Goal: Information Seeking & Learning: Learn about a topic

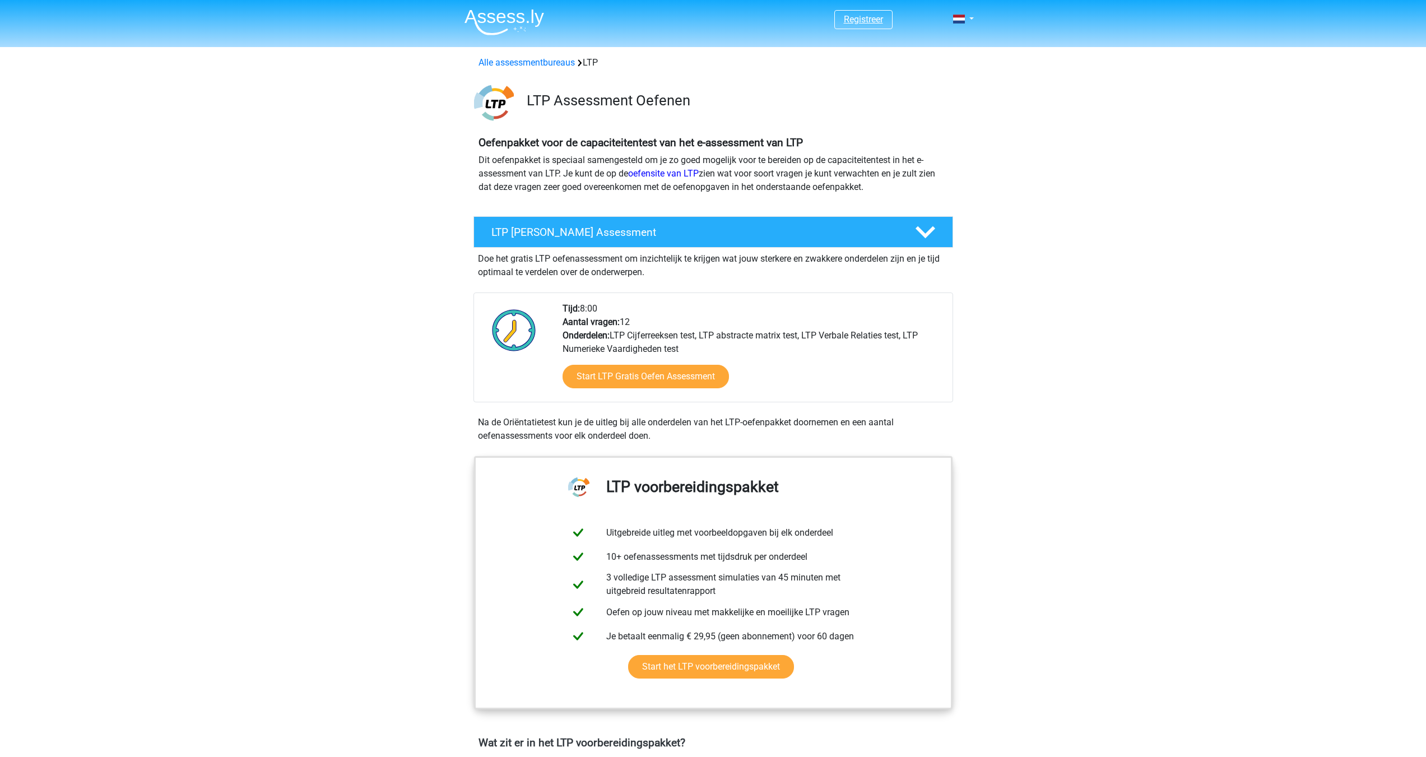
click at [854, 22] on link "Registreer" at bounding box center [863, 19] width 39 height 11
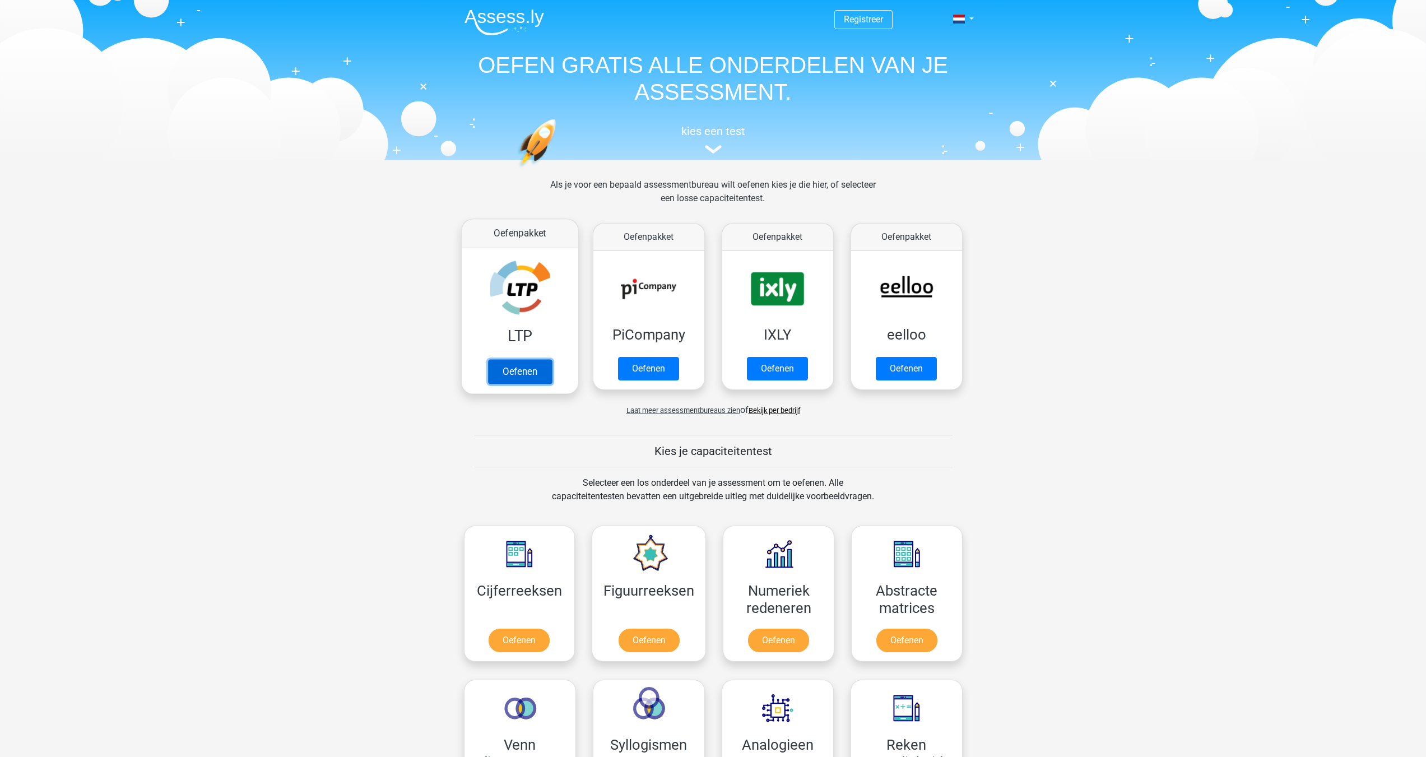
click at [526, 369] on link "Oefenen" at bounding box center [519, 371] width 64 height 25
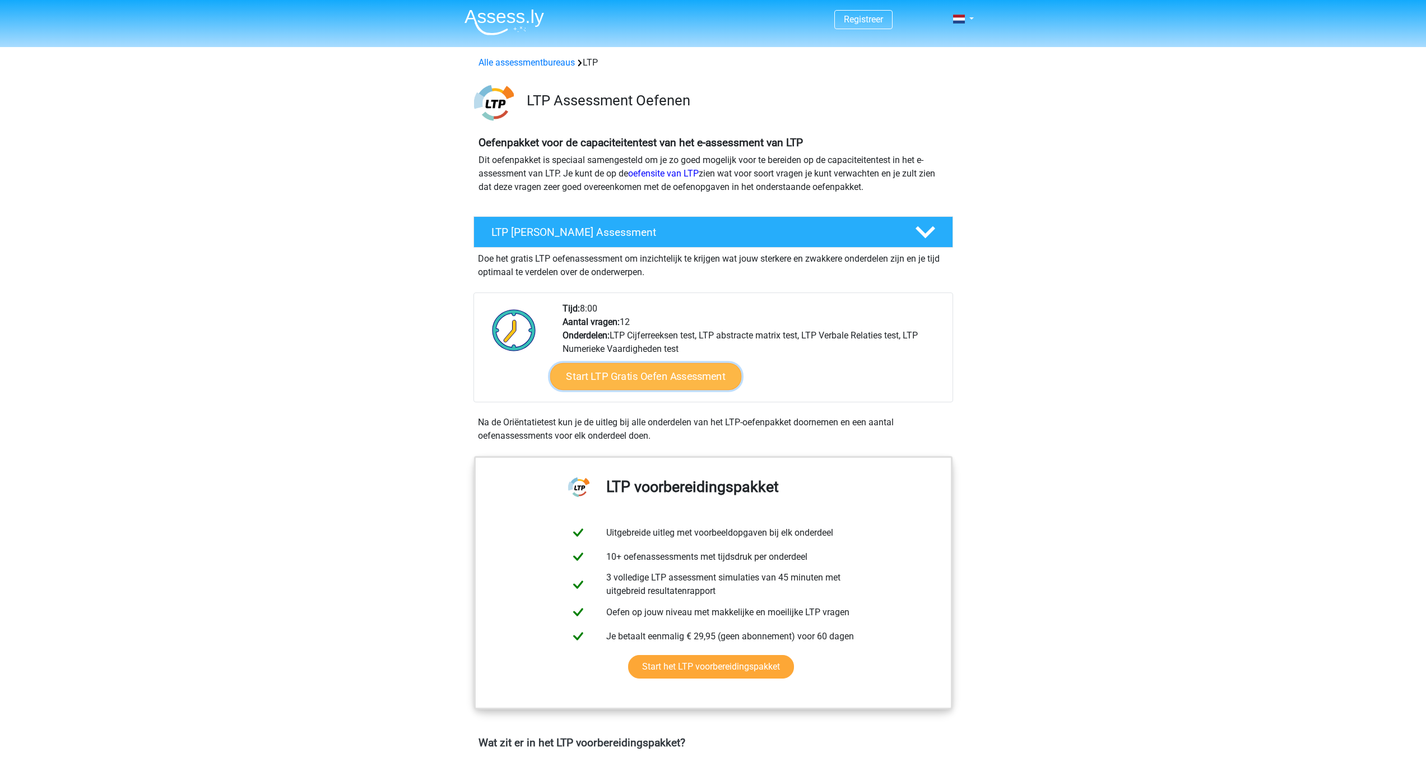
click at [649, 374] on link "Start LTP Gratis Oefen Assessment" at bounding box center [646, 376] width 192 height 27
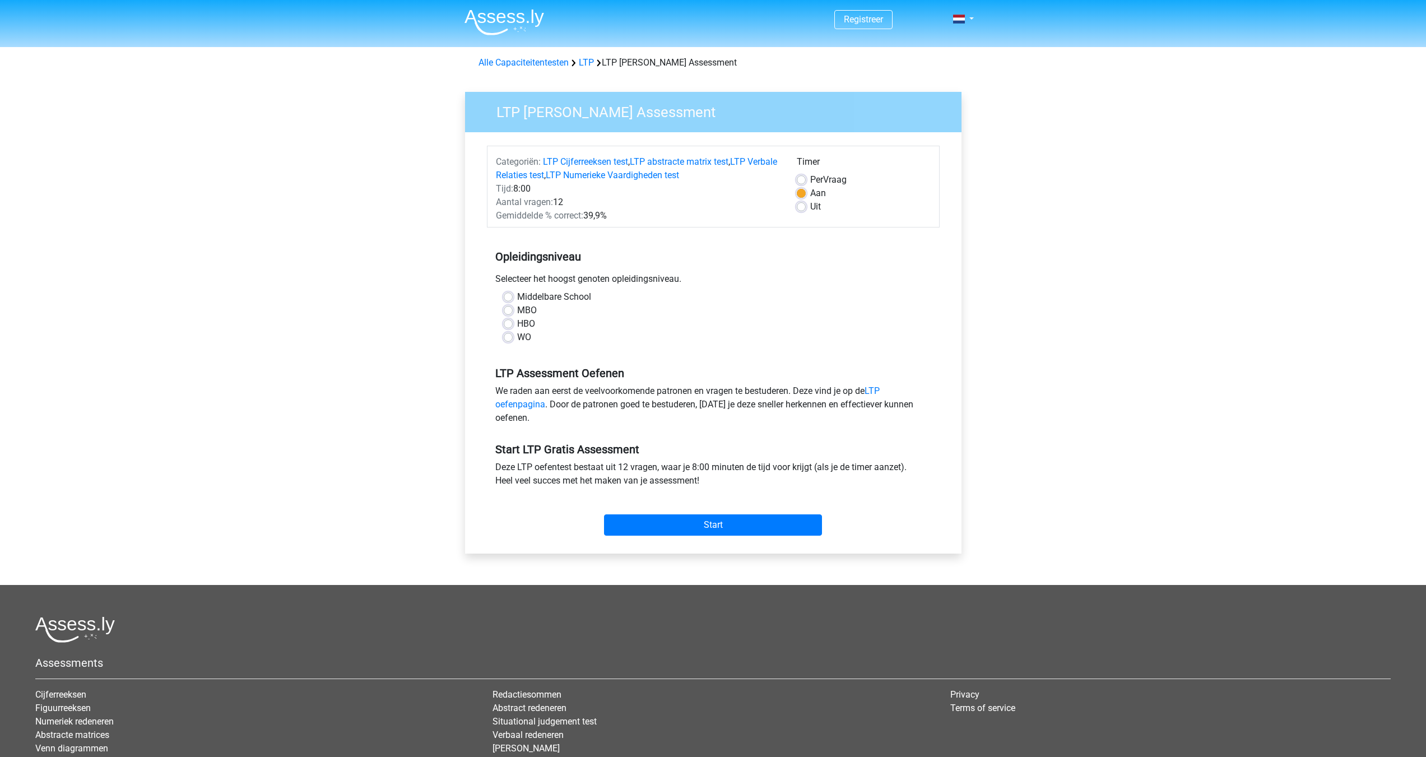
click at [517, 294] on label "Middelbare School" at bounding box center [554, 296] width 74 height 13
click at [507, 294] on input "Middelbare School" at bounding box center [508, 295] width 9 height 11
radio input "true"
drag, startPoint x: 804, startPoint y: 206, endPoint x: 754, endPoint y: 216, distance: 51.4
click at [810, 206] on label "Uit" at bounding box center [815, 206] width 11 height 13
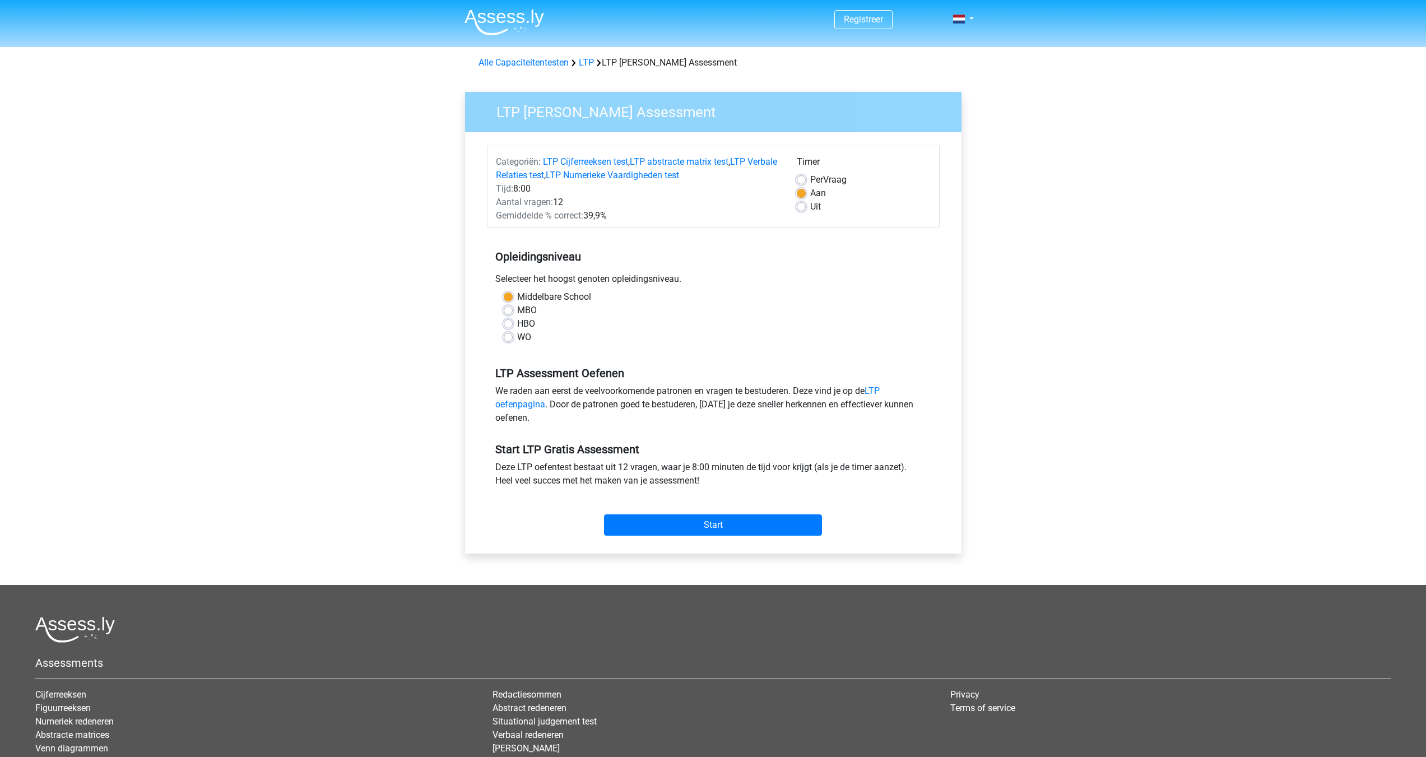
click at [804, 206] on input "Uit" at bounding box center [801, 205] width 9 height 11
radio input "true"
click at [810, 195] on label "Aan" at bounding box center [818, 193] width 16 height 13
click at [801, 195] on input "Aan" at bounding box center [801, 192] width 9 height 11
radio input "true"
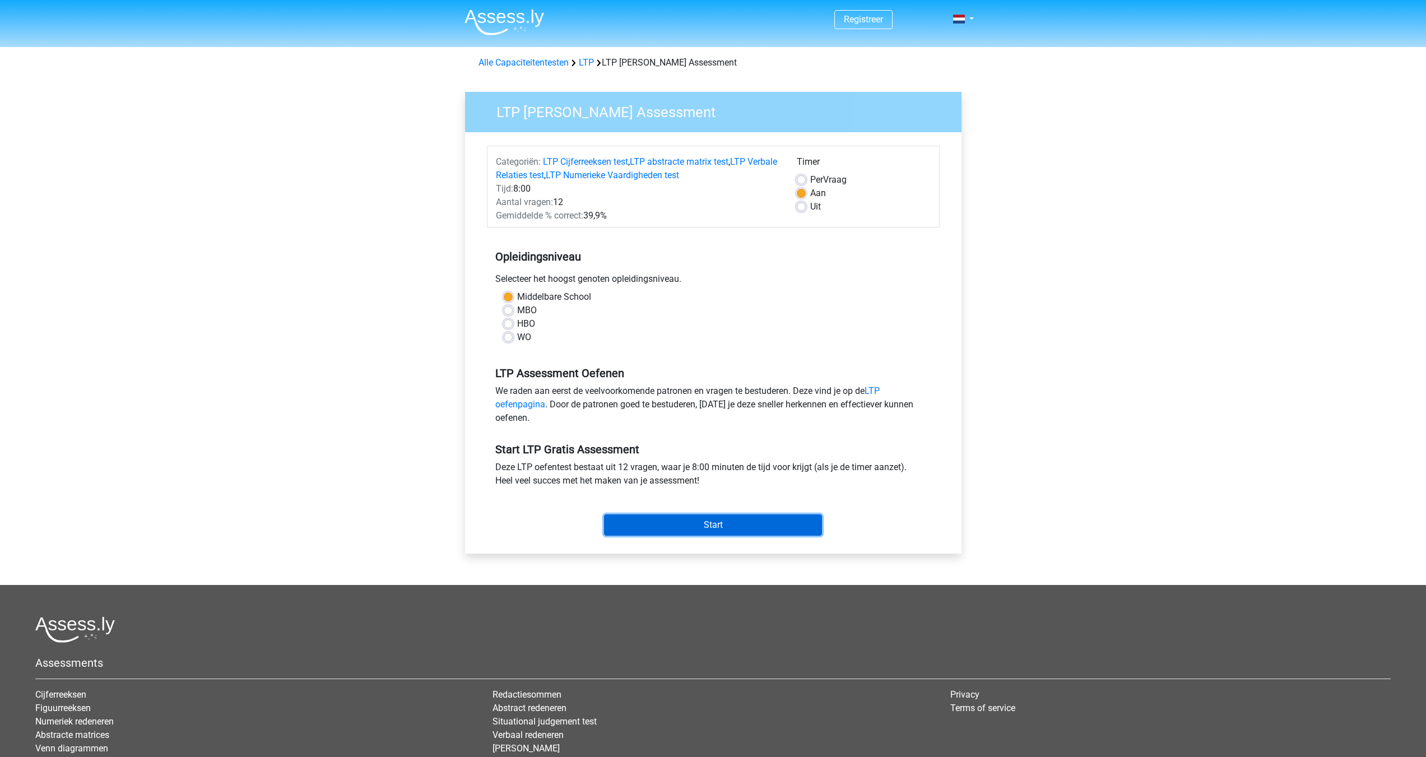
click at [693, 527] on input "Start" at bounding box center [713, 524] width 218 height 21
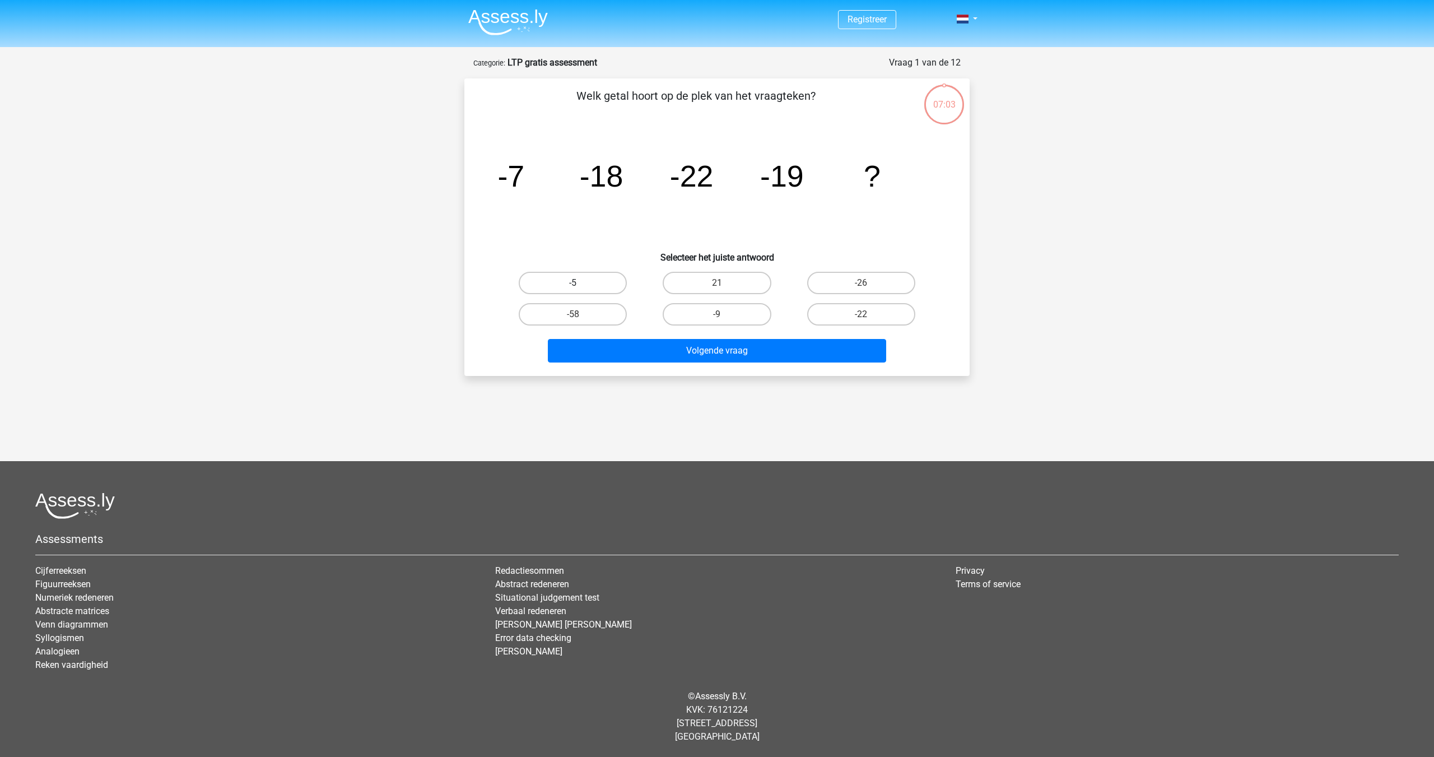
click at [584, 278] on label "-5" at bounding box center [573, 283] width 108 height 22
click at [580, 283] on input "-5" at bounding box center [576, 286] width 7 height 7
radio input "true"
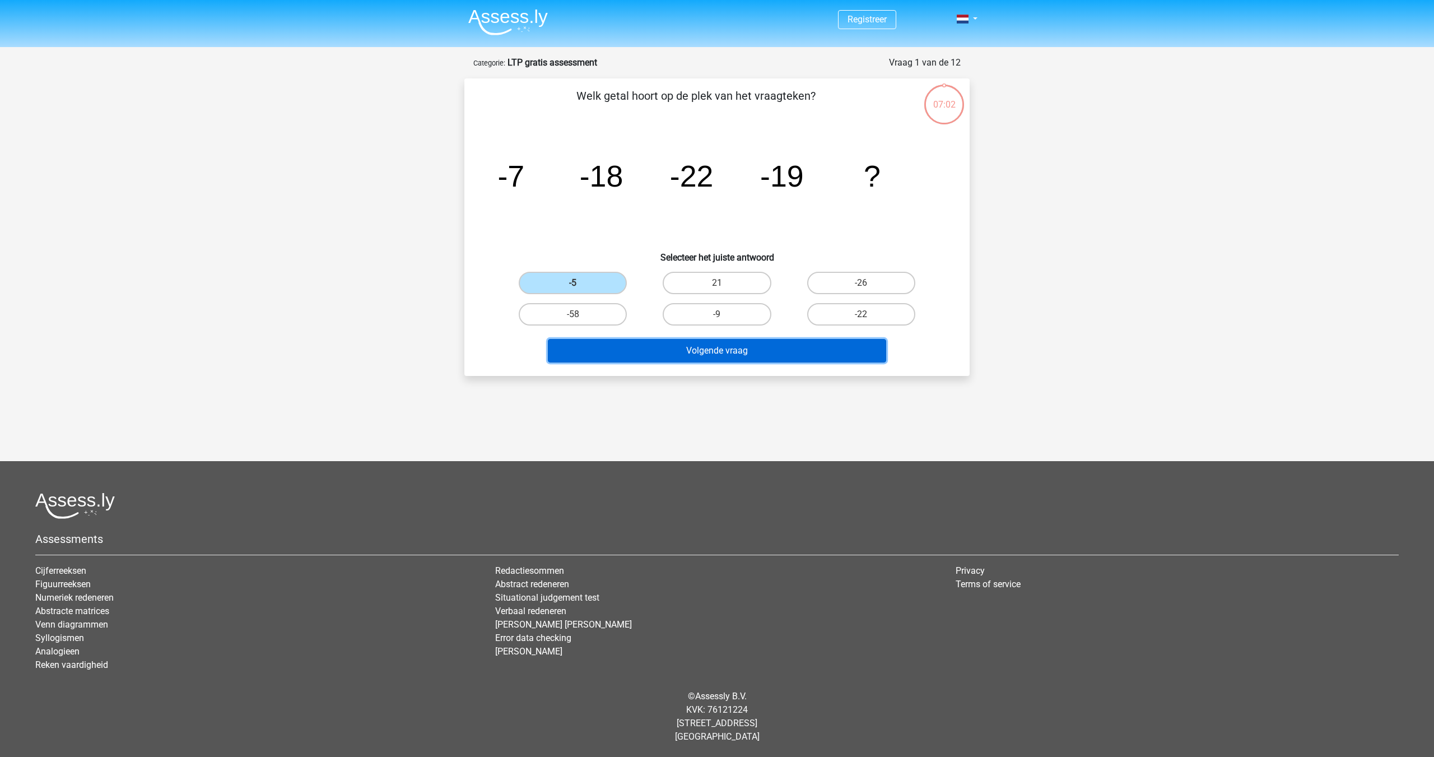
click at [741, 355] on button "Volgende vraag" at bounding box center [717, 351] width 339 height 24
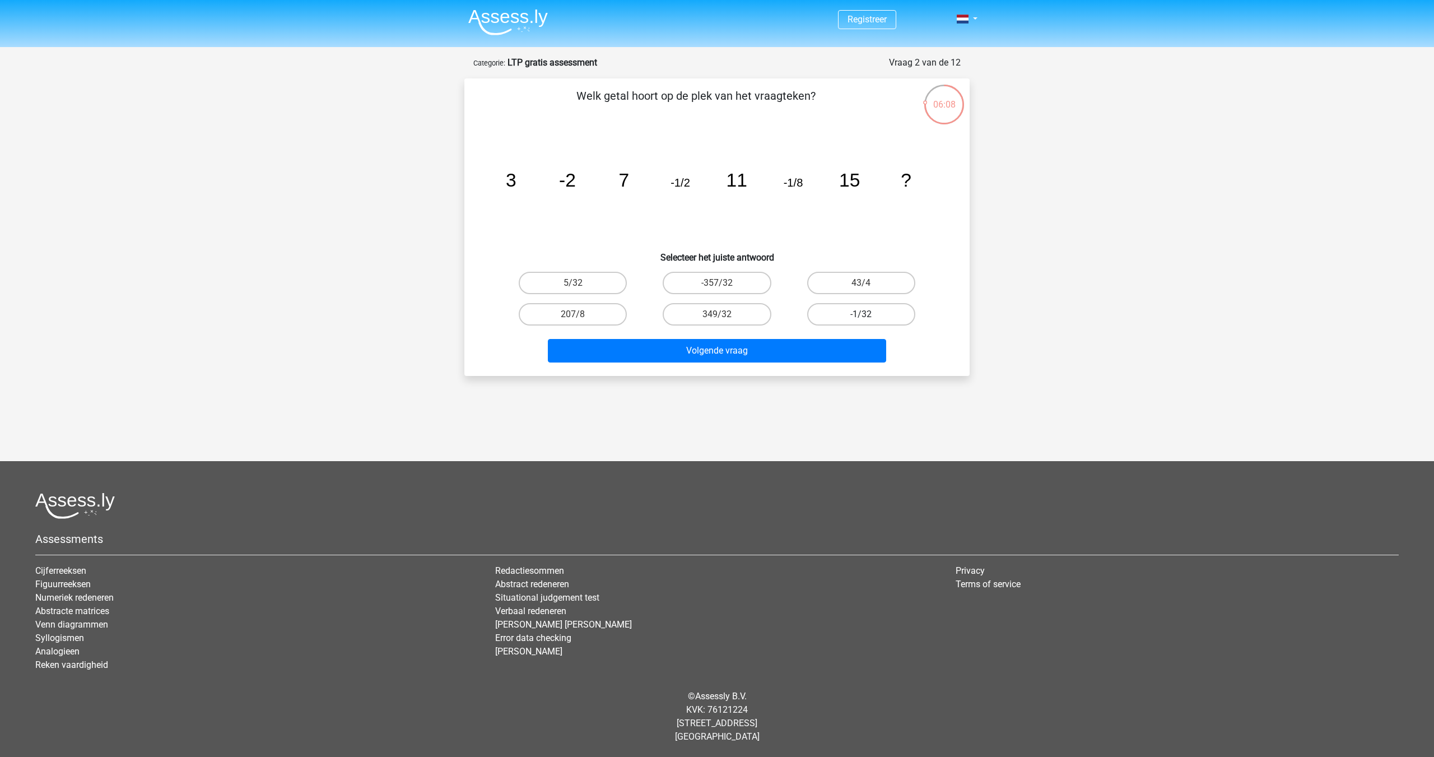
click at [876, 315] on label "-1/32" at bounding box center [861, 314] width 108 height 22
click at [868, 315] on input "-1/32" at bounding box center [864, 317] width 7 height 7
radio input "true"
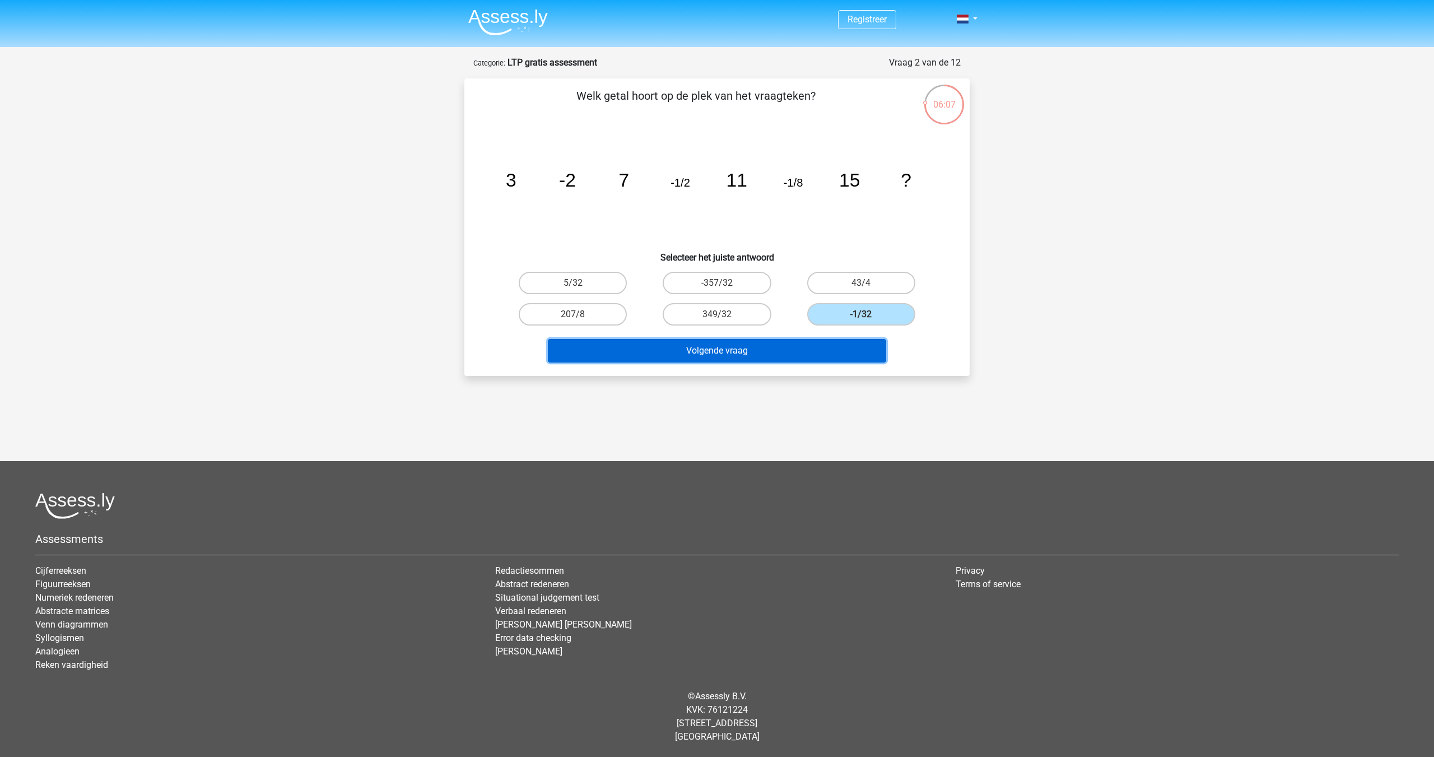
click at [806, 355] on button "Volgende vraag" at bounding box center [717, 351] width 339 height 24
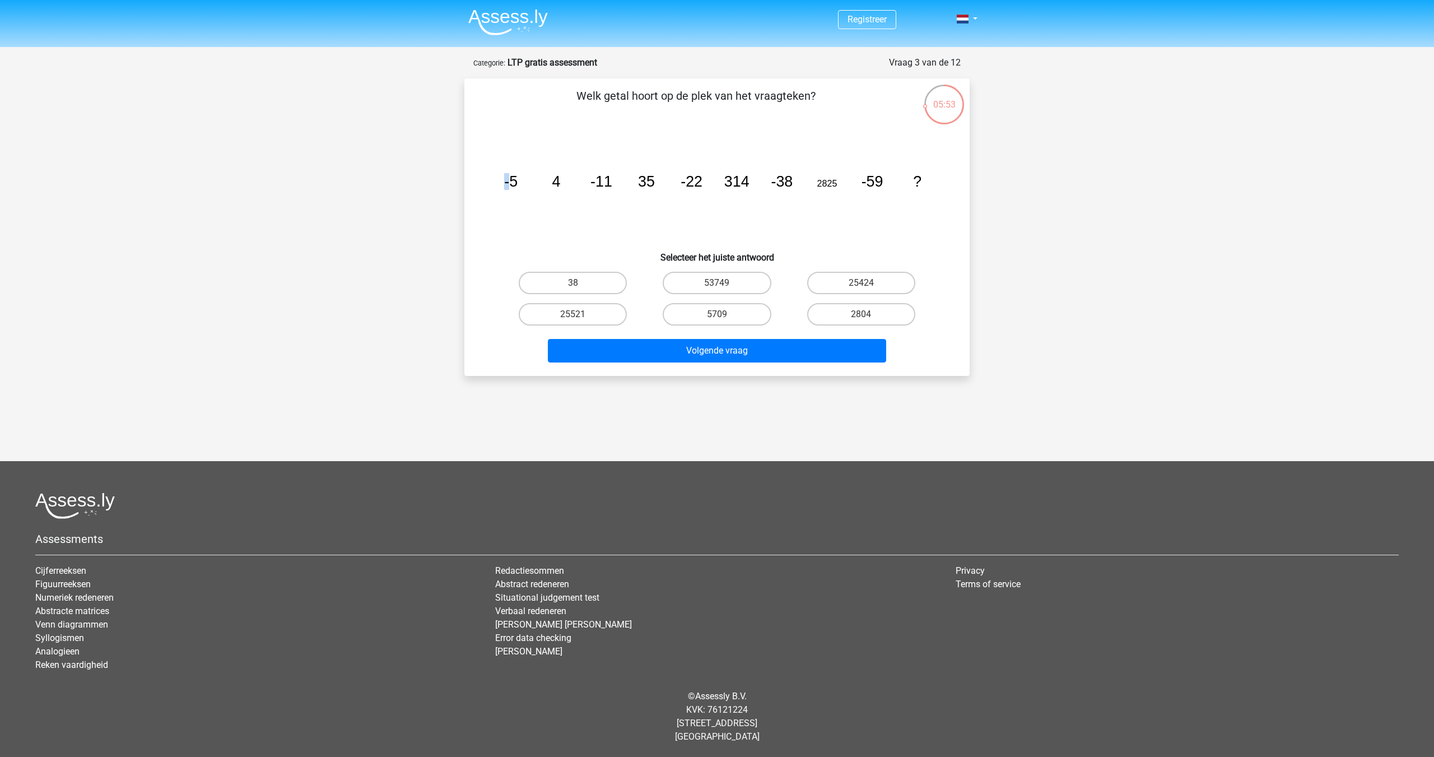
drag, startPoint x: 506, startPoint y: 179, endPoint x: 519, endPoint y: 176, distance: 13.1
click at [511, 178] on tspan "-5" at bounding box center [510, 181] width 13 height 17
drag, startPoint x: 594, startPoint y: 156, endPoint x: 597, endPoint y: 161, distance: 5.8
click at [595, 156] on icon "image/svg+xml -5 4 -11 35 -22 314 -38 2825 -59 ?" at bounding box center [717, 186] width 452 height 113
click at [634, 155] on icon "image/svg+xml -5 4 -11 35 -22 314 -38 2825 -59 ?" at bounding box center [717, 186] width 452 height 113
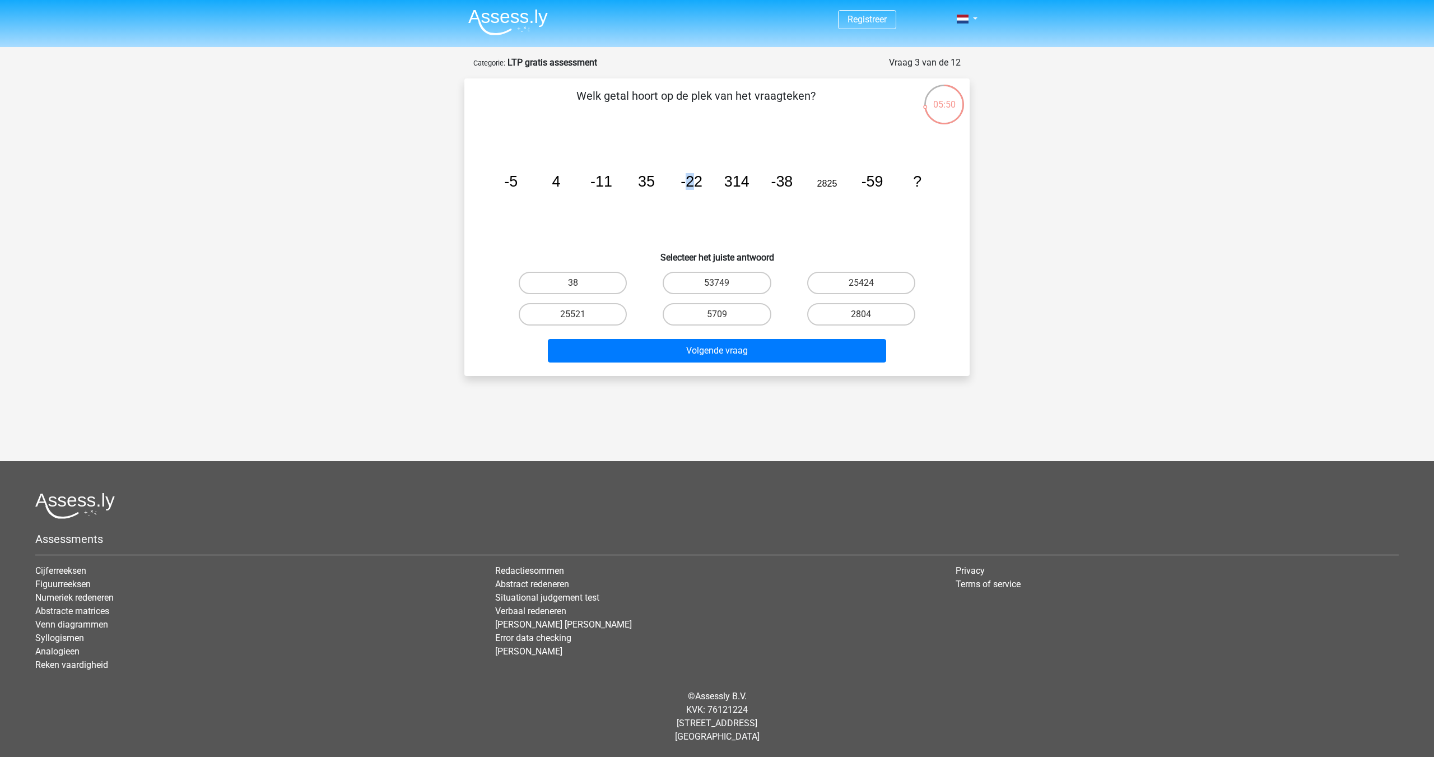
drag, startPoint x: 687, startPoint y: 174, endPoint x: 718, endPoint y: 180, distance: 31.4
click at [715, 176] on icon "image/svg+xml -5 4 -11 35 -22 314 -38 2825 -59 ?" at bounding box center [717, 186] width 452 height 113
click at [632, 143] on icon "image/svg+xml -5 4 -11 35 -22 314 -38 2825 -59 ?" at bounding box center [717, 186] width 452 height 113
drag, startPoint x: 500, startPoint y: 176, endPoint x: 516, endPoint y: 175, distance: 15.7
click at [513, 176] on icon "image/svg+xml -5 4 -11 35 -22 314 -38 2825 -59 ?" at bounding box center [717, 186] width 452 height 113
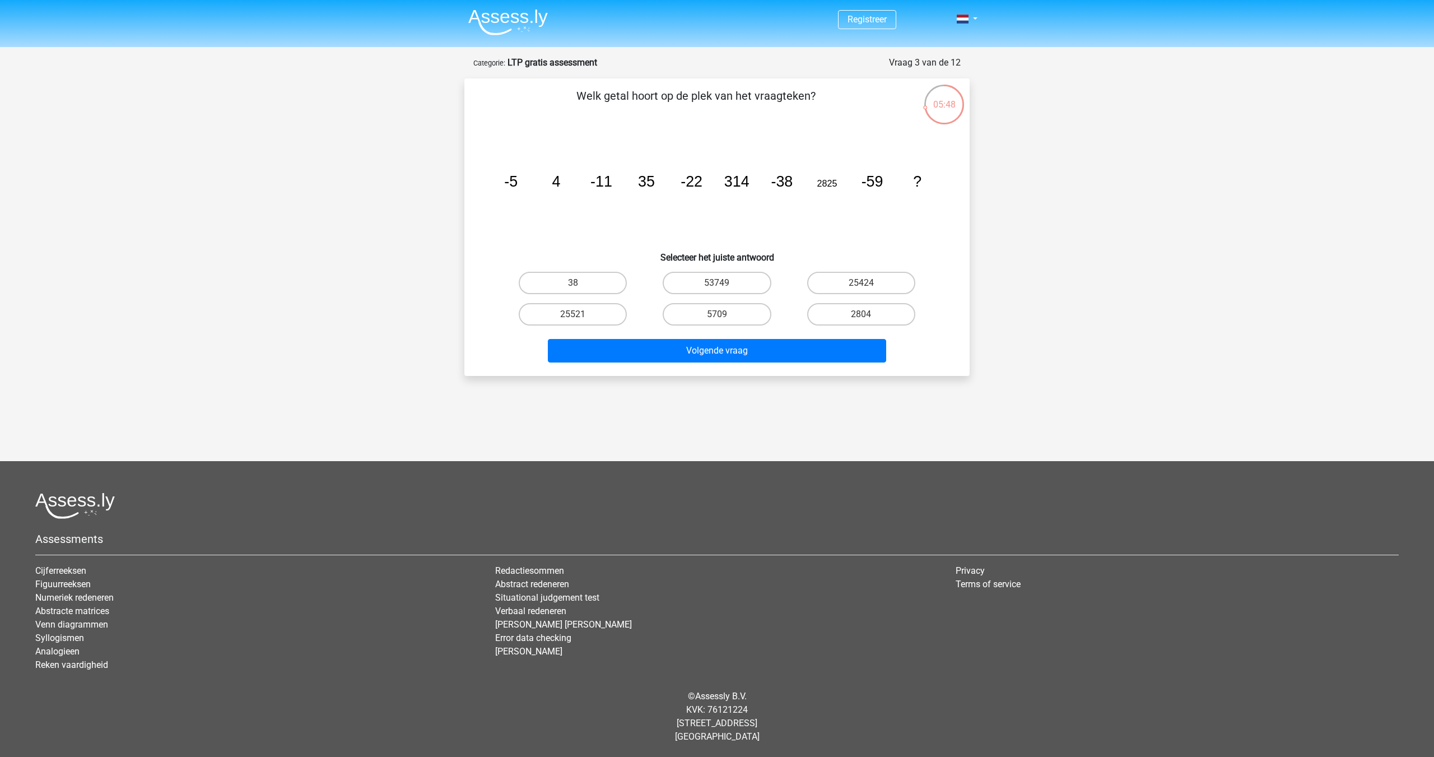
click at [543, 152] on icon "image/svg+xml -5 4 -11 35 -22 314 -38 2825 -59 ?" at bounding box center [717, 186] width 452 height 113
drag, startPoint x: 487, startPoint y: 180, endPoint x: 545, endPoint y: 170, distance: 58.5
click at [519, 173] on div "image/svg+xml -5 4 -11 35 -22 314 -38 2825 -59 ?" at bounding box center [716, 186] width 469 height 113
drag, startPoint x: 592, startPoint y: 170, endPoint x: 602, endPoint y: 174, distance: 10.8
click at [602, 174] on icon "image/svg+xml -5 4 -11 35 -22 314 -38 2825 -59 ?" at bounding box center [717, 186] width 452 height 113
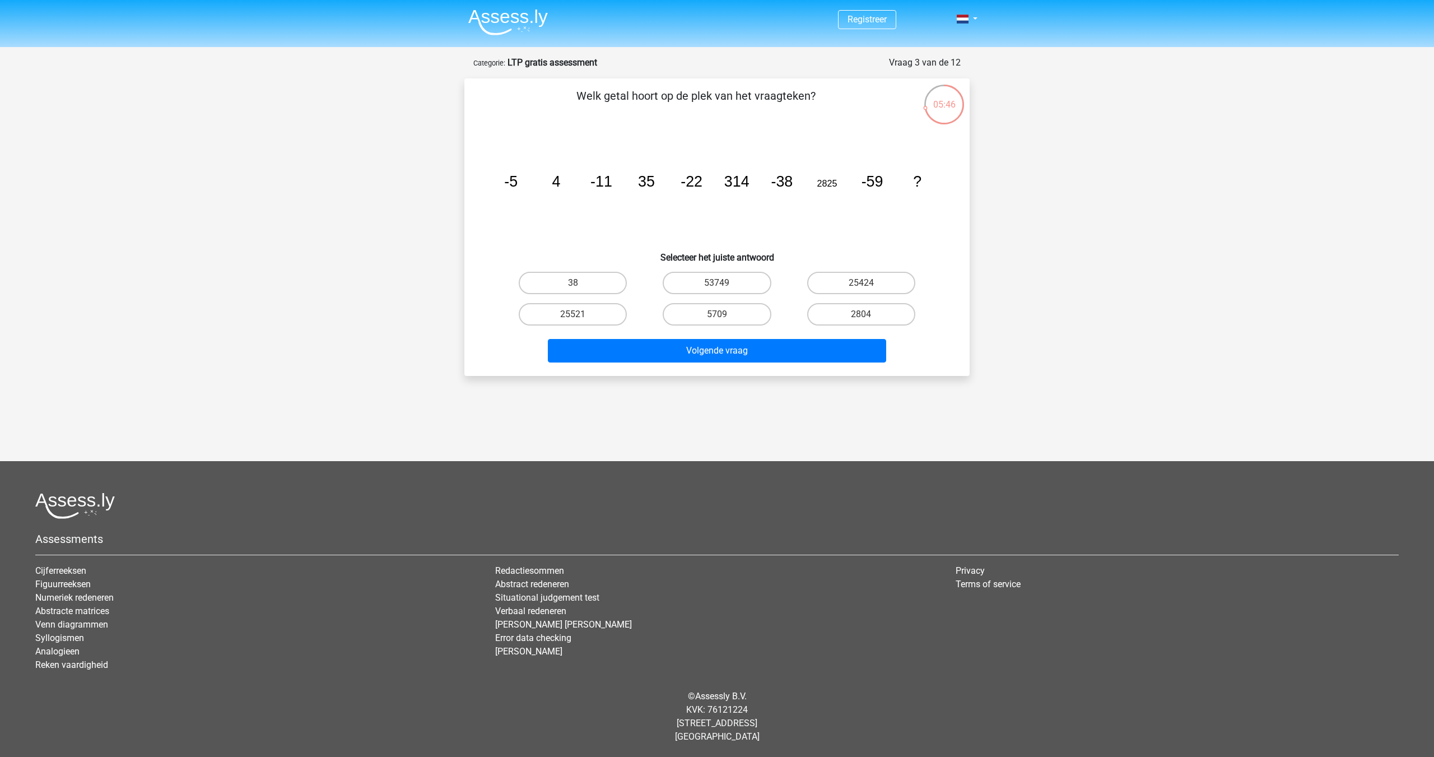
click at [625, 154] on icon "image/svg+xml -5 4 -11 35 -22 314 -38 2825 -59 ?" at bounding box center [717, 186] width 452 height 113
drag, startPoint x: 588, startPoint y: 185, endPoint x: 615, endPoint y: 183, distance: 27.6
click at [602, 183] on icon "image/svg+xml -5 4 -11 35 -22 314 -38 2825 -59 ?" at bounding box center [717, 186] width 452 height 113
drag, startPoint x: 688, startPoint y: 180, endPoint x: 706, endPoint y: 180, distance: 18.5
click at [697, 180] on tspan "-22" at bounding box center [692, 181] width 22 height 17
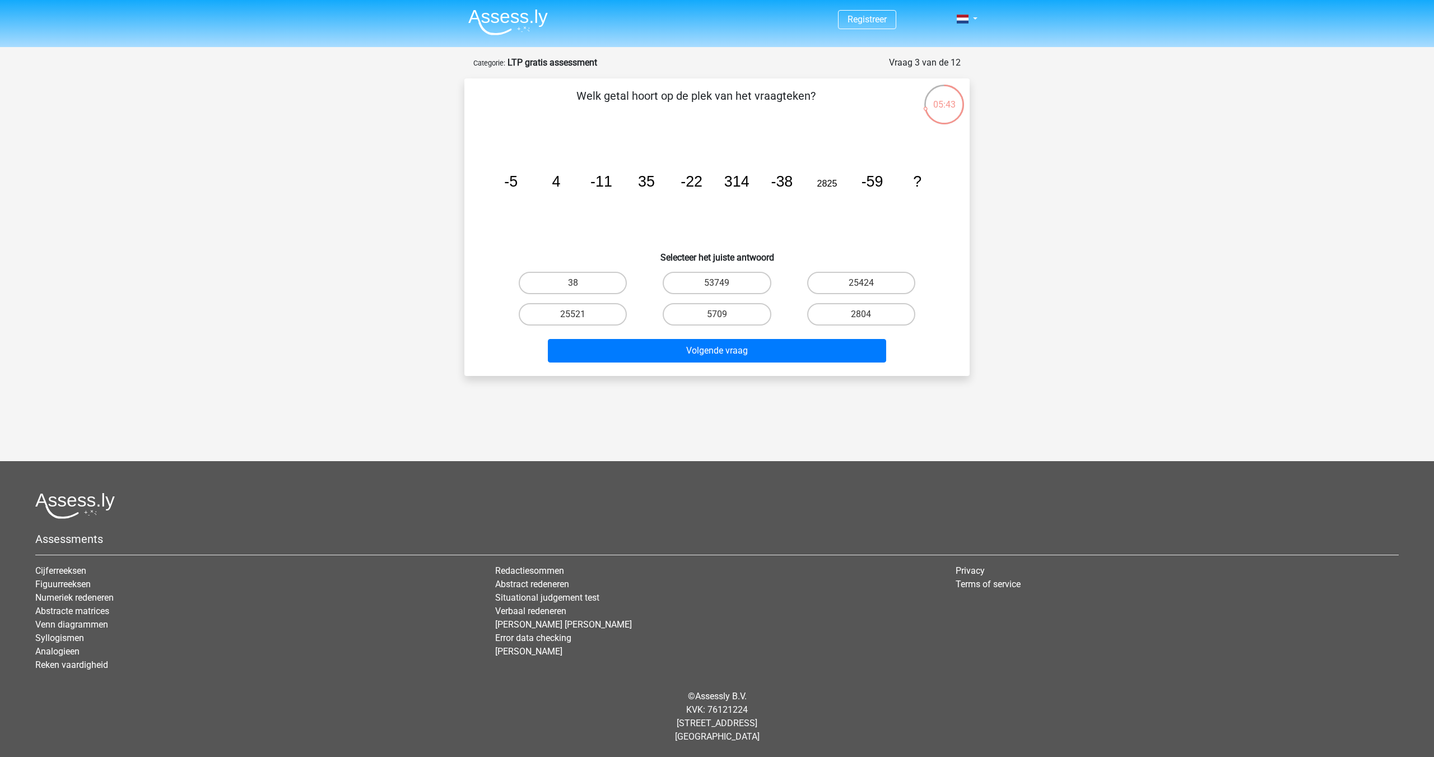
click at [736, 156] on icon "image/svg+xml -5 4 -11 35 -22 314 -38 2825 -59 ?" at bounding box center [717, 186] width 452 height 113
drag, startPoint x: 504, startPoint y: 175, endPoint x: 537, endPoint y: 173, distance: 32.6
click at [532, 173] on icon "image/svg+xml -5 4 -11 35 -22 314 -38 2825 -59 ?" at bounding box center [717, 186] width 452 height 113
drag, startPoint x: 590, startPoint y: 174, endPoint x: 617, endPoint y: 184, distance: 29.2
click at [608, 179] on icon "image/svg+xml -5 4 -11 35 -22 314 -38 2825 -59 ?" at bounding box center [717, 186] width 452 height 113
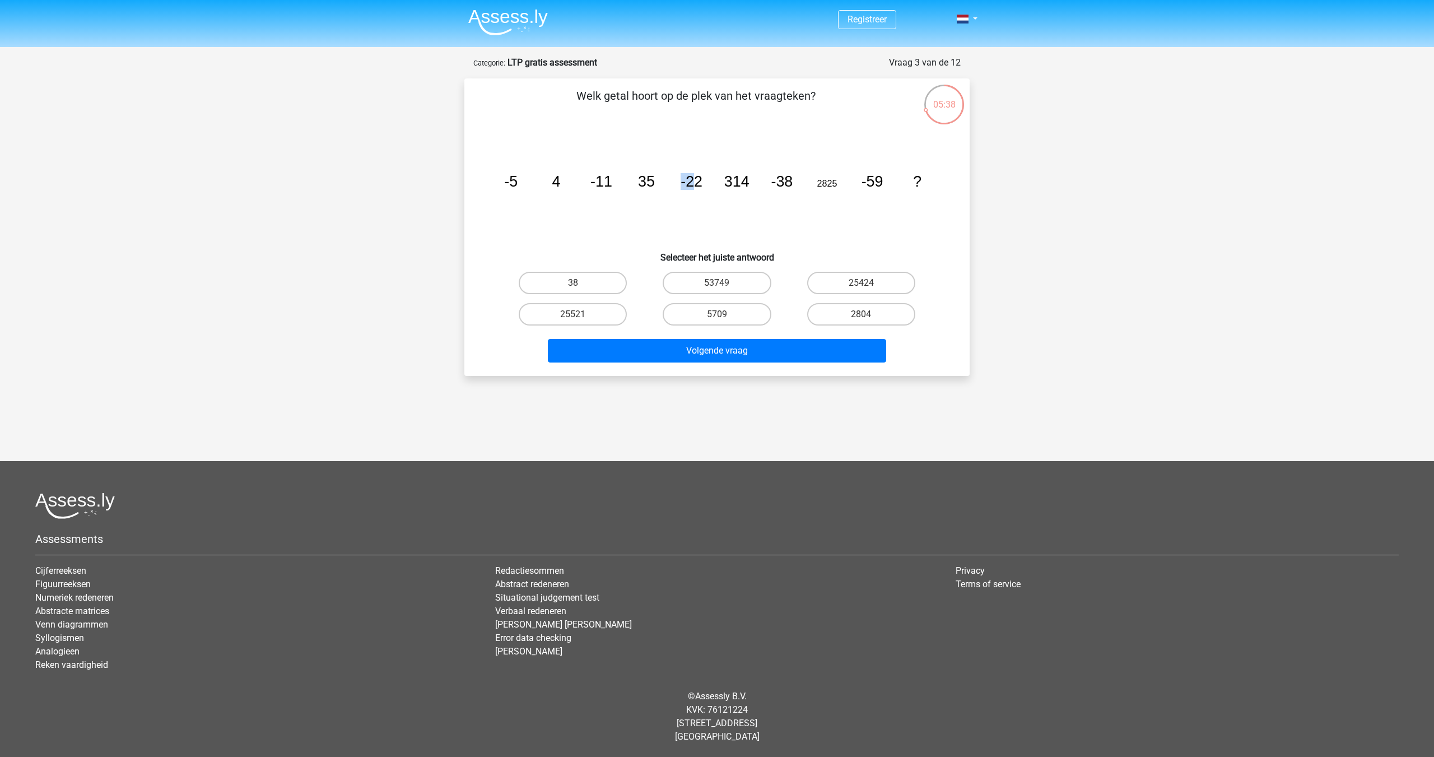
drag, startPoint x: 678, startPoint y: 179, endPoint x: 704, endPoint y: 177, distance: 26.4
click at [696, 177] on icon "image/svg+xml -5 4 -11 35 -22 314 -38 2825 -59 ?" at bounding box center [717, 186] width 452 height 113
click at [723, 187] on icon "image/svg+xml -5 4 -11 35 -22 314 -38 2825 -59 ?" at bounding box center [717, 186] width 452 height 113
drag, startPoint x: 690, startPoint y: 179, endPoint x: 717, endPoint y: 180, distance: 26.4
click at [713, 182] on icon "image/svg+xml -5 4 -11 35 -22 314 -38 2825 -59 ?" at bounding box center [717, 186] width 452 height 113
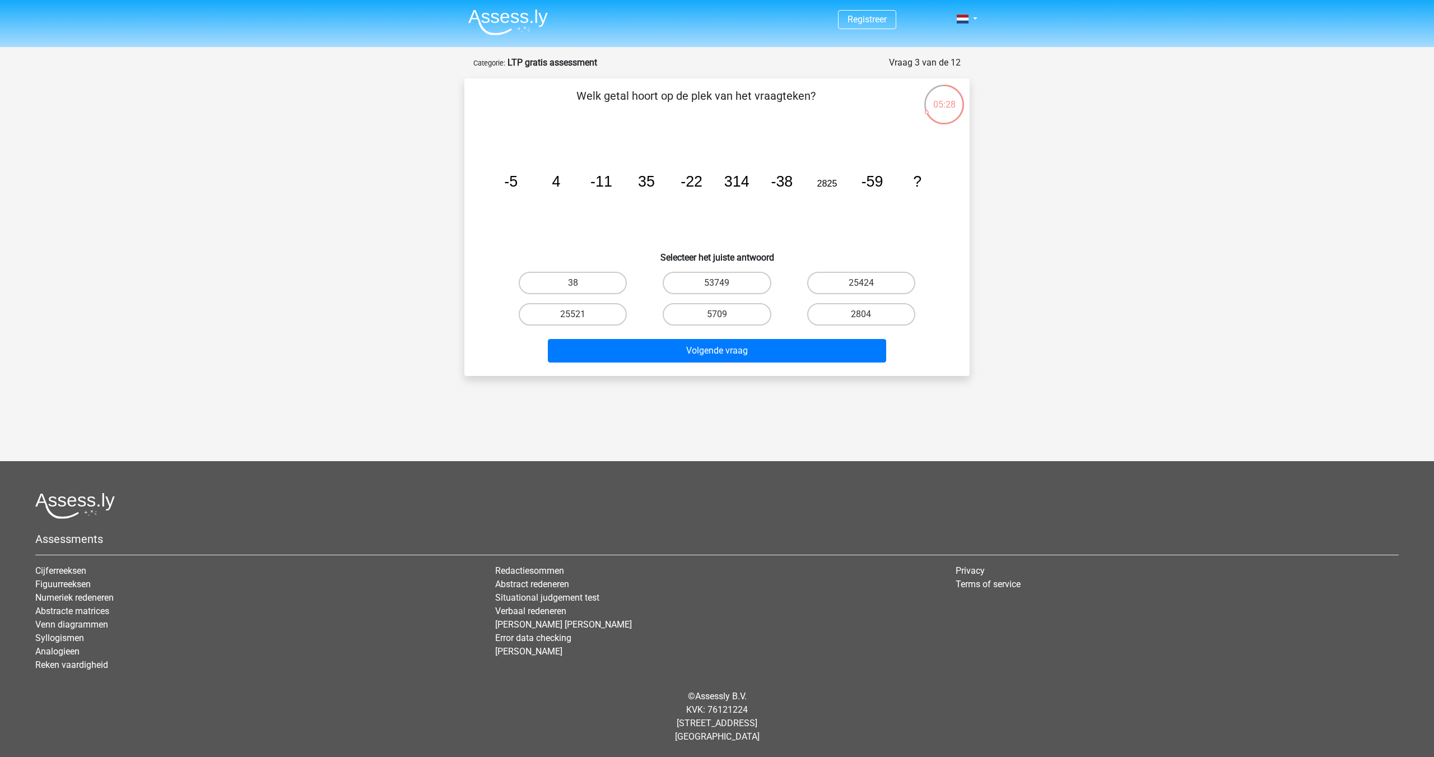
click at [792, 160] on icon "image/svg+xml -5 4 -11 35 -22 314 -38 2825 -59 ?" at bounding box center [717, 186] width 452 height 113
click at [806, 179] on icon "image/svg+xml -5 4 -11 35 -22 314 -38 2825 -59 ?" at bounding box center [717, 186] width 452 height 113
click at [827, 147] on icon "image/svg+xml -5 4 -11 35 -22 314 -38 2825 -59 ?" at bounding box center [717, 186] width 452 height 113
drag, startPoint x: 778, startPoint y: 171, endPoint x: 809, endPoint y: 173, distance: 31.5
click at [792, 173] on icon "image/svg+xml -5 4 -11 35 -22 314 -38 2825 -59 ?" at bounding box center [717, 186] width 452 height 113
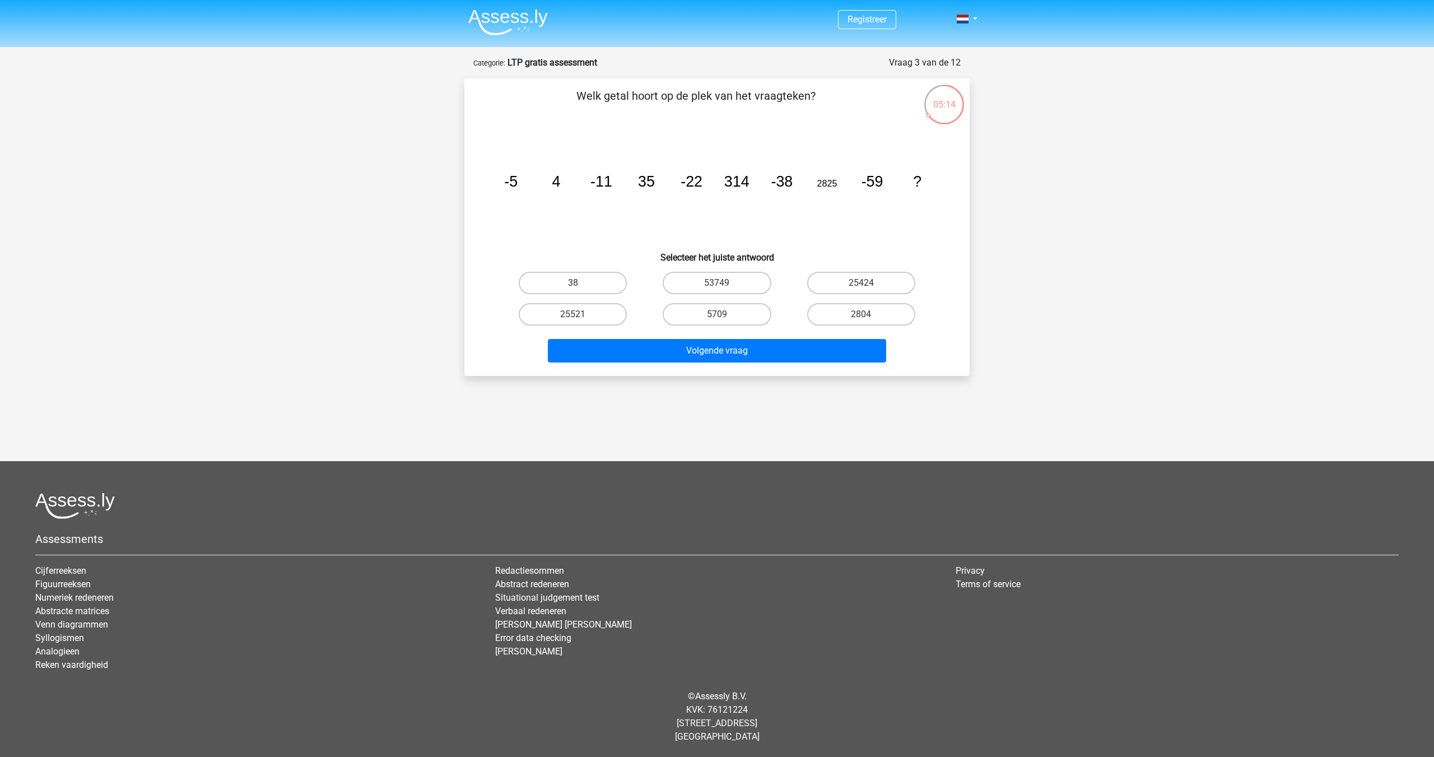
click at [857, 173] on icon "image/svg+xml -5 4 -11 35 -22 314 -38 2825 -59 ?" at bounding box center [717, 186] width 452 height 113
drag, startPoint x: 864, startPoint y: 173, endPoint x: 894, endPoint y: 179, distance: 30.2
click at [878, 175] on tspan "-59" at bounding box center [873, 181] width 22 height 17
drag, startPoint x: 948, startPoint y: 181, endPoint x: 950, endPoint y: 191, distance: 10.2
click at [948, 181] on div "image/svg+xml -5 4 -11 35 -22 314 -38 2825 -59 ?" at bounding box center [716, 186] width 469 height 113
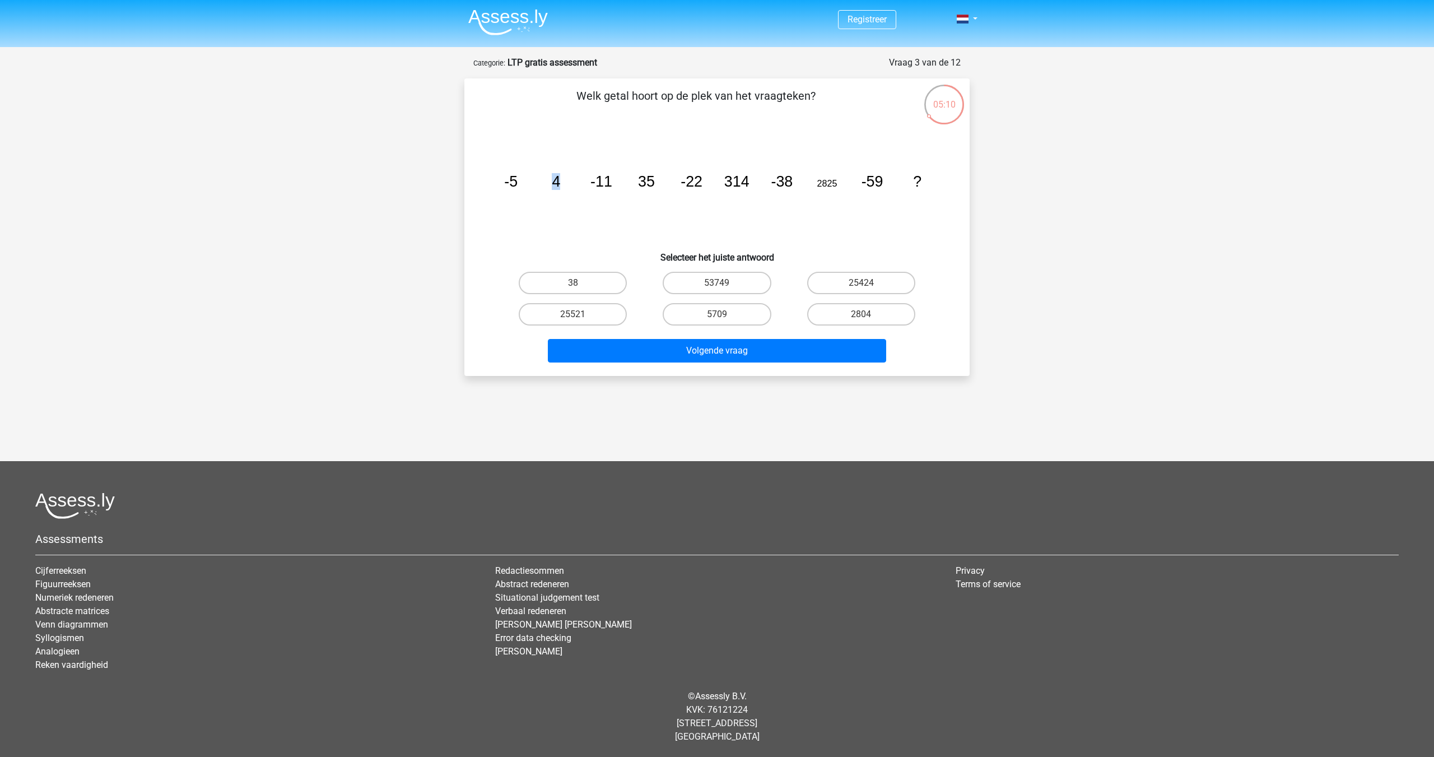
click at [580, 167] on icon "image/svg+xml -5 4 -11 35 -22 314 -38 2825 -59 ?" at bounding box center [717, 186] width 452 height 113
click at [650, 165] on icon "image/svg+xml -5 4 -11 35 -22 314 -38 2825 -59 ?" at bounding box center [717, 186] width 452 height 113
drag, startPoint x: 551, startPoint y: 169, endPoint x: 596, endPoint y: 162, distance: 45.4
click at [585, 164] on icon "image/svg+xml -5 4 -11 35 -22 314 -38 2825 -59 ?" at bounding box center [717, 186] width 452 height 113
drag, startPoint x: 650, startPoint y: 158, endPoint x: 678, endPoint y: 161, distance: 27.6
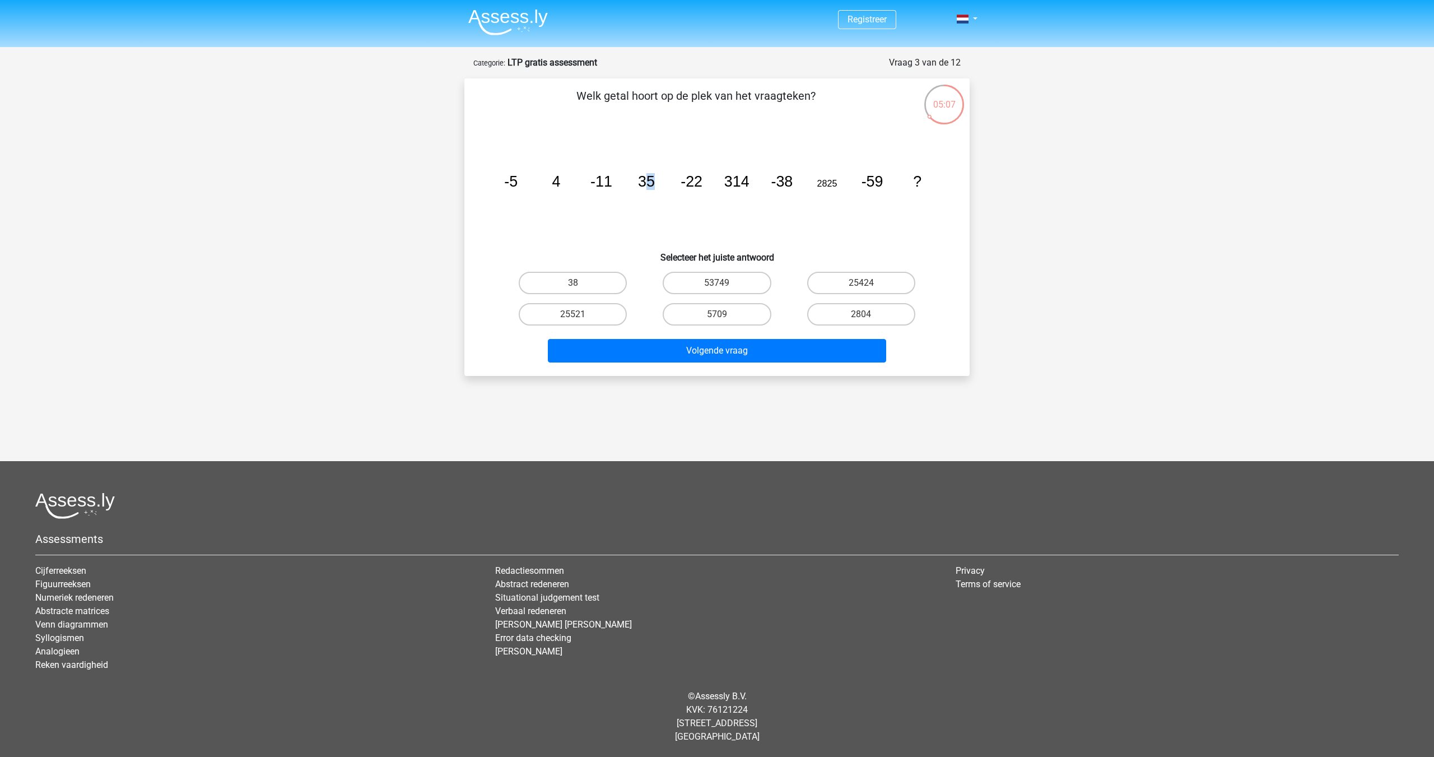
click at [667, 158] on icon "image/svg+xml -5 4 -11 35 -22 314 -38 2825 -59 ?" at bounding box center [717, 186] width 452 height 113
click at [688, 155] on icon "image/svg+xml -5 4 -11 35 -22 314 -38 2825 -59 ?" at bounding box center [717, 186] width 452 height 113
click at [550, 177] on icon "image/svg+xml -5 4 -11 35 -22 314 -38 2825 -59 ?" at bounding box center [717, 186] width 452 height 113
click at [654, 184] on tspan "35" at bounding box center [646, 181] width 17 height 17
click at [648, 179] on tspan "35" at bounding box center [646, 181] width 17 height 17
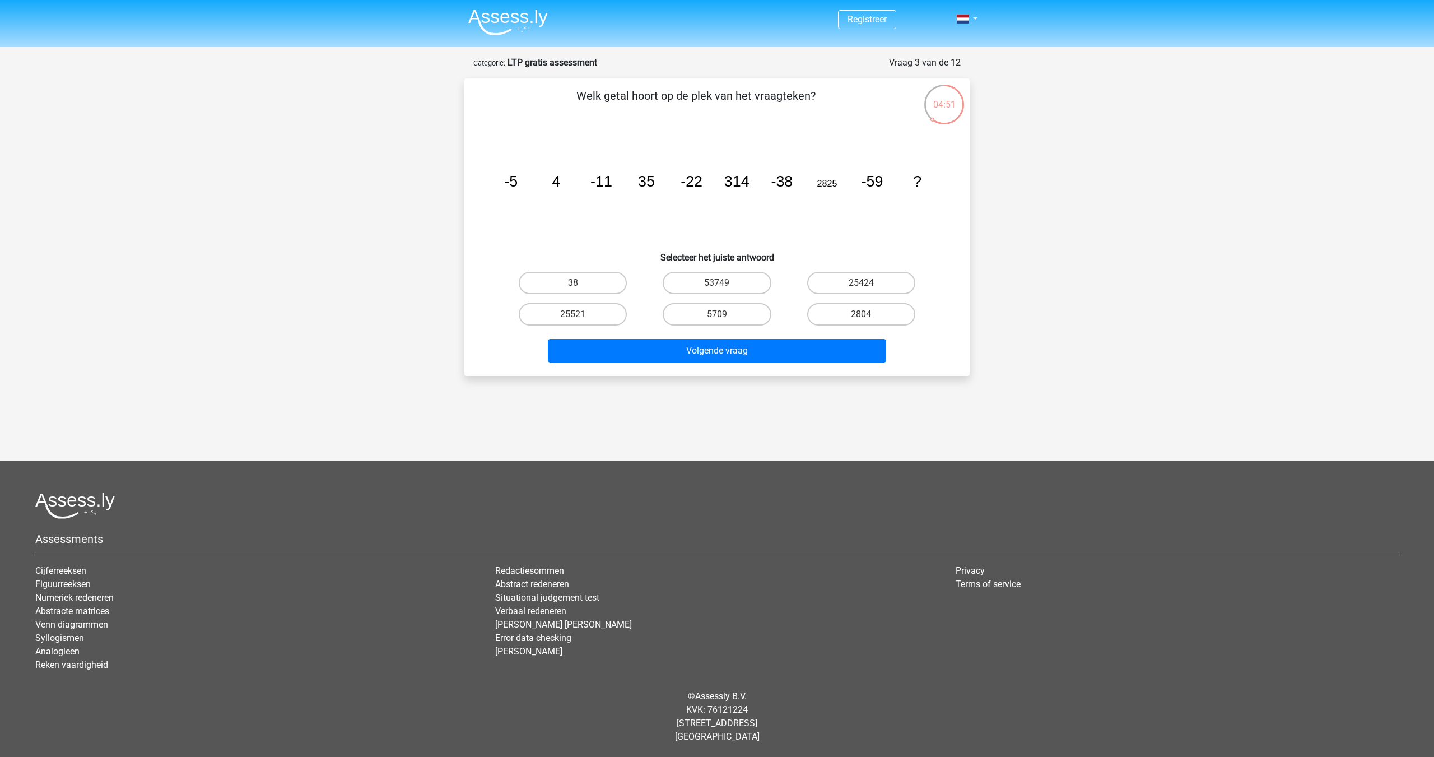
click at [644, 179] on tspan "35" at bounding box center [646, 181] width 17 height 17
click at [728, 175] on tspan "314" at bounding box center [736, 181] width 25 height 17
drag, startPoint x: 732, startPoint y: 187, endPoint x: 741, endPoint y: 184, distance: 9.1
click at [737, 184] on tspan "314" at bounding box center [736, 181] width 25 height 17
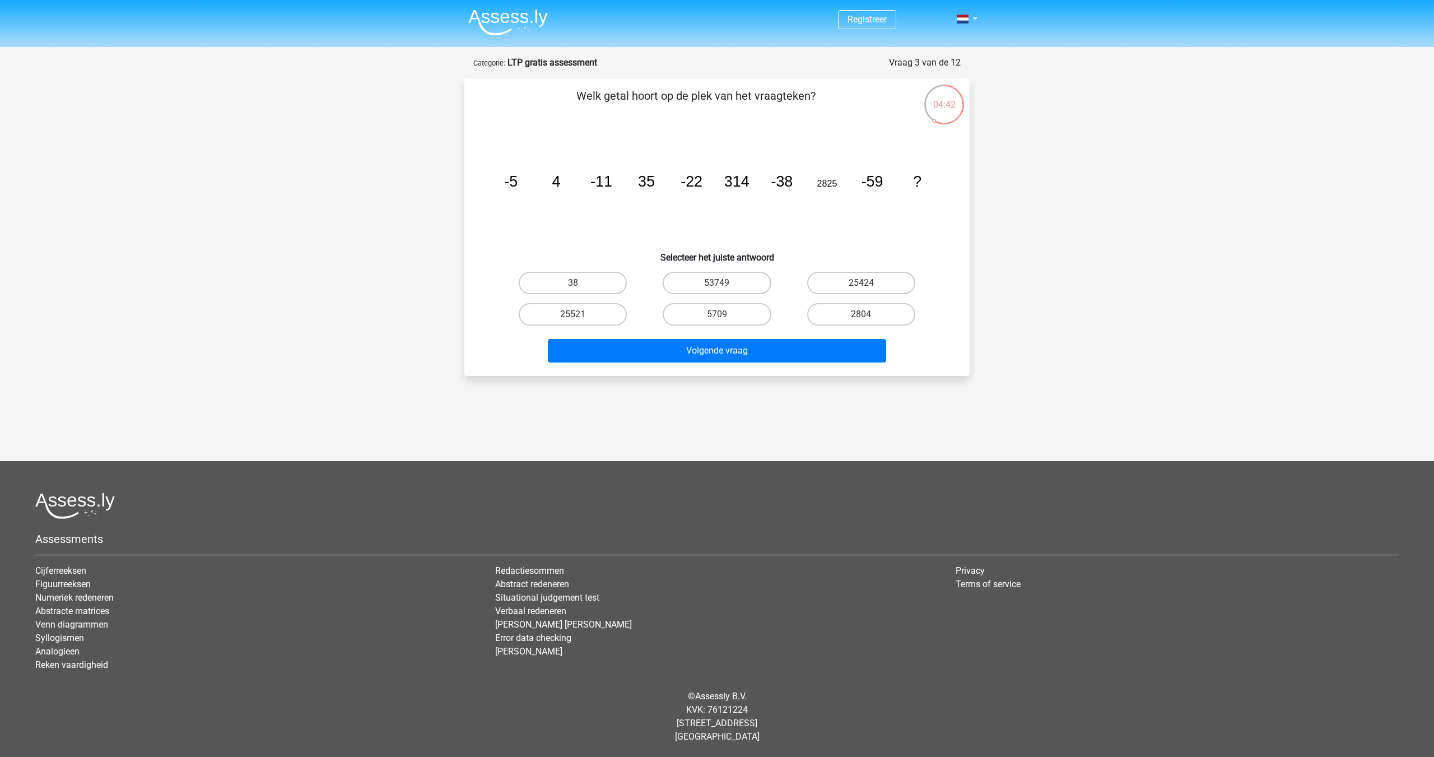
click at [824, 189] on icon "image/svg+xml -5 4 -11 35 -22 314 -38 2825 -59 ?" at bounding box center [717, 186] width 452 height 113
drag, startPoint x: 506, startPoint y: 178, endPoint x: 543, endPoint y: 172, distance: 36.8
click at [541, 172] on icon "image/svg+xml -5 4 -11 35 -22 314 -38 2825 -59 ?" at bounding box center [717, 186] width 452 height 113
click at [556, 173] on tspan "4" at bounding box center [556, 181] width 8 height 17
drag, startPoint x: 511, startPoint y: 184, endPoint x: 545, endPoint y: 181, distance: 34.3
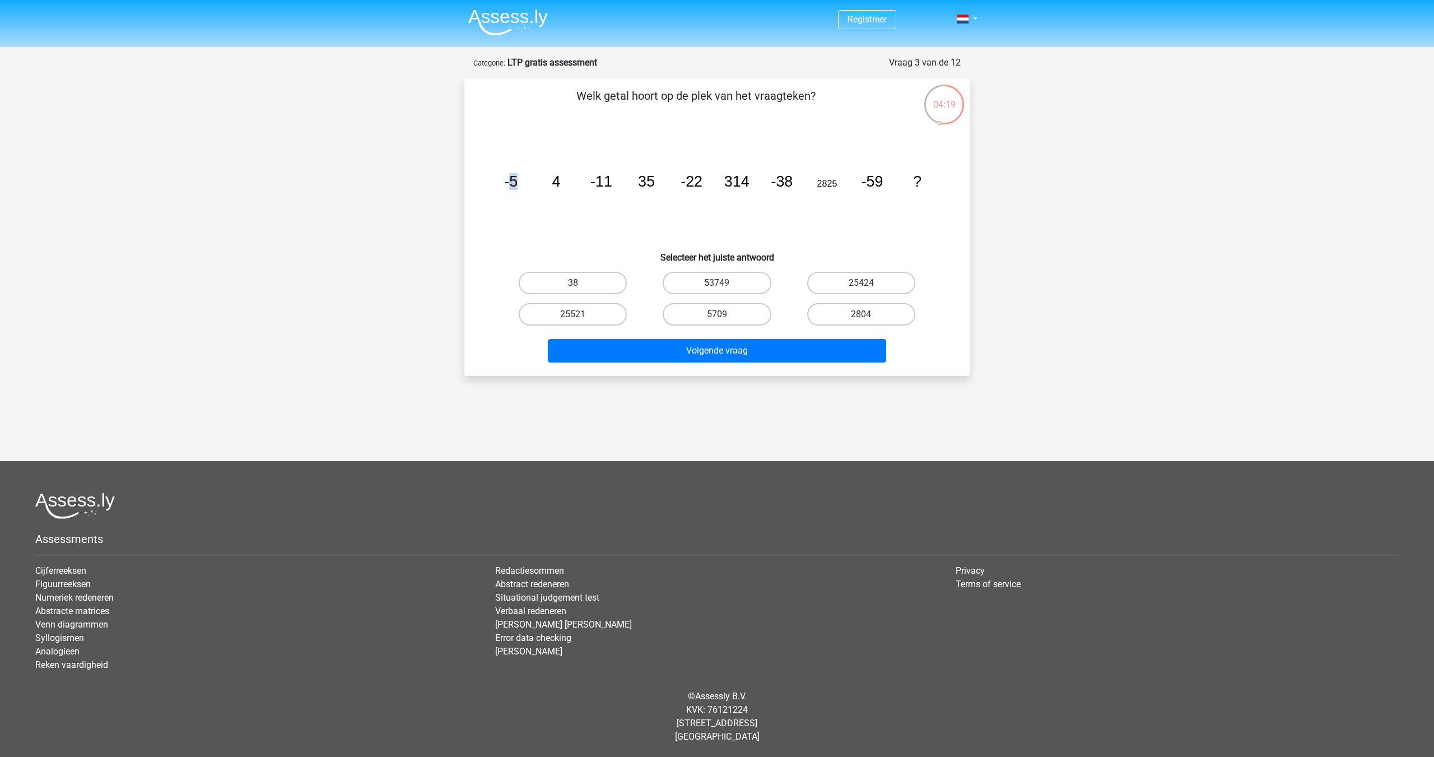
click at [537, 181] on icon "image/svg+xml -5 4 -11 35 -22 314 -38 2825 -59 ?" at bounding box center [717, 186] width 452 height 113
click at [555, 178] on tspan "4" at bounding box center [556, 181] width 8 height 17
drag, startPoint x: 509, startPoint y: 181, endPoint x: 561, endPoint y: 175, distance: 52.4
click at [561, 175] on icon "image/svg+xml -5 4 -11 35 -22 314 -38 2825 -59 ?" at bounding box center [717, 186] width 452 height 113
click at [566, 175] on icon "image/svg+xml -5 4 -11 35 -22 314 -38 2825 -59 ?" at bounding box center [717, 186] width 452 height 113
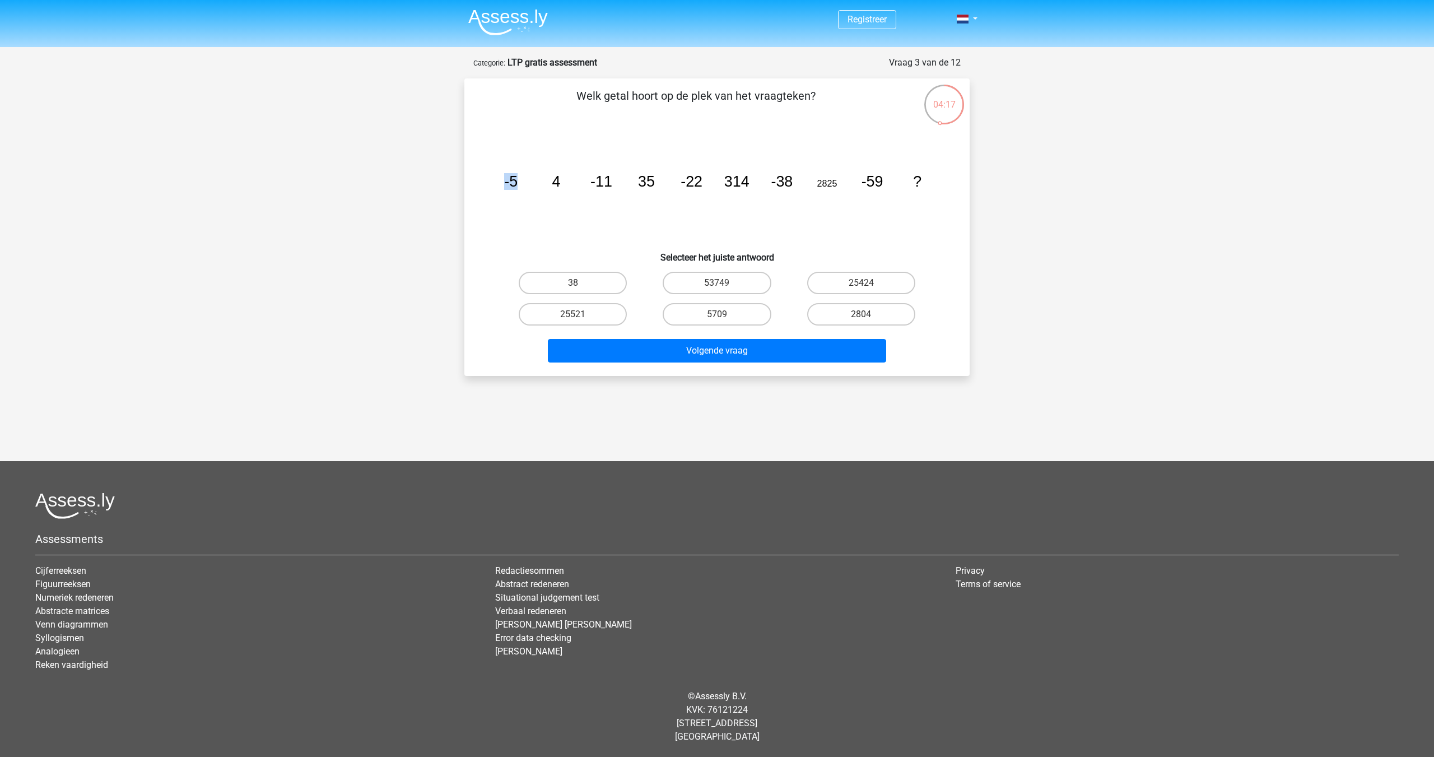
drag, startPoint x: 500, startPoint y: 171, endPoint x: 543, endPoint y: 169, distance: 43.2
click at [534, 169] on icon "image/svg+xml -5 4 -11 35 -22 314 -38 2825 -59 ?" at bounding box center [717, 186] width 452 height 113
click at [546, 169] on icon "image/svg+xml -5 4 -11 35 -22 314 -38 2825 -59 ?" at bounding box center [717, 186] width 452 height 113
drag, startPoint x: 549, startPoint y: 170, endPoint x: 553, endPoint y: 175, distance: 6.8
click at [553, 174] on icon "image/svg+xml -5 4 -11 35 -22 314 -38 2825 -59 ?" at bounding box center [717, 186] width 452 height 113
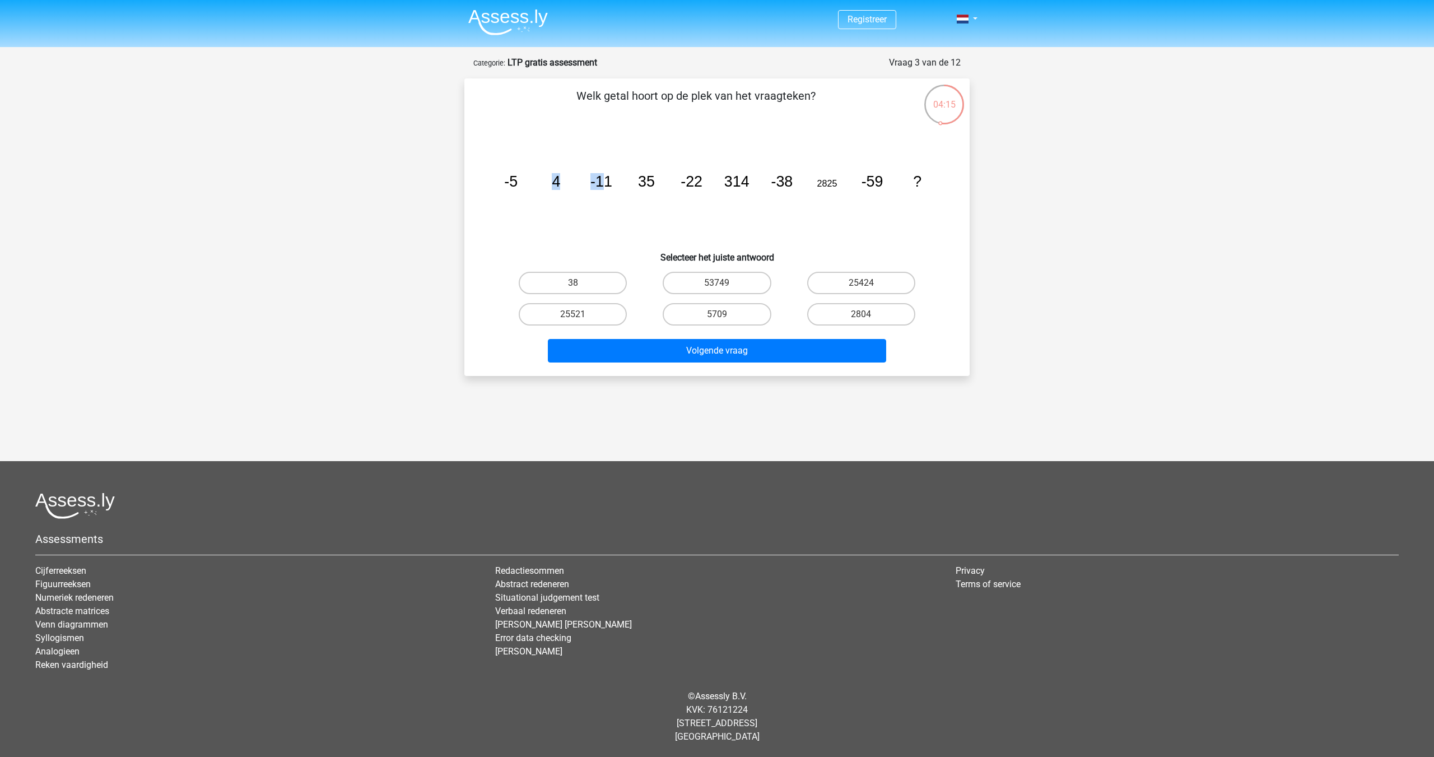
drag, startPoint x: 554, startPoint y: 175, endPoint x: 607, endPoint y: 178, distance: 53.3
click at [602, 176] on g "-5 4 -11 35 -22 314 -38 2825 -59 ?" at bounding box center [712, 181] width 417 height 17
click at [613, 176] on icon "image/svg+xml -5 4 -11 35 -22 314 -38 2825 -59 ?" at bounding box center [717, 186] width 452 height 113
drag, startPoint x: 547, startPoint y: 175, endPoint x: 580, endPoint y: 171, distance: 32.8
click at [565, 173] on icon "image/svg+xml -5 4 -11 35 -22 314 -38 2825 -59 ?" at bounding box center [717, 186] width 452 height 113
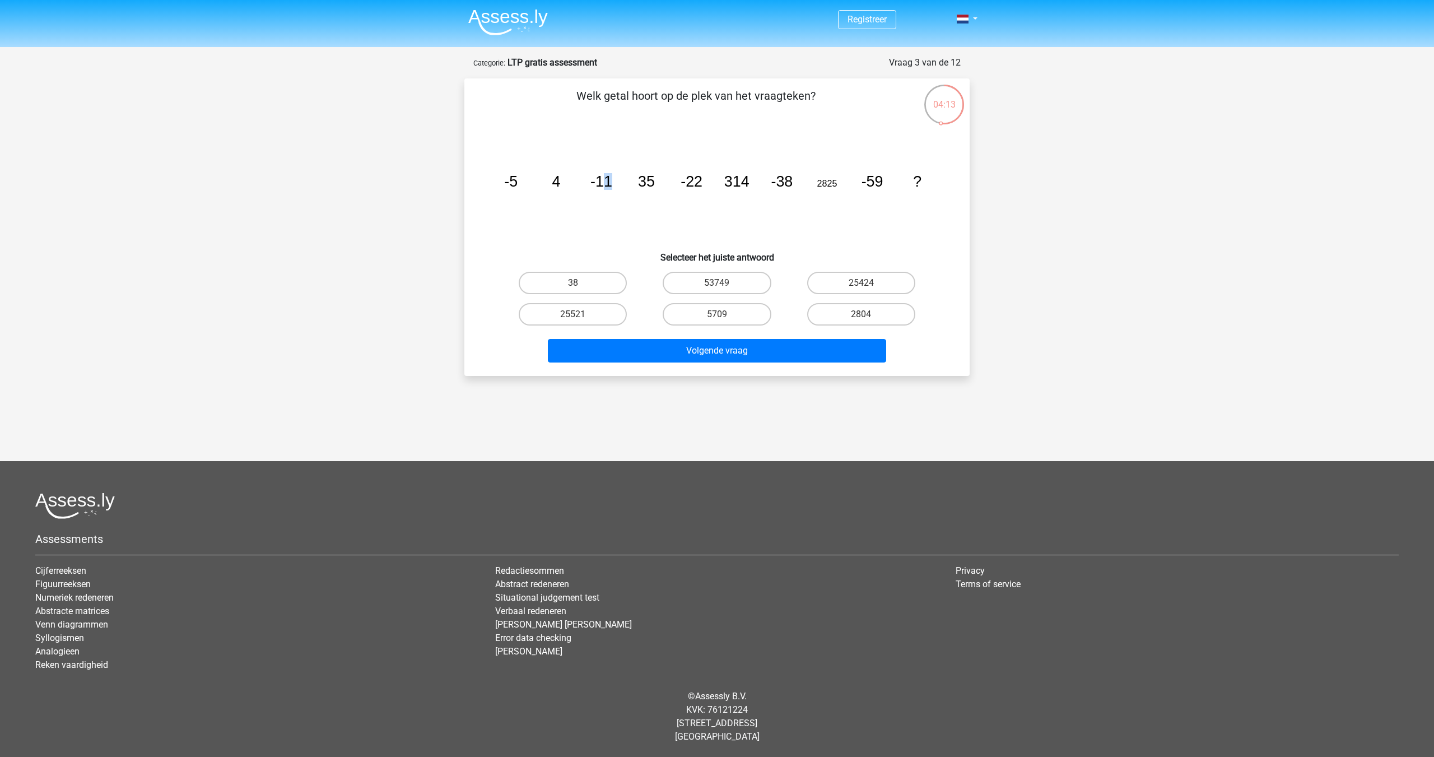
click at [608, 164] on icon "image/svg+xml -5 4 -11 35 -22 314 -38 2825 -59 ?" at bounding box center [717, 186] width 452 height 113
click at [564, 174] on icon "image/svg+xml -5 4 -11 35 -22 314 -38 2825 -59 ?" at bounding box center [717, 186] width 452 height 113
drag, startPoint x: 554, startPoint y: 176, endPoint x: 603, endPoint y: 175, distance: 49.3
click at [589, 175] on icon "image/svg+xml -5 4 -11 35 -22 314 -38 2825 -59 ?" at bounding box center [717, 186] width 452 height 113
click at [614, 175] on icon "image/svg+xml -5 4 -11 35 -22 314 -38 2825 -59 ?" at bounding box center [717, 186] width 452 height 113
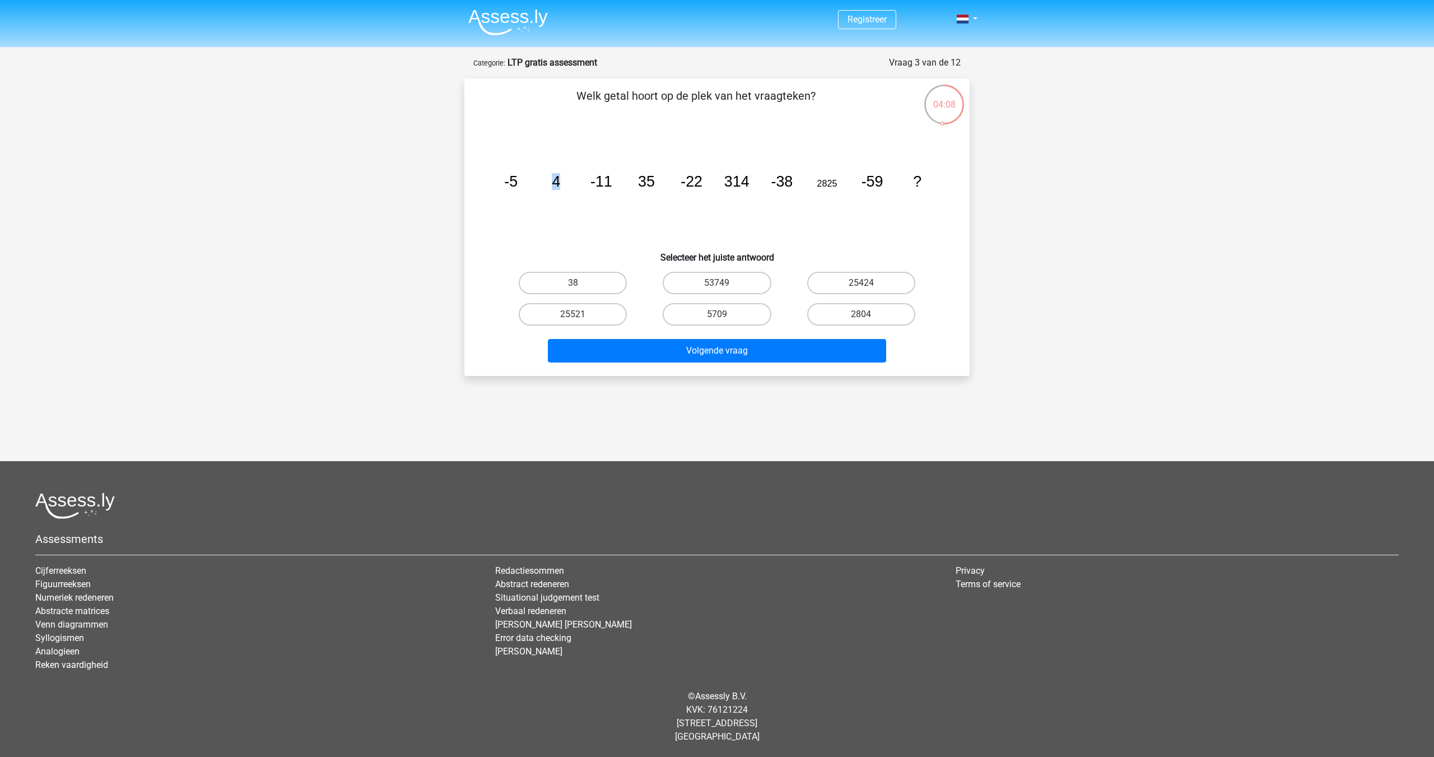
drag, startPoint x: 534, startPoint y: 174, endPoint x: 566, endPoint y: 173, distance: 31.4
click at [565, 173] on icon "image/svg+xml -5 4 -11 35 -22 314 -38 2825 -59 ?" at bounding box center [717, 186] width 452 height 113
click at [566, 173] on icon "image/svg+xml -5 4 -11 35 -22 314 -38 2825 -59 ?" at bounding box center [717, 186] width 452 height 113
drag, startPoint x: 507, startPoint y: 175, endPoint x: 573, endPoint y: 166, distance: 66.8
click at [573, 166] on icon "image/svg+xml -5 4 -11 35 -22 314 -38 2825 -59 ?" at bounding box center [717, 186] width 452 height 113
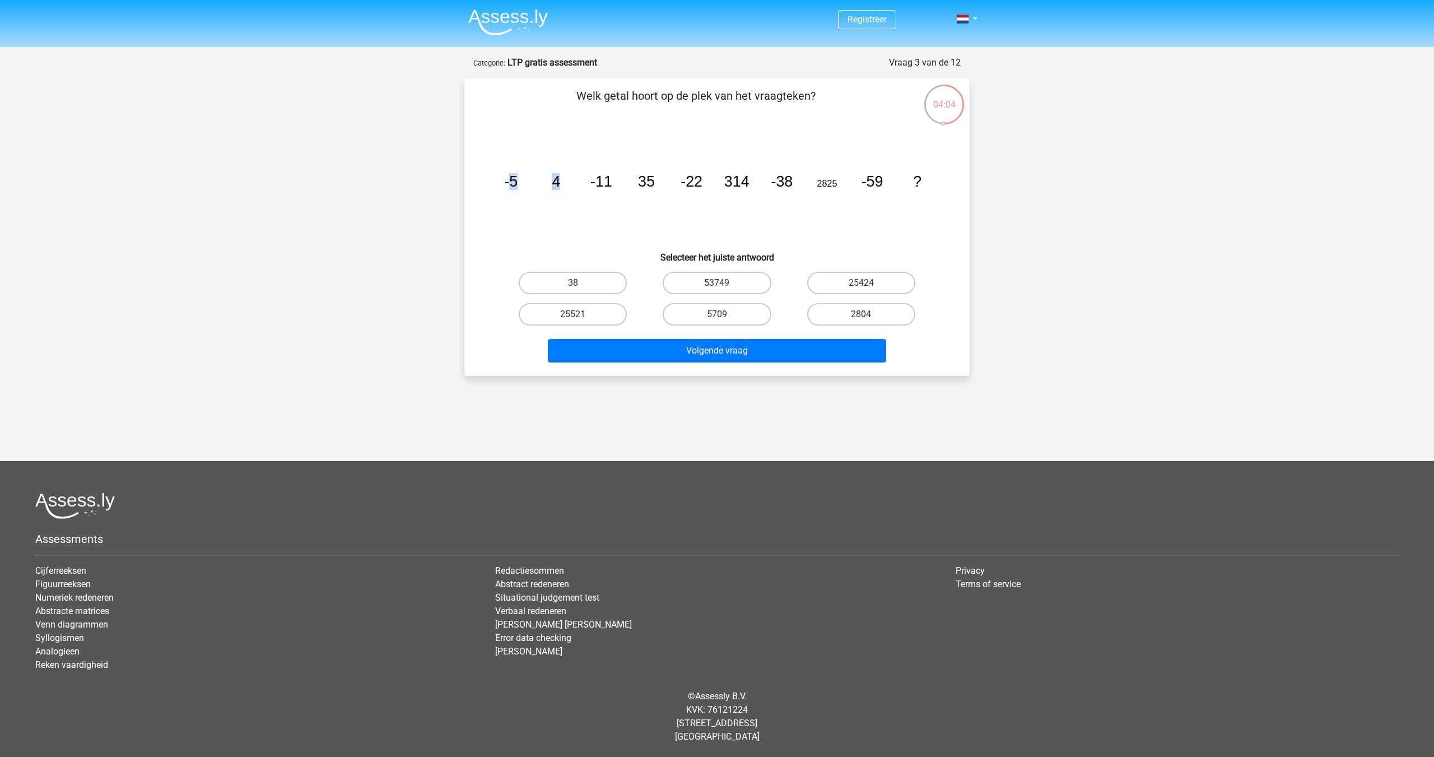
click at [573, 166] on icon "image/svg+xml -5 4 -11 35 -22 314 -38 2825 -59 ?" at bounding box center [717, 186] width 452 height 113
drag, startPoint x: 516, startPoint y: 179, endPoint x: 574, endPoint y: 171, distance: 58.7
click at [546, 173] on icon "image/svg+xml -5 4 -11 35 -22 314 -38 2825 -59 ?" at bounding box center [717, 186] width 452 height 113
click at [727, 352] on button "Volgende vraag" at bounding box center [717, 351] width 339 height 24
click at [594, 273] on label "38" at bounding box center [573, 283] width 108 height 22
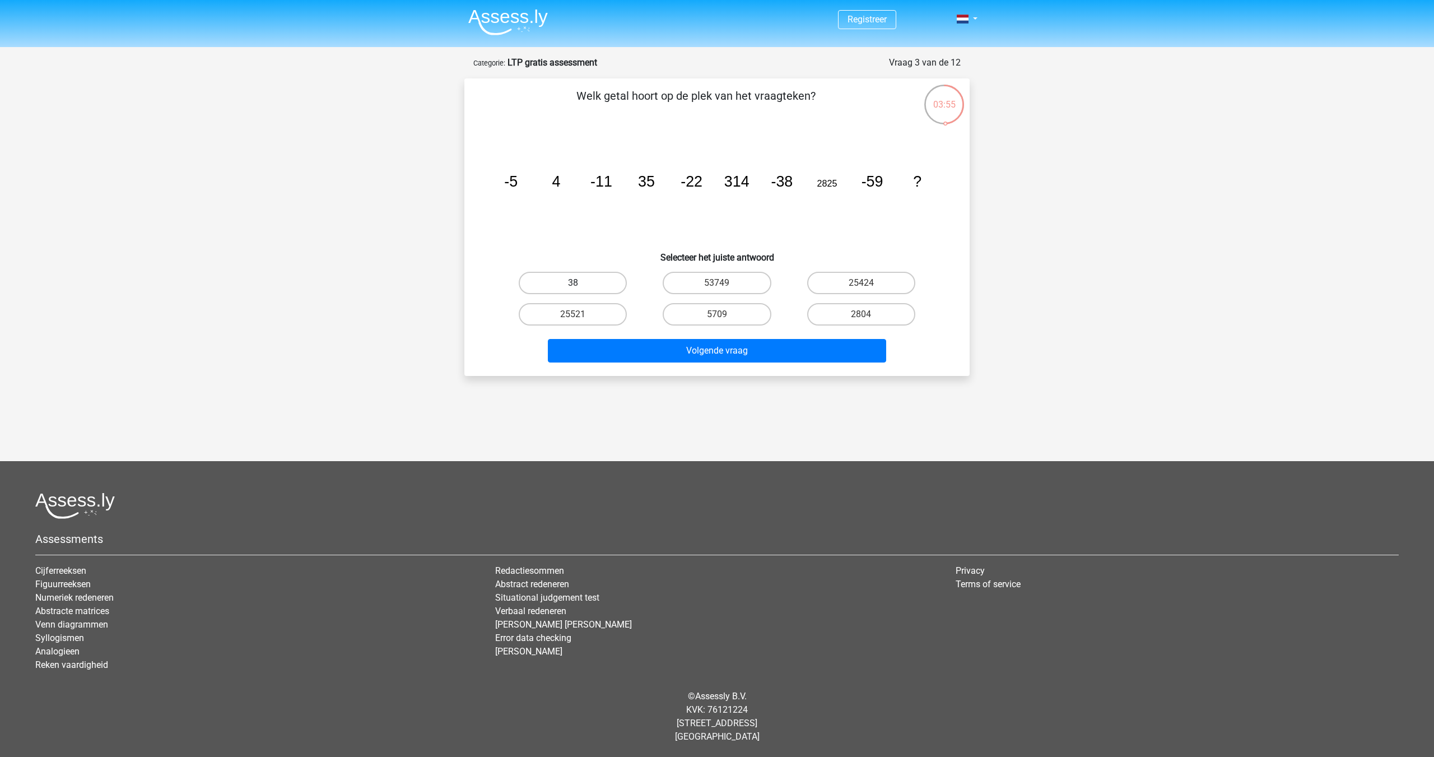
click at [580, 283] on input "38" at bounding box center [576, 286] width 7 height 7
radio input "true"
click at [594, 273] on label "38" at bounding box center [573, 283] width 108 height 22
click at [580, 283] on input "38" at bounding box center [576, 286] width 7 height 7
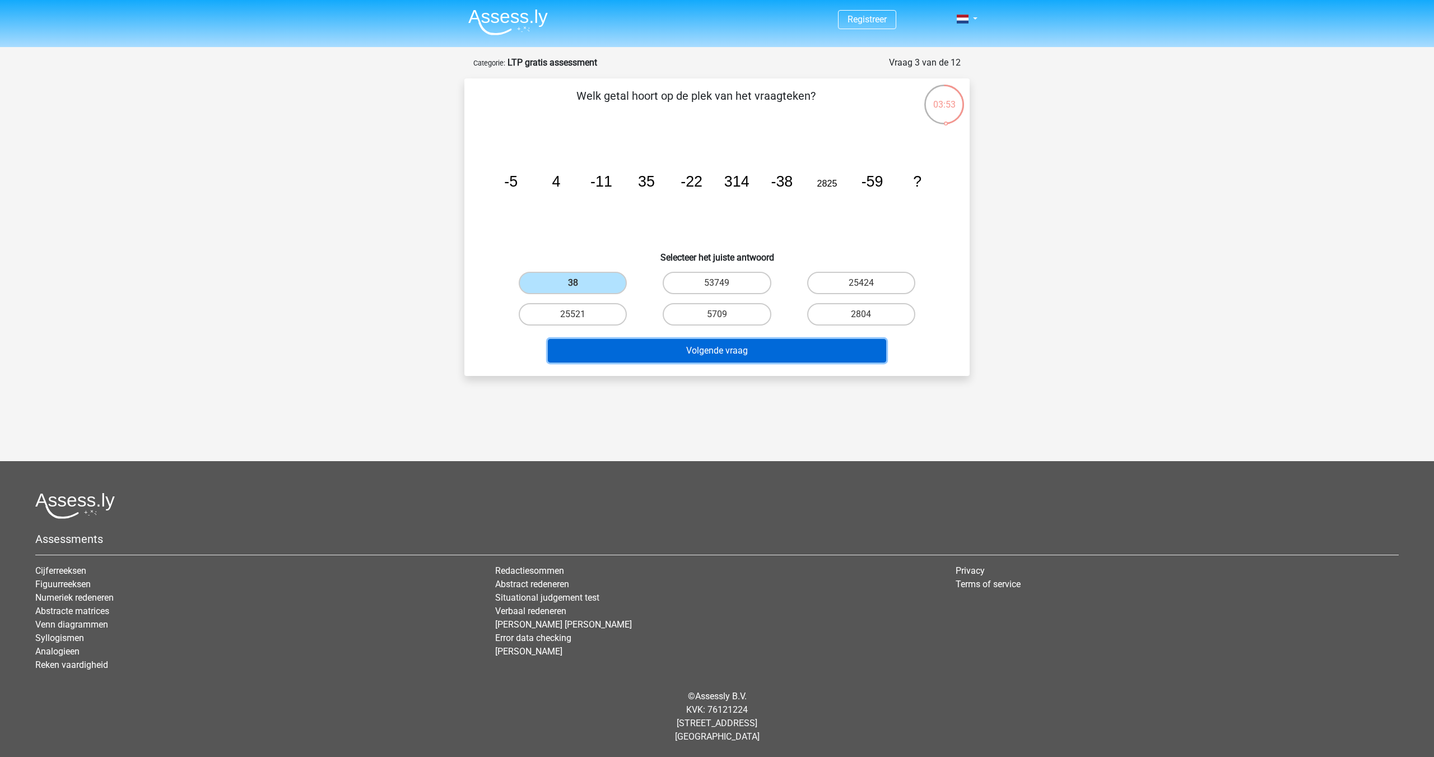
click at [689, 348] on button "Volgende vraag" at bounding box center [717, 351] width 339 height 24
click at [604, 272] on label "38" at bounding box center [573, 283] width 108 height 22
click at [580, 283] on input "38" at bounding box center [576, 286] width 7 height 7
click at [719, 278] on label "53749" at bounding box center [717, 283] width 108 height 22
click at [719, 283] on input "53749" at bounding box center [720, 286] width 7 height 7
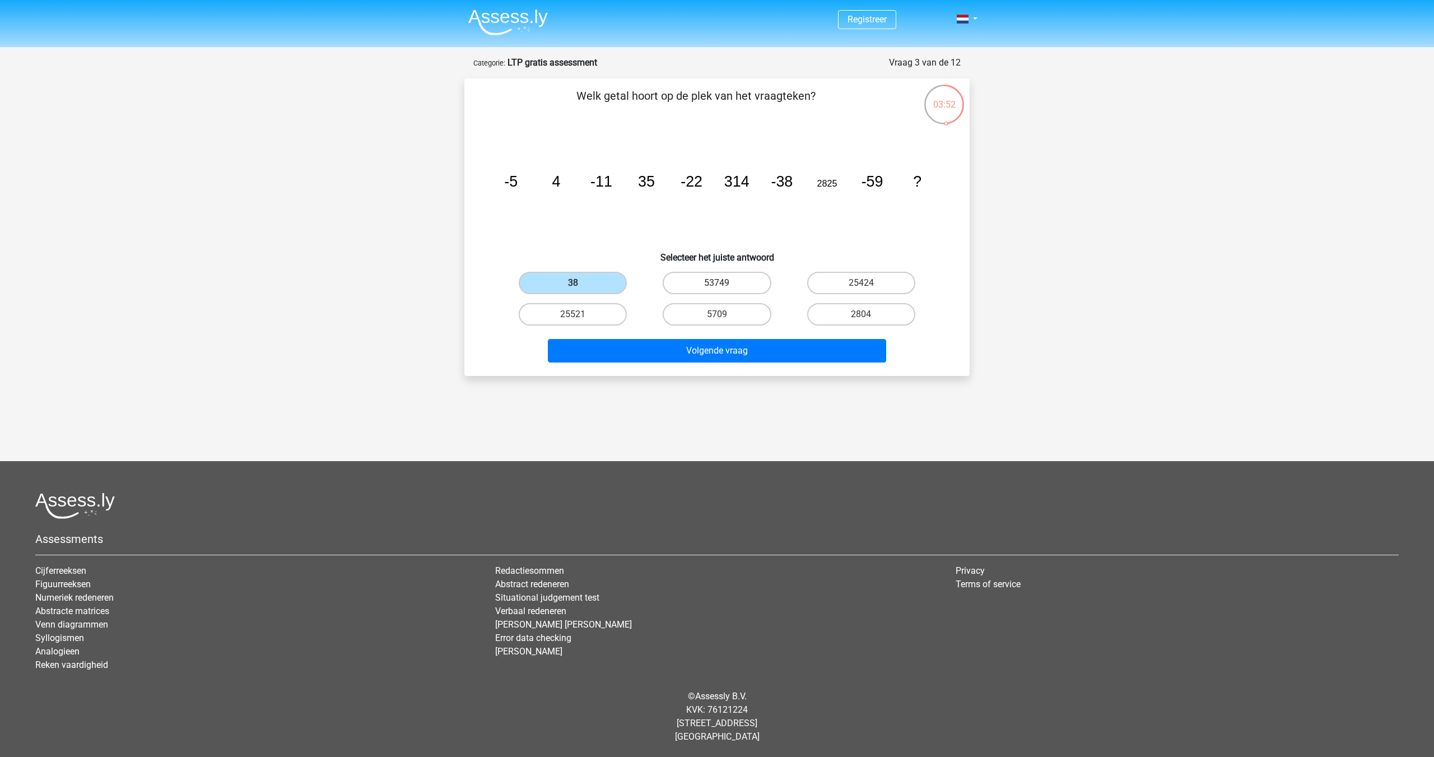
radio input "true"
click at [875, 285] on label "25424" at bounding box center [861, 283] width 108 height 22
click at [868, 285] on input "25424" at bounding box center [864, 286] width 7 height 7
radio input "true"
click at [697, 280] on label "53749" at bounding box center [717, 283] width 108 height 22
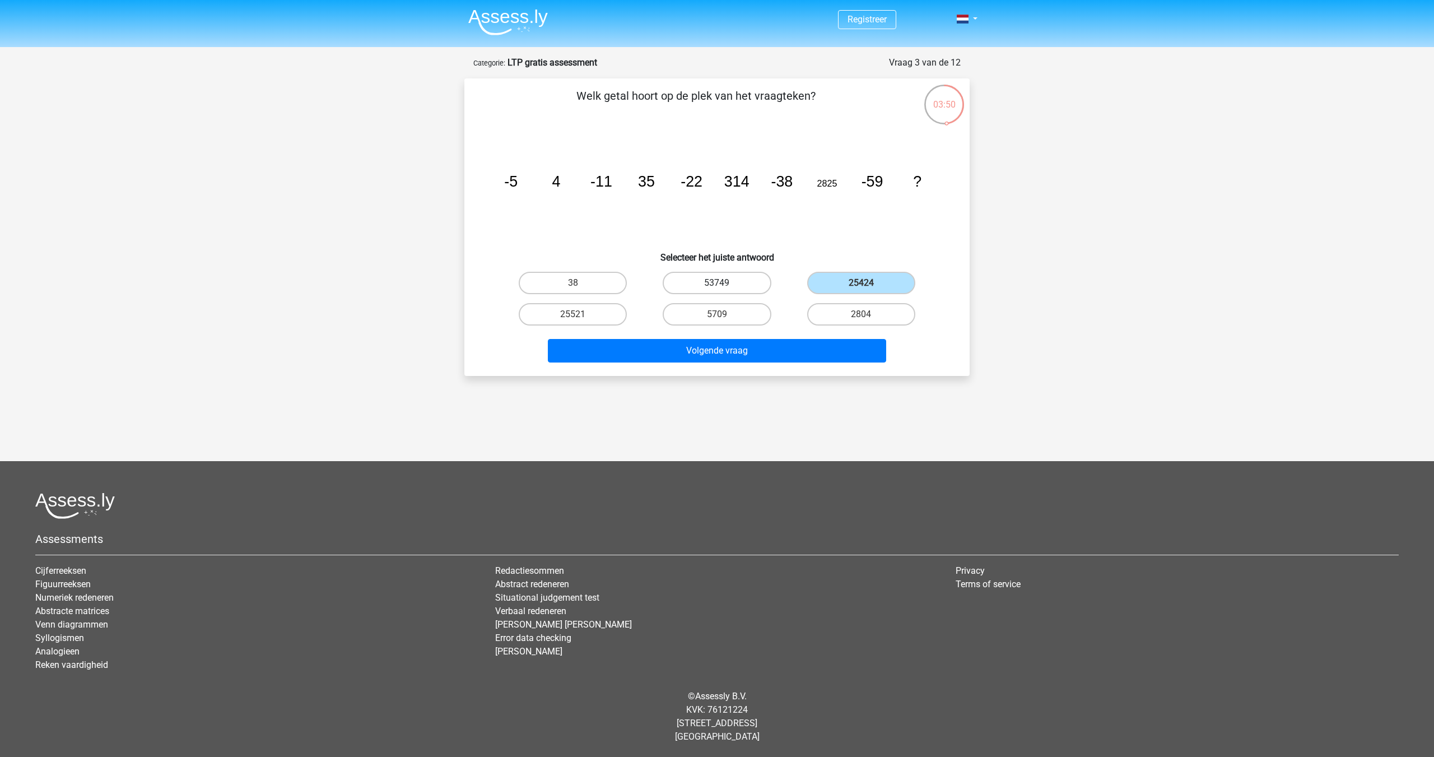
click at [717, 283] on input "53749" at bounding box center [720, 286] width 7 height 7
radio input "true"
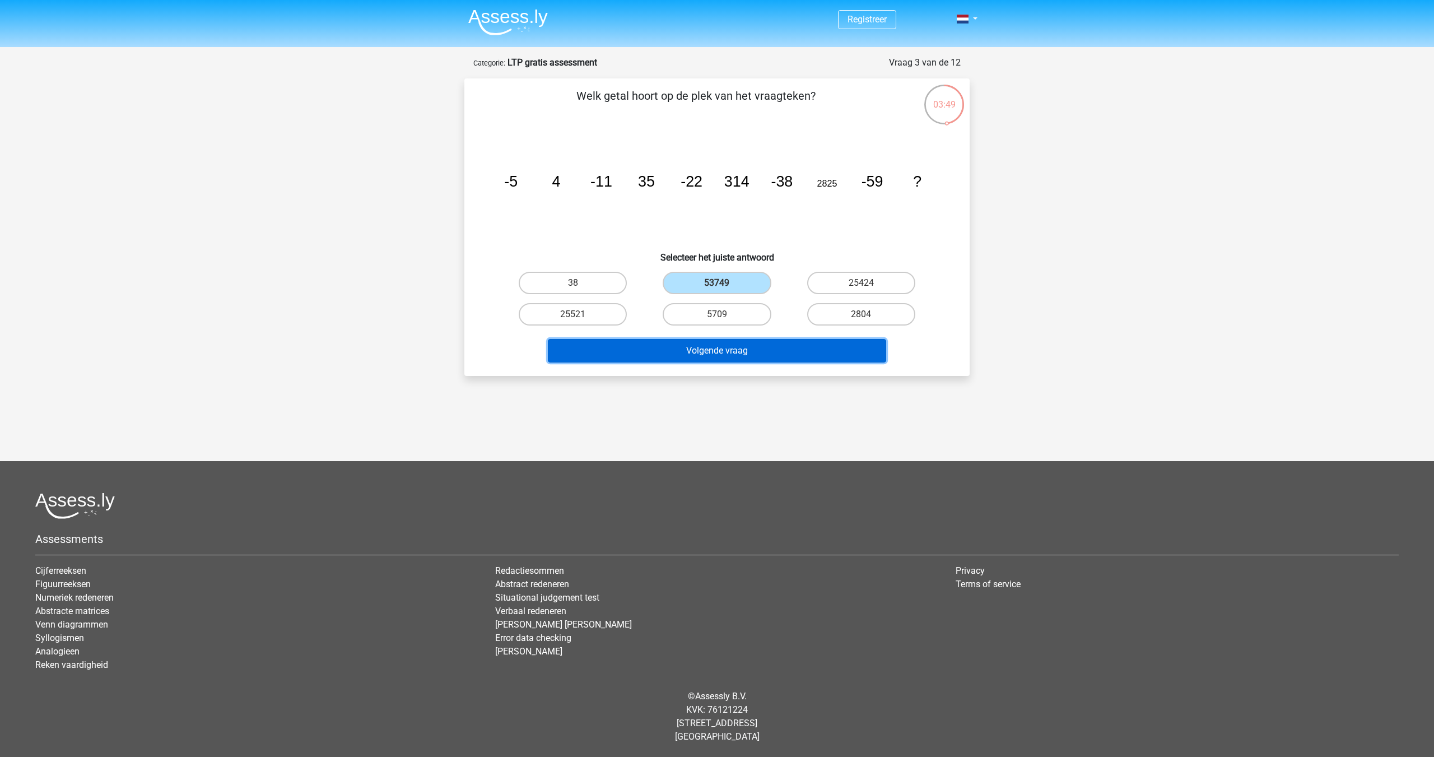
click at [741, 353] on button "Volgende vraag" at bounding box center [717, 351] width 339 height 24
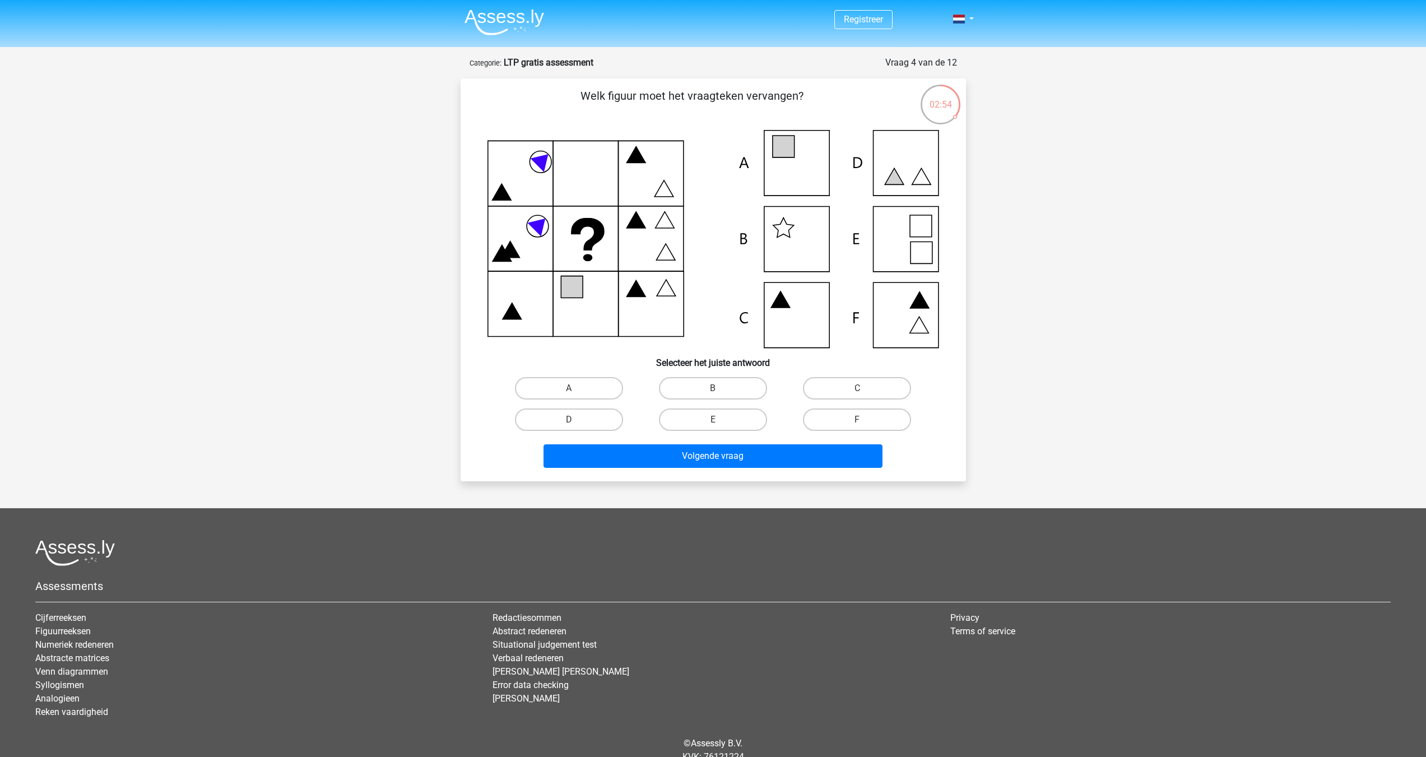
click at [815, 151] on icon at bounding box center [713, 239] width 452 height 218
click at [578, 384] on label "A" at bounding box center [569, 388] width 108 height 22
click at [576, 388] on input "A" at bounding box center [572, 391] width 7 height 7
radio input "true"
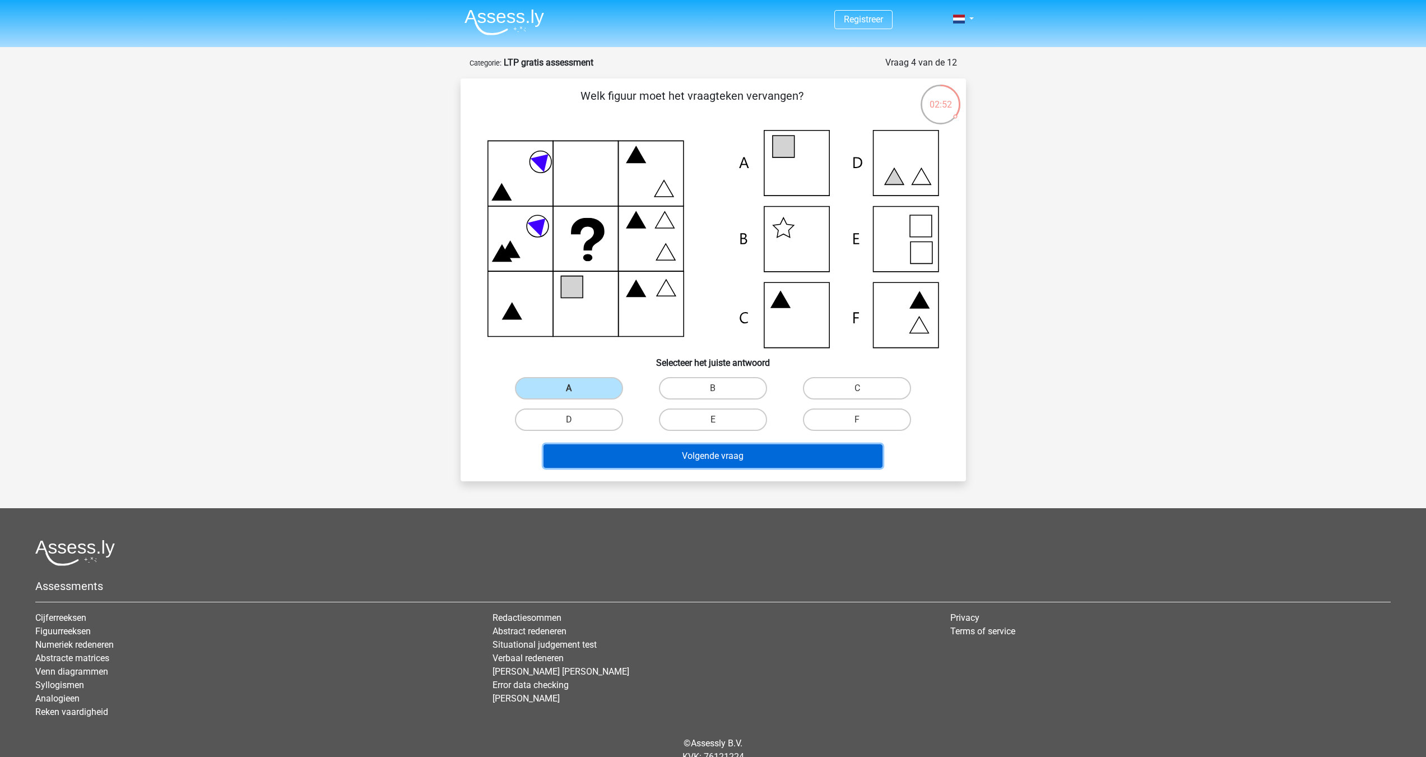
click at [712, 459] on button "Volgende vraag" at bounding box center [712, 456] width 339 height 24
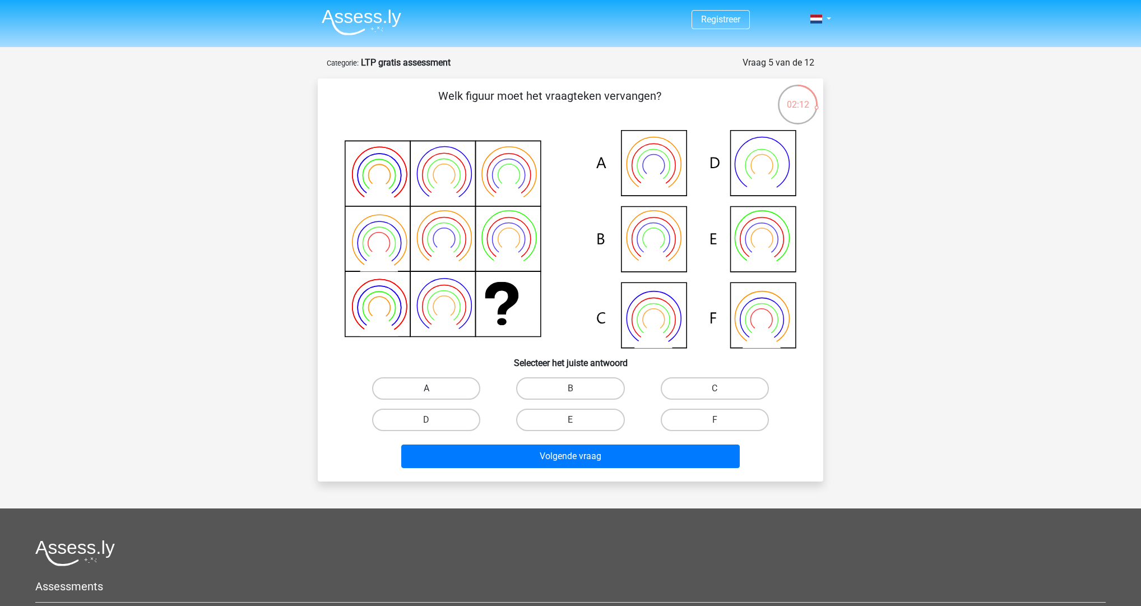
click at [433, 380] on label "A" at bounding box center [426, 388] width 108 height 22
click at [433, 388] on input "A" at bounding box center [429, 391] width 7 height 7
radio input "true"
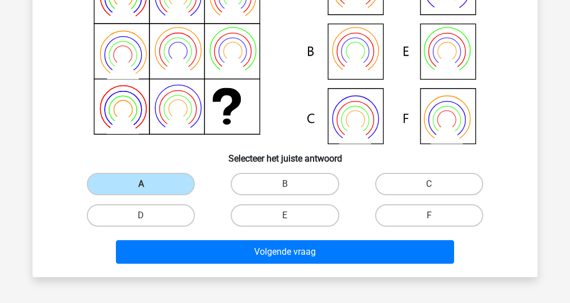
scroll to position [149, 0]
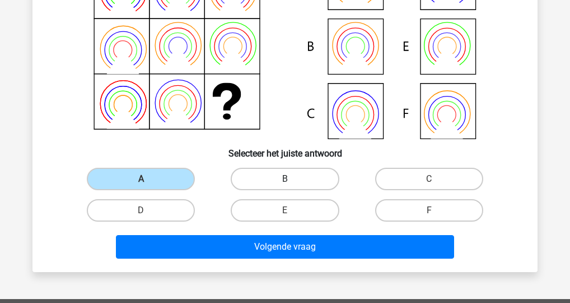
click at [276, 179] on label "B" at bounding box center [285, 179] width 108 height 22
click at [285, 179] on input "B" at bounding box center [288, 182] width 7 height 7
radio input "true"
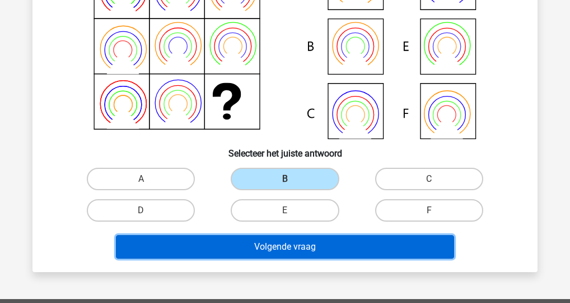
click at [296, 249] on button "Volgende vraag" at bounding box center [285, 247] width 339 height 24
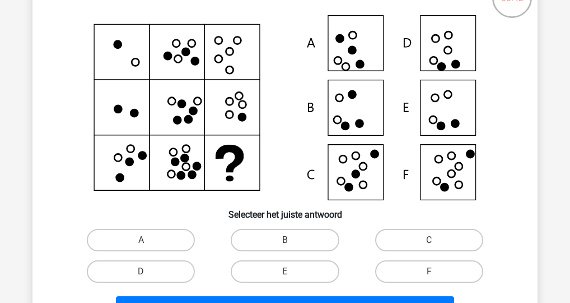
scroll to position [89, 0]
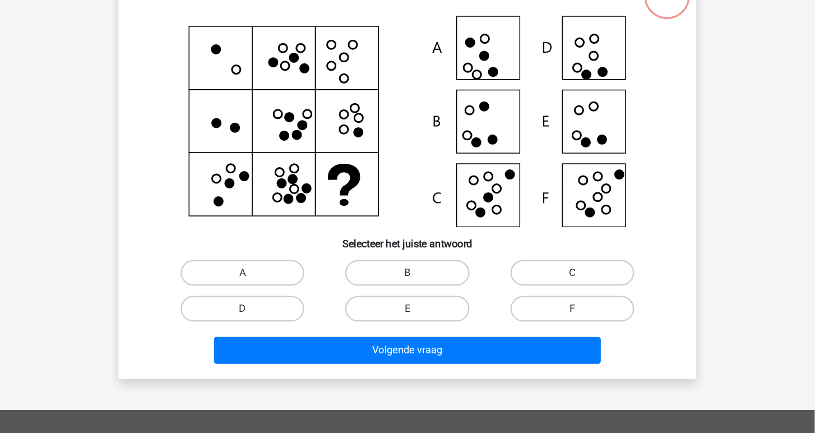
scroll to position [89, 0]
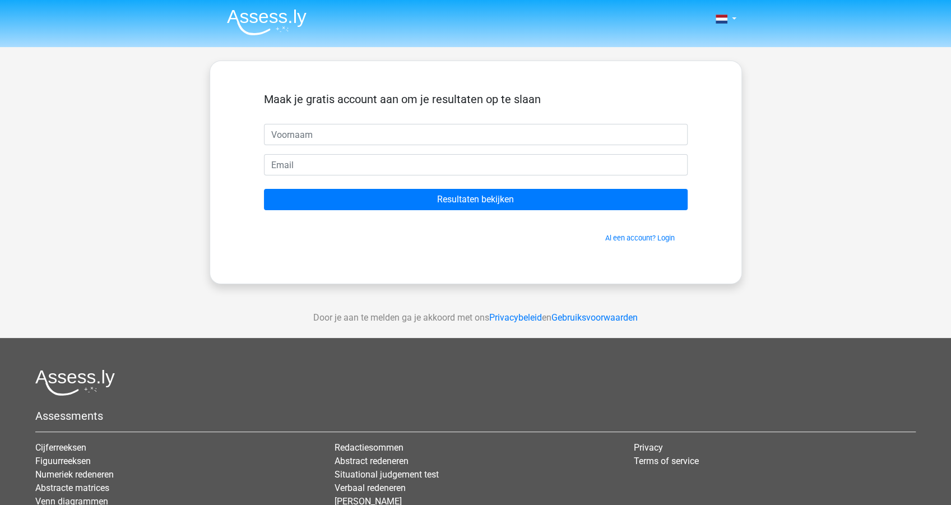
click at [310, 132] on input "text" at bounding box center [476, 134] width 424 height 21
click at [300, 141] on input "text" at bounding box center [476, 134] width 424 height 21
type input "joost"
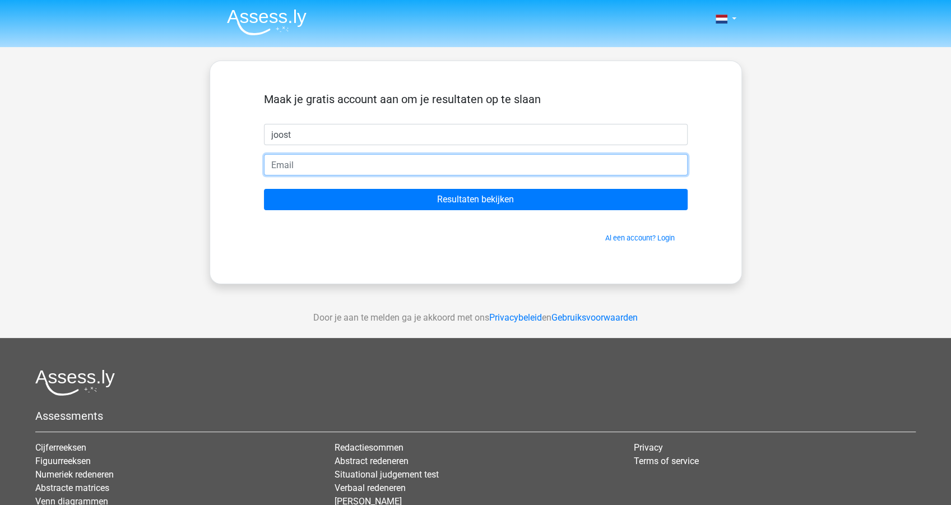
click at [321, 167] on input "email" at bounding box center [476, 164] width 424 height 21
type input "joostvleeuwen17@gmail.com"
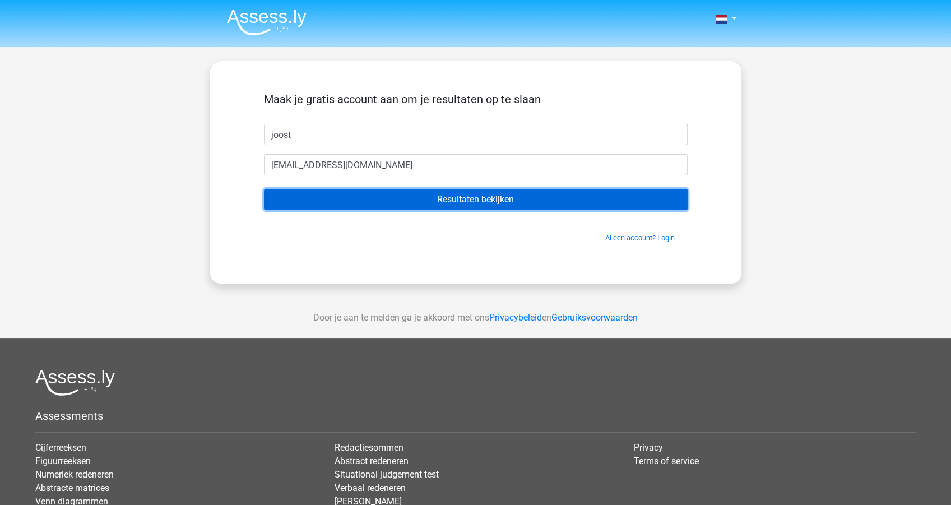
click at [337, 198] on input "Resultaten bekijken" at bounding box center [476, 199] width 424 height 21
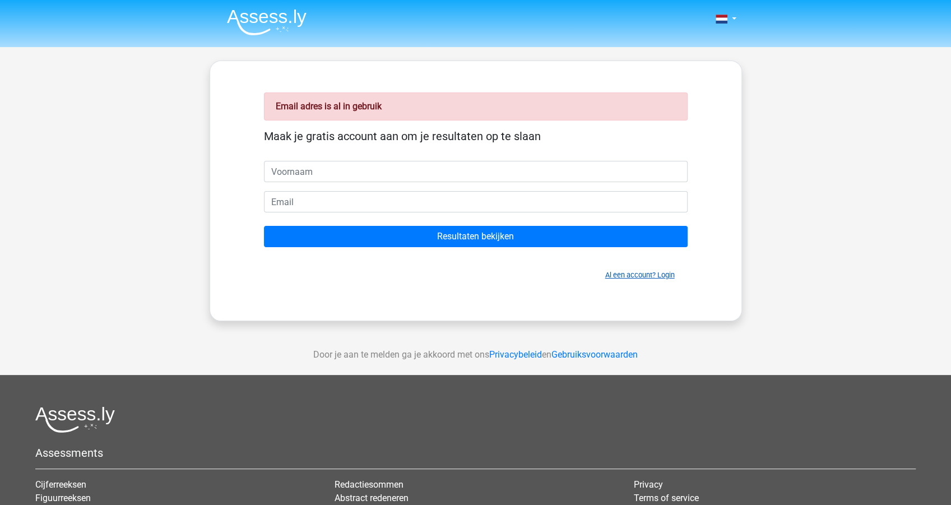
click at [630, 273] on link "Al een account? Login" at bounding box center [639, 275] width 69 height 8
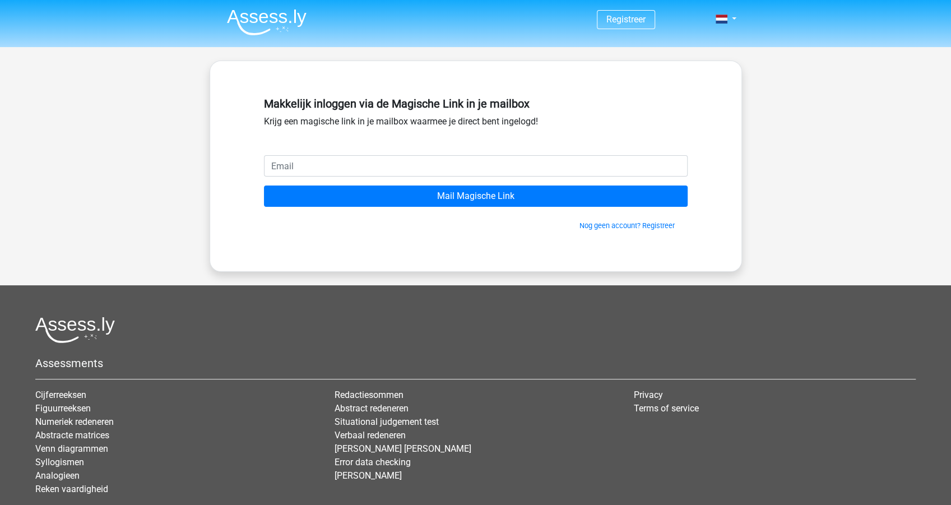
click at [287, 162] on input "email" at bounding box center [476, 165] width 424 height 21
type input "[EMAIL_ADDRESS][DOMAIN_NAME]"
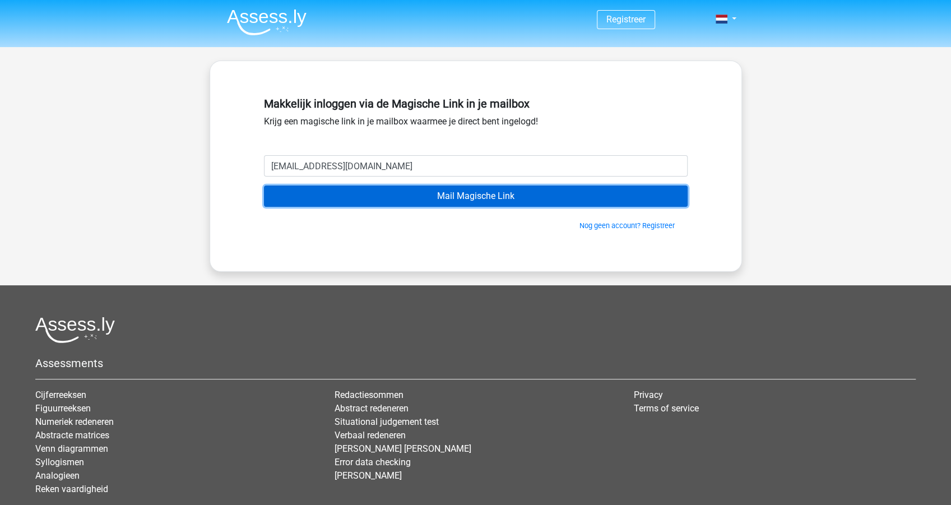
click at [357, 188] on input "Mail Magische Link" at bounding box center [476, 195] width 424 height 21
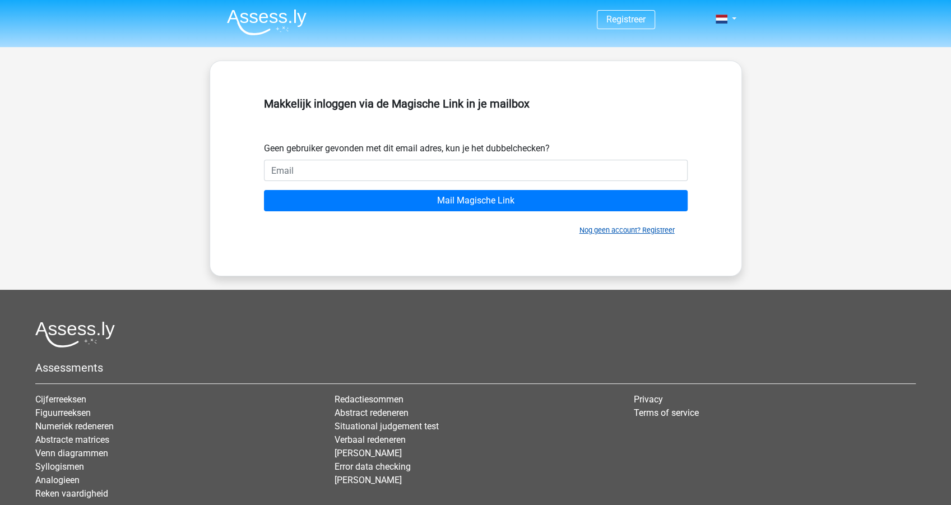
click at [618, 233] on link "Nog geen account? Registreer" at bounding box center [626, 230] width 95 height 8
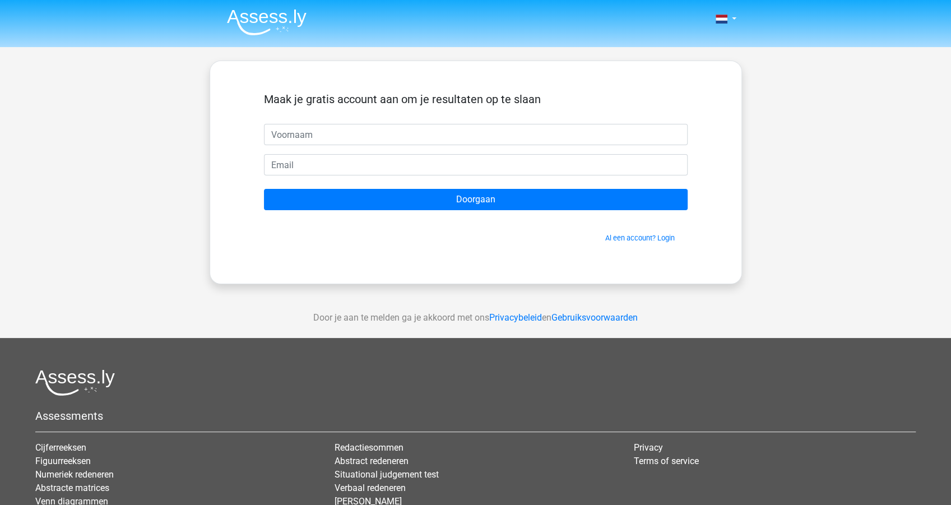
click at [309, 133] on input "text" at bounding box center [476, 134] width 424 height 21
type input "joost"
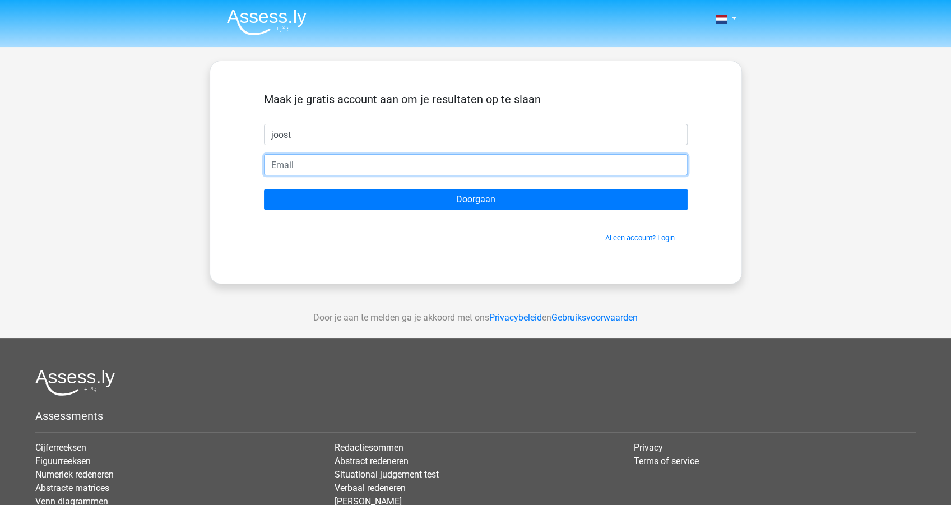
click at [303, 167] on input "email" at bounding box center [476, 164] width 424 height 21
type input "joostvleeuwen17@gmail.com"
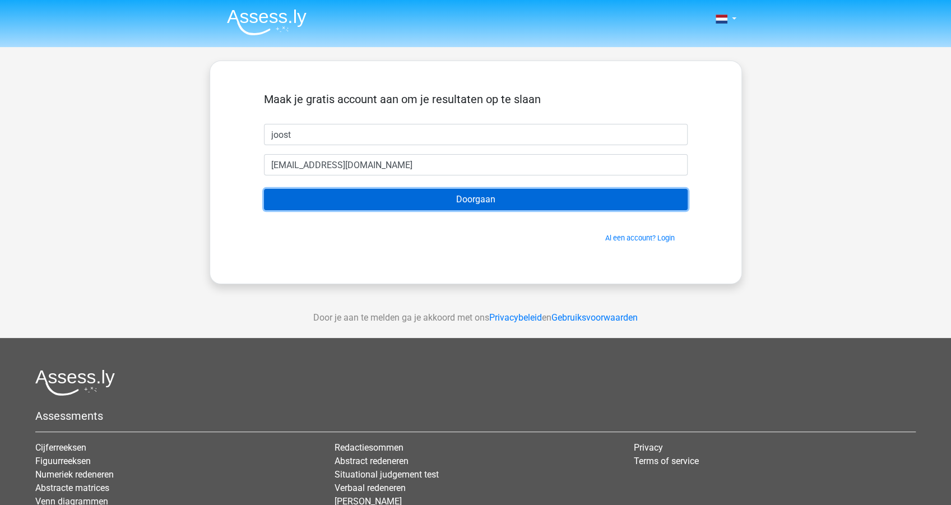
click at [396, 194] on input "Doorgaan" at bounding box center [476, 199] width 424 height 21
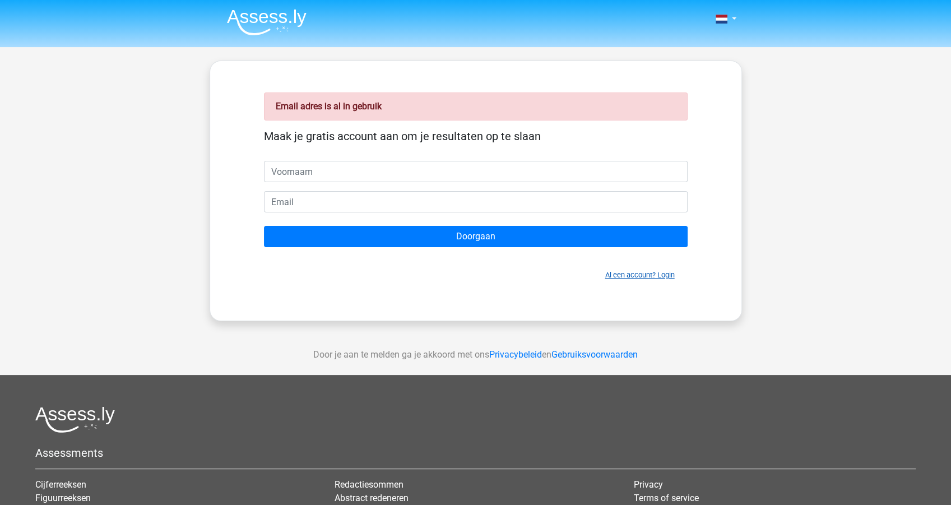
click at [629, 274] on link "Al een account? Login" at bounding box center [639, 275] width 69 height 8
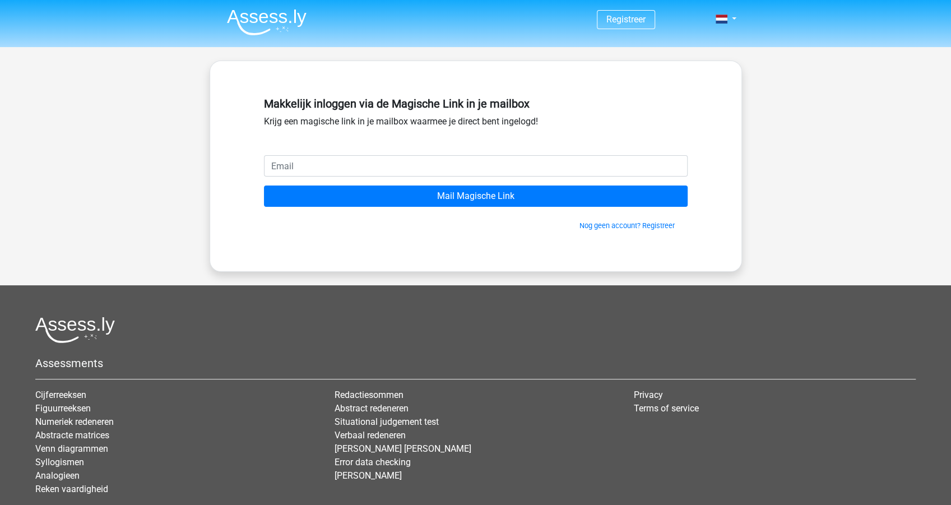
click at [305, 164] on input "email" at bounding box center [476, 165] width 424 height 21
type input "[EMAIL_ADDRESS][DOMAIN_NAME]"
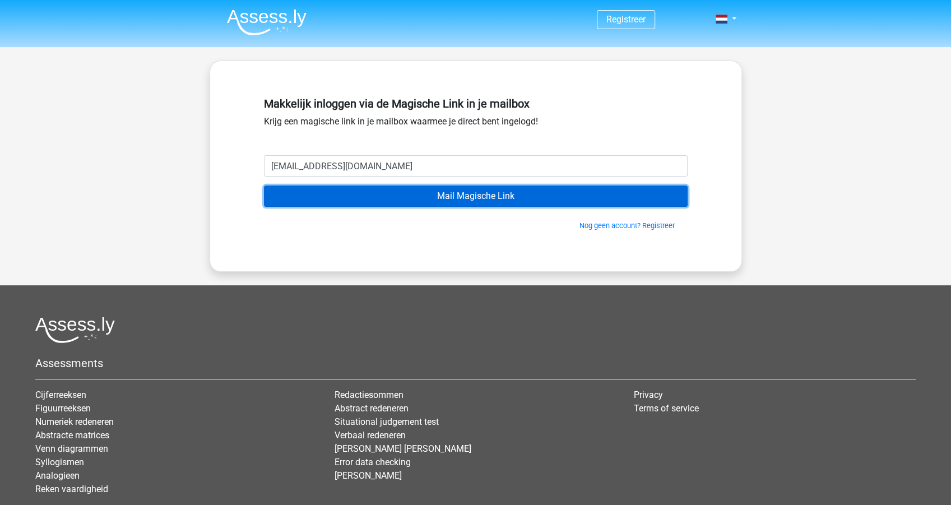
click at [443, 194] on input "Mail Magische Link" at bounding box center [476, 195] width 424 height 21
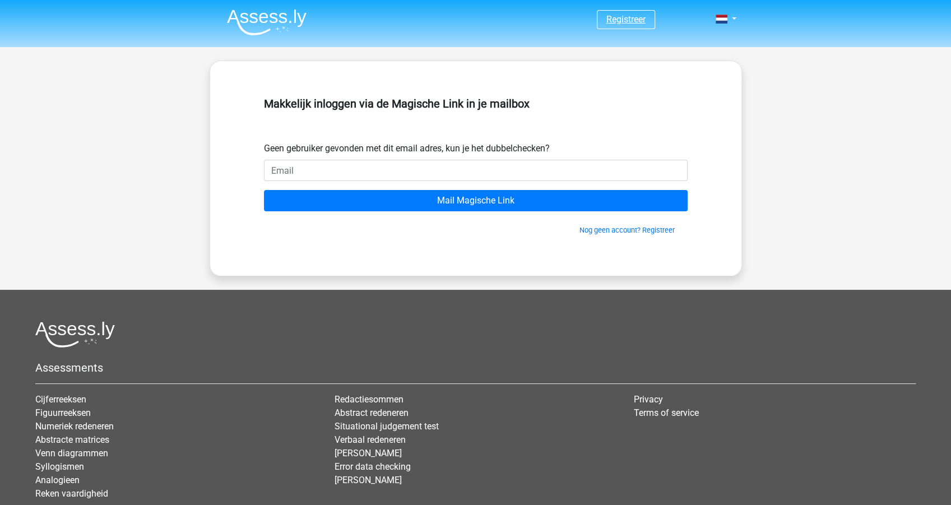
click at [617, 21] on link "Registreer" at bounding box center [625, 19] width 39 height 11
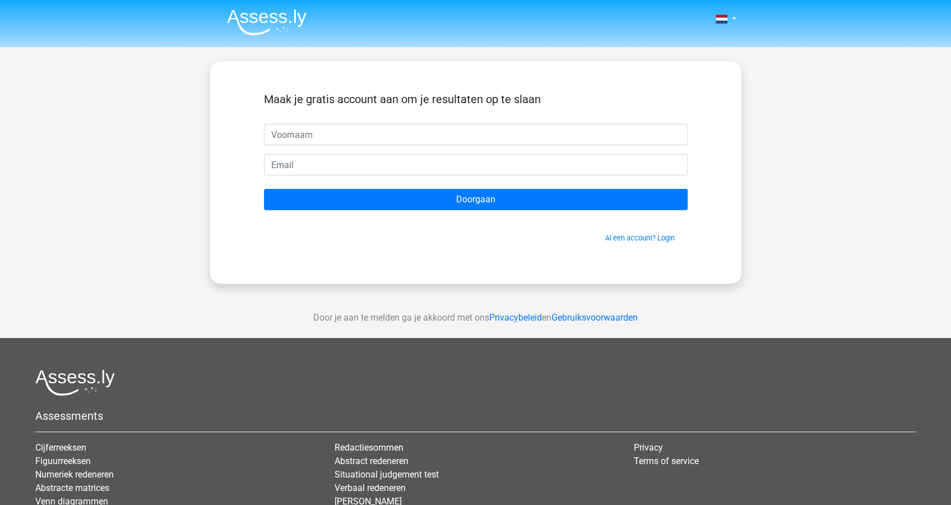
click at [369, 138] on input "text" at bounding box center [476, 134] width 424 height 21
type input "joost"
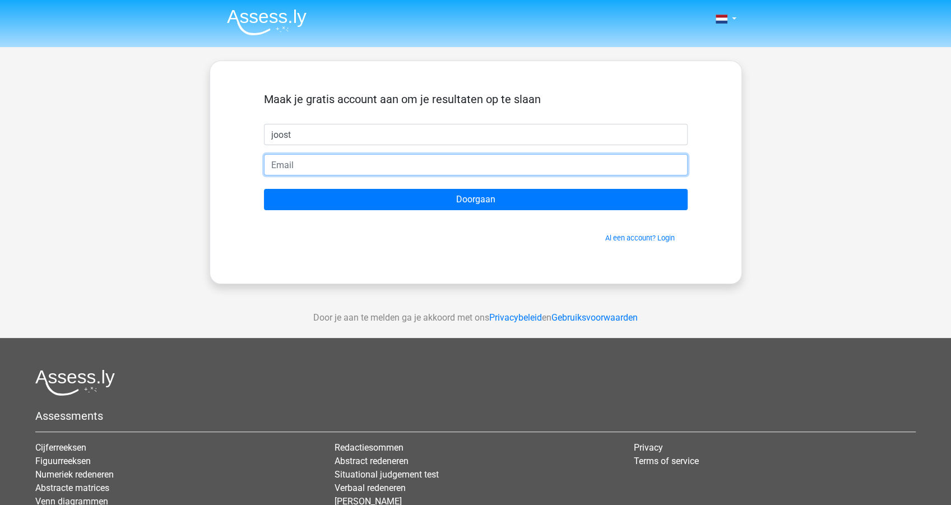
click at [300, 170] on input "email" at bounding box center [476, 164] width 424 height 21
type input "[EMAIL_ADDRESS][DOMAIN_NAME]"
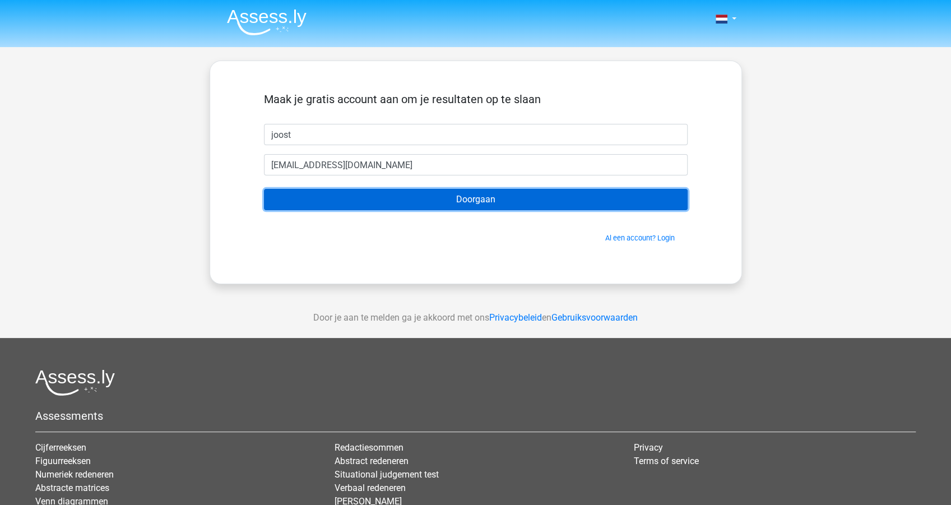
click at [378, 196] on input "Doorgaan" at bounding box center [476, 199] width 424 height 21
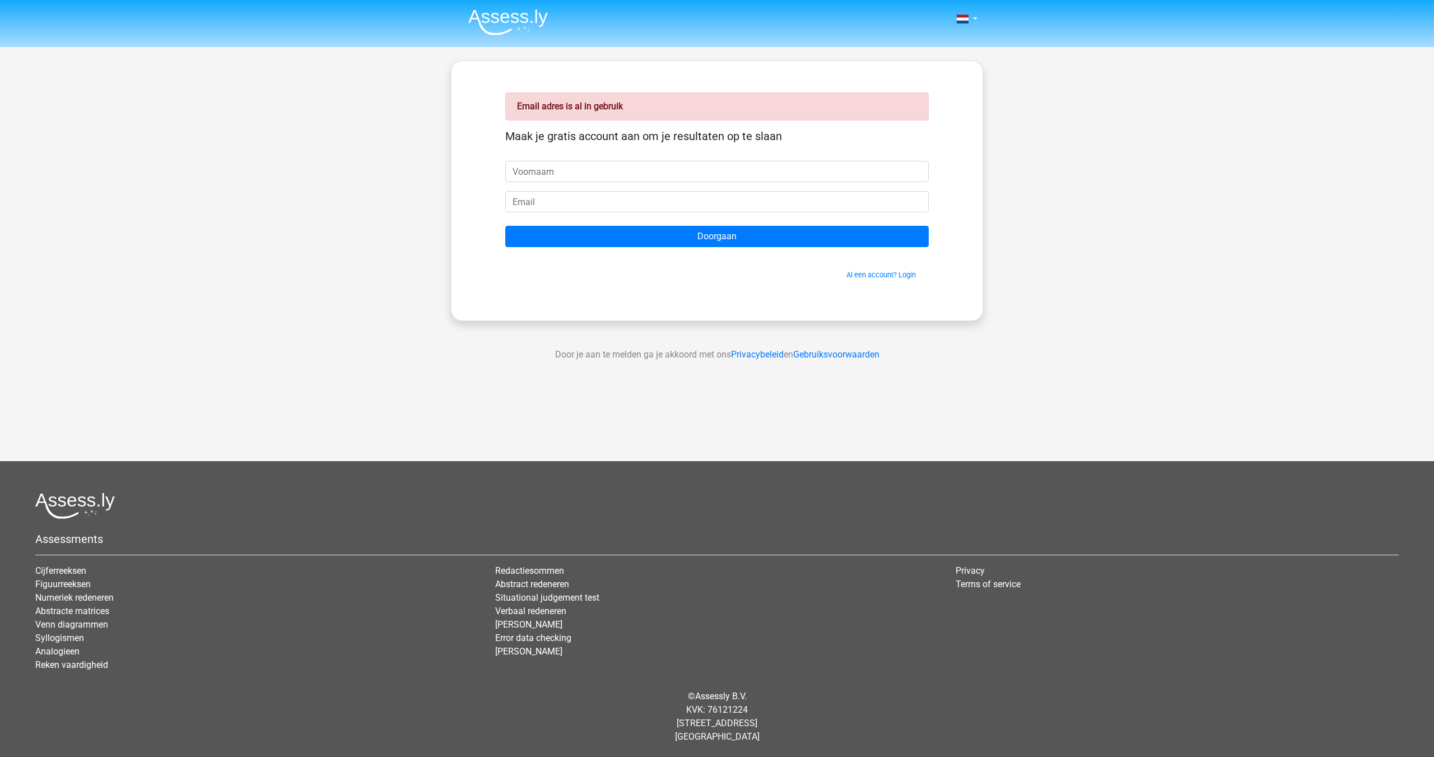
click at [484, 15] on img at bounding box center [508, 22] width 80 height 26
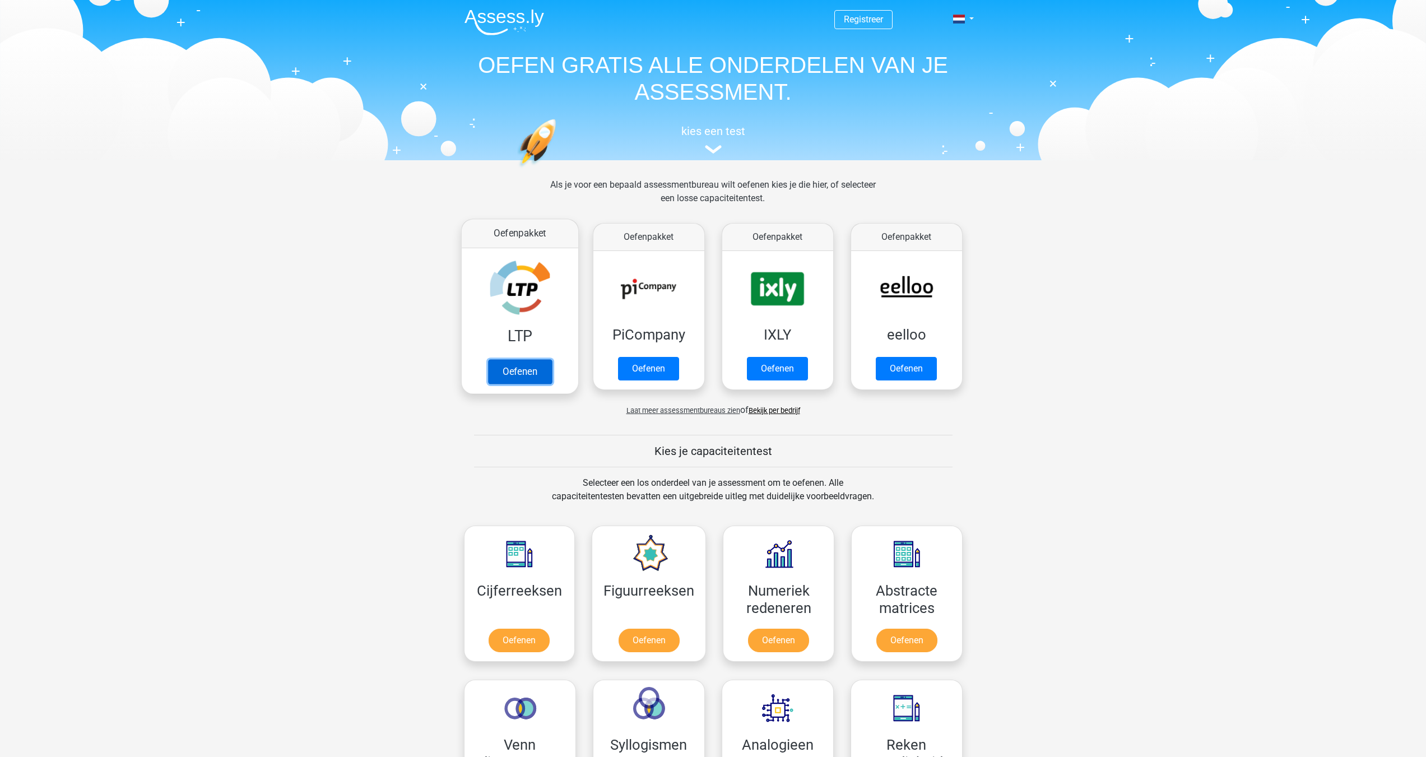
click at [526, 369] on link "Oefenen" at bounding box center [519, 371] width 64 height 25
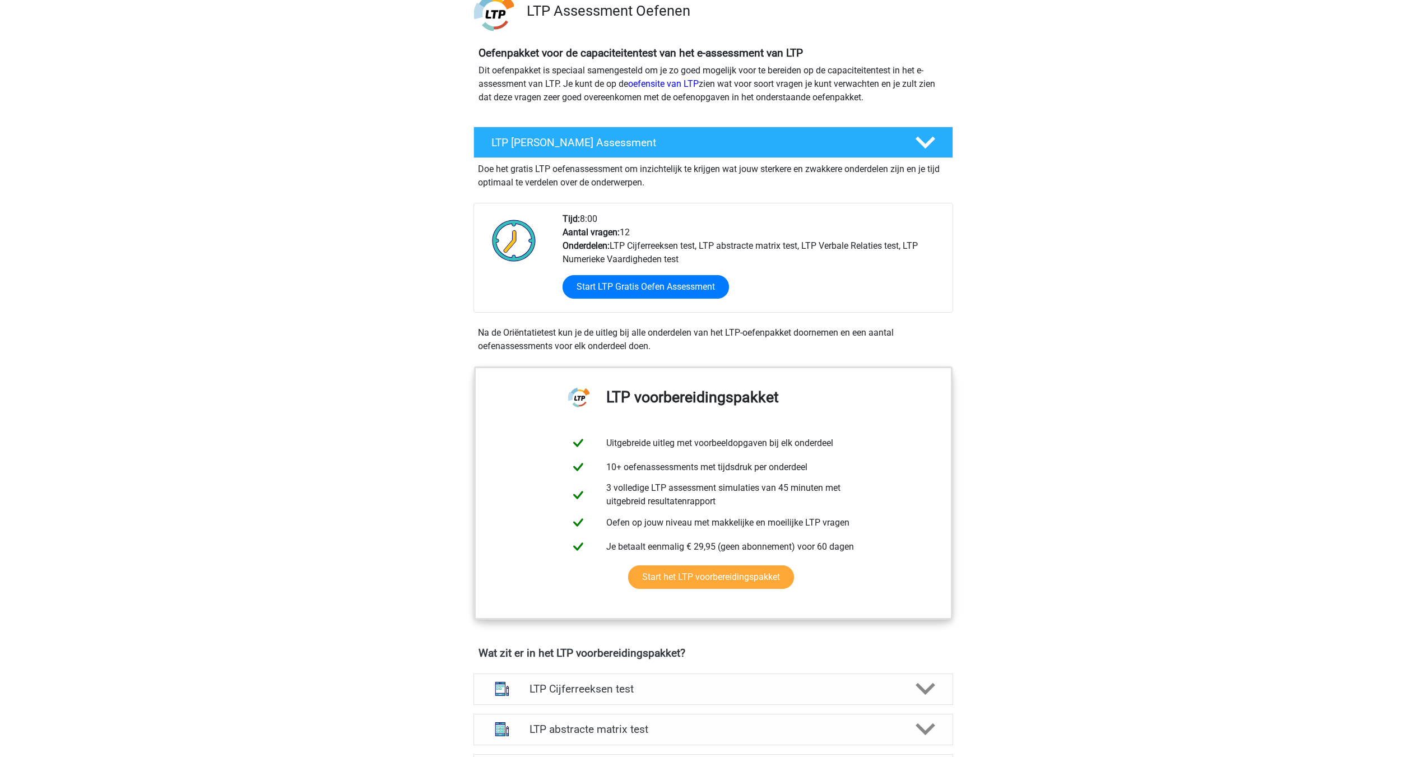
scroll to position [94, 0]
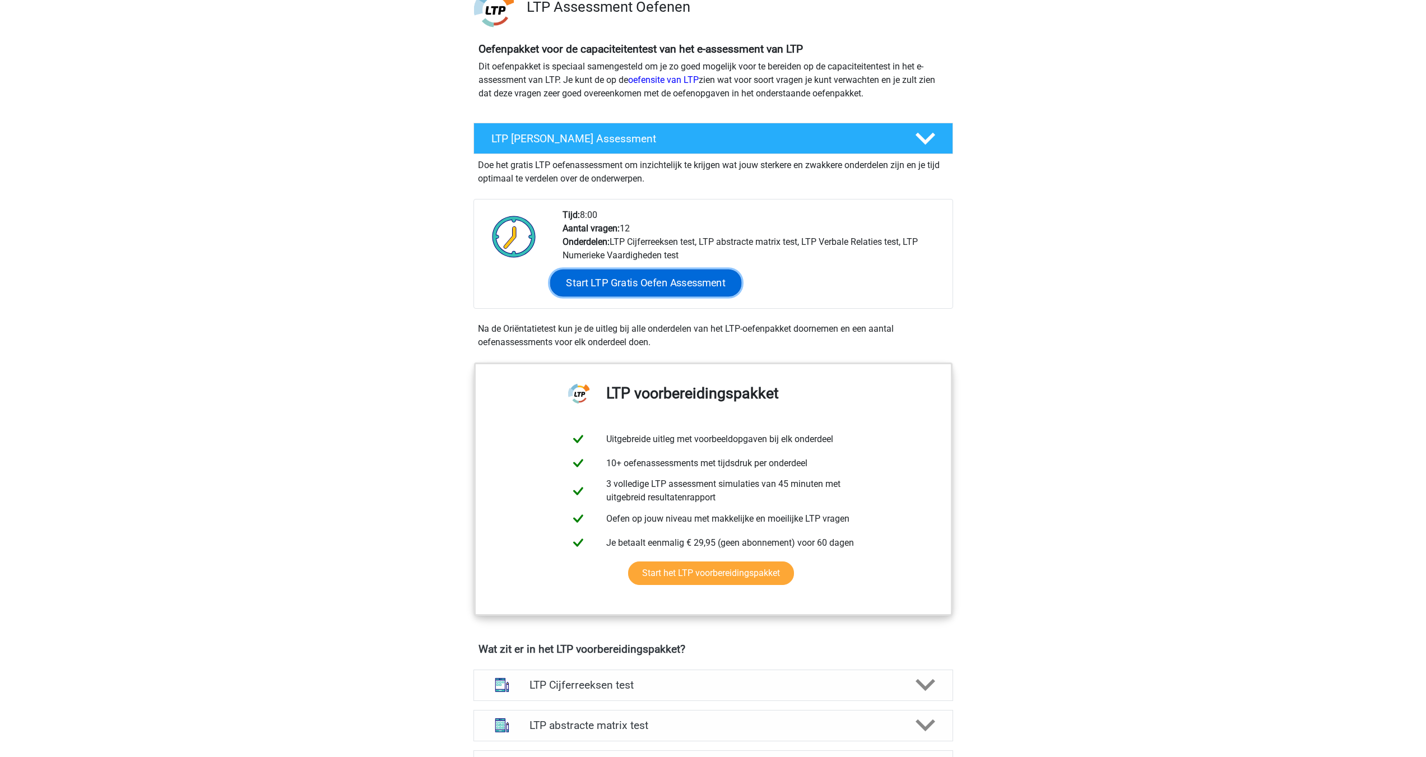
click at [623, 278] on link "Start LTP Gratis Oefen Assessment" at bounding box center [646, 282] width 192 height 27
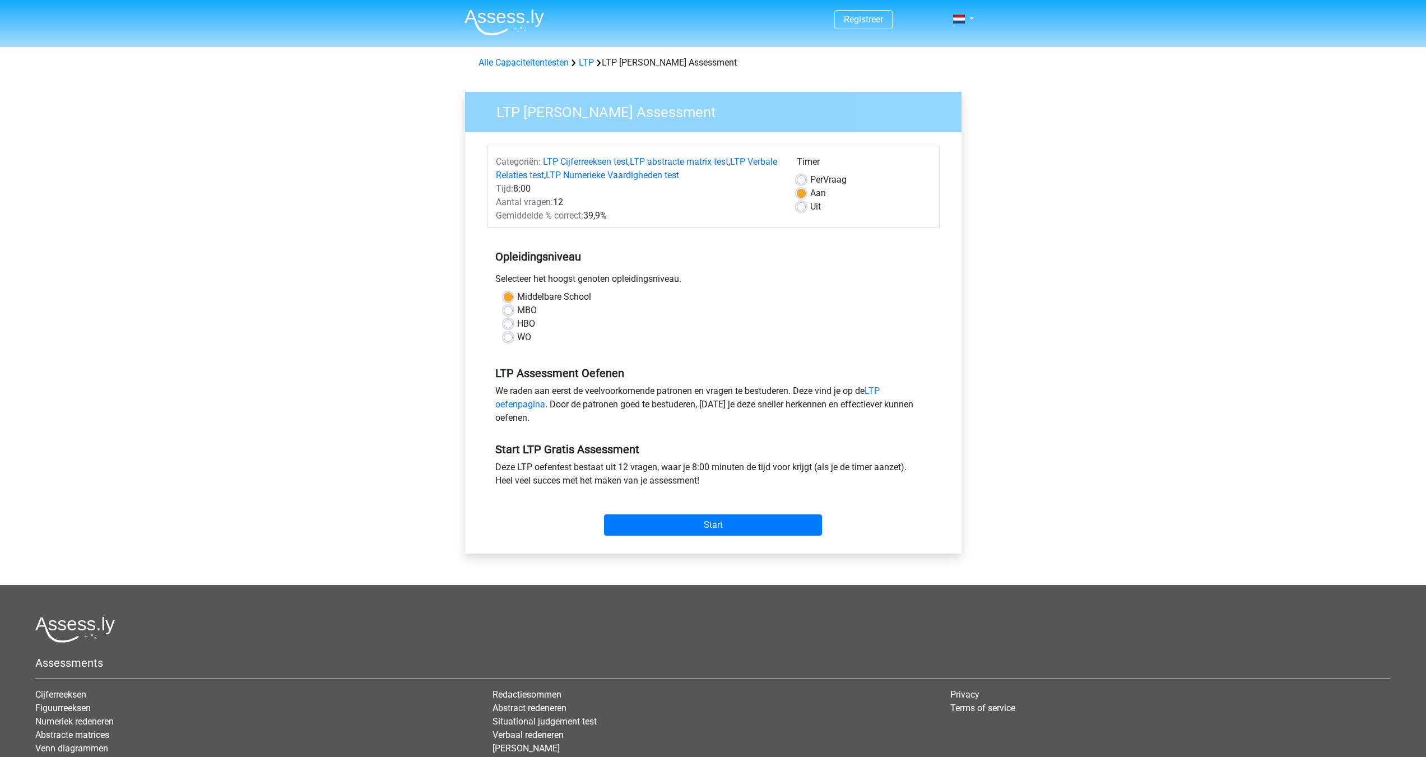
click at [810, 207] on label "Uit" at bounding box center [815, 206] width 11 height 13
click at [797, 207] on input "Uit" at bounding box center [801, 205] width 9 height 11
radio input "true"
click at [853, 16] on link "Registreer" at bounding box center [863, 19] width 39 height 11
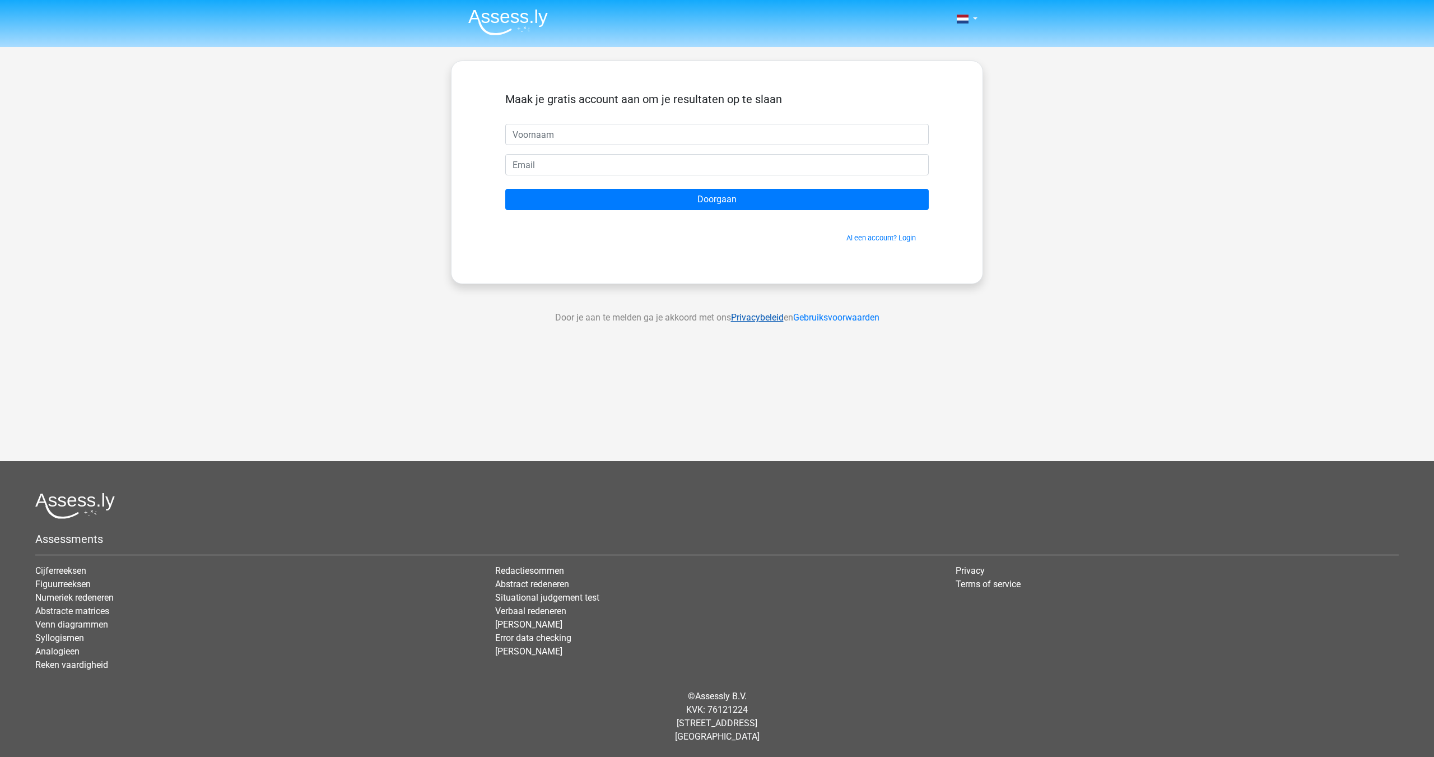
click at [750, 316] on link "Privacybeleid" at bounding box center [757, 317] width 53 height 11
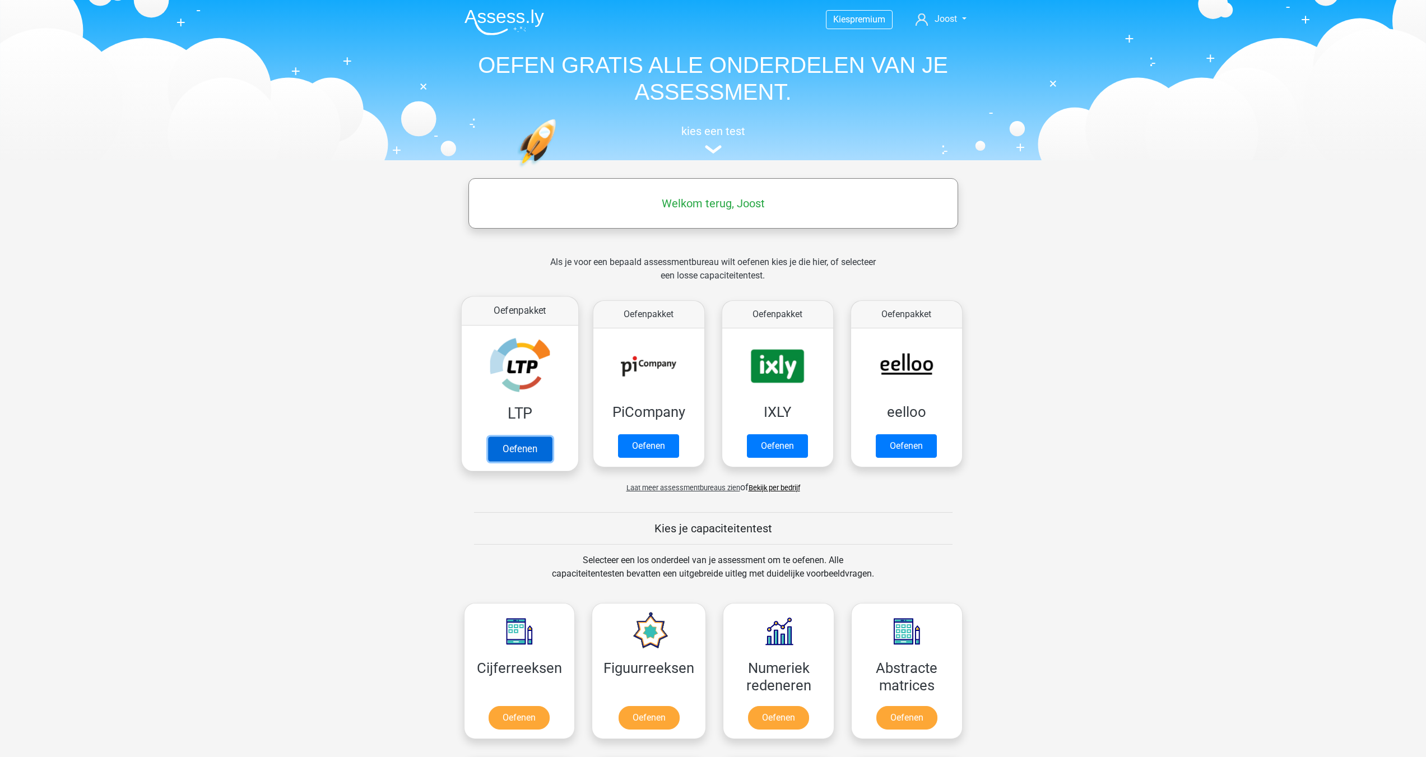
click at [522, 450] on link "Oefenen" at bounding box center [519, 448] width 64 height 25
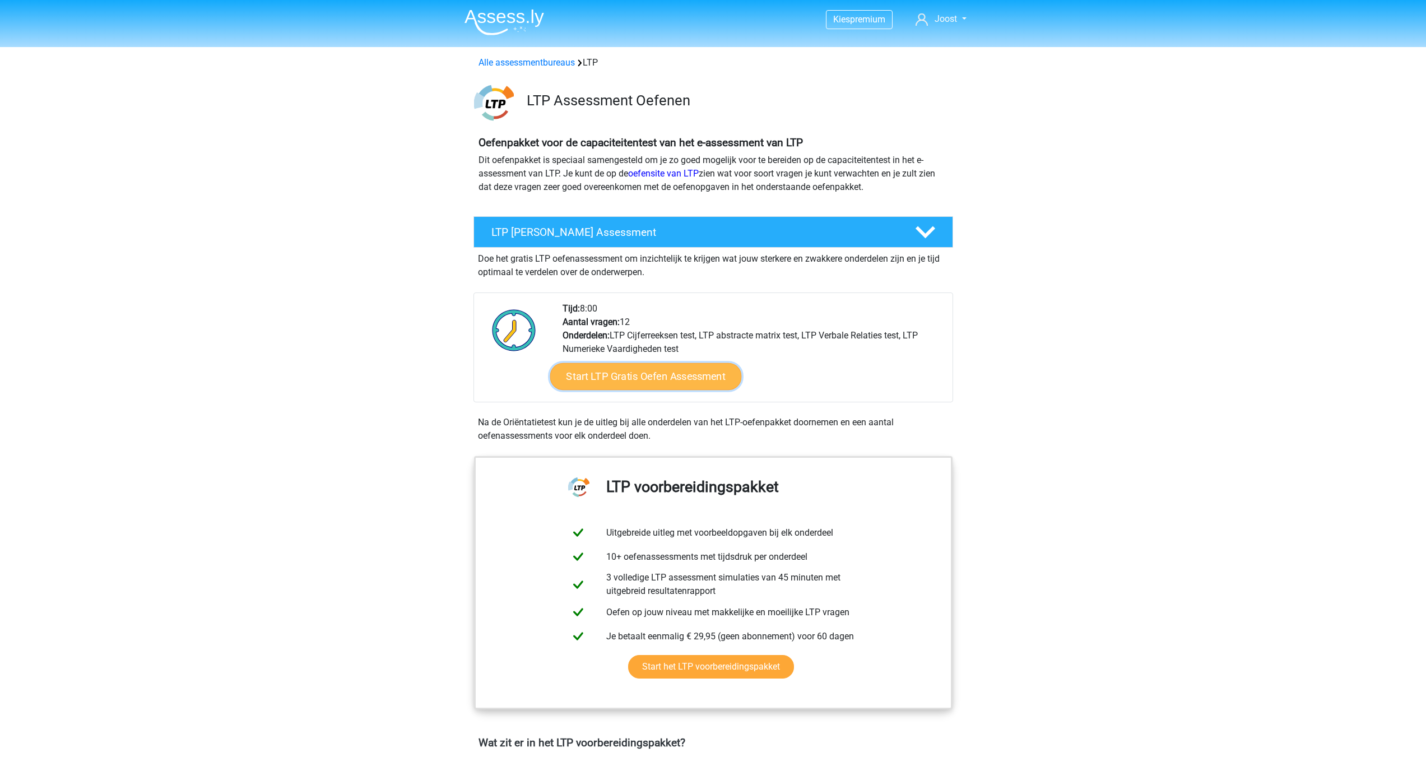
click at [658, 381] on link "Start LTP Gratis Oefen Assessment" at bounding box center [646, 376] width 192 height 27
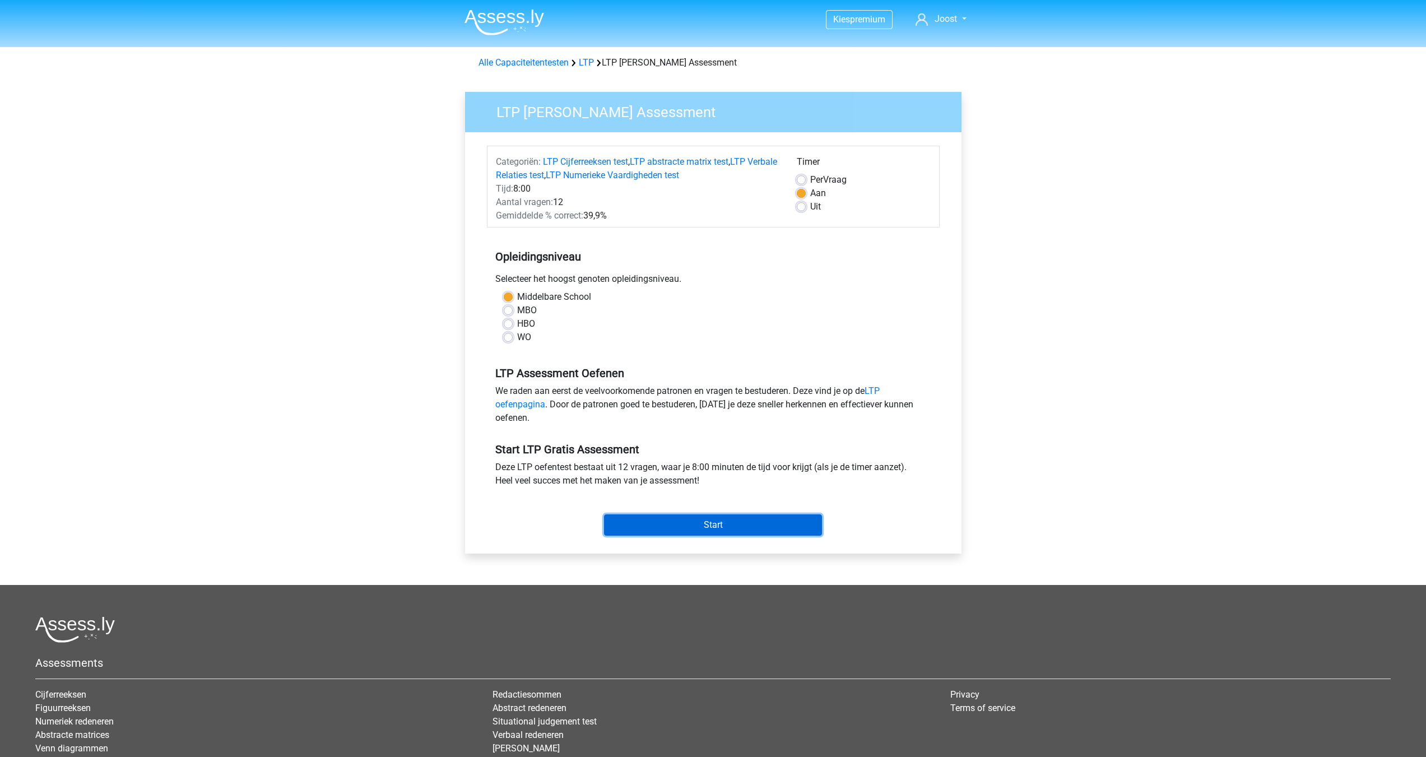
click at [751, 524] on input "Start" at bounding box center [713, 524] width 218 height 21
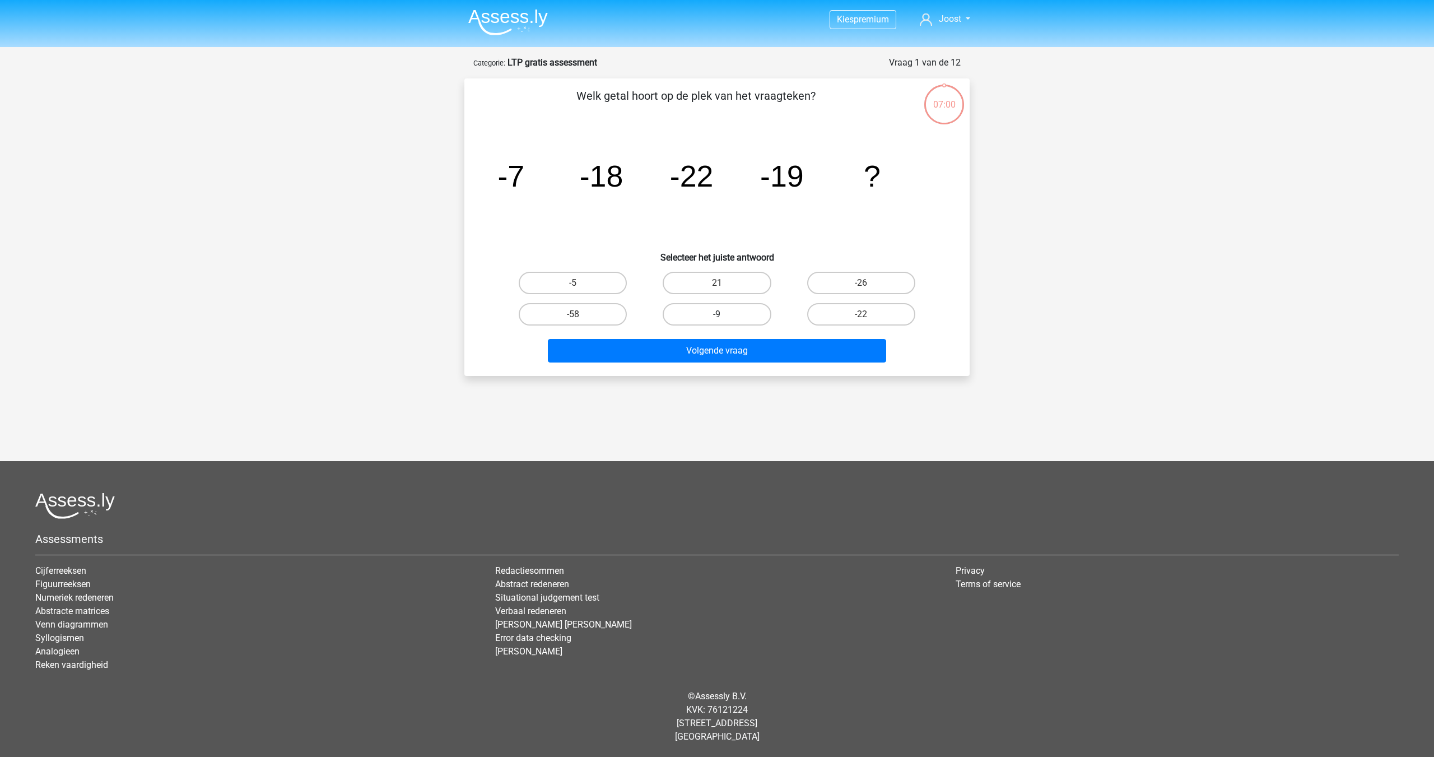
click at [738, 321] on label "-9" at bounding box center [717, 314] width 108 height 22
click at [724, 321] on input "-9" at bounding box center [720, 317] width 7 height 7
radio input "true"
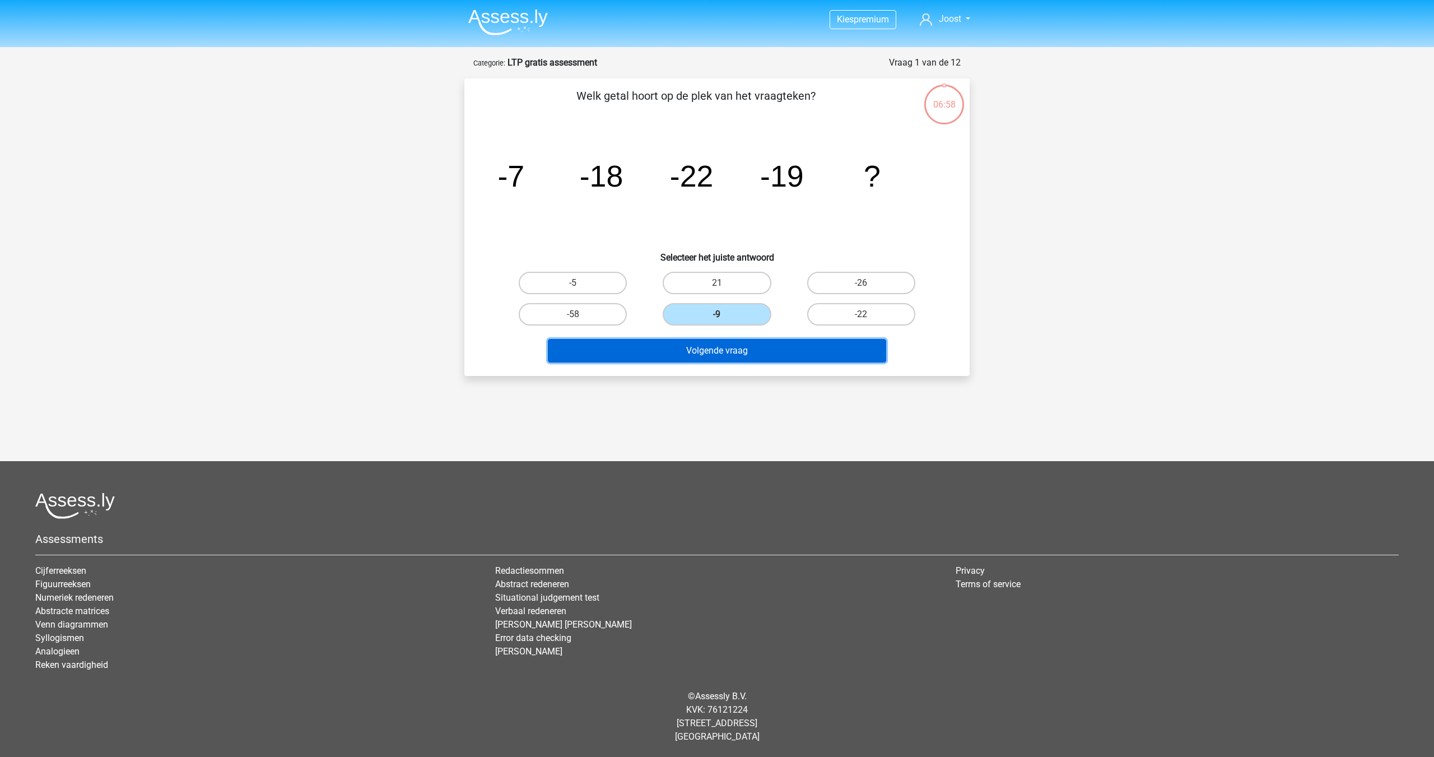
click at [738, 351] on button "Volgende vraag" at bounding box center [717, 351] width 339 height 24
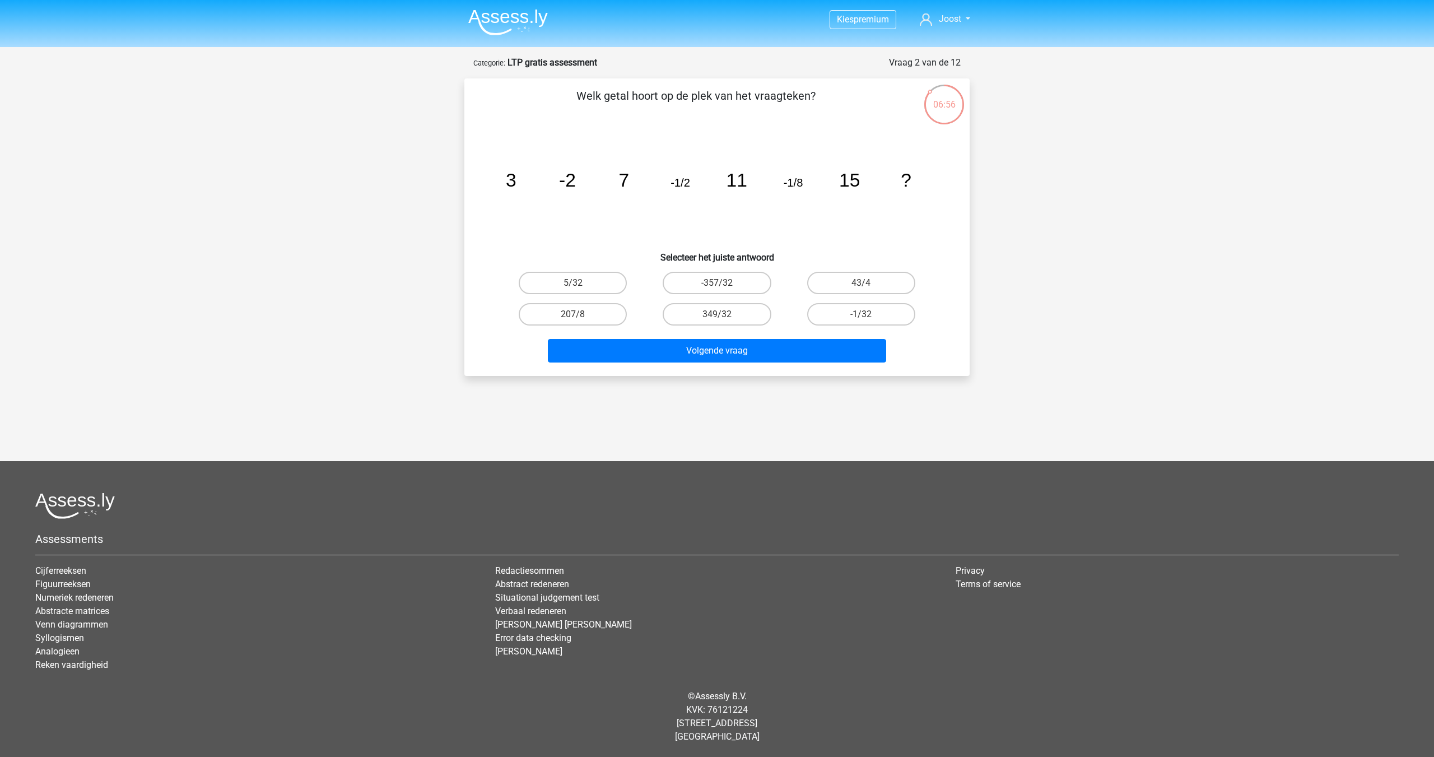
click at [868, 315] on input "-1/32" at bounding box center [864, 317] width 7 height 7
radio input "true"
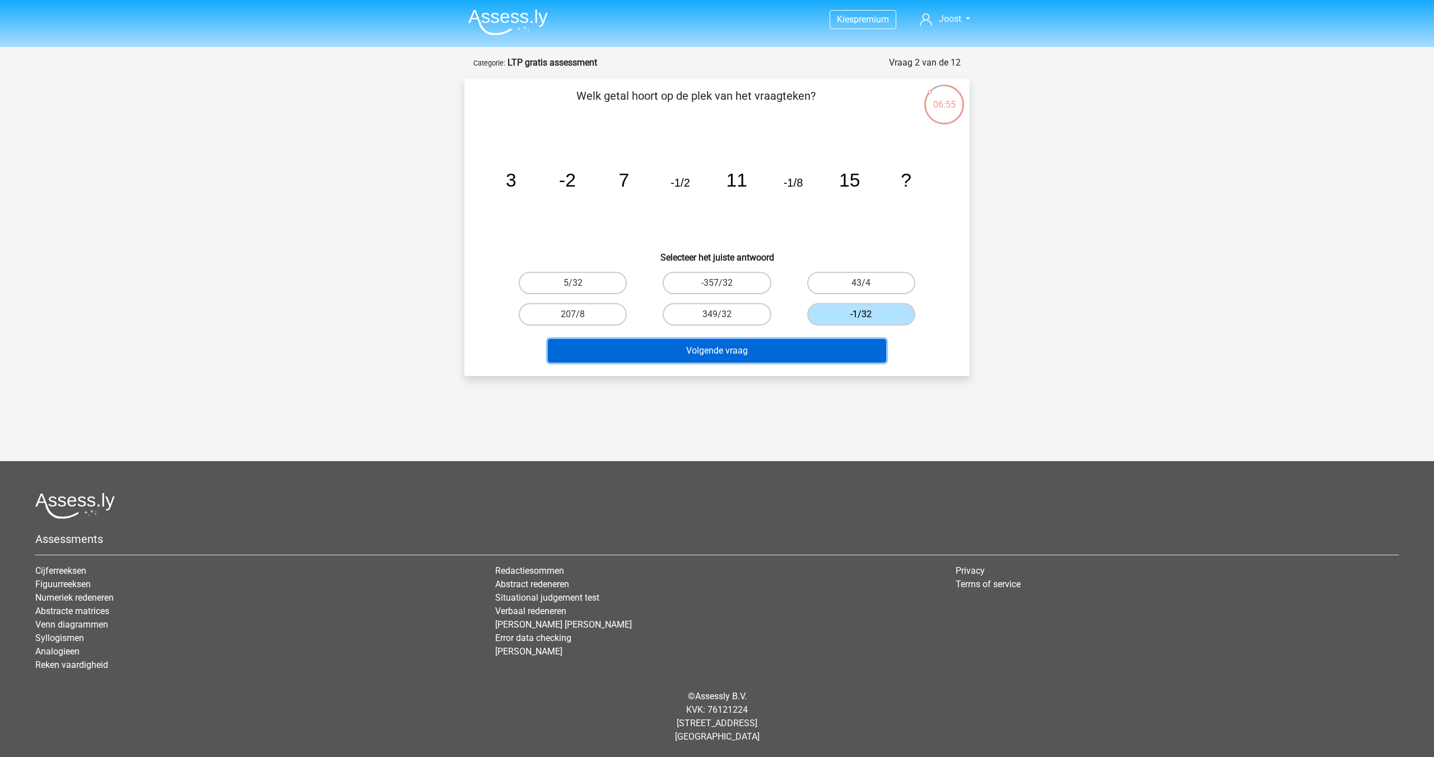
click at [810, 346] on button "Volgende vraag" at bounding box center [717, 351] width 339 height 24
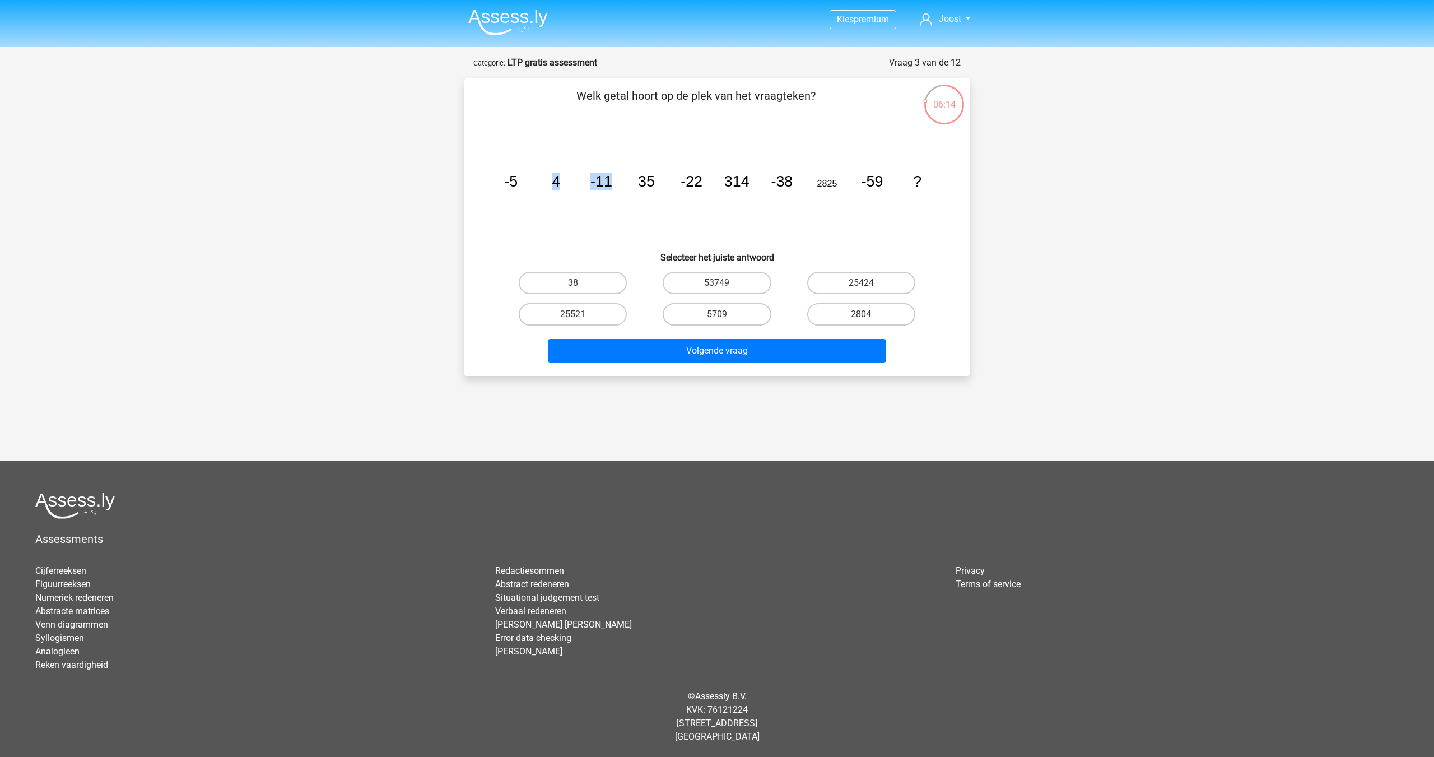
drag, startPoint x: 550, startPoint y: 176, endPoint x: 629, endPoint y: 193, distance: 81.2
click at [628, 193] on icon "image/svg+xml -5 4 -11 35 -22 314 -38 2825 -59 ?" at bounding box center [717, 186] width 452 height 113
click at [634, 197] on icon "image/svg+xml -5 4 -11 35 -22 314 -38 2825 -59 ?" at bounding box center [717, 186] width 452 height 113
drag, startPoint x: 599, startPoint y: 178, endPoint x: 666, endPoint y: 178, distance: 67.2
click at [666, 178] on icon "image/svg+xml -5 4 -11 35 -22 314 -38 2825 -59 ?" at bounding box center [717, 186] width 452 height 113
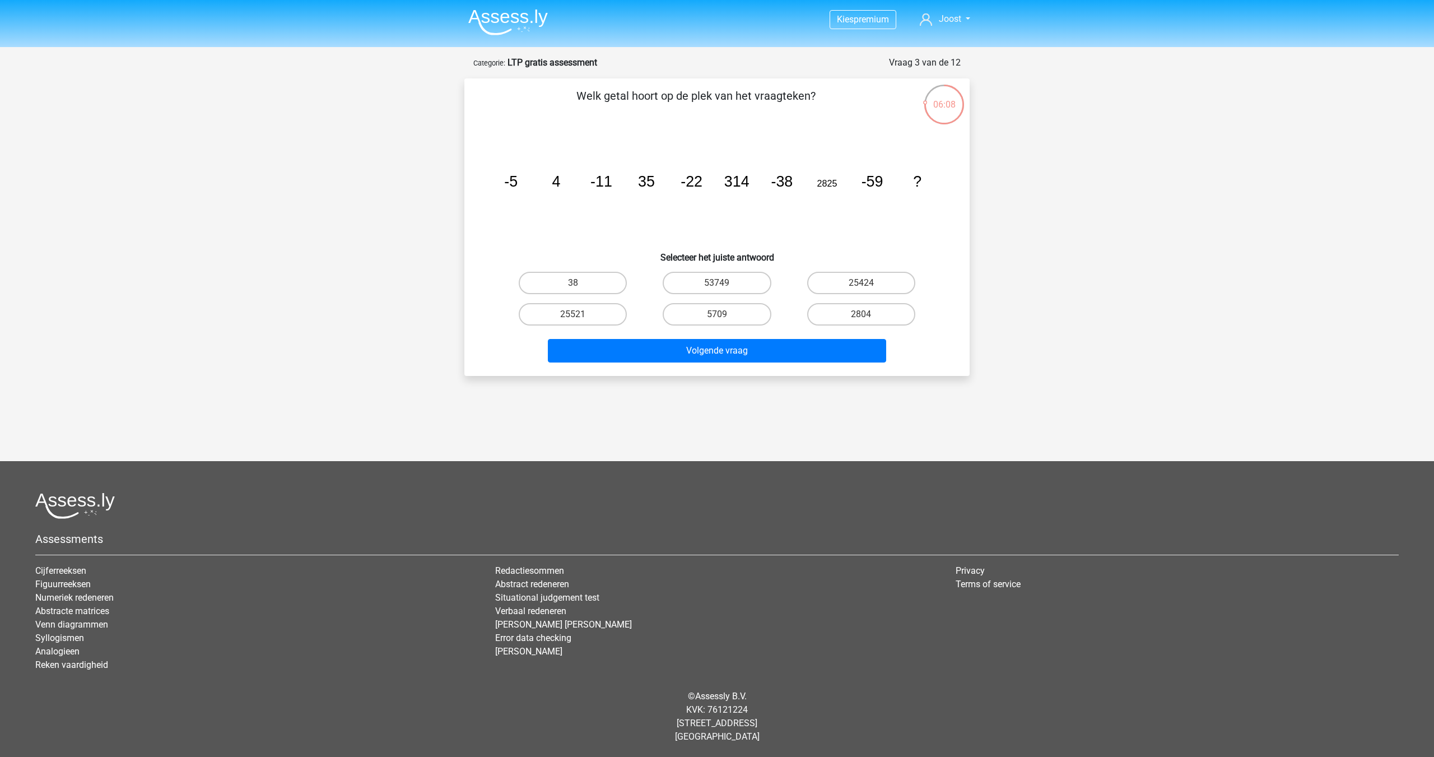
click at [569, 196] on icon "image/svg+xml -5 4 -11 35 -22 314 -38 2825 -59 ?" at bounding box center [717, 186] width 452 height 113
drag, startPoint x: 502, startPoint y: 180, endPoint x: 559, endPoint y: 179, distance: 57.1
click at [551, 182] on icon "image/svg+xml -5 4 -11 35 -22 314 -38 2825 -59 ?" at bounding box center [717, 186] width 452 height 113
click at [561, 179] on icon "image/svg+xml -5 4 -11 35 -22 314 -38 2825 -59 ?" at bounding box center [717, 186] width 452 height 113
drag, startPoint x: 594, startPoint y: 178, endPoint x: 658, endPoint y: 184, distance: 64.2
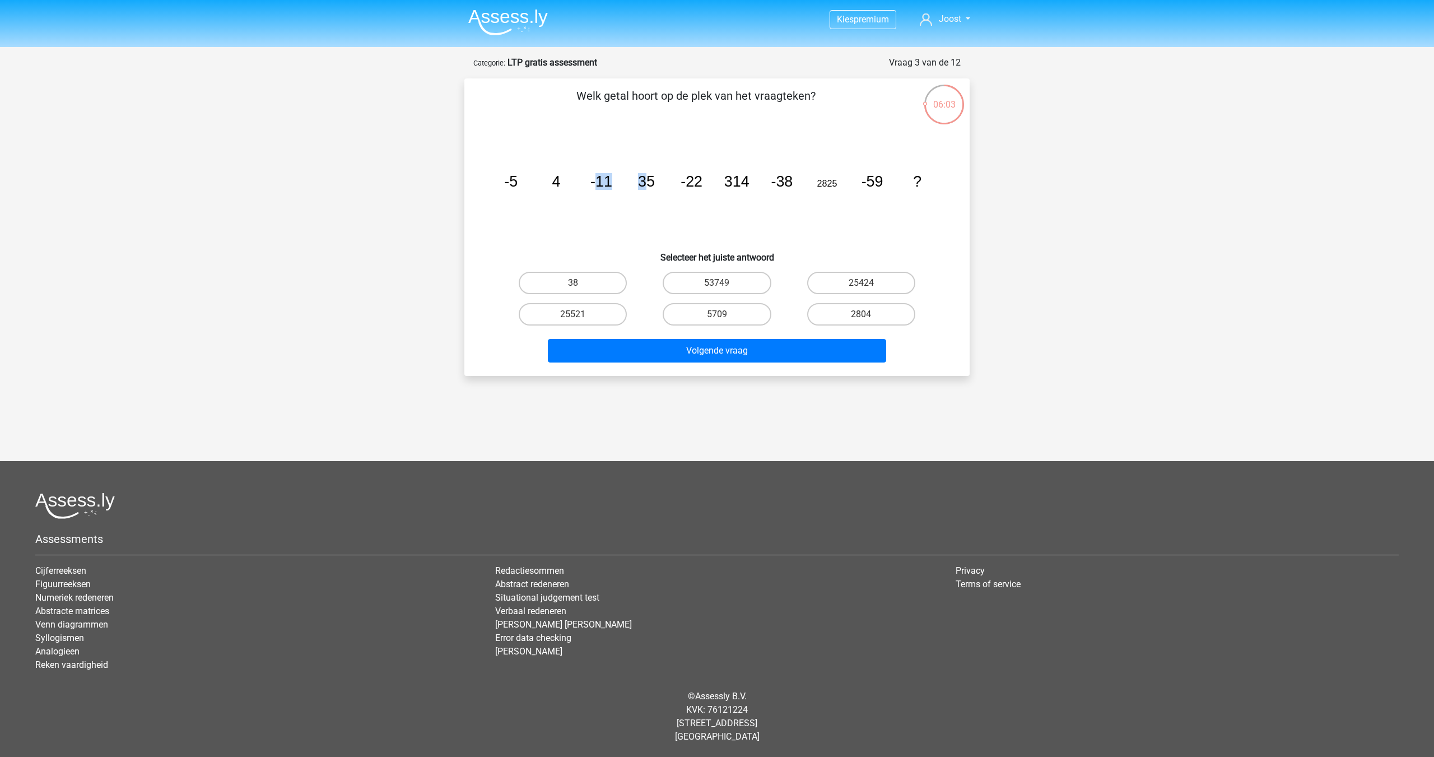
click at [656, 184] on icon "image/svg+xml -5 4 -11 35 -22 314 -38 2825 -59 ?" at bounding box center [717, 186] width 452 height 113
click at [669, 184] on icon "image/svg+xml -5 4 -11 35 -22 314 -38 2825 -59 ?" at bounding box center [717, 186] width 452 height 113
drag, startPoint x: 639, startPoint y: 176, endPoint x: 769, endPoint y: 187, distance: 131.0
click at [768, 187] on icon "image/svg+xml -5 4 -11 35 -22 314 -38 2825 -59 ?" at bounding box center [717, 186] width 452 height 113
click at [751, 154] on icon "image/svg+xml -5 4 -11 35 -22 314 -38 2825 -59 ?" at bounding box center [717, 186] width 452 height 113
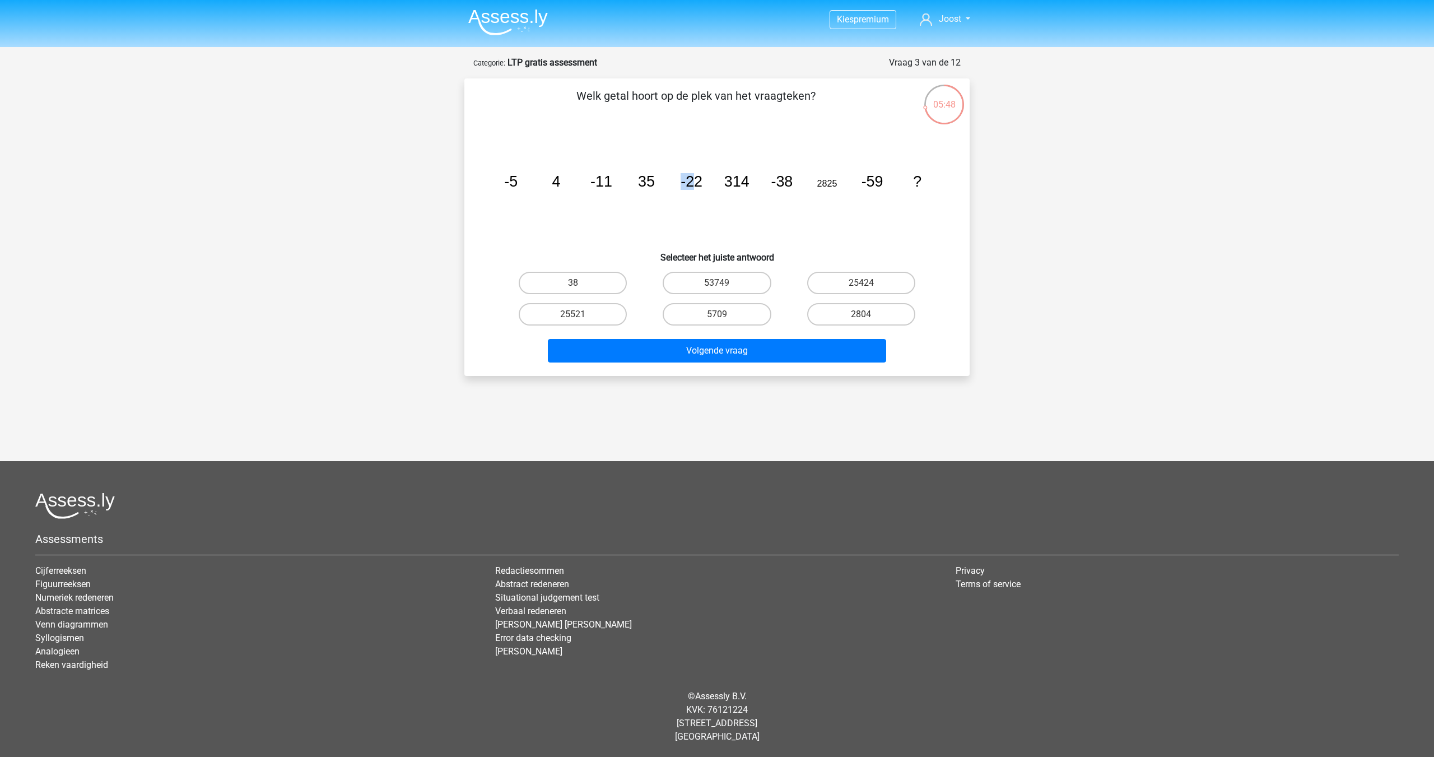
drag, startPoint x: 682, startPoint y: 178, endPoint x: 714, endPoint y: 171, distance: 33.2
click at [693, 175] on tspan "-22" at bounding box center [692, 181] width 22 height 17
click at [720, 168] on icon "image/svg+xml -5 4 -11 35 -22 314 -38 2825 -59 ?" at bounding box center [717, 186] width 452 height 113
drag, startPoint x: 677, startPoint y: 176, endPoint x: 717, endPoint y: 174, distance: 39.3
click at [709, 176] on icon "image/svg+xml -5 4 -11 35 -22 314 -38 2825 -59 ?" at bounding box center [717, 186] width 452 height 113
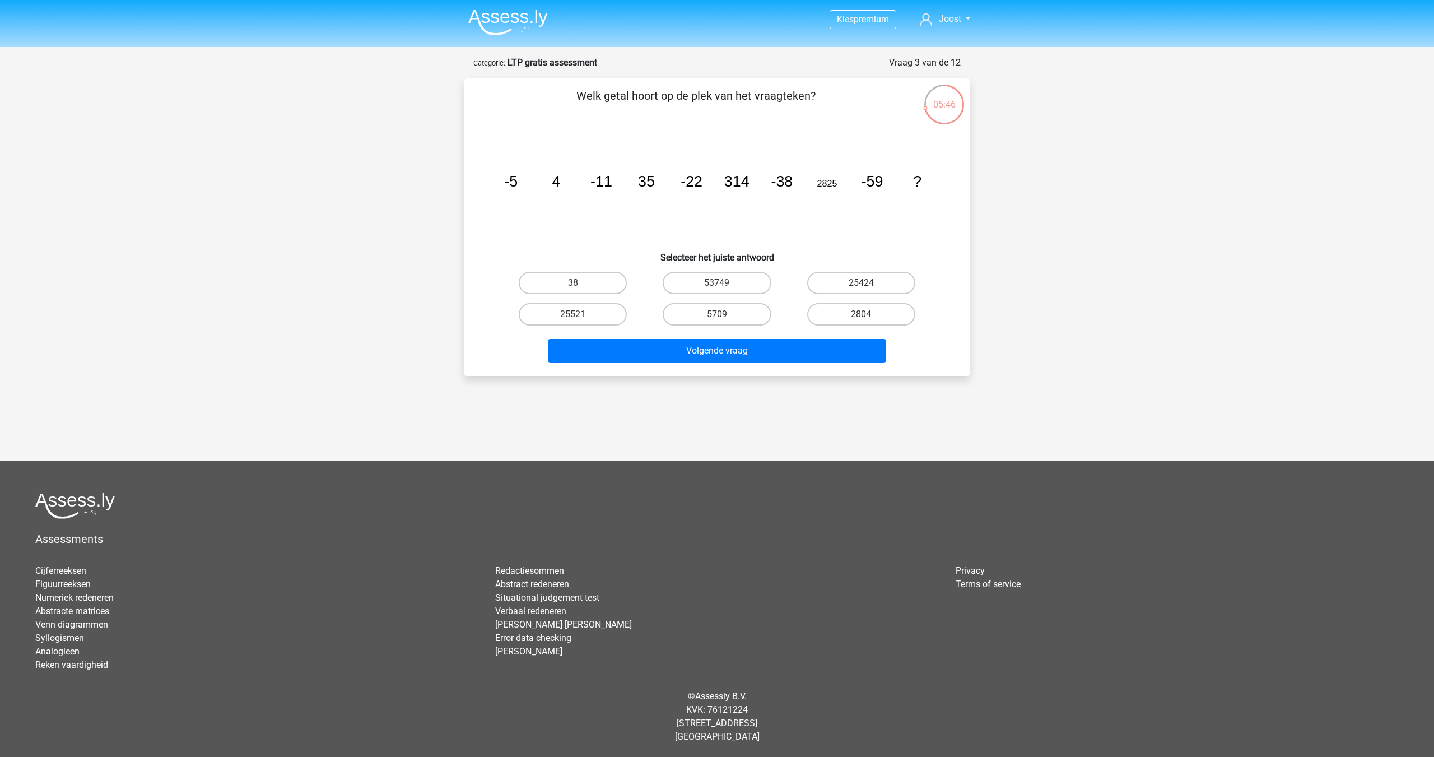
click at [737, 131] on icon "image/svg+xml -5 4 -11 35 -22 314 -38 2825 -59 ?" at bounding box center [717, 186] width 452 height 113
drag, startPoint x: 694, startPoint y: 176, endPoint x: 715, endPoint y: 175, distance: 21.3
click at [715, 175] on icon "image/svg+xml -5 4 -11 35 -22 314 -38 2825 -59 ?" at bounding box center [717, 186] width 452 height 113
click at [753, 152] on icon "image/svg+xml -5 4 -11 35 -22 314 -38 2825 -59 ?" at bounding box center [717, 186] width 452 height 113
drag, startPoint x: 502, startPoint y: 175, endPoint x: 563, endPoint y: 179, distance: 61.2
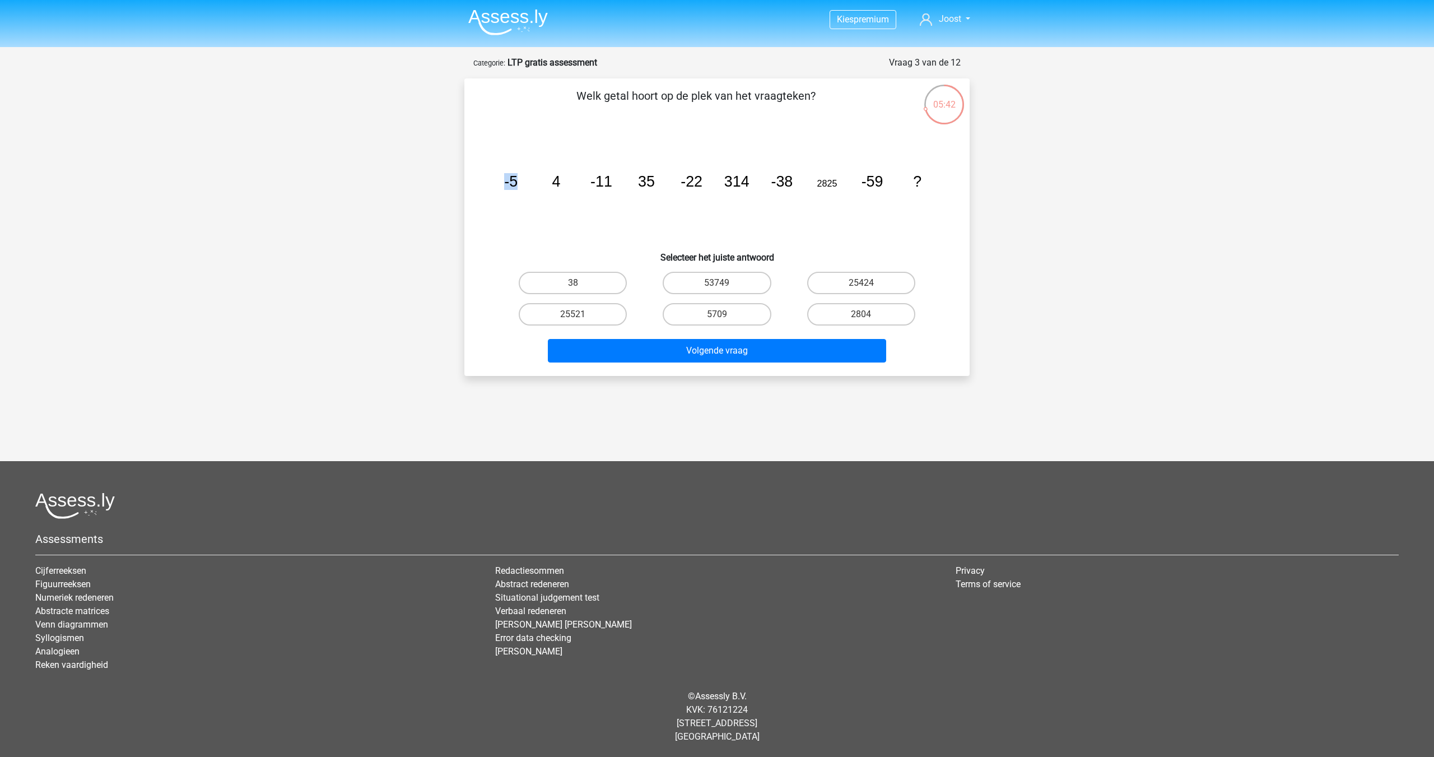
click at [558, 179] on icon "image/svg+xml -5 4 -11 35 -22 314 -38 2825 -59 ?" at bounding box center [717, 186] width 452 height 113
click at [509, 171] on icon "image/svg+xml -5 4 -11 35 -22 314 -38 2825 -59 ?" at bounding box center [717, 186] width 452 height 113
click at [732, 280] on label "53749" at bounding box center [717, 283] width 108 height 22
click at [724, 283] on input "53749" at bounding box center [720, 286] width 7 height 7
radio input "true"
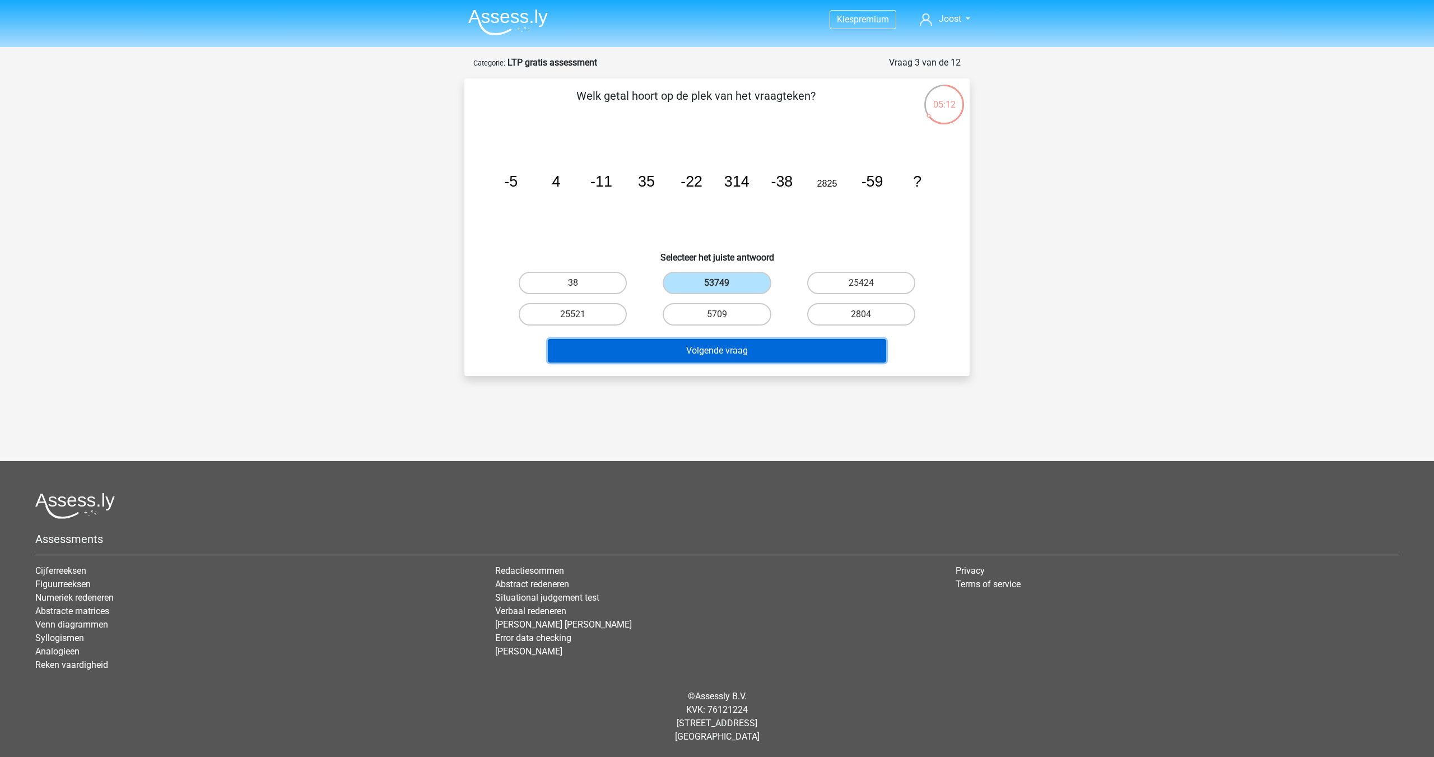
click at [794, 354] on button "Volgende vraag" at bounding box center [717, 351] width 339 height 24
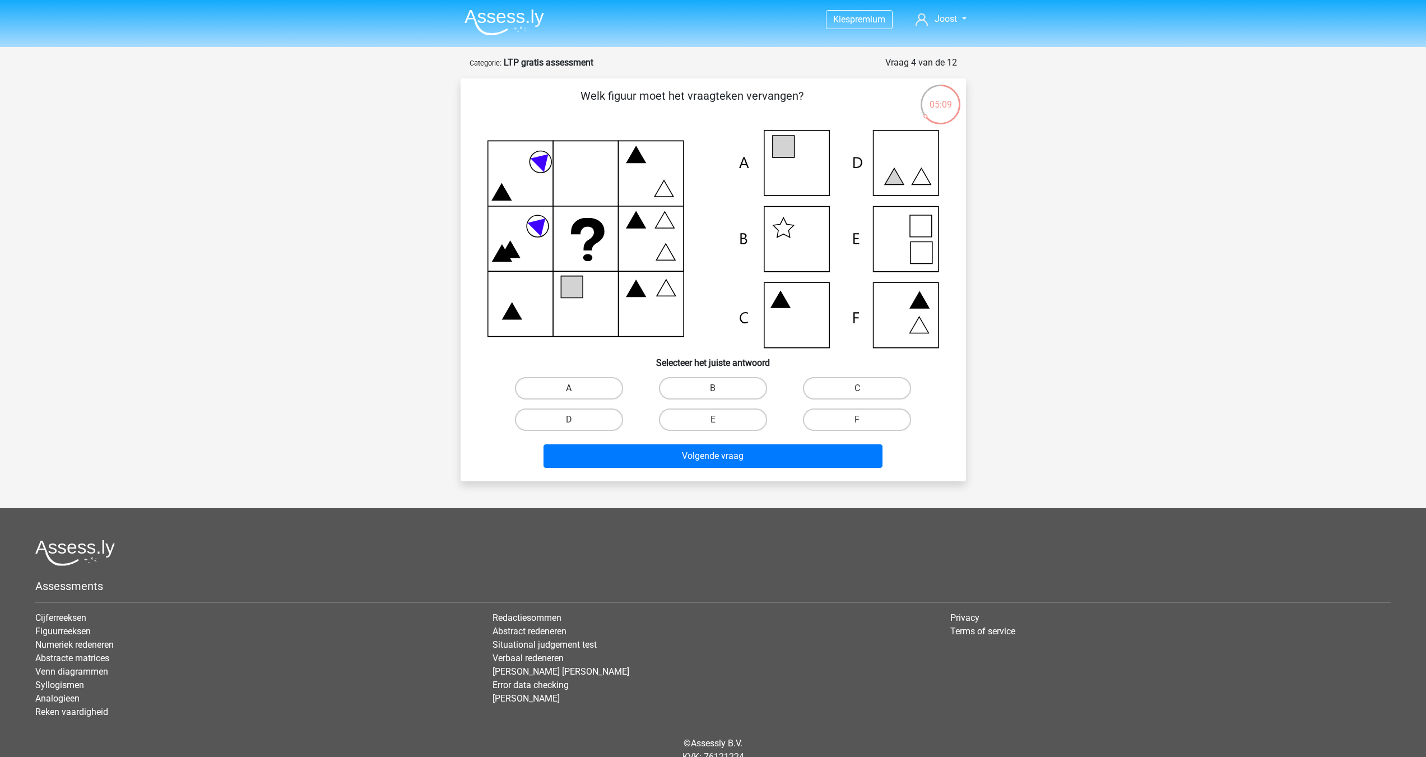
drag, startPoint x: 566, startPoint y: 384, endPoint x: 578, endPoint y: 394, distance: 15.9
click at [569, 385] on label "A" at bounding box center [569, 388] width 108 height 22
click at [569, 388] on input "A" at bounding box center [572, 391] width 7 height 7
radio input "true"
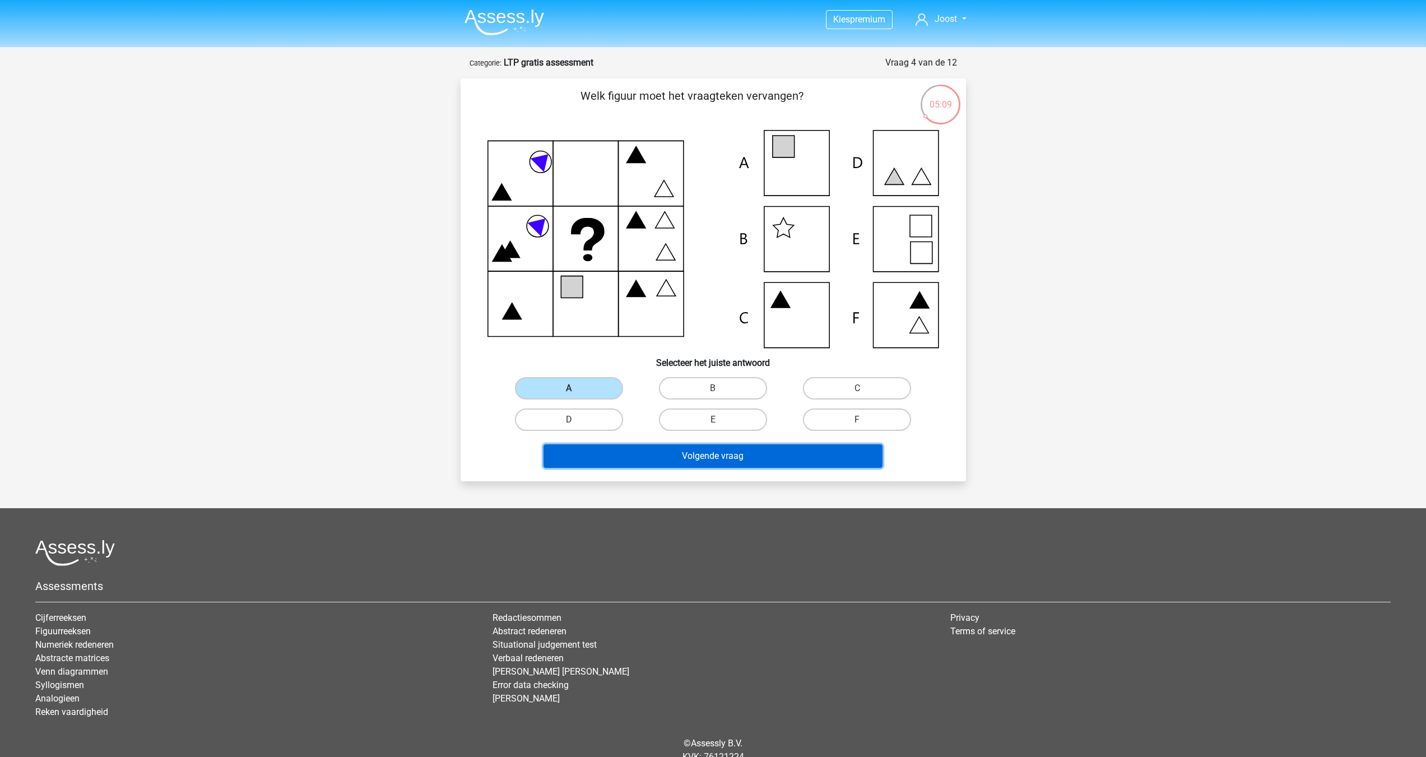
click at [657, 453] on button "Volgende vraag" at bounding box center [712, 456] width 339 height 24
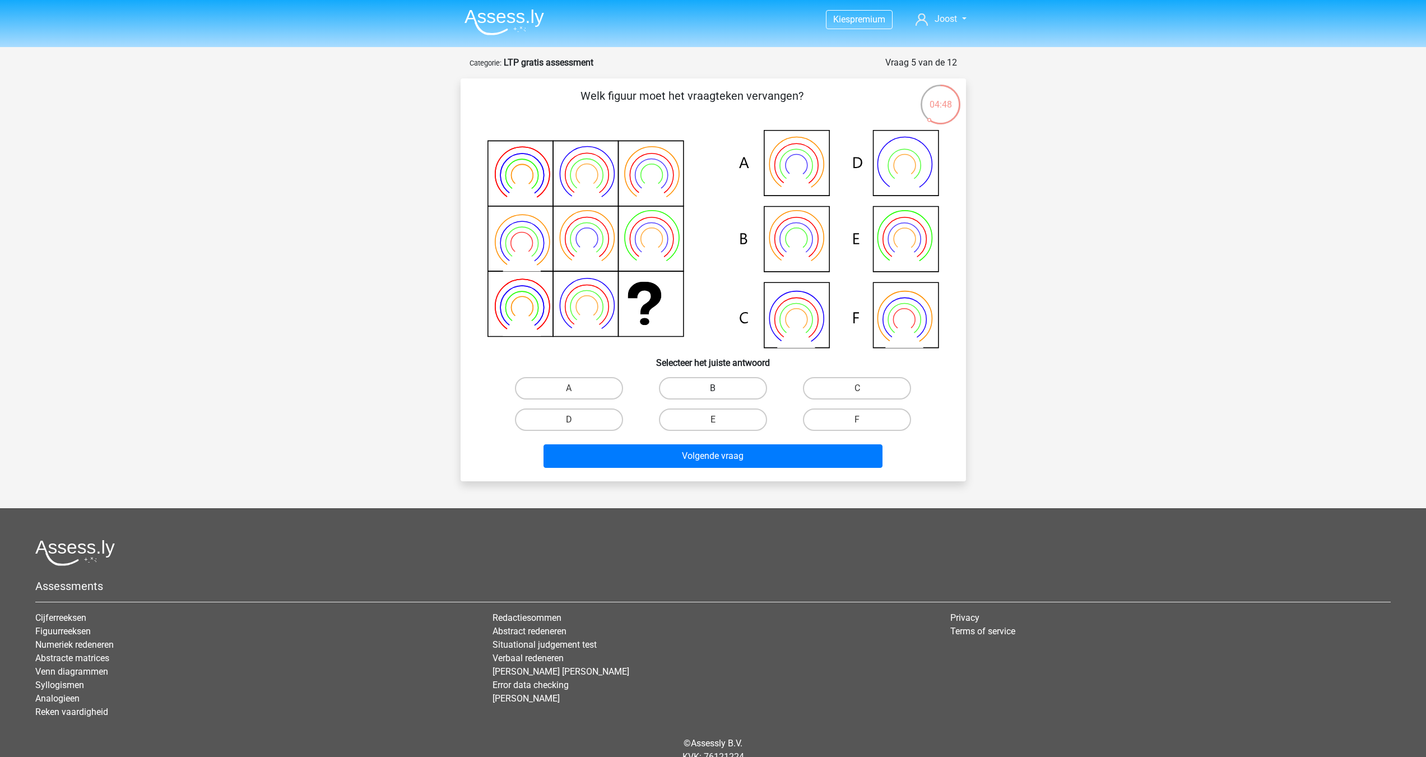
click at [740, 387] on label "B" at bounding box center [713, 388] width 108 height 22
click at [720, 388] on input "B" at bounding box center [716, 391] width 7 height 7
radio input "true"
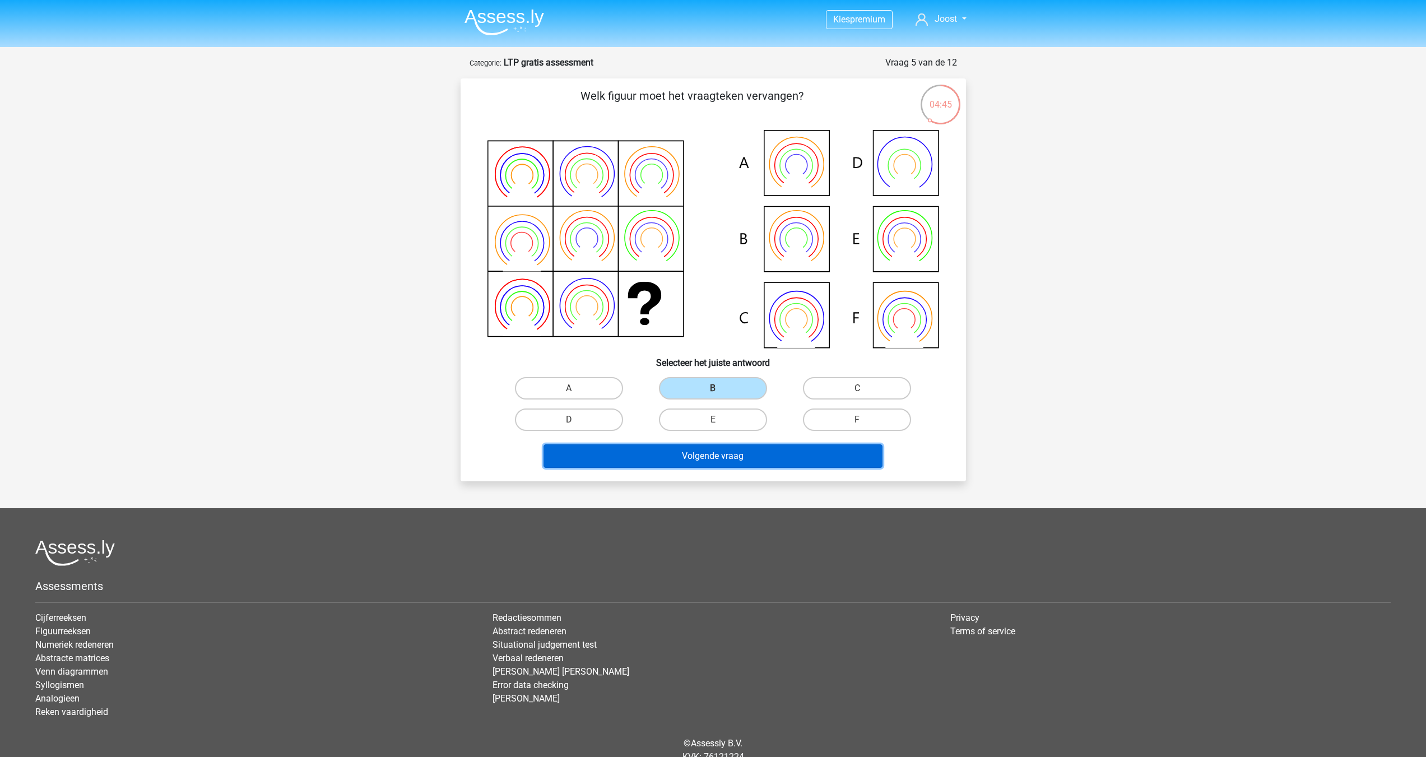
click at [691, 458] on button "Volgende vraag" at bounding box center [712, 456] width 339 height 24
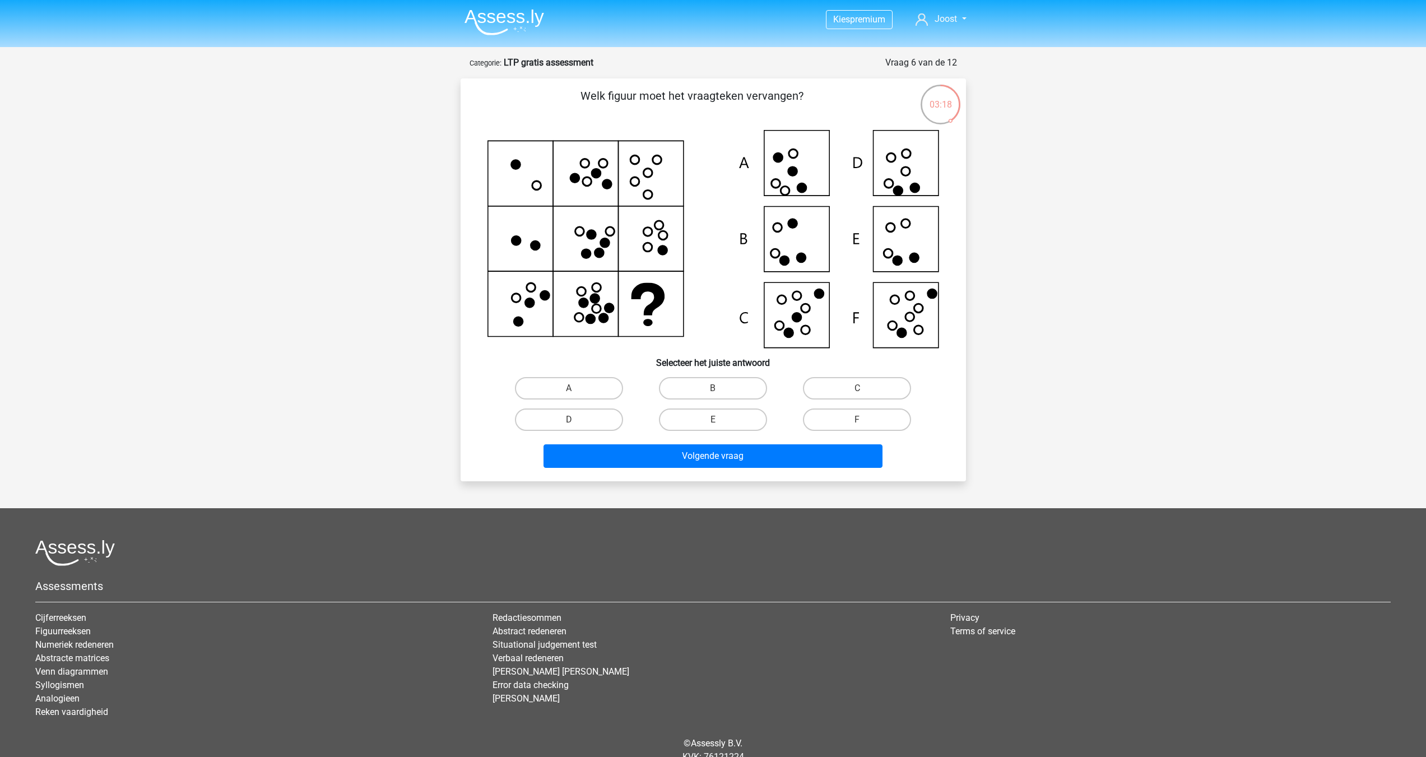
drag, startPoint x: 582, startPoint y: 417, endPoint x: 573, endPoint y: 424, distance: 10.8
click at [580, 417] on label "D" at bounding box center [569, 419] width 108 height 22
click at [576, 420] on input "D" at bounding box center [572, 423] width 7 height 7
radio input "true"
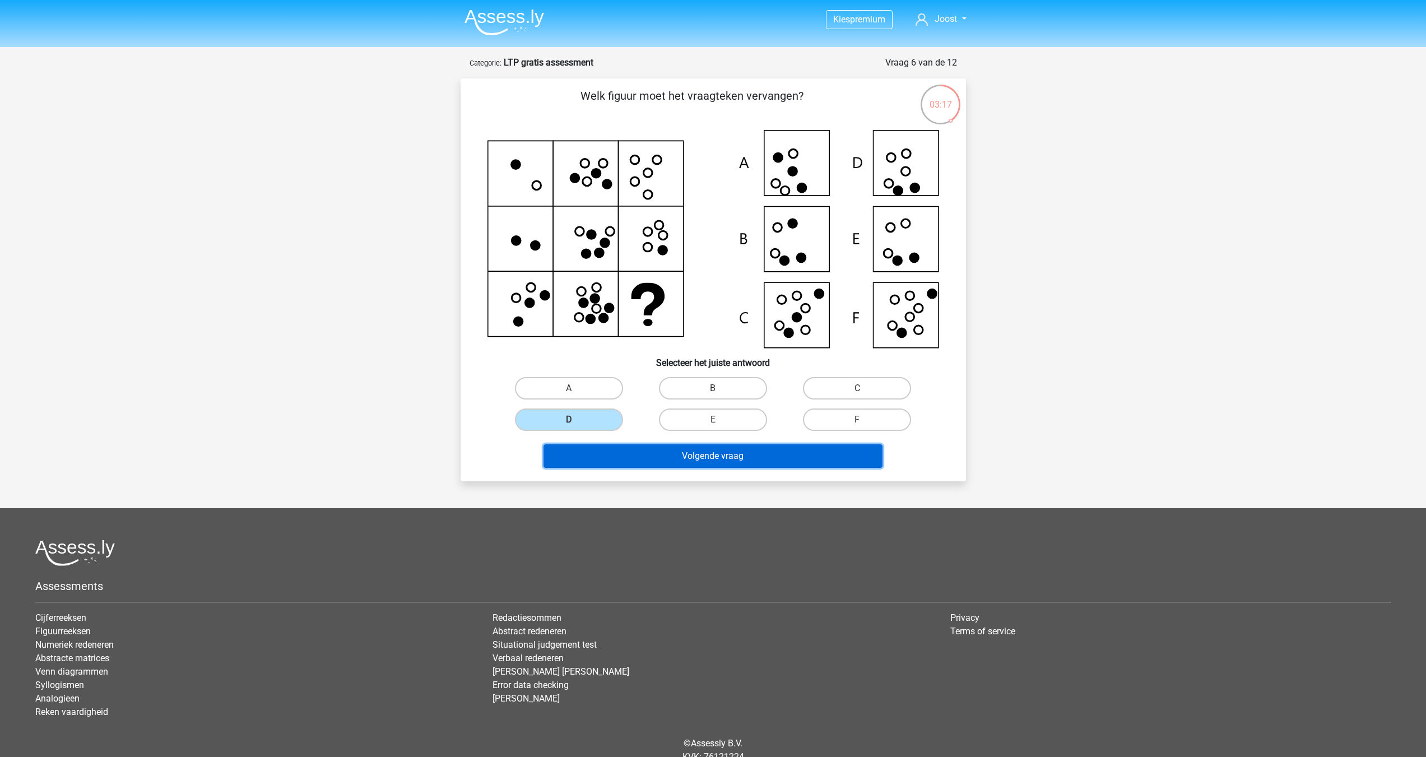
click at [676, 446] on button "Volgende vraag" at bounding box center [712, 456] width 339 height 24
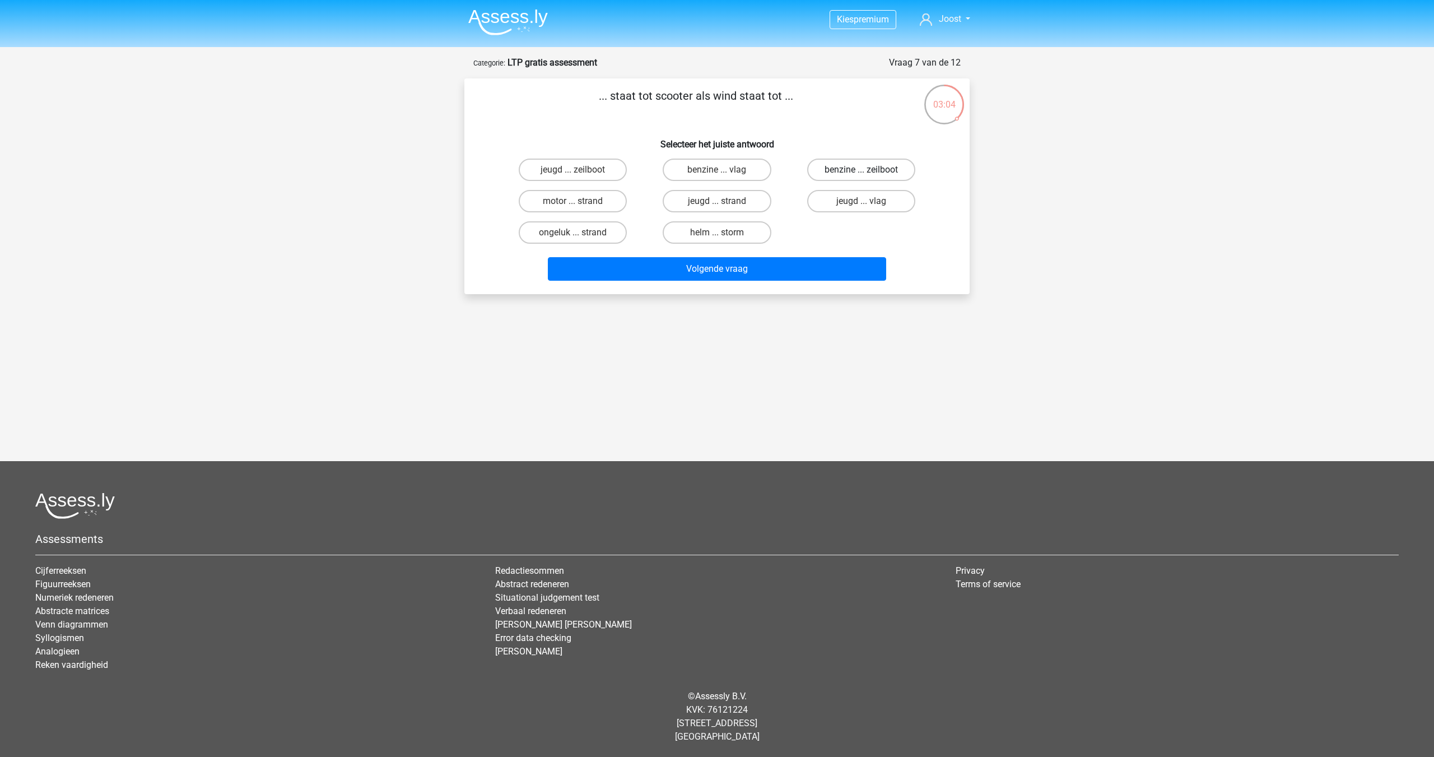
drag, startPoint x: 855, startPoint y: 167, endPoint x: 857, endPoint y: 180, distance: 13.0
click at [860, 169] on label "benzine ... zeilboot" at bounding box center [861, 170] width 108 height 22
click at [861, 170] on input "benzine ... zeilboot" at bounding box center [864, 173] width 7 height 7
radio input "true"
click at [835, 271] on button "Volgende vraag" at bounding box center [717, 269] width 339 height 24
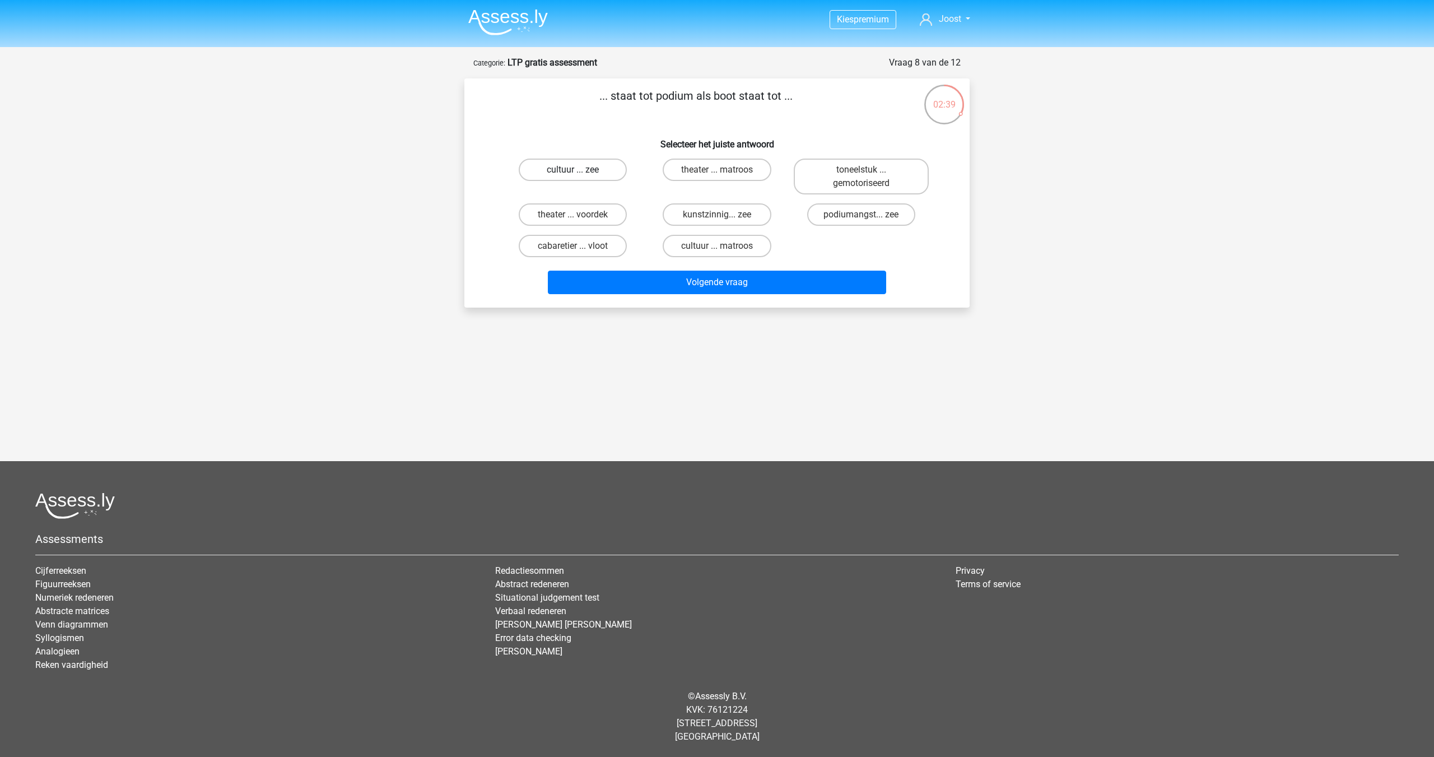
click at [568, 176] on label "cultuur ... zee" at bounding box center [573, 170] width 108 height 22
click at [573, 176] on input "cultuur ... zee" at bounding box center [576, 173] width 7 height 7
radio input "true"
click at [740, 275] on button "Volgende vraag" at bounding box center [717, 283] width 339 height 24
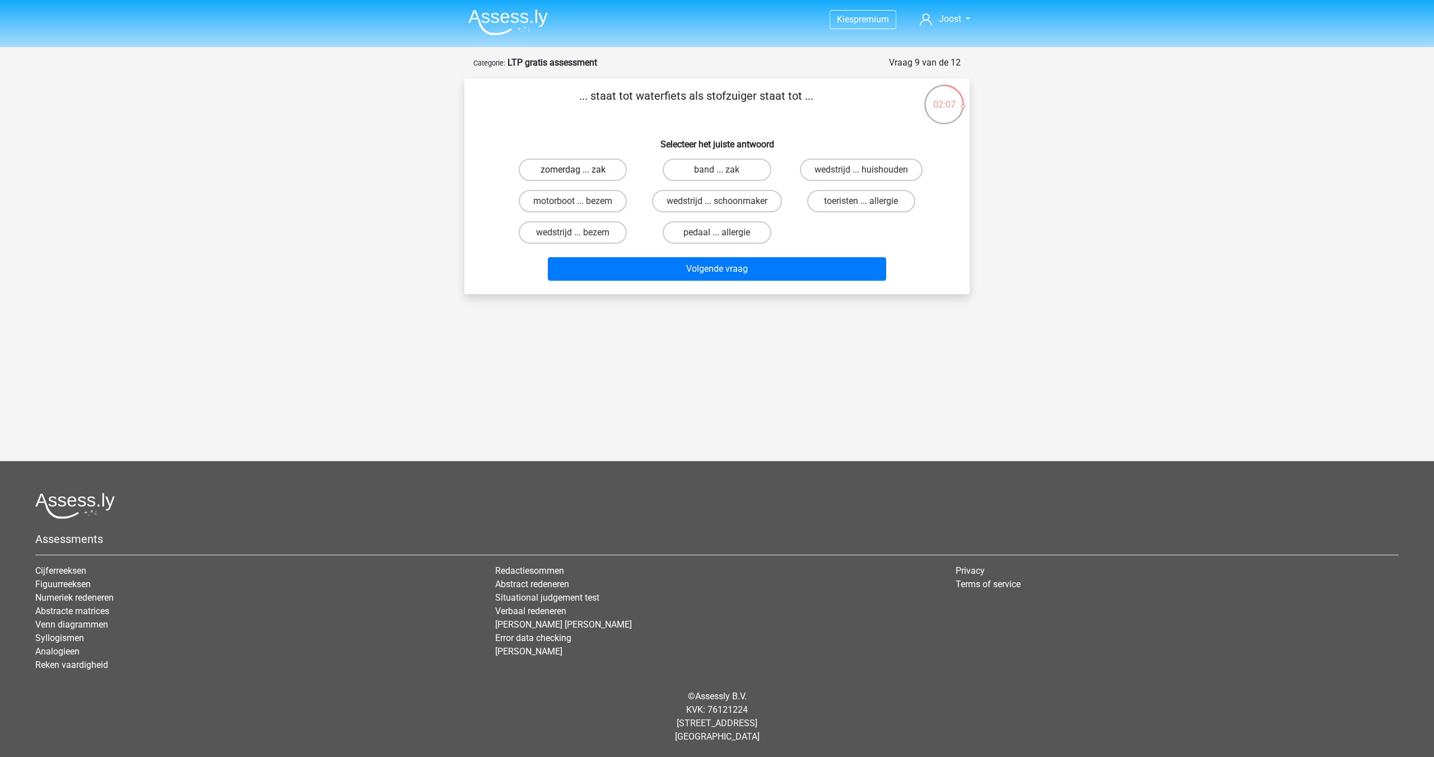
click at [614, 169] on label "zomerdag ... zak" at bounding box center [573, 170] width 108 height 22
click at [580, 170] on input "zomerdag ... zak" at bounding box center [576, 173] width 7 height 7
radio input "true"
click at [565, 202] on label "motorboot ... bezem" at bounding box center [573, 201] width 108 height 22
click at [573, 202] on input "motorboot ... bezem" at bounding box center [576, 204] width 7 height 7
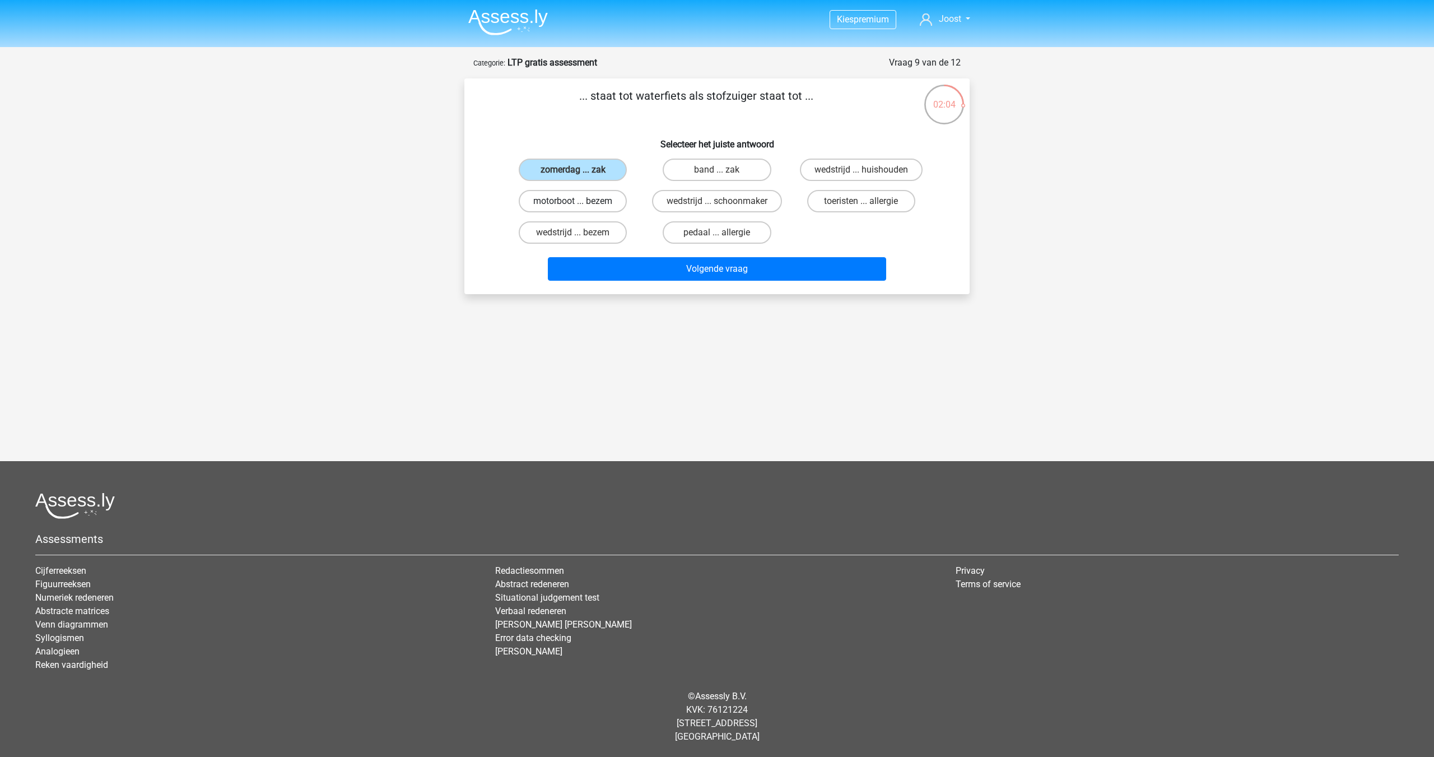
radio input "true"
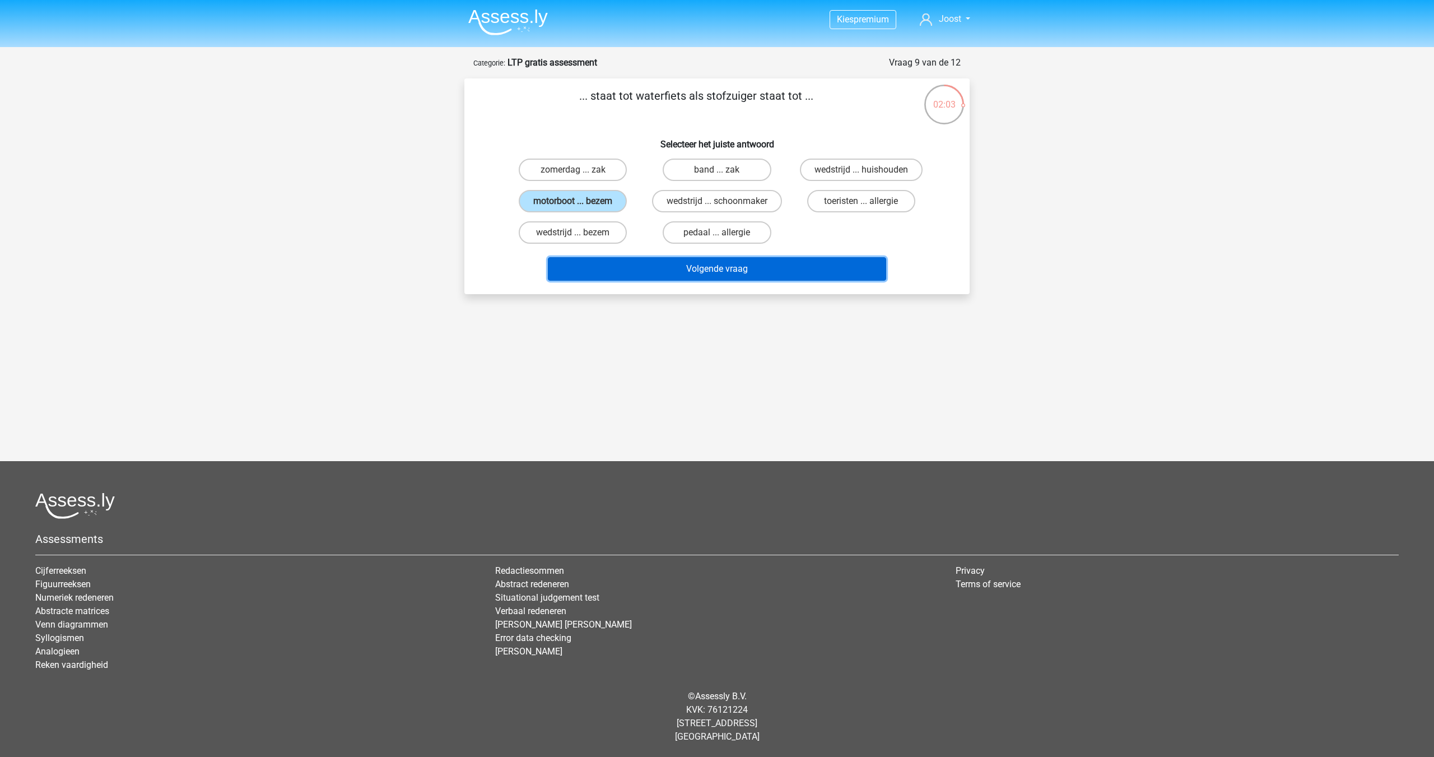
click at [747, 272] on button "Volgende vraag" at bounding box center [717, 269] width 339 height 24
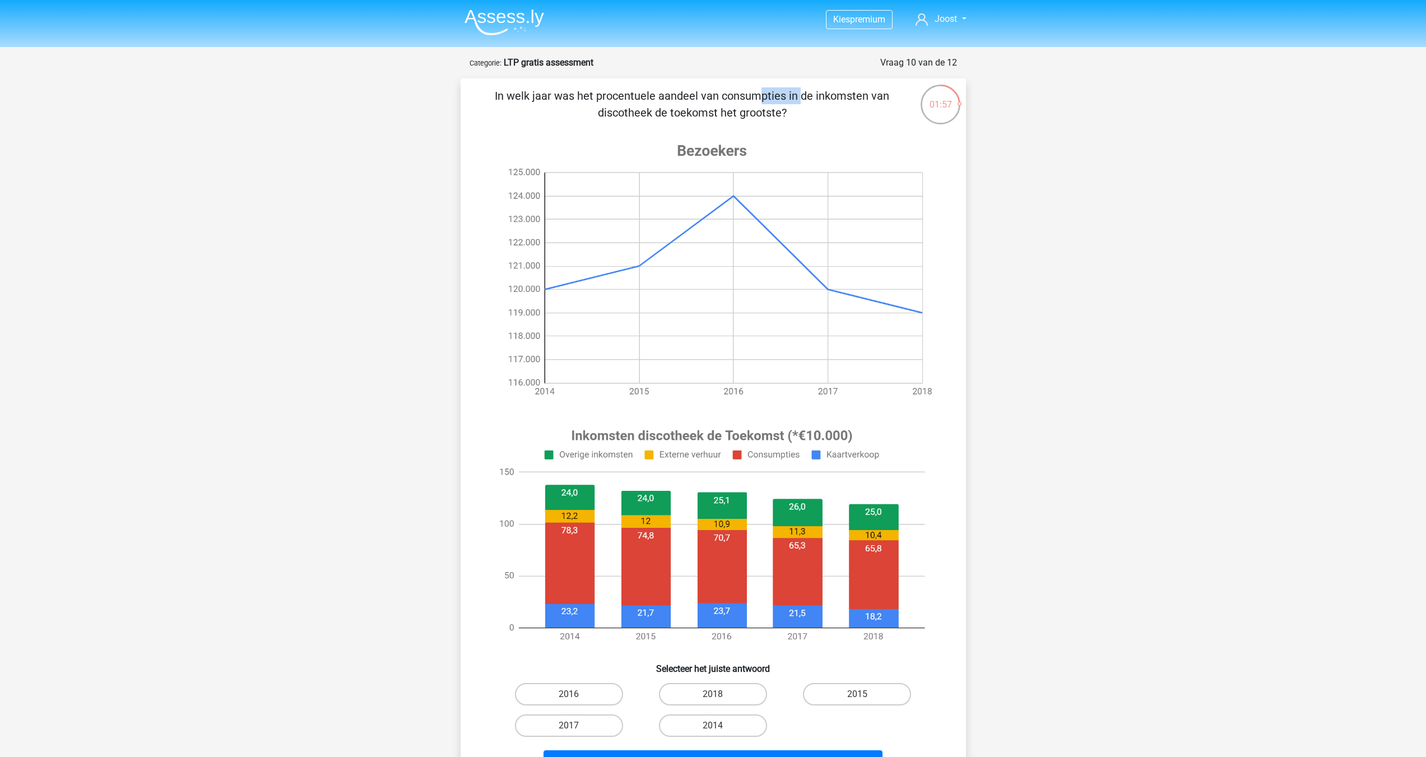
drag, startPoint x: 523, startPoint y: 92, endPoint x: 604, endPoint y: 94, distance: 81.3
click at [584, 93] on p "In welk jaar was het procentuele aandeel van consumpties in de inkomsten van di…" at bounding box center [691, 104] width 427 height 34
drag, startPoint x: 677, startPoint y: 94, endPoint x: 719, endPoint y: 100, distance: 42.4
click at [686, 96] on p "In welk jaar was het procentuele aandeel van consumpties in de inkomsten van di…" at bounding box center [691, 104] width 427 height 34
click at [764, 100] on p "In welk jaar was het procentuele aandeel van consumpties in de inkomsten van di…" at bounding box center [691, 104] width 427 height 34
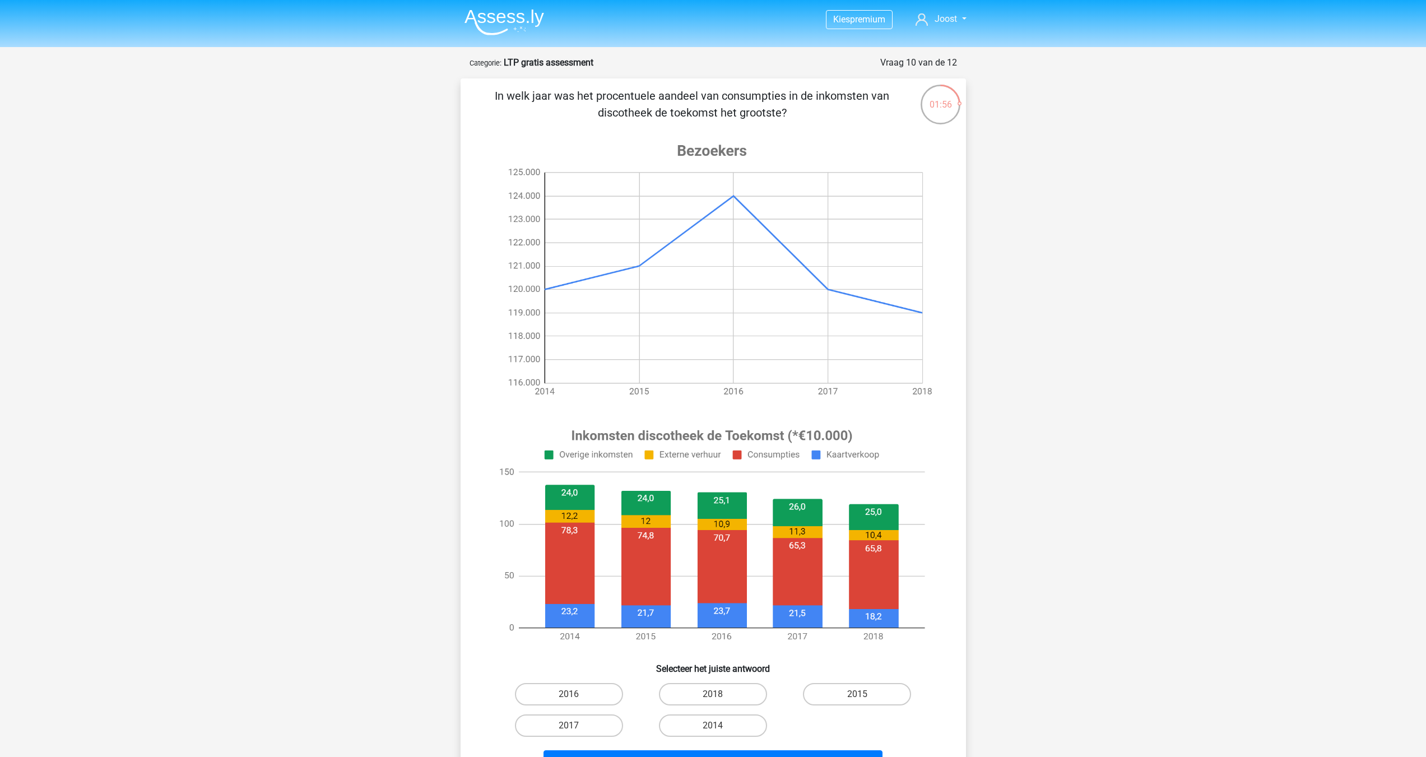
click at [819, 101] on p "In welk jaar was het procentuele aandeel van consumpties in de inkomsten van di…" at bounding box center [691, 104] width 427 height 34
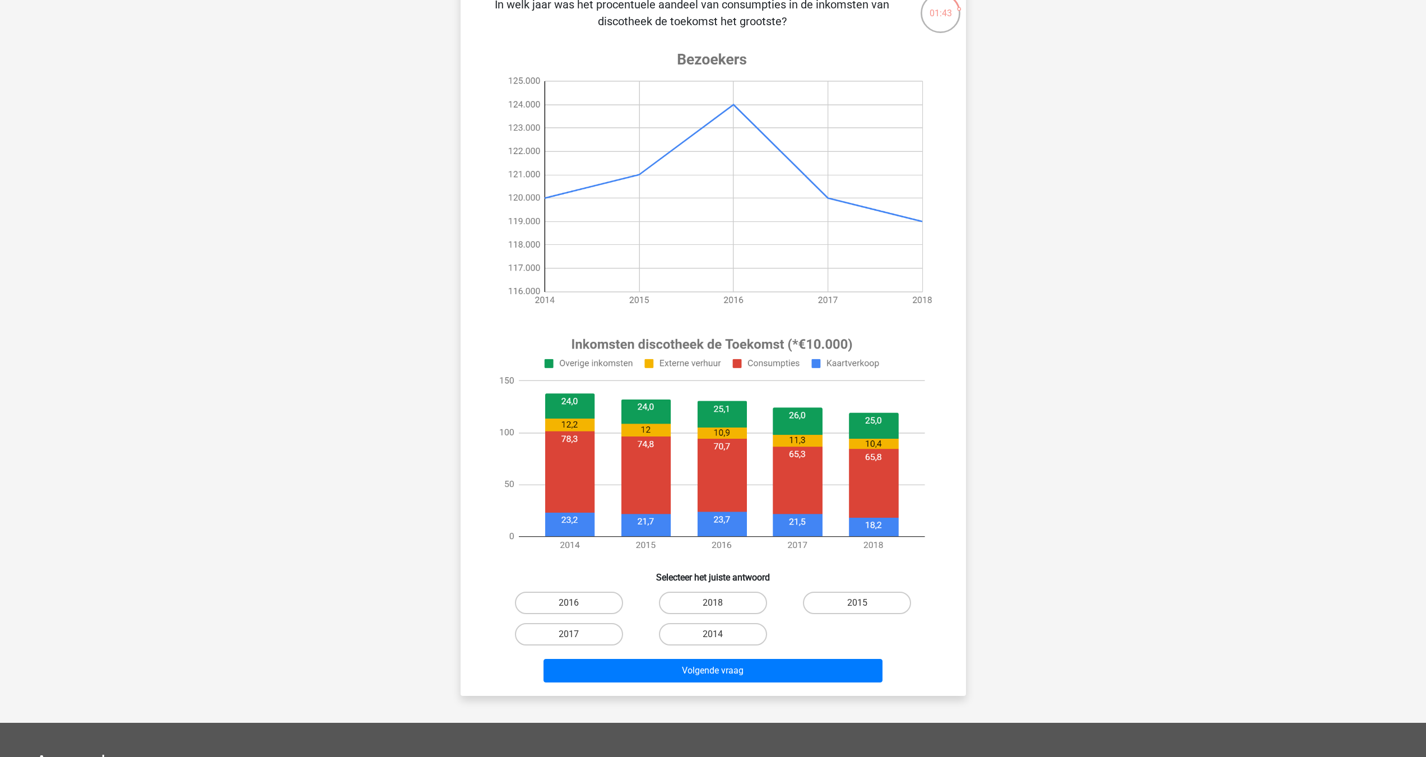
scroll to position [94, 0]
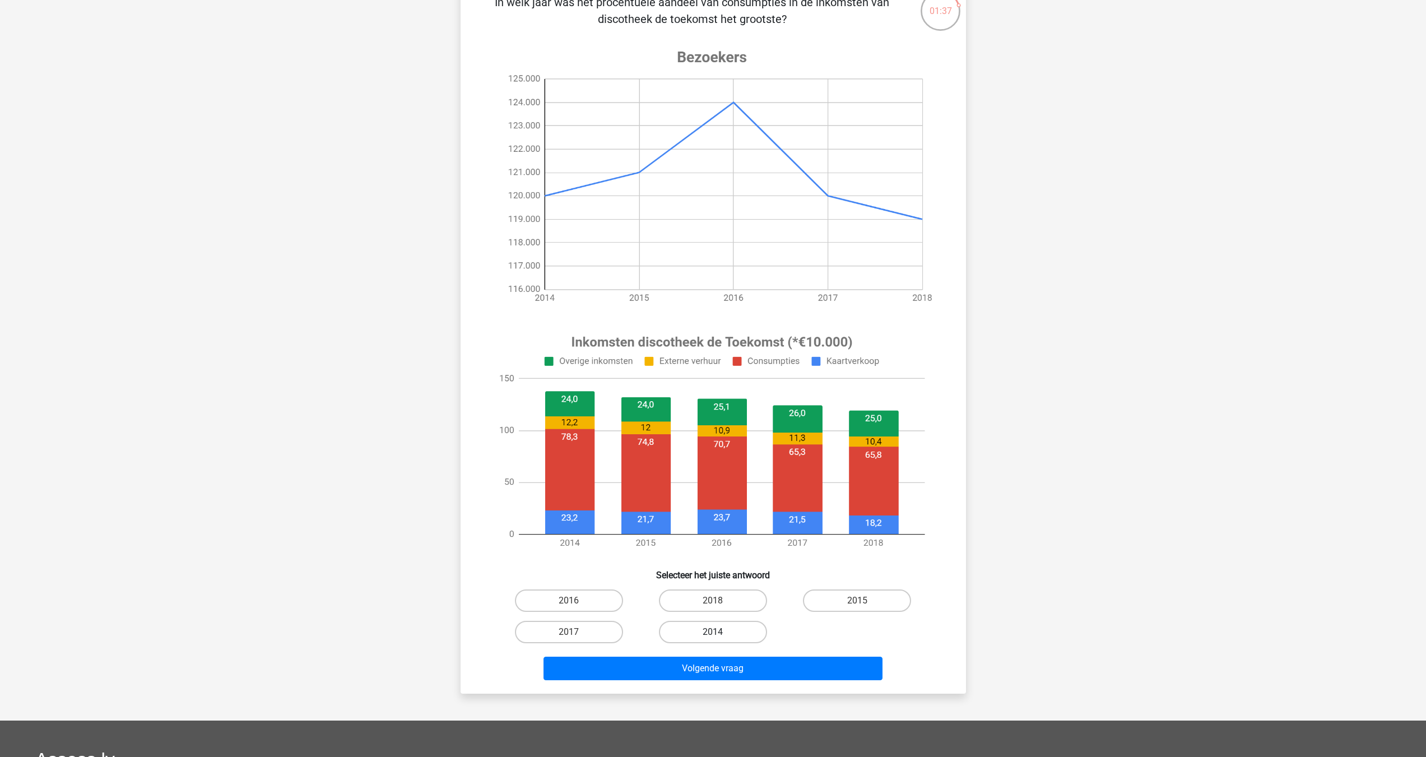
click at [708, 626] on label "2014" at bounding box center [713, 632] width 108 height 22
click at [713, 632] on input "2014" at bounding box center [716, 635] width 7 height 7
radio input "true"
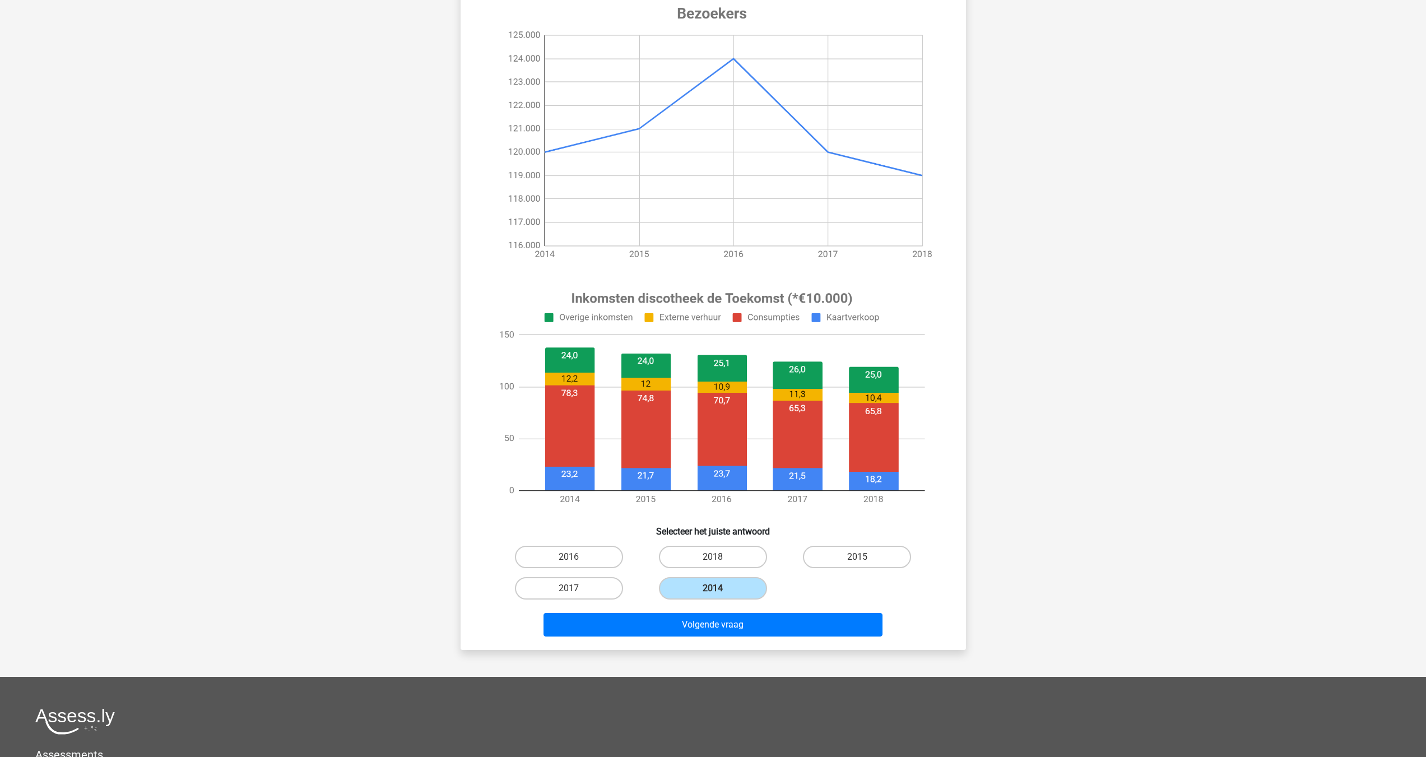
scroll to position [187, 0]
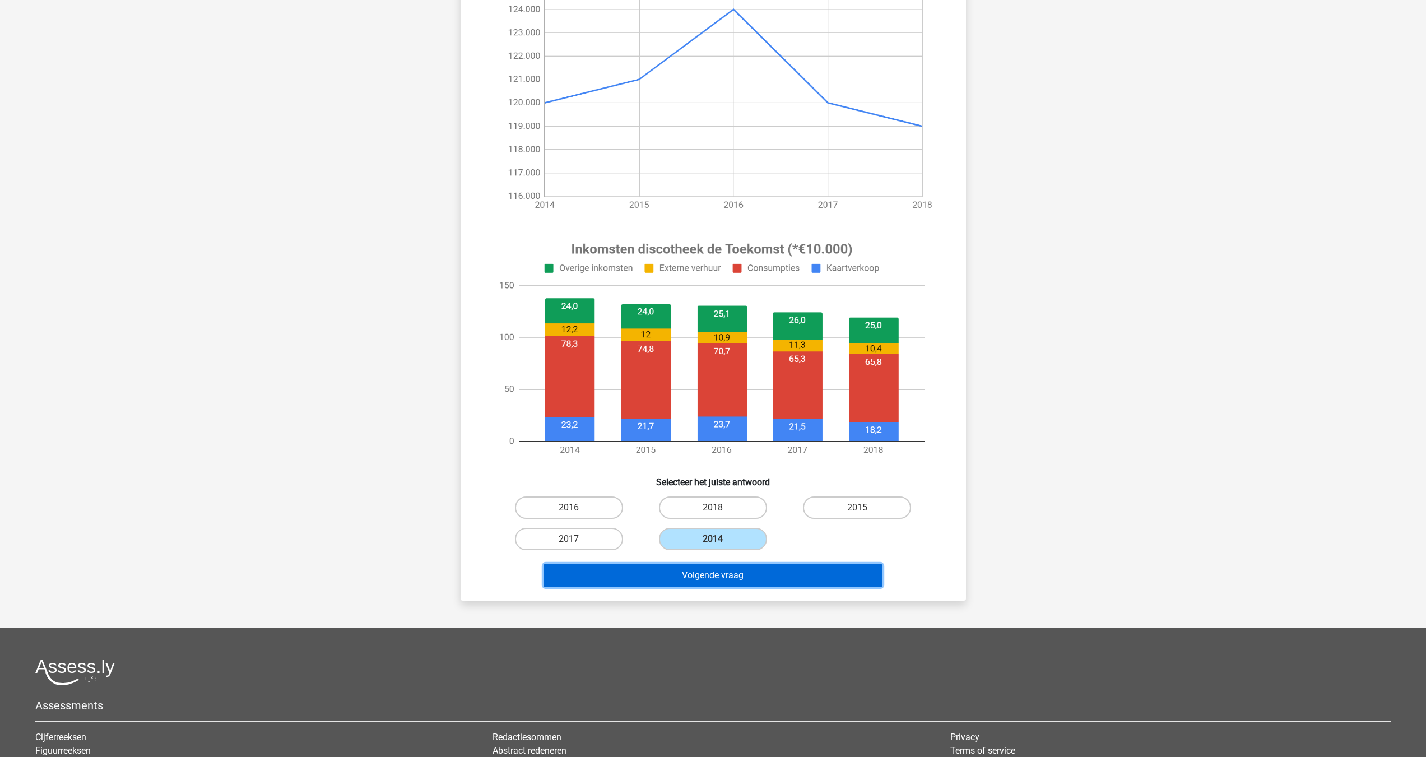
click at [726, 568] on button "Volgende vraag" at bounding box center [712, 576] width 339 height 24
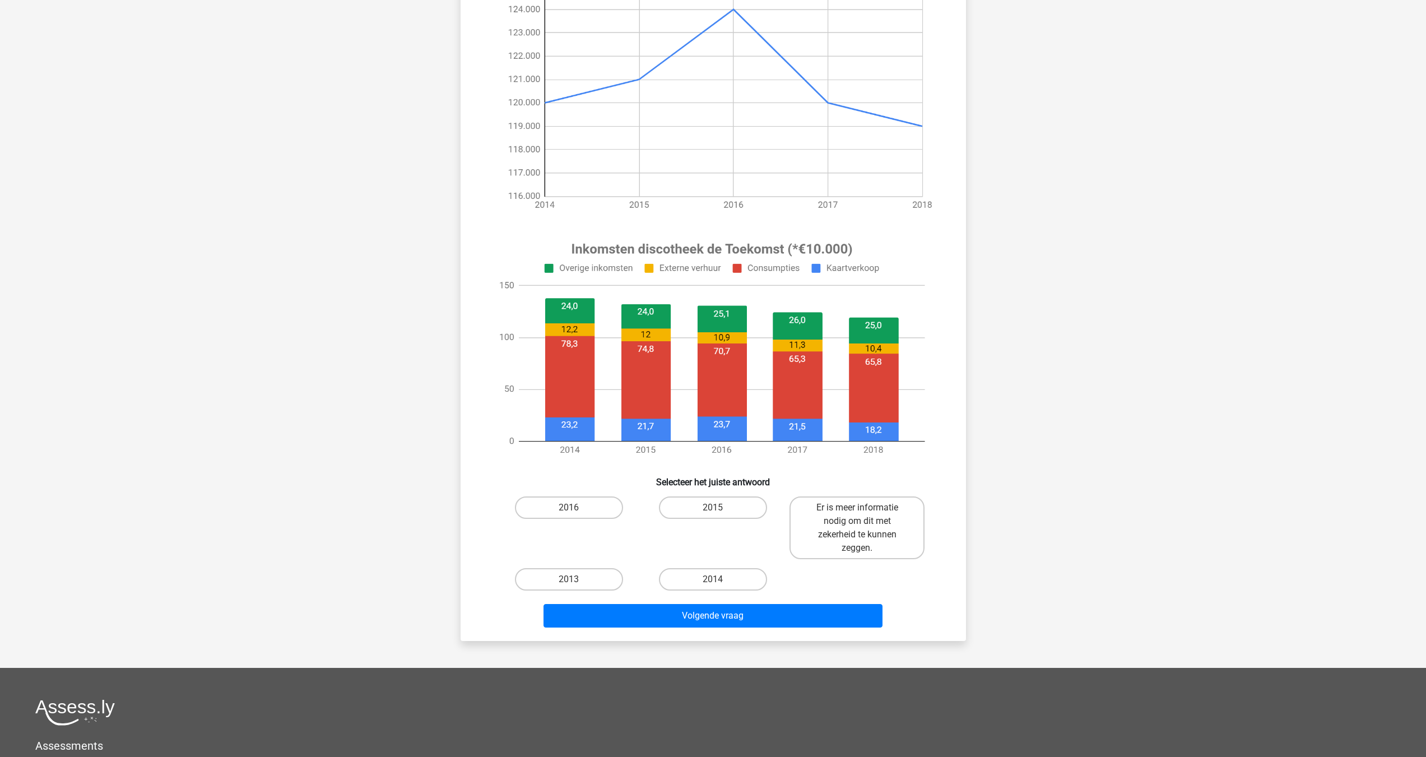
click at [719, 581] on input "2014" at bounding box center [716, 582] width 7 height 7
radio input "true"
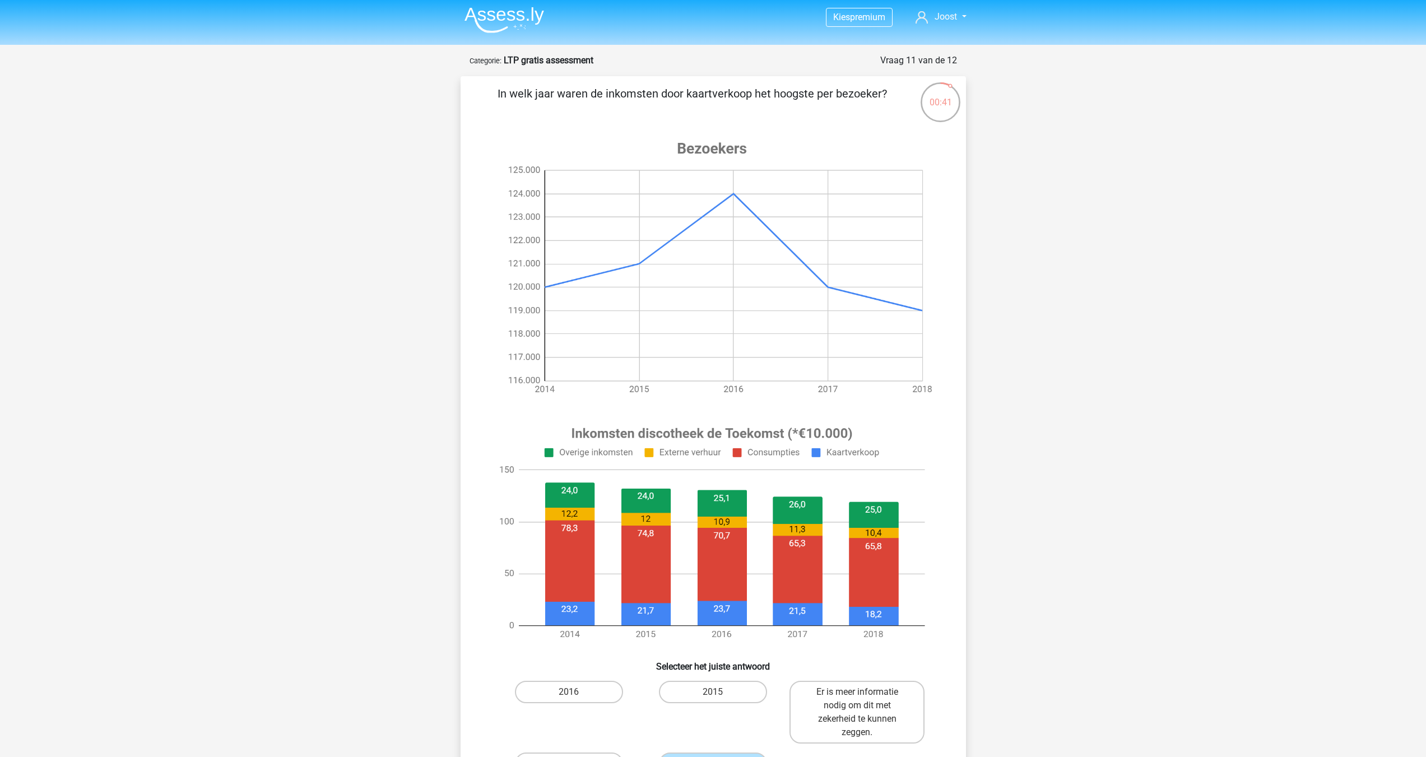
scroll to position [0, 0]
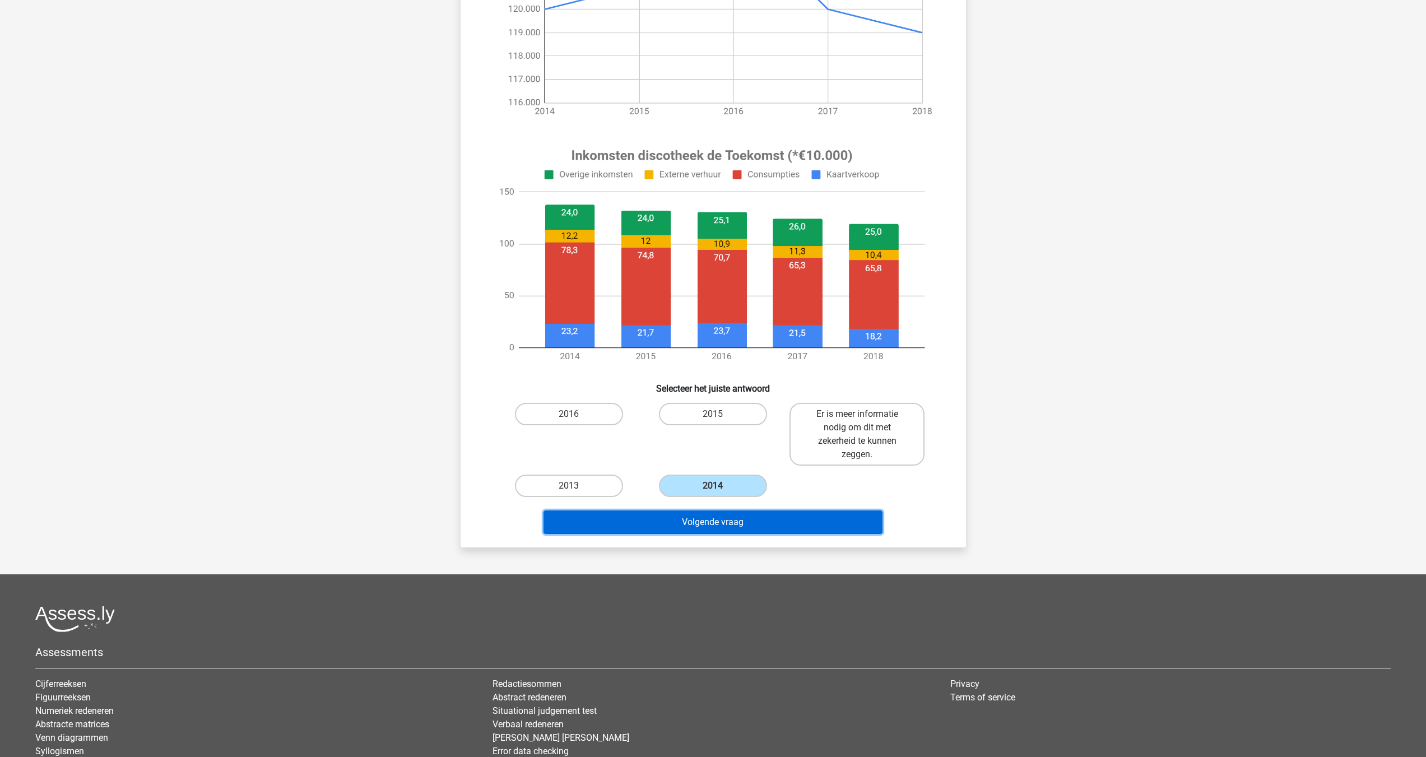
click at [798, 528] on button "Volgende vraag" at bounding box center [712, 522] width 339 height 24
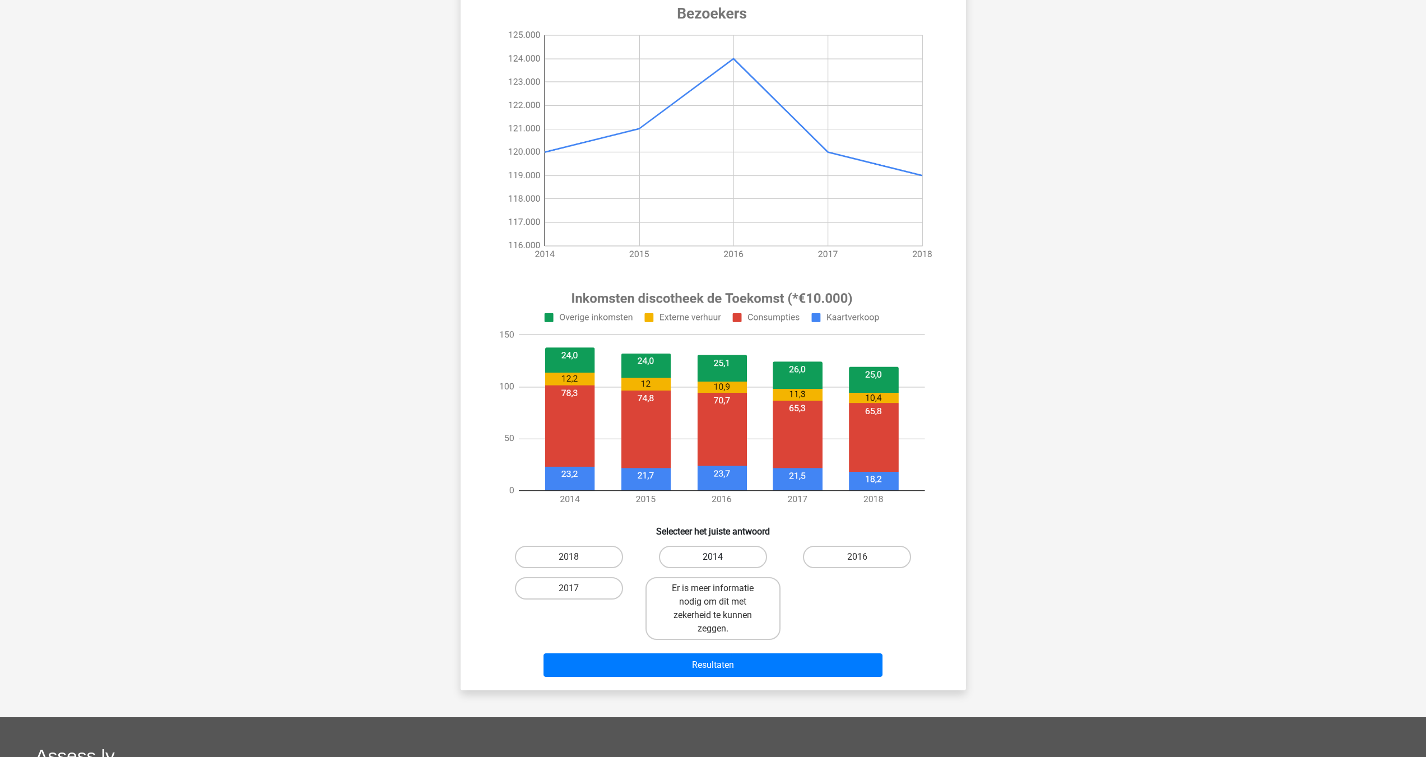
scroll to position [187, 0]
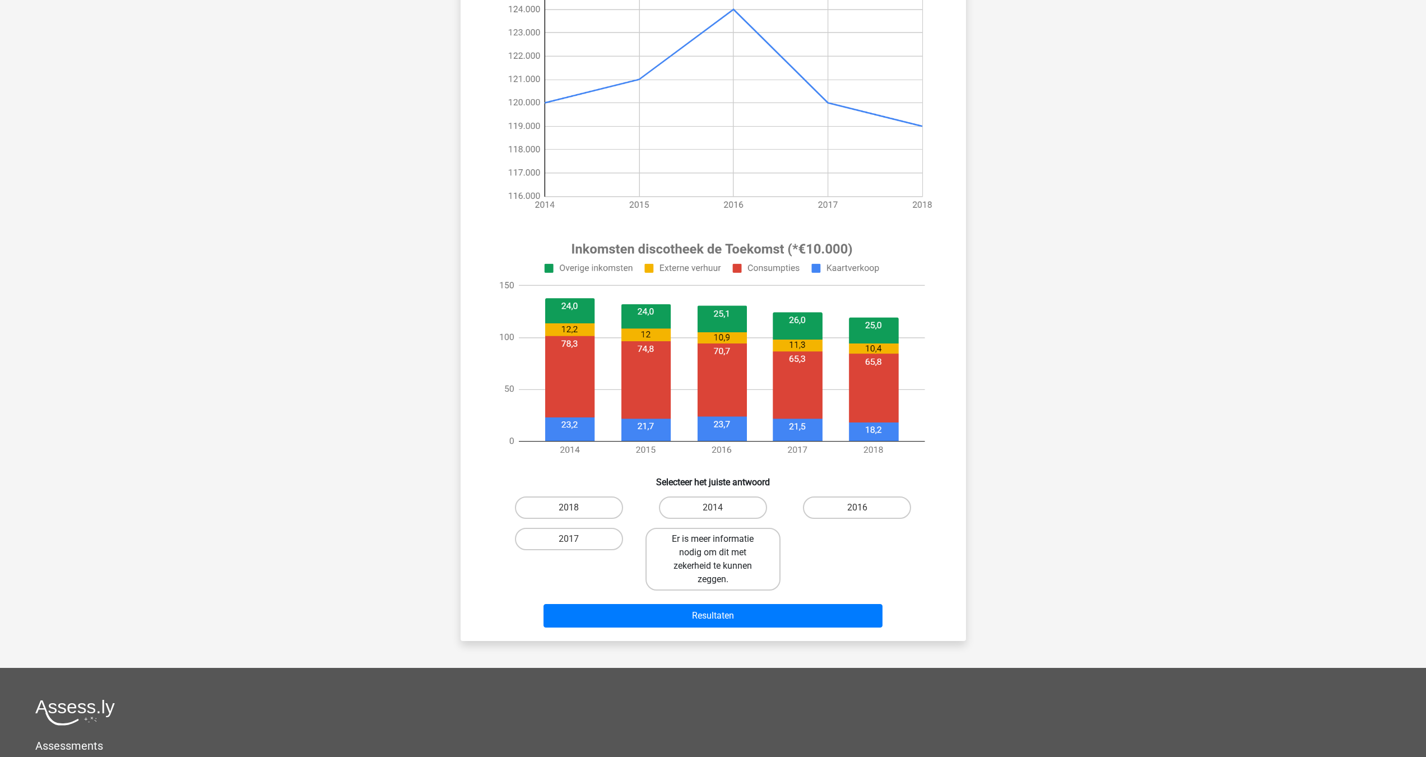
click at [700, 548] on label "Er is meer informatie nodig om dit met zekerheid te kunnen zeggen." at bounding box center [712, 559] width 135 height 63
click at [713, 546] on input "Er is meer informatie nodig om dit met zekerheid te kunnen zeggen." at bounding box center [716, 542] width 7 height 7
radio input "true"
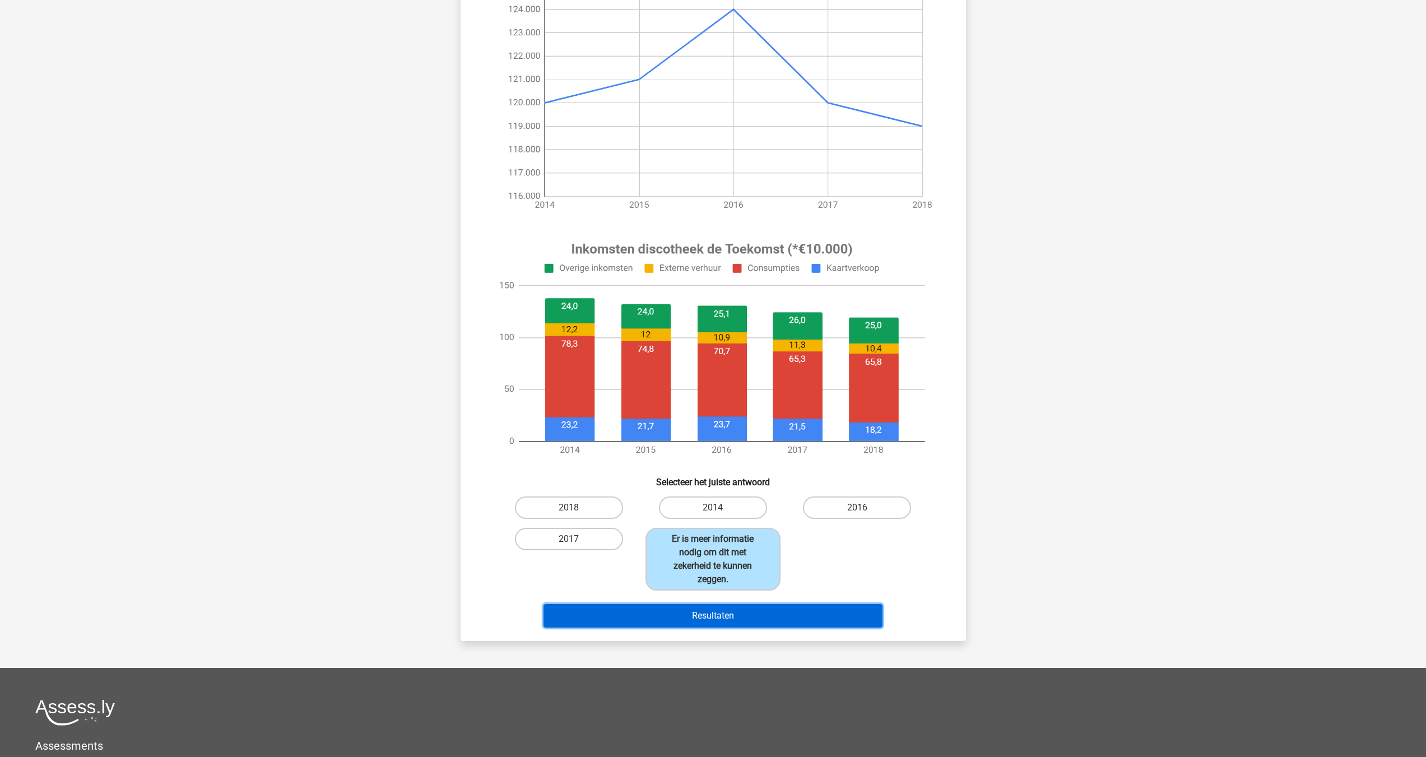
click at [774, 607] on button "Resultaten" at bounding box center [712, 616] width 339 height 24
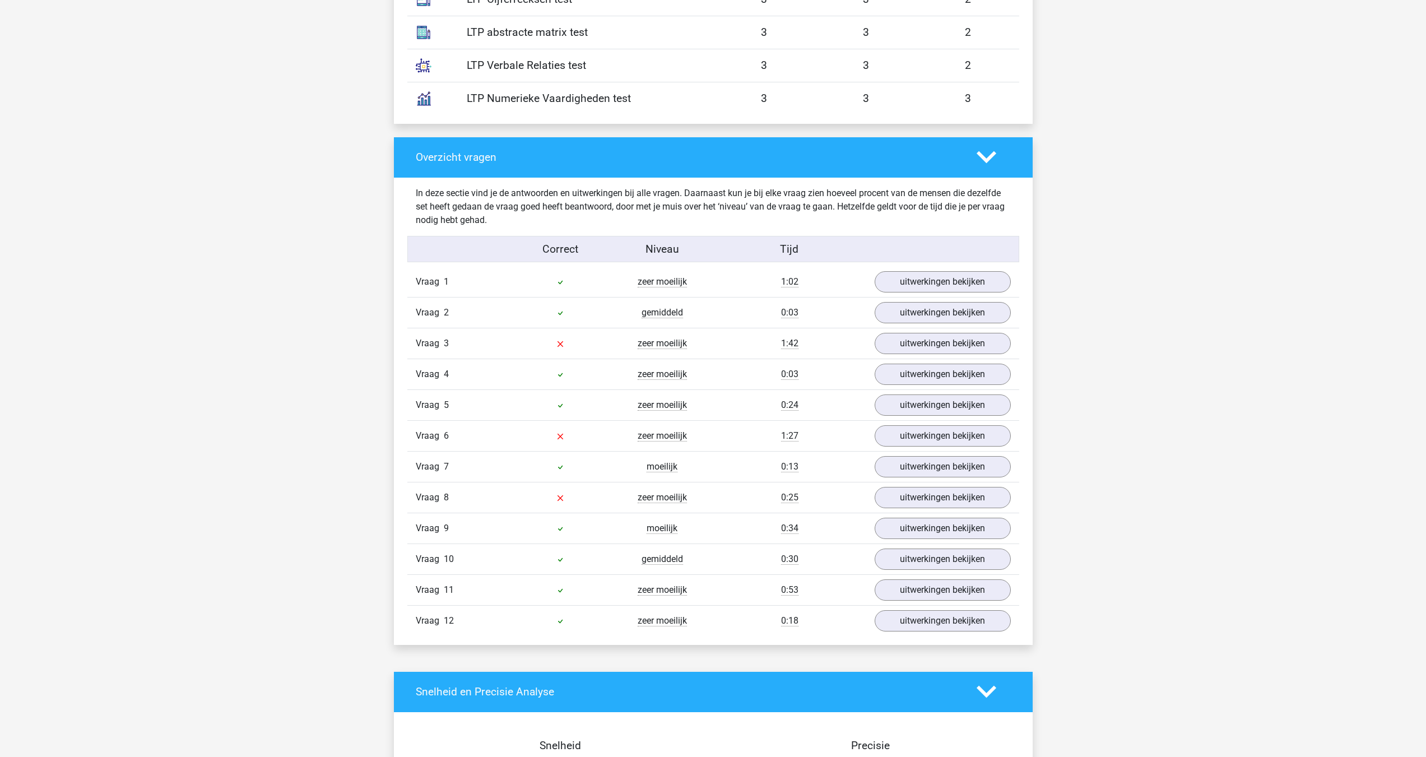
scroll to position [1027, 0]
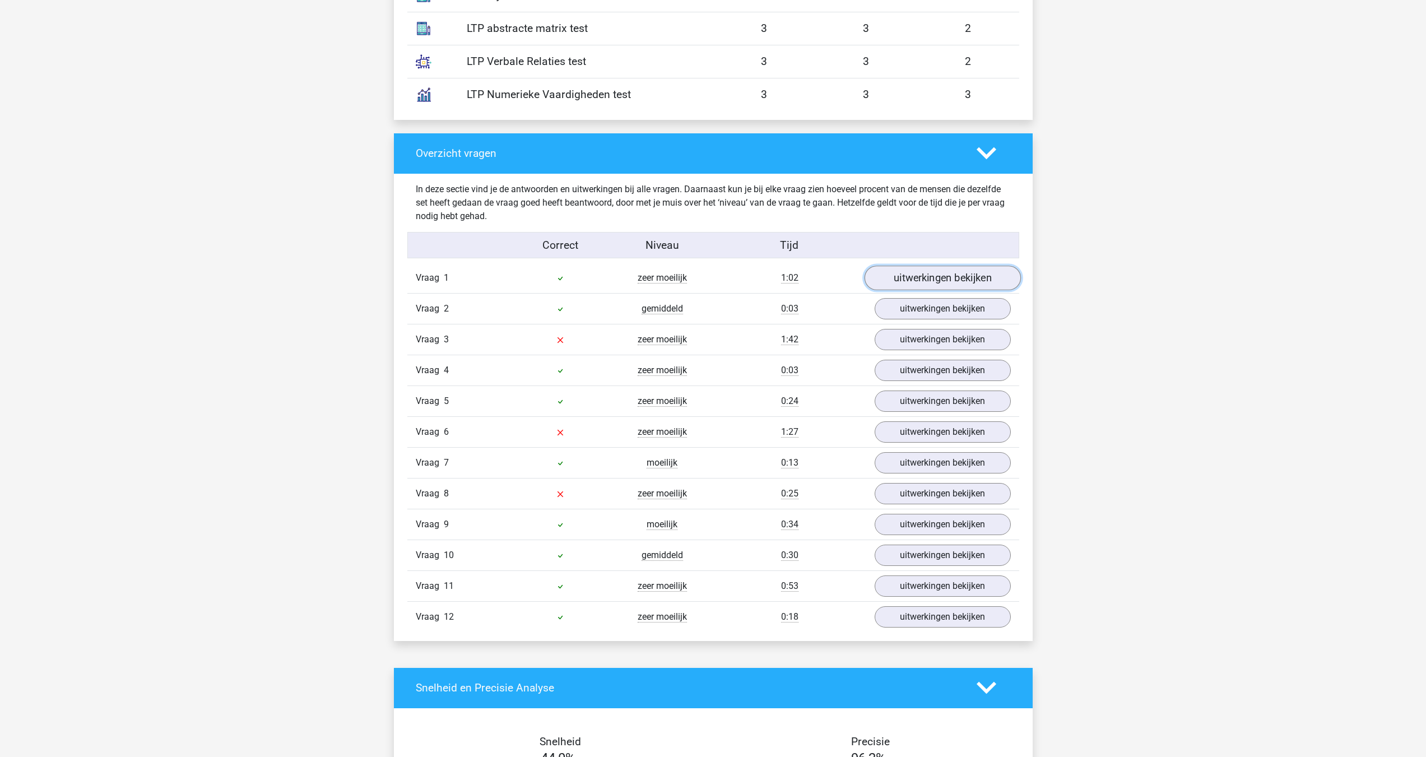
click at [935, 269] on link "uitwerkingen bekijken" at bounding box center [942, 278] width 156 height 25
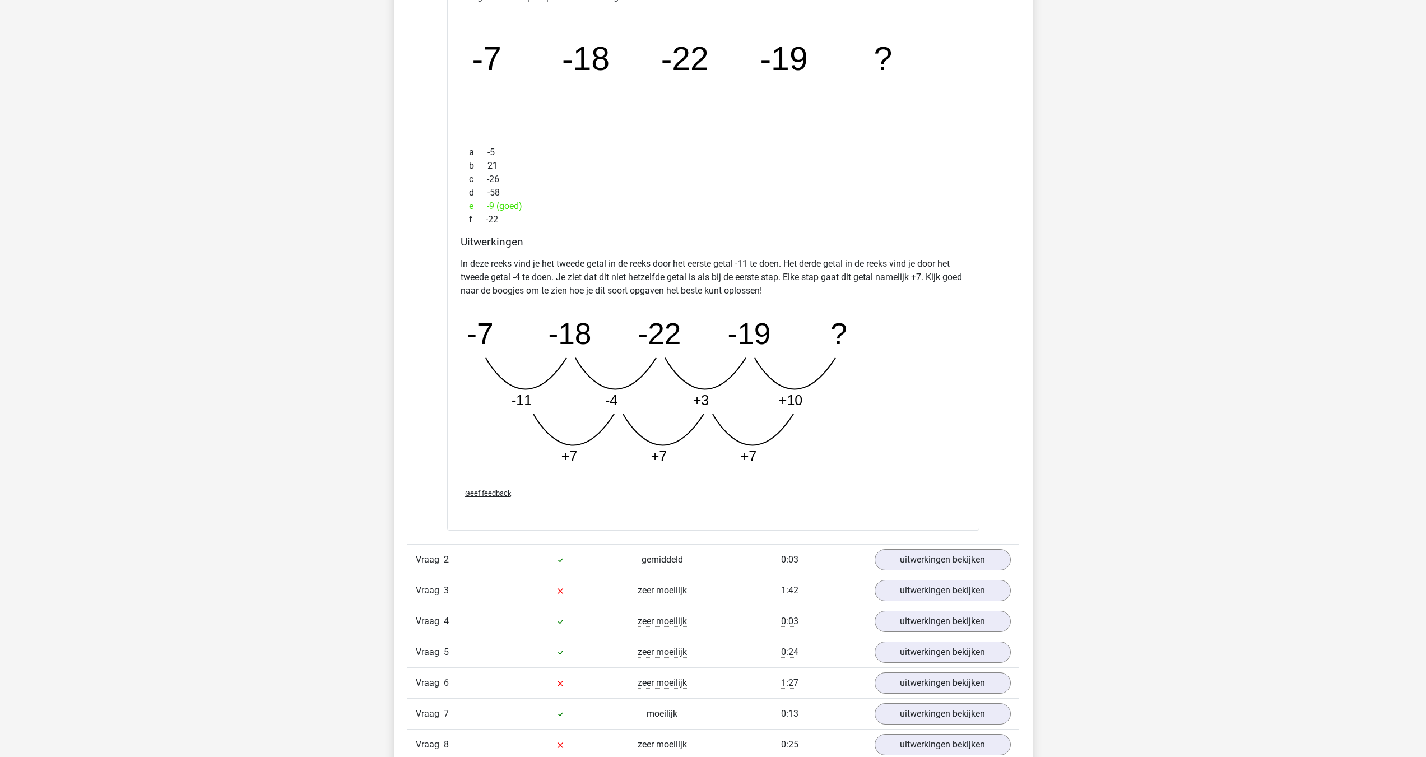
scroll to position [1494, 0]
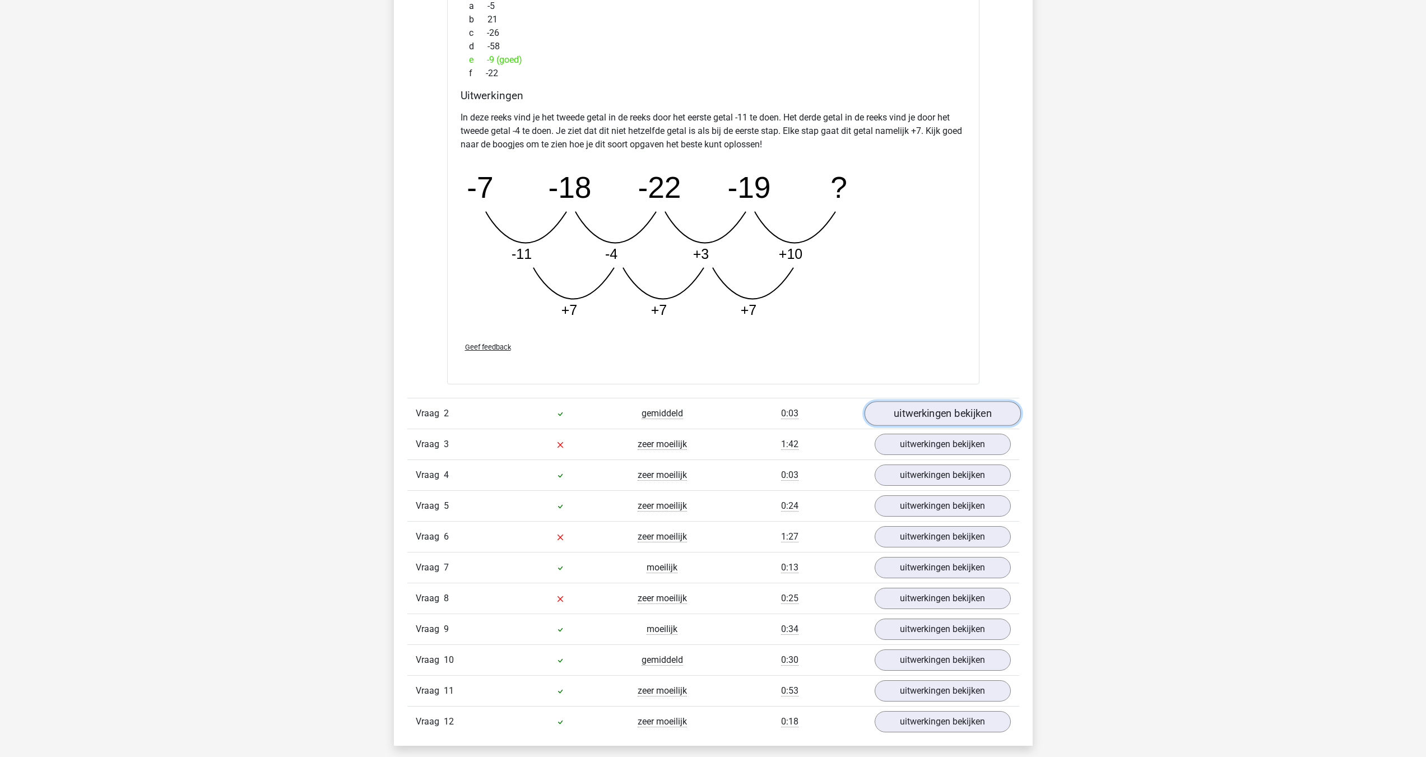
click at [976, 419] on link "uitwerkingen bekijken" at bounding box center [942, 414] width 156 height 25
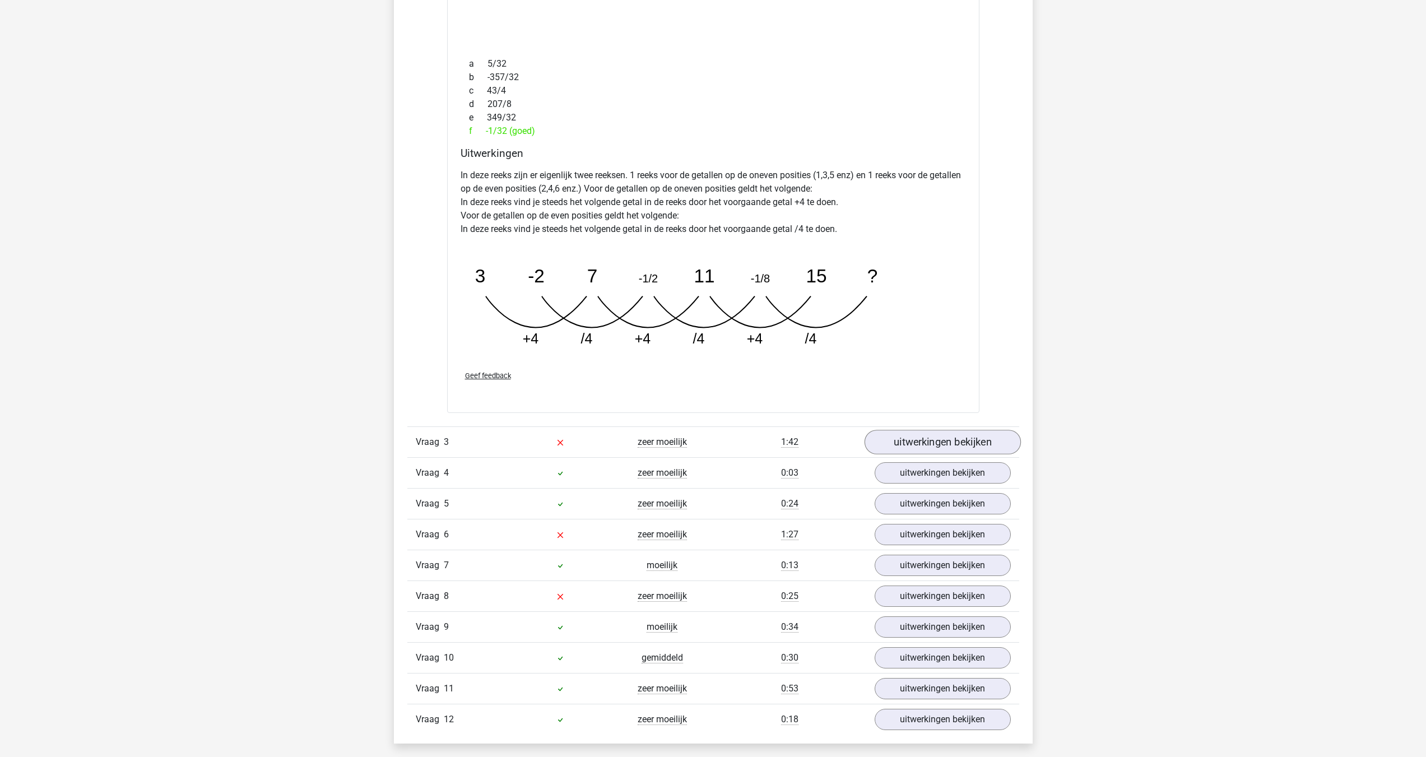
scroll to position [2054, 0]
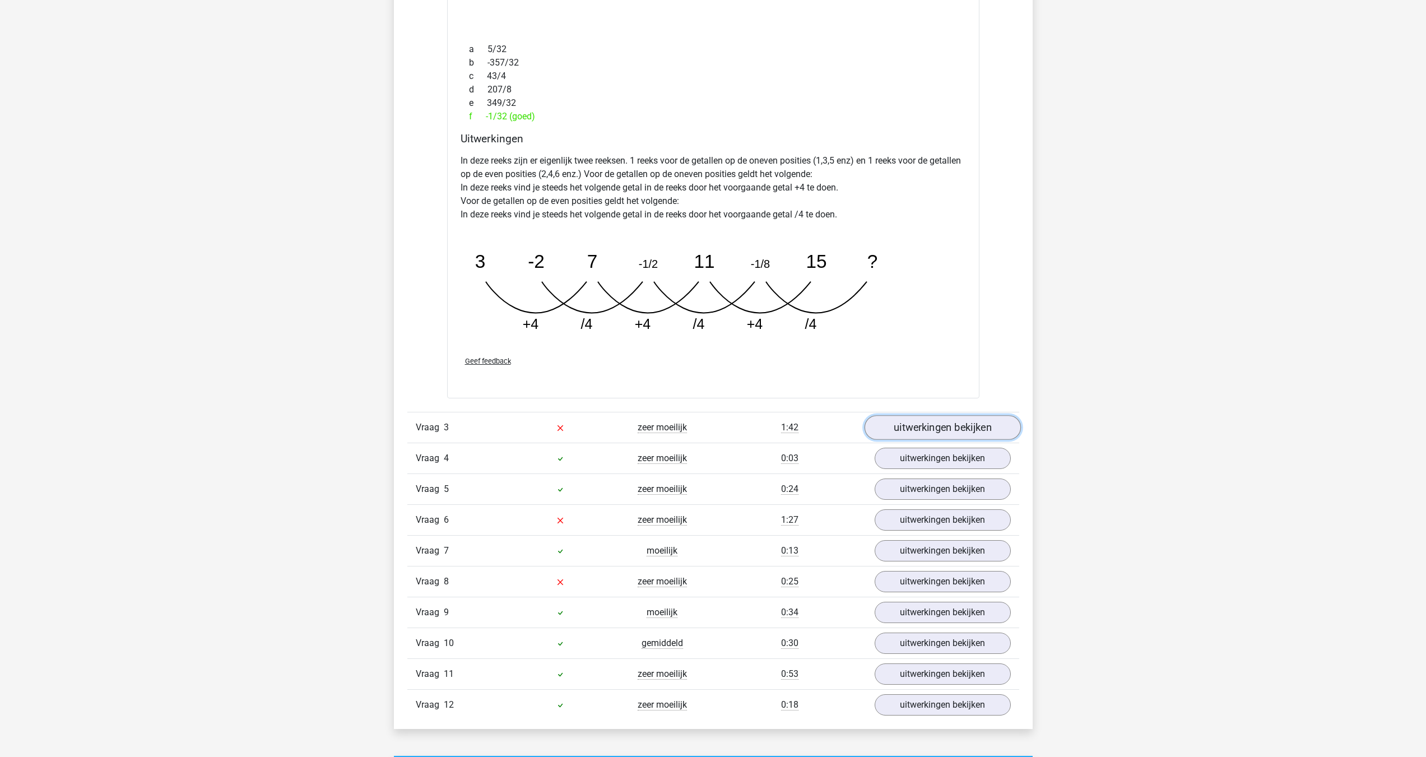
click at [943, 420] on link "uitwerkingen bekijken" at bounding box center [942, 427] width 156 height 25
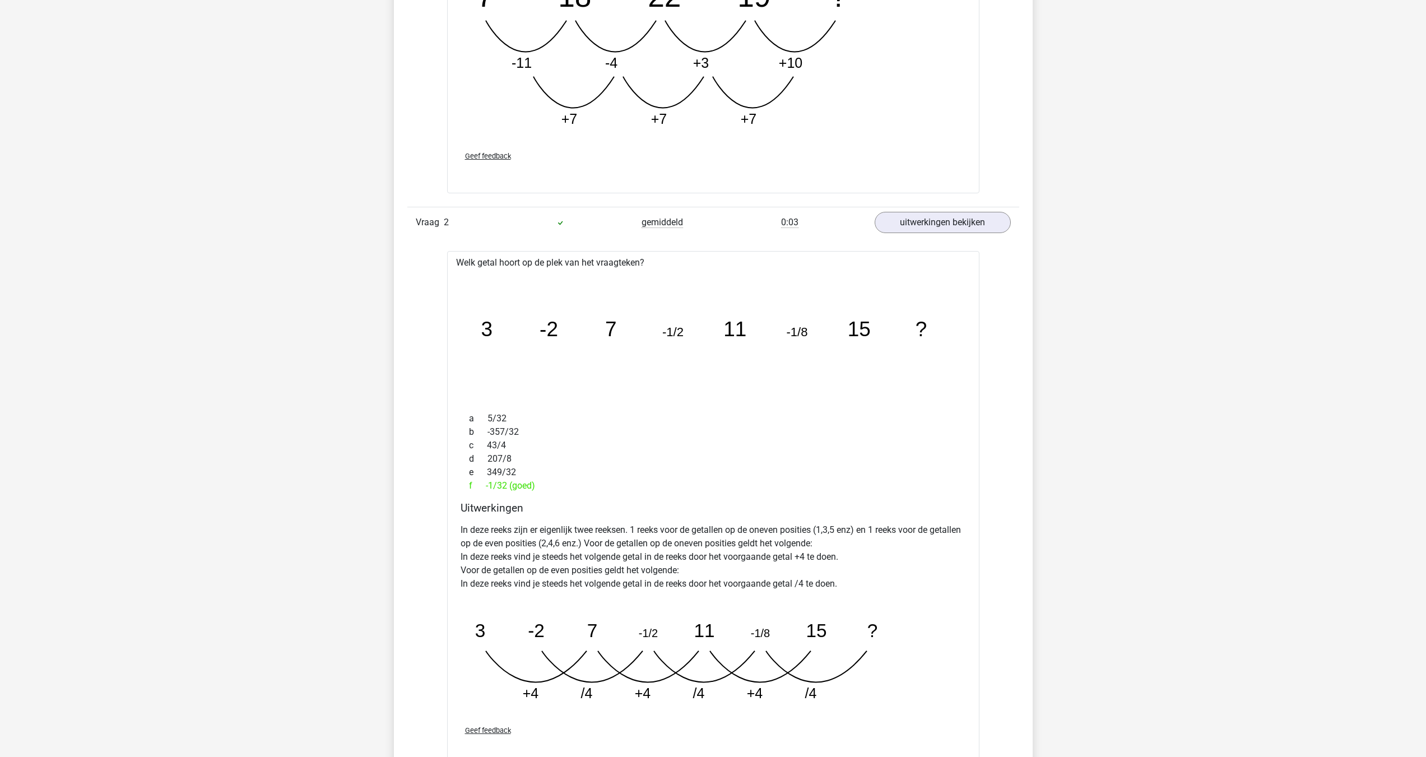
scroll to position [1681, 0]
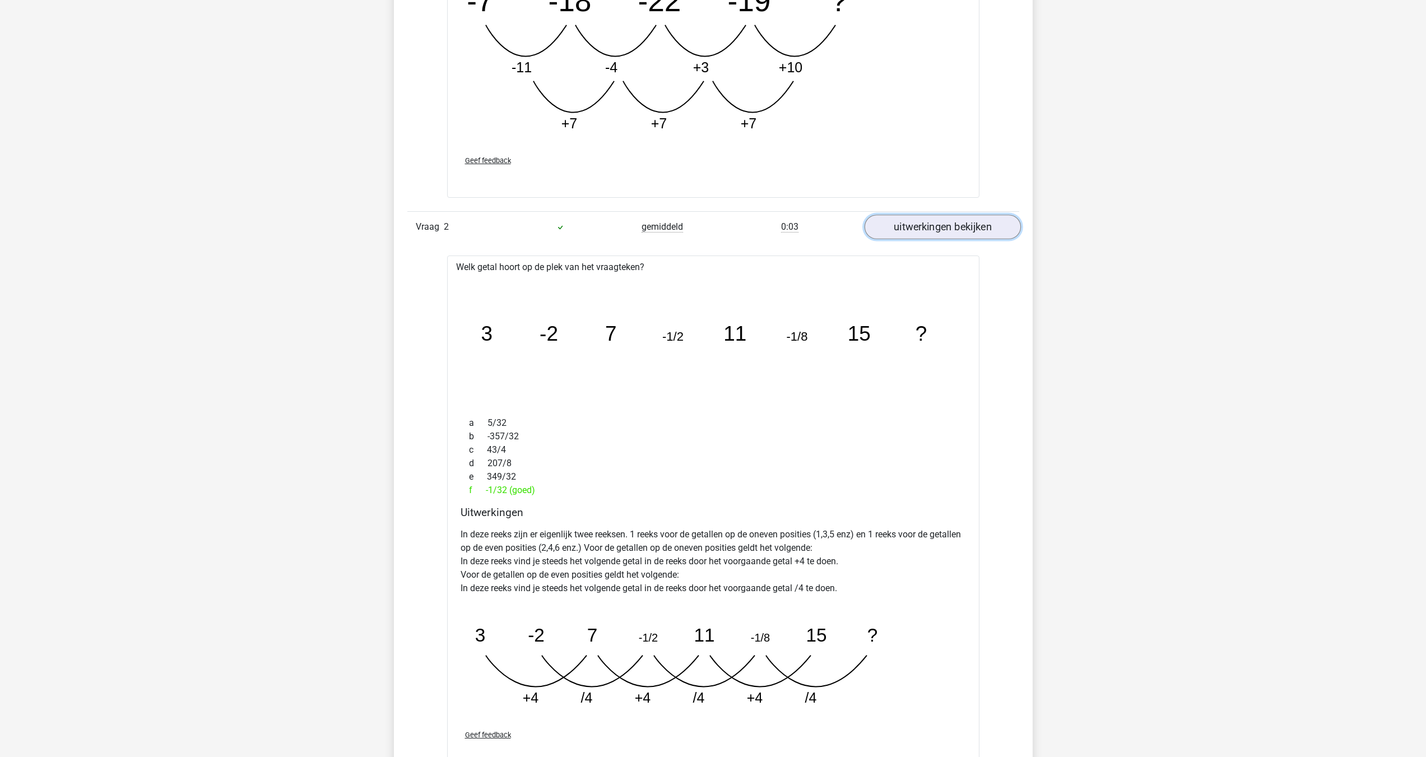
click at [933, 221] on link "uitwerkingen bekijken" at bounding box center [942, 227] width 156 height 25
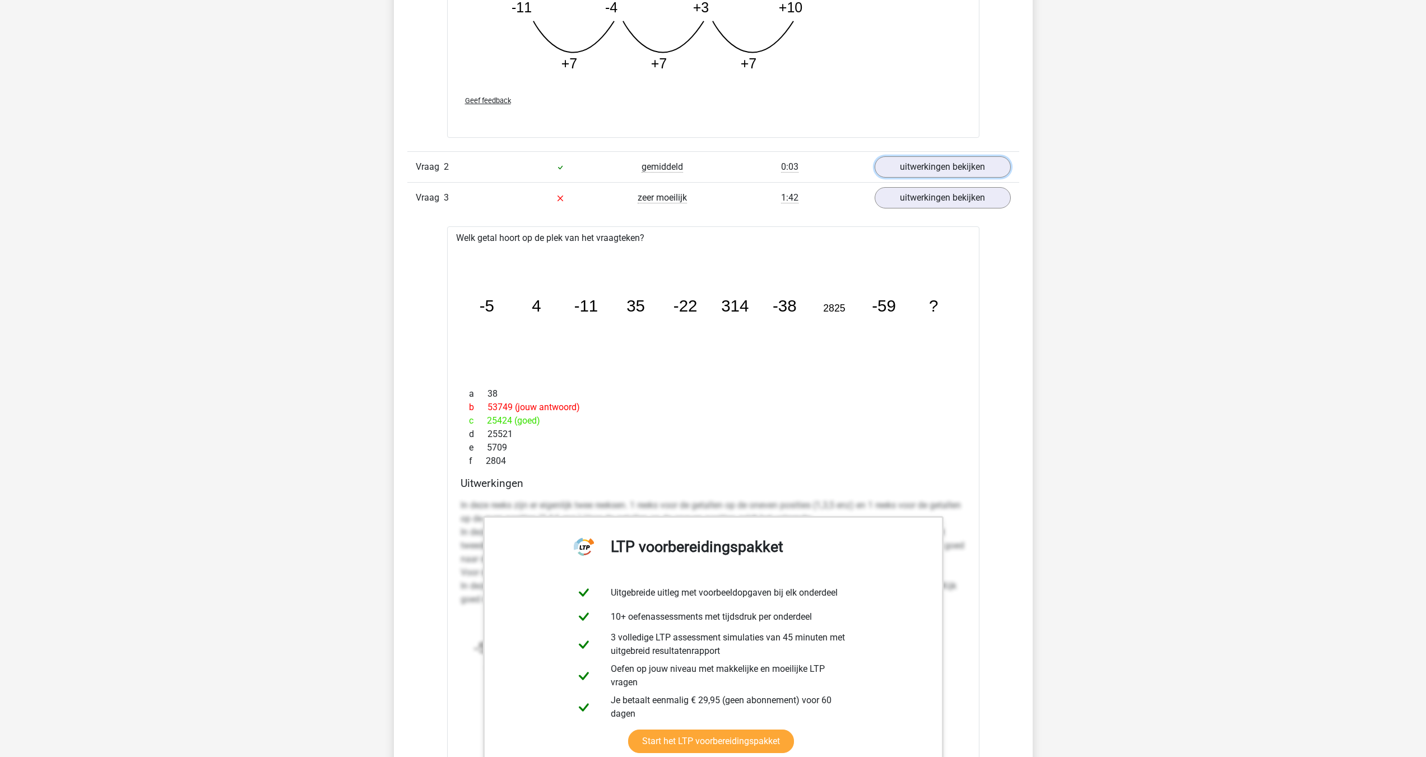
scroll to position [1867, 0]
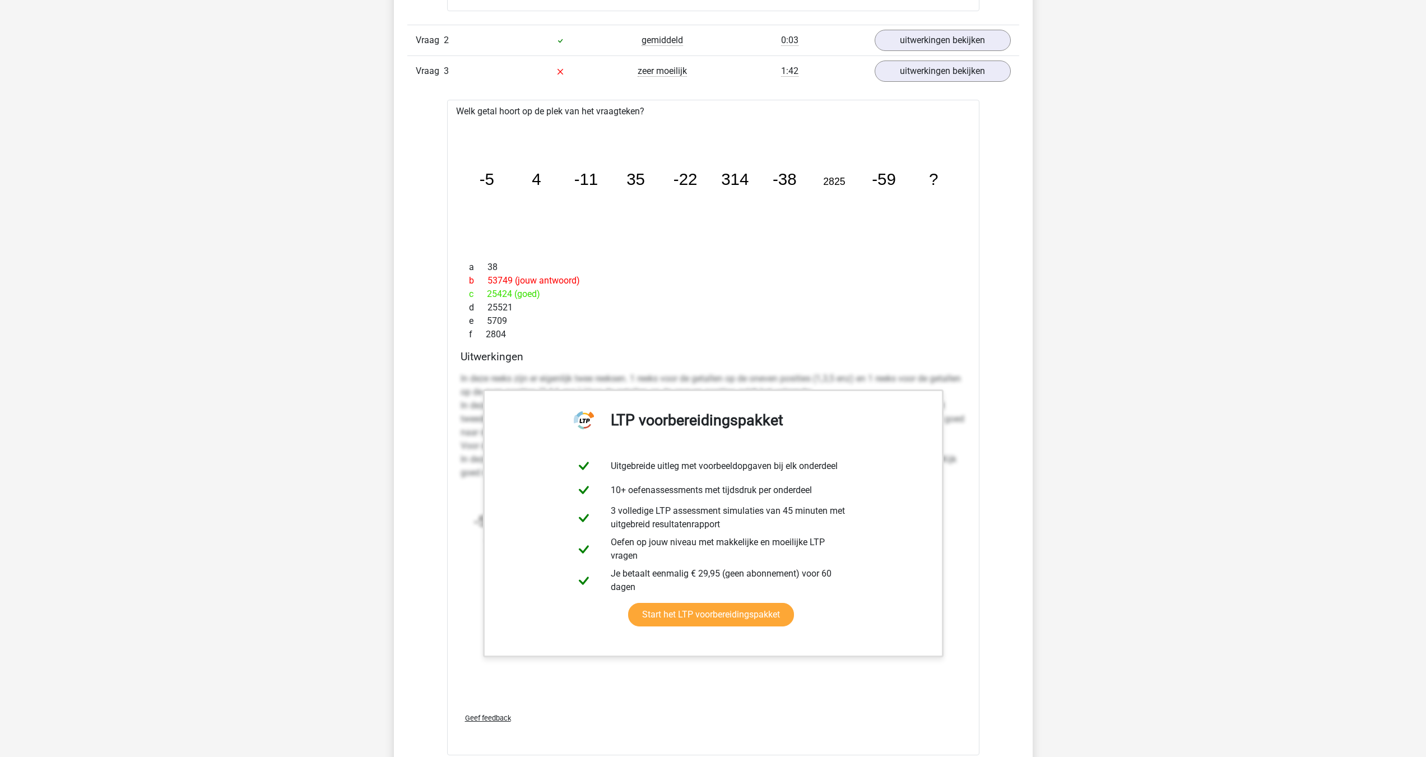
drag, startPoint x: 455, startPoint y: 109, endPoint x: 579, endPoint y: 337, distance: 260.0
click at [579, 337] on div "Welk getal hoort op de plek van het vraagteken? image/svg+xml -5 4 -11 35 -22 3…" at bounding box center [713, 427] width 532 height 655
copy div "Welk getal hoort op de plek van het vraagteken? image/svg+xml -5 4 -11 35 -22 3…"
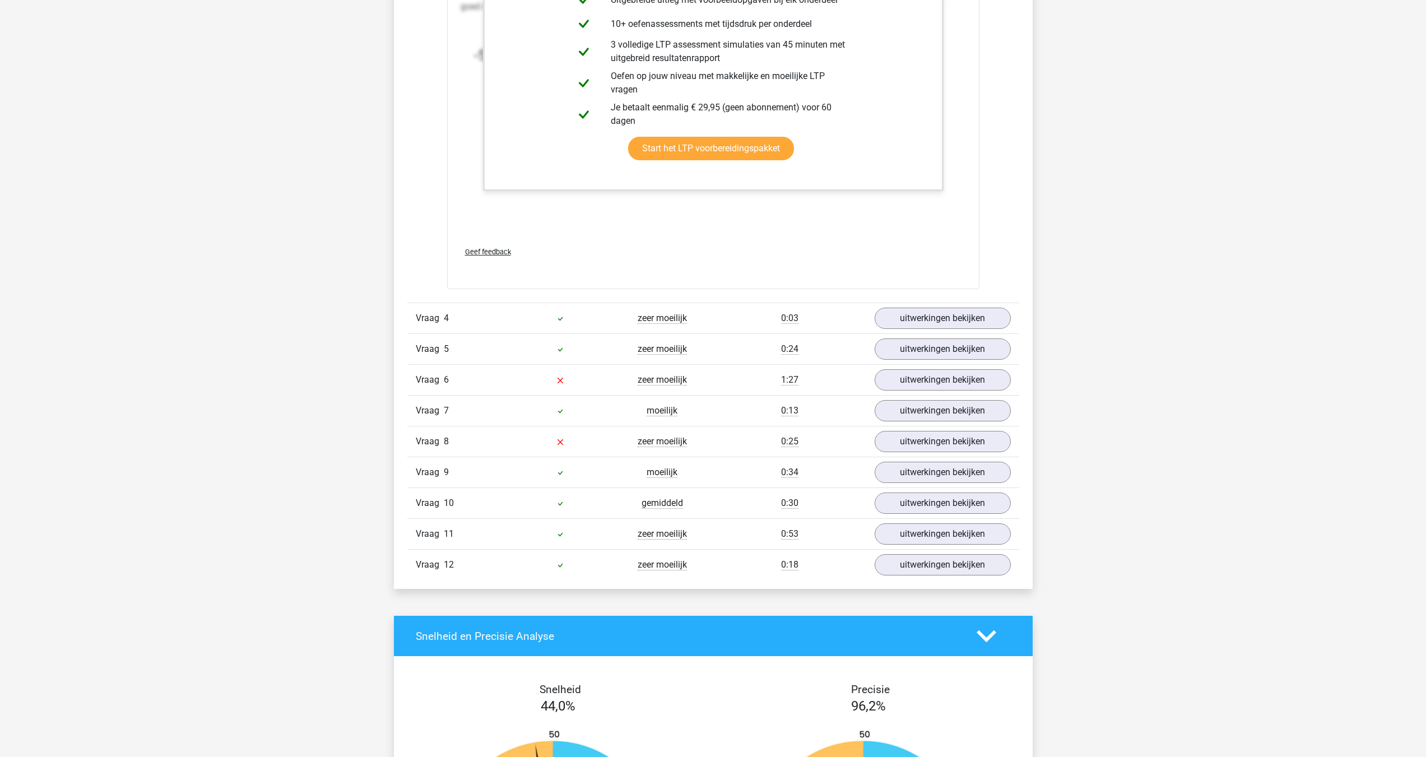
scroll to position [2335, 0]
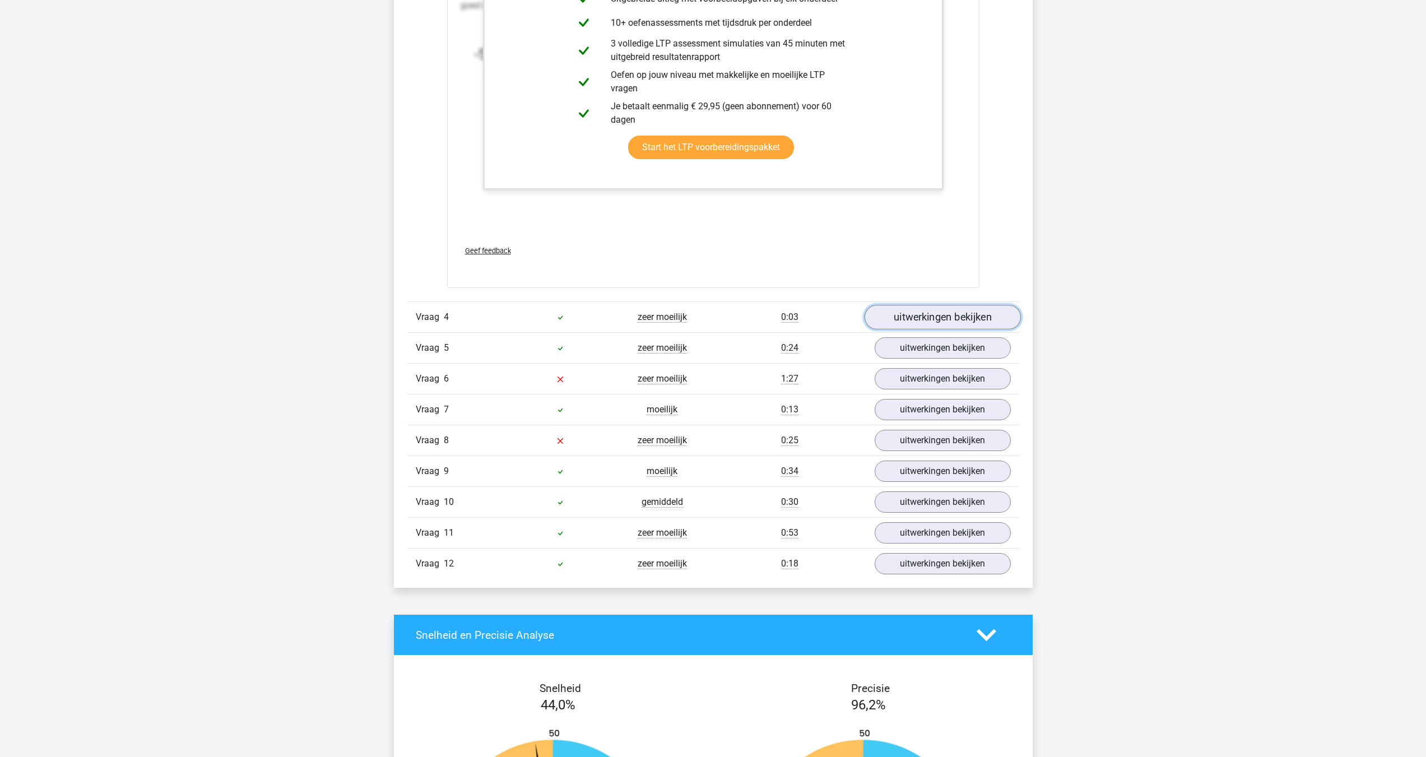
click at [900, 313] on link "uitwerkingen bekijken" at bounding box center [942, 317] width 156 height 25
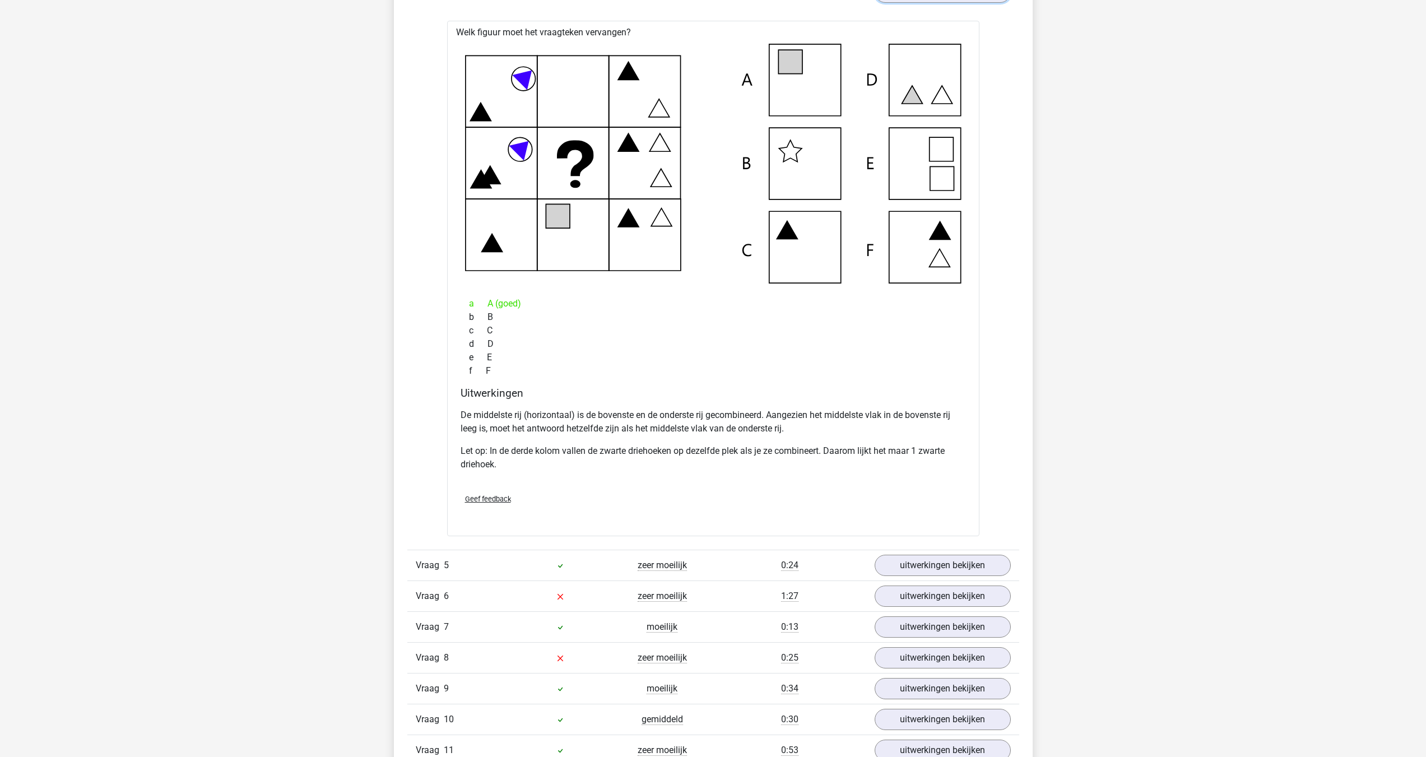
scroll to position [2801, 0]
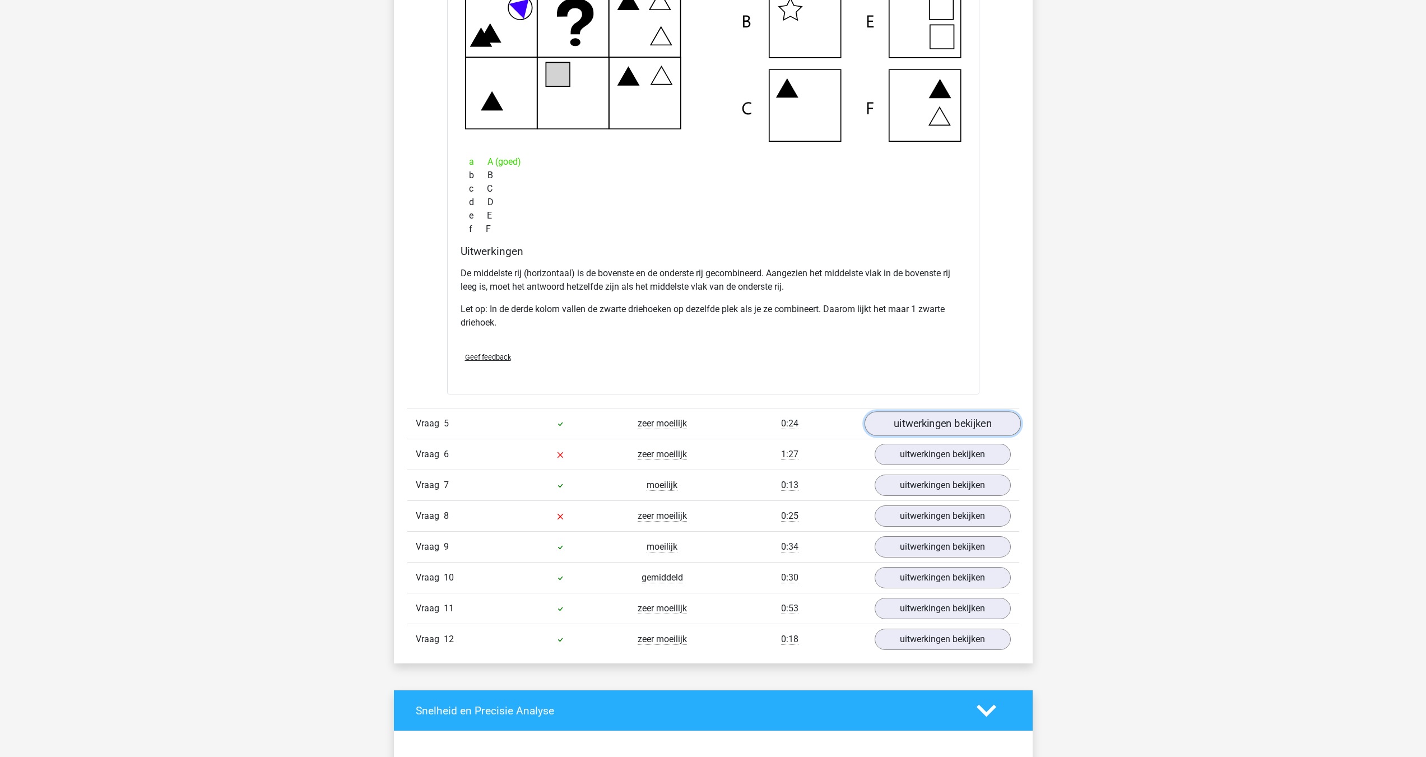
click at [924, 424] on link "uitwerkingen bekijken" at bounding box center [942, 424] width 156 height 25
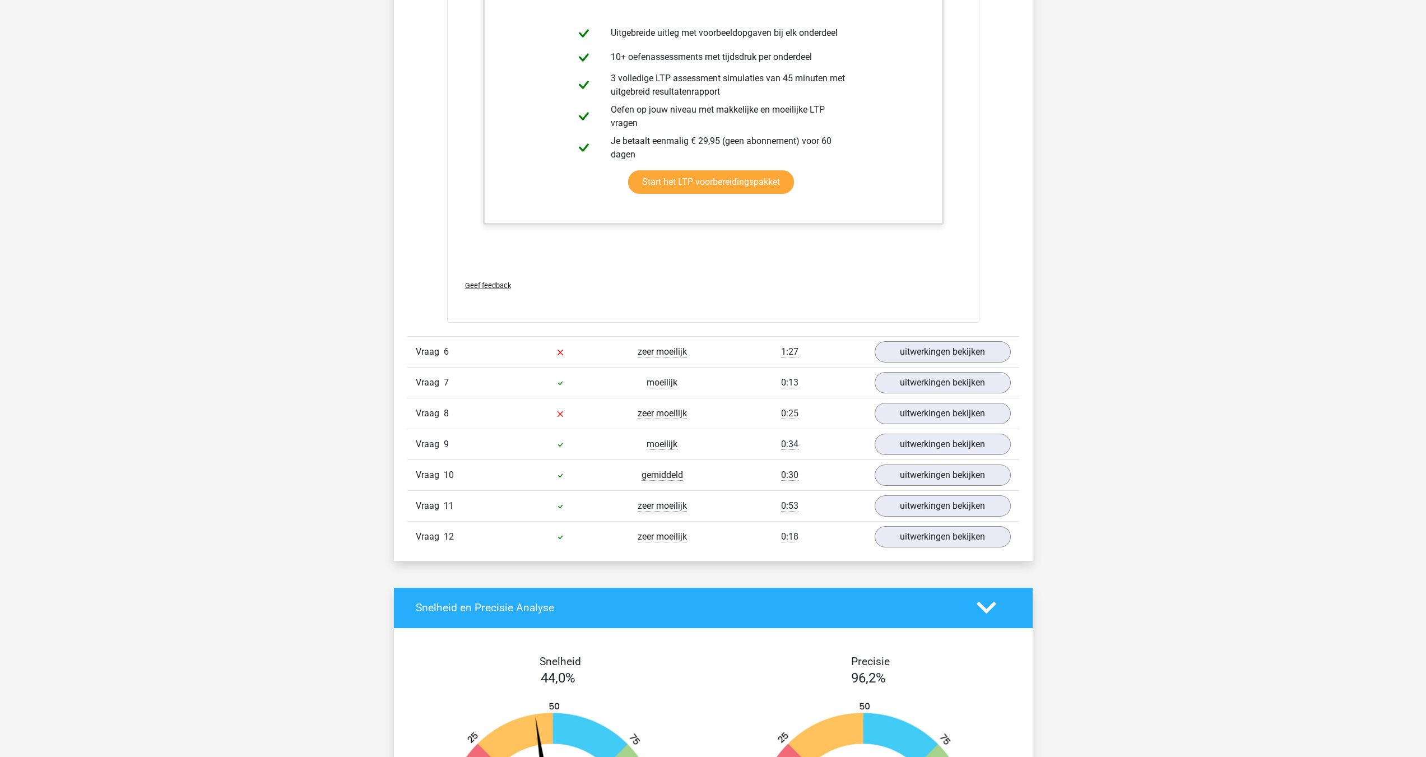
scroll to position [3735, 0]
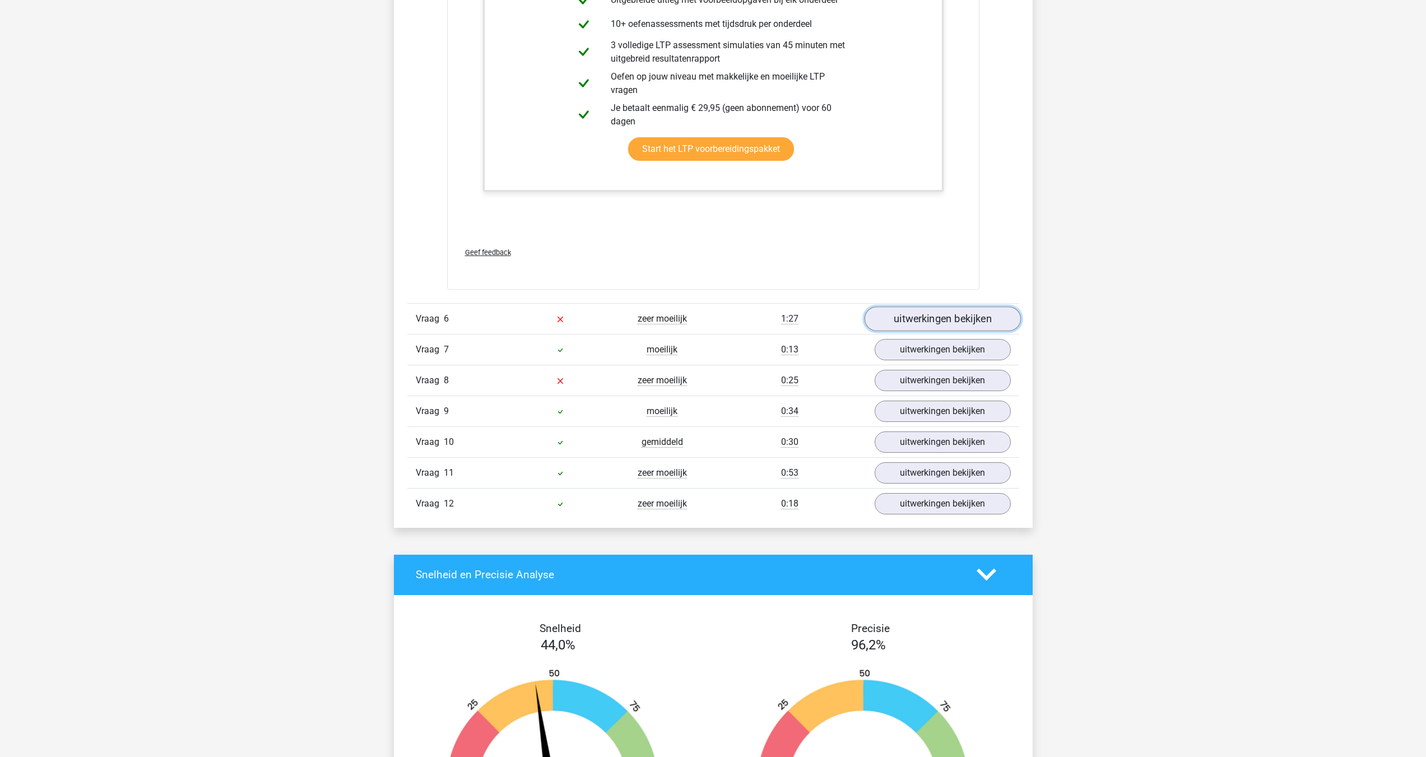
click at [898, 315] on link "uitwerkingen bekijken" at bounding box center [942, 318] width 156 height 25
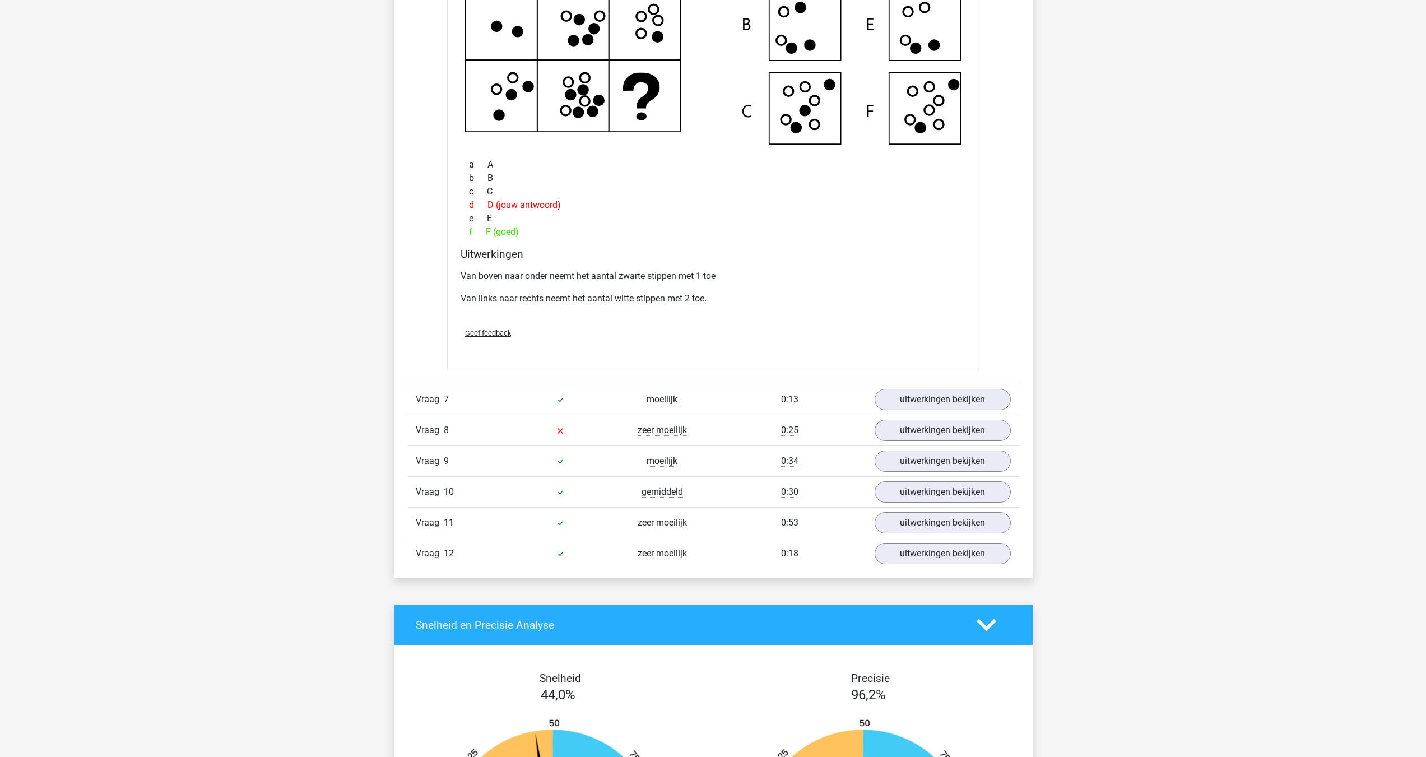
scroll to position [4202, 0]
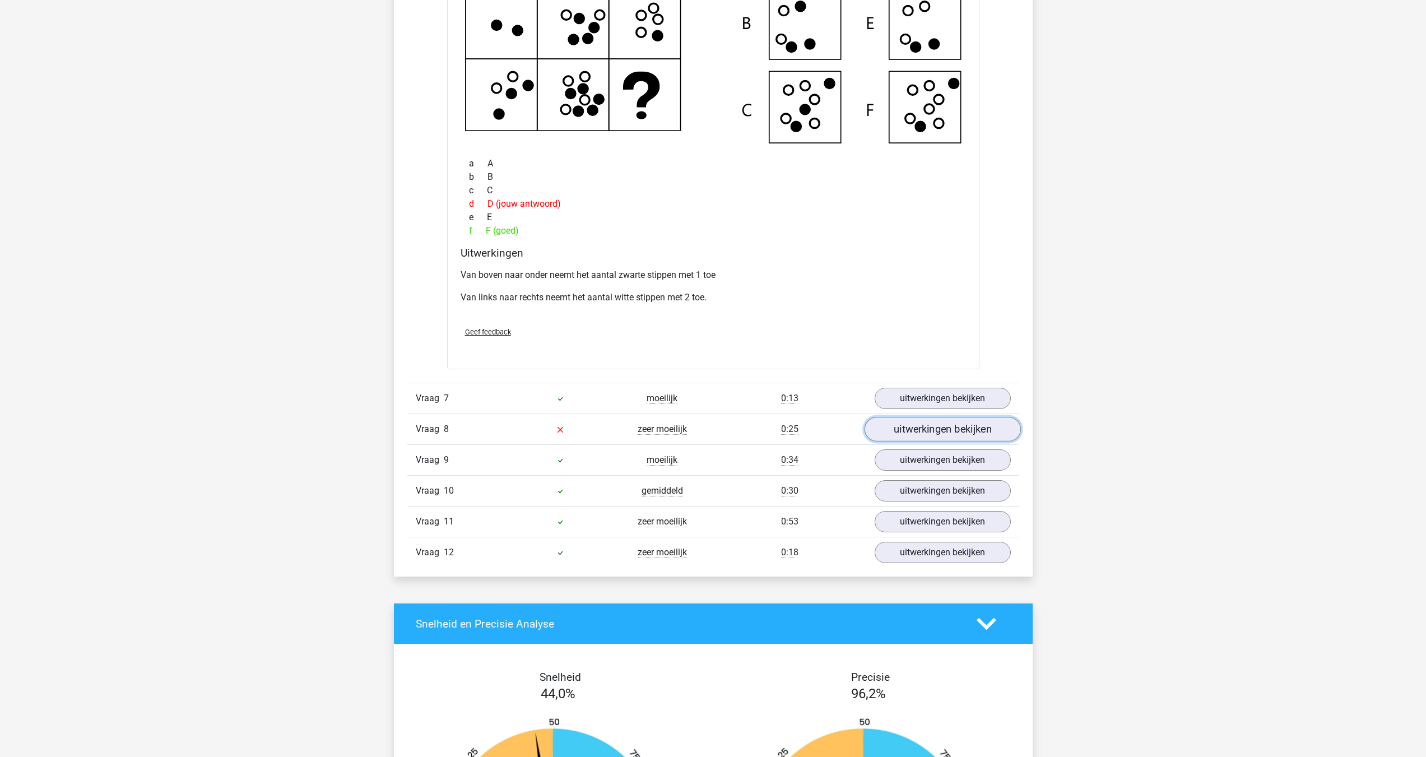
click at [890, 431] on link "uitwerkingen bekijken" at bounding box center [942, 429] width 156 height 25
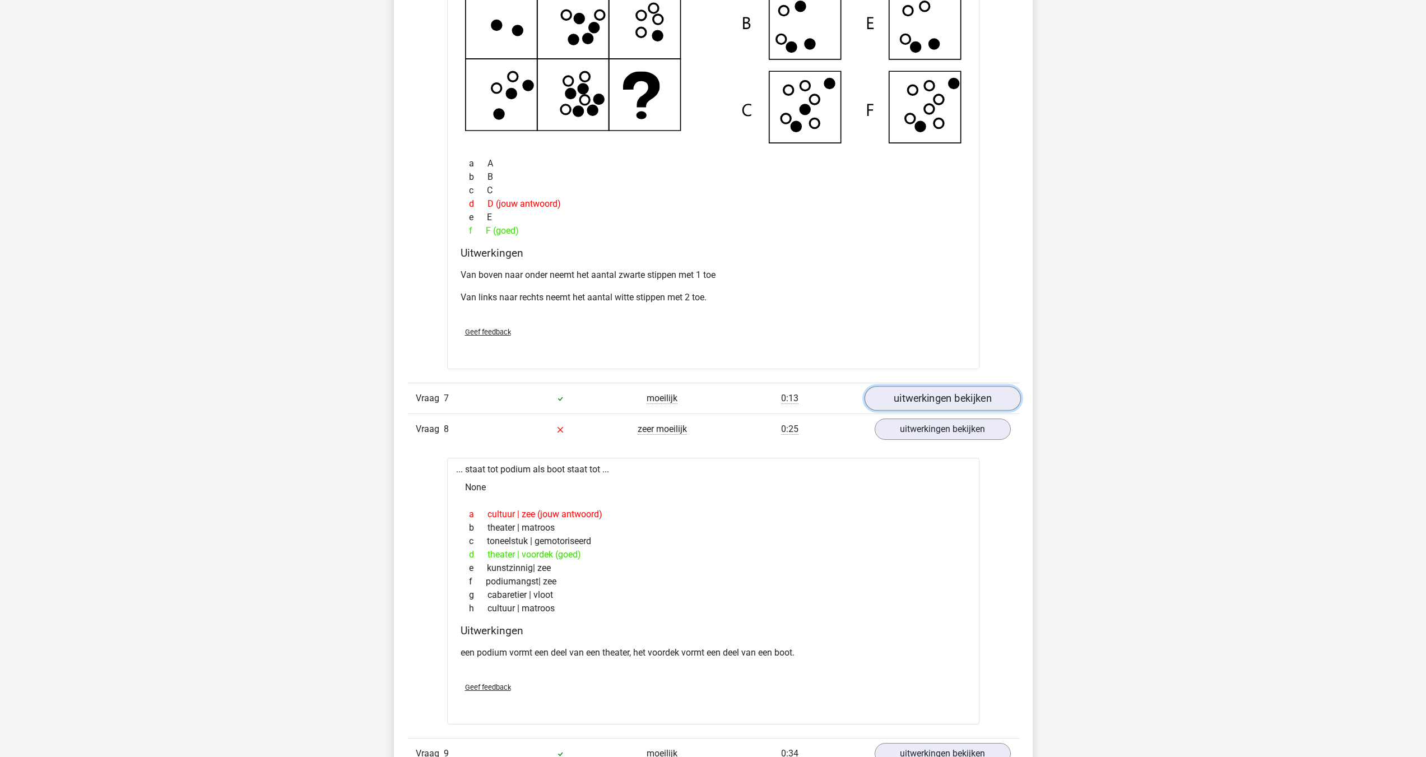
click at [911, 400] on link "uitwerkingen bekijken" at bounding box center [942, 398] width 156 height 25
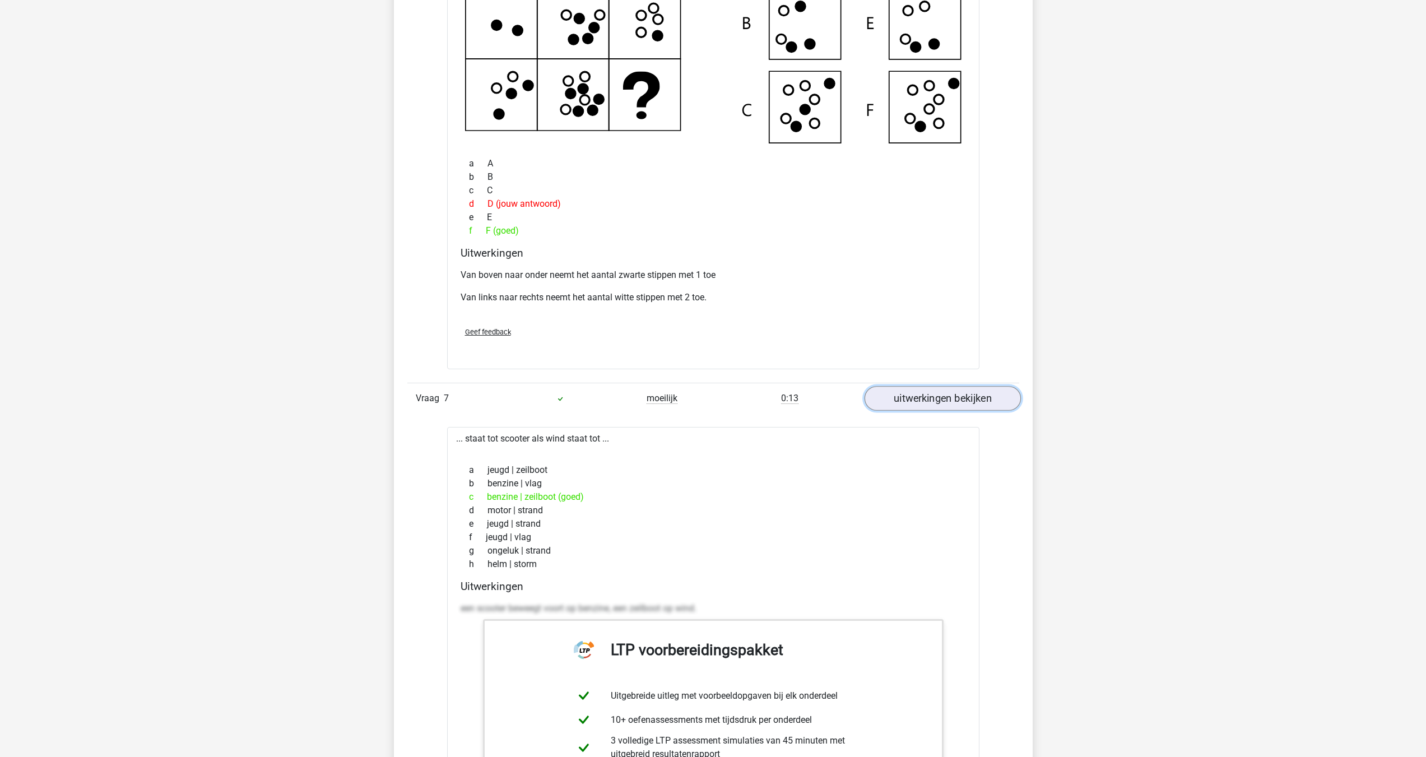
click at [911, 400] on link "uitwerkingen bekijken" at bounding box center [942, 398] width 156 height 25
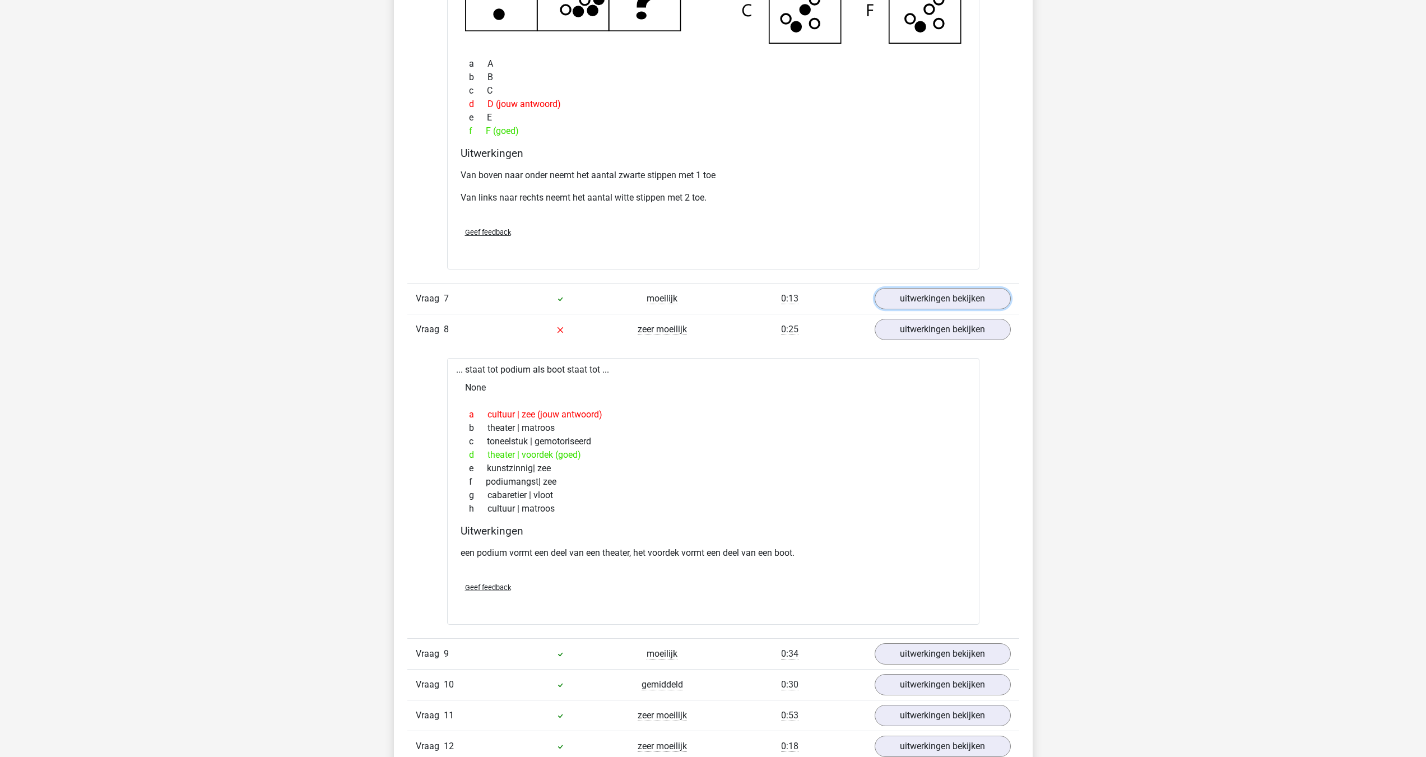
scroll to position [4575, 0]
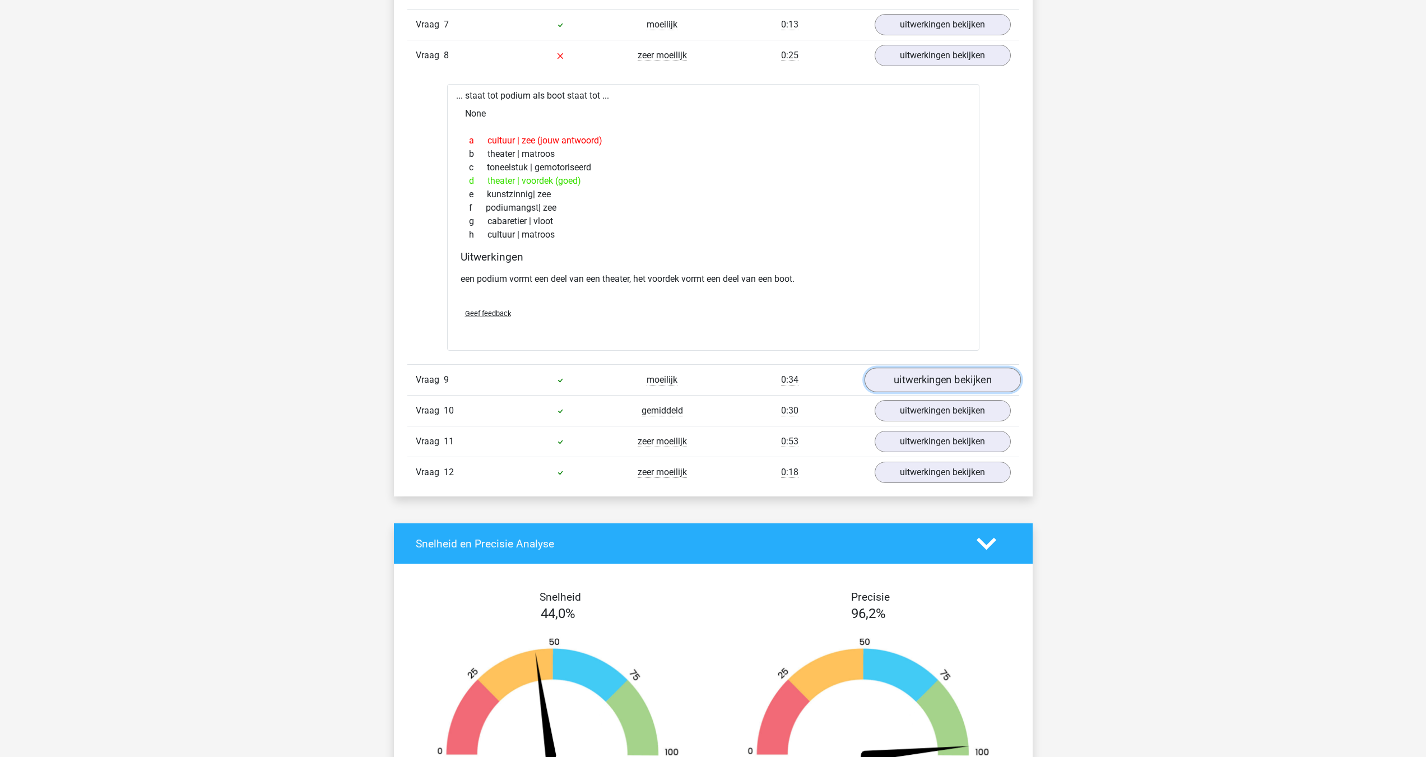
click at [903, 382] on link "uitwerkingen bekijken" at bounding box center [942, 380] width 156 height 25
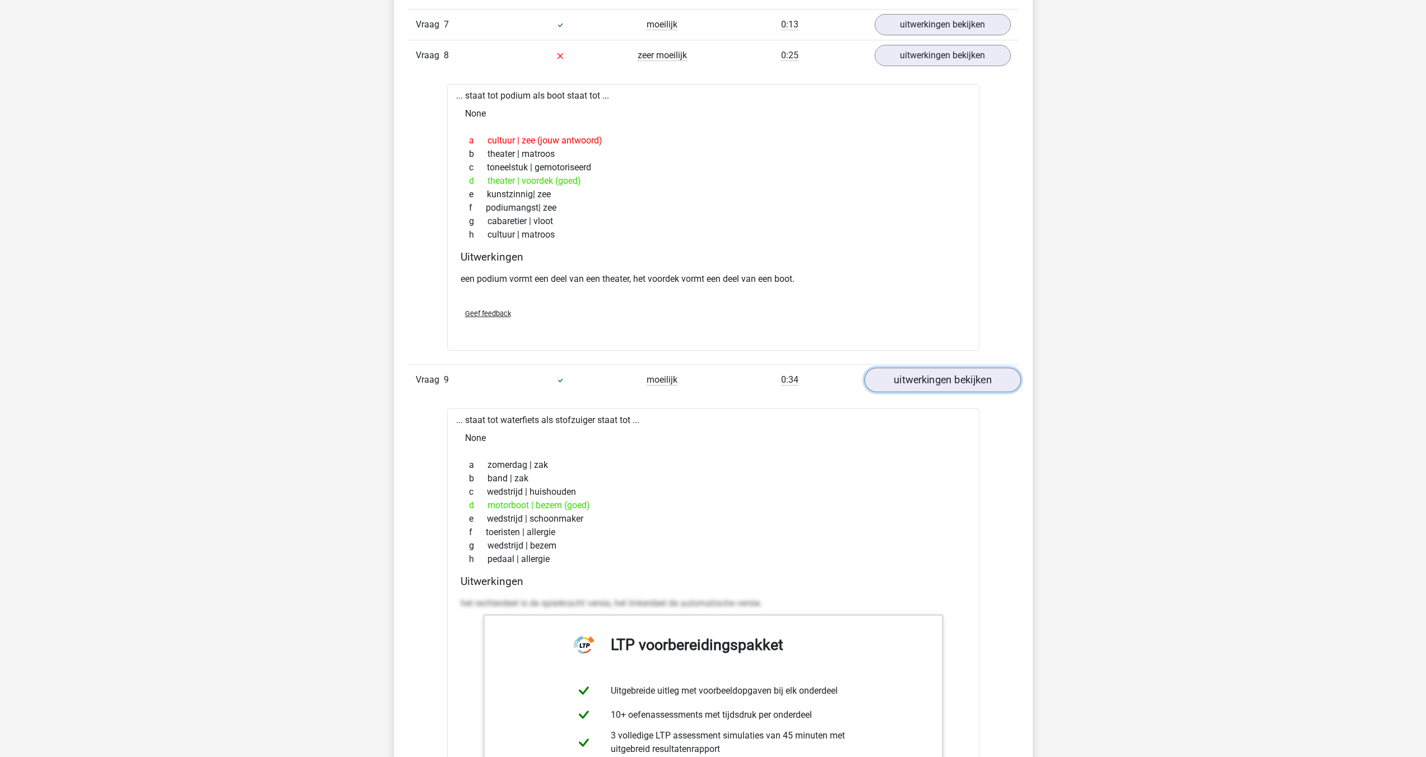
click at [903, 382] on link "uitwerkingen bekijken" at bounding box center [942, 380] width 156 height 25
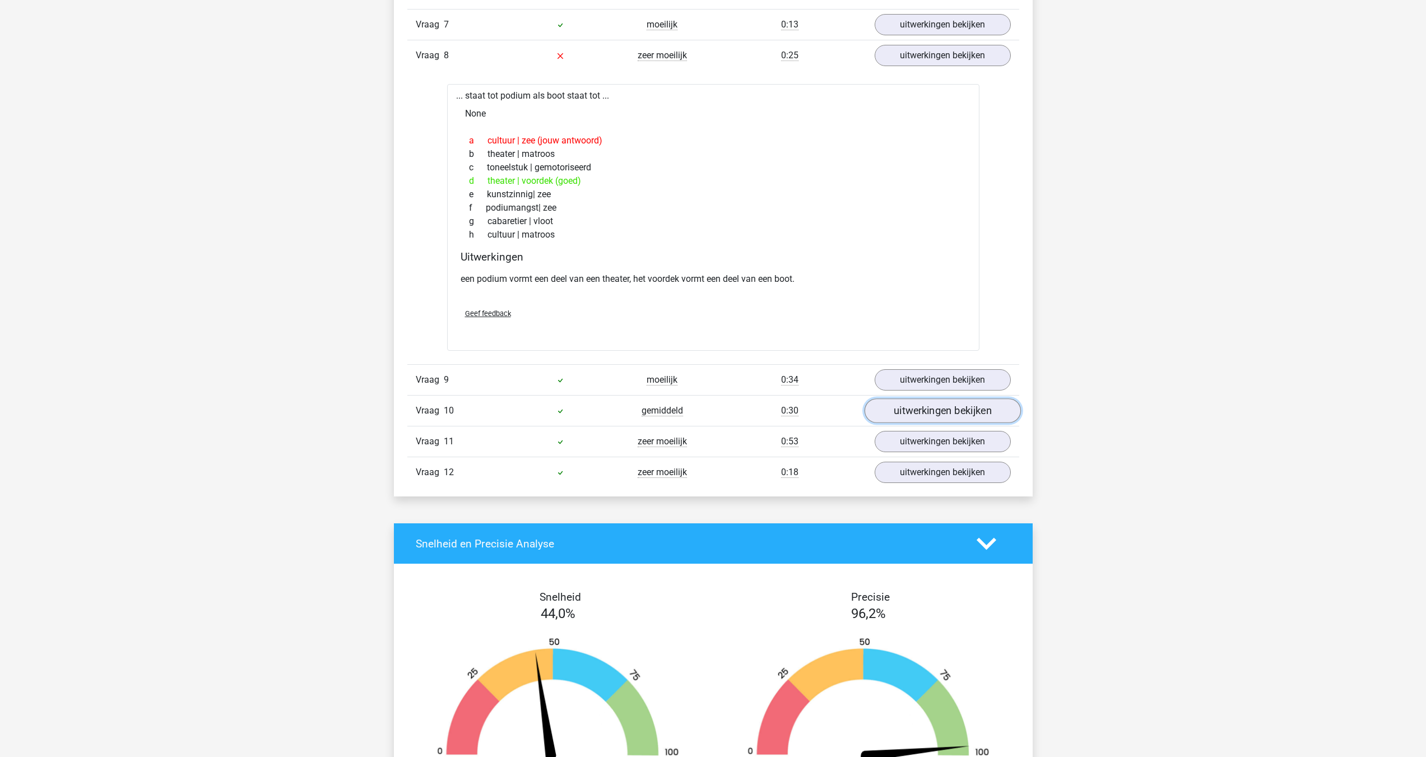
click at [937, 407] on link "uitwerkingen bekijken" at bounding box center [942, 410] width 156 height 25
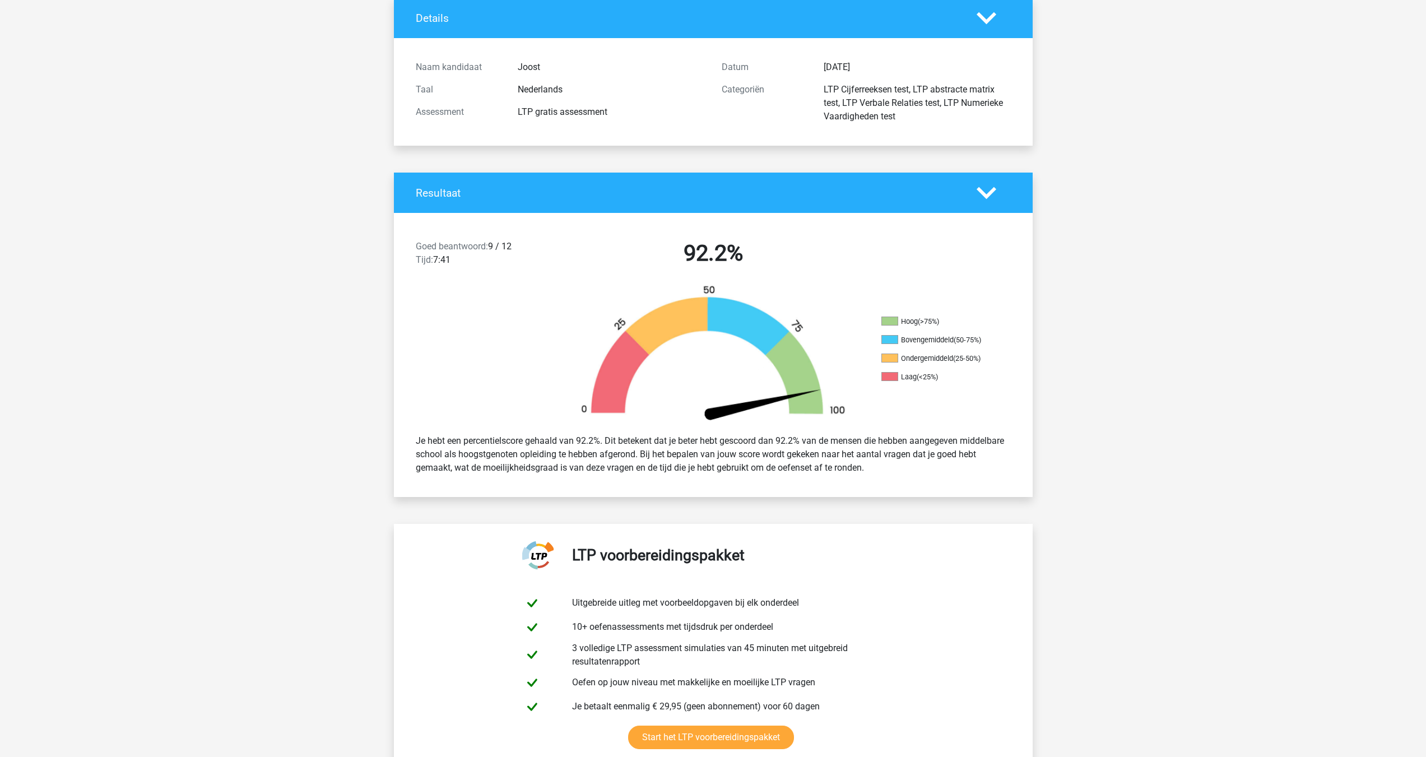
scroll to position [0, 0]
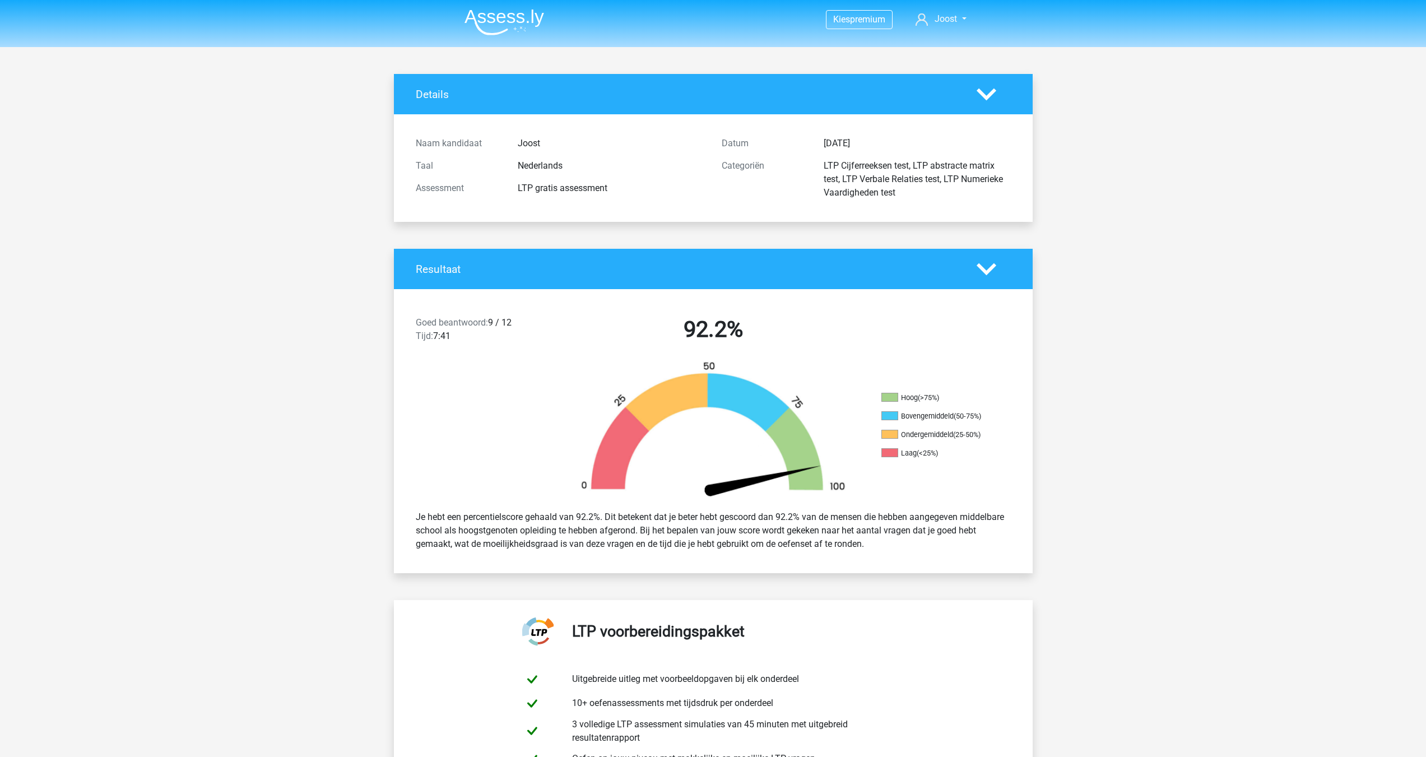
click at [533, 25] on img at bounding box center [504, 22] width 80 height 26
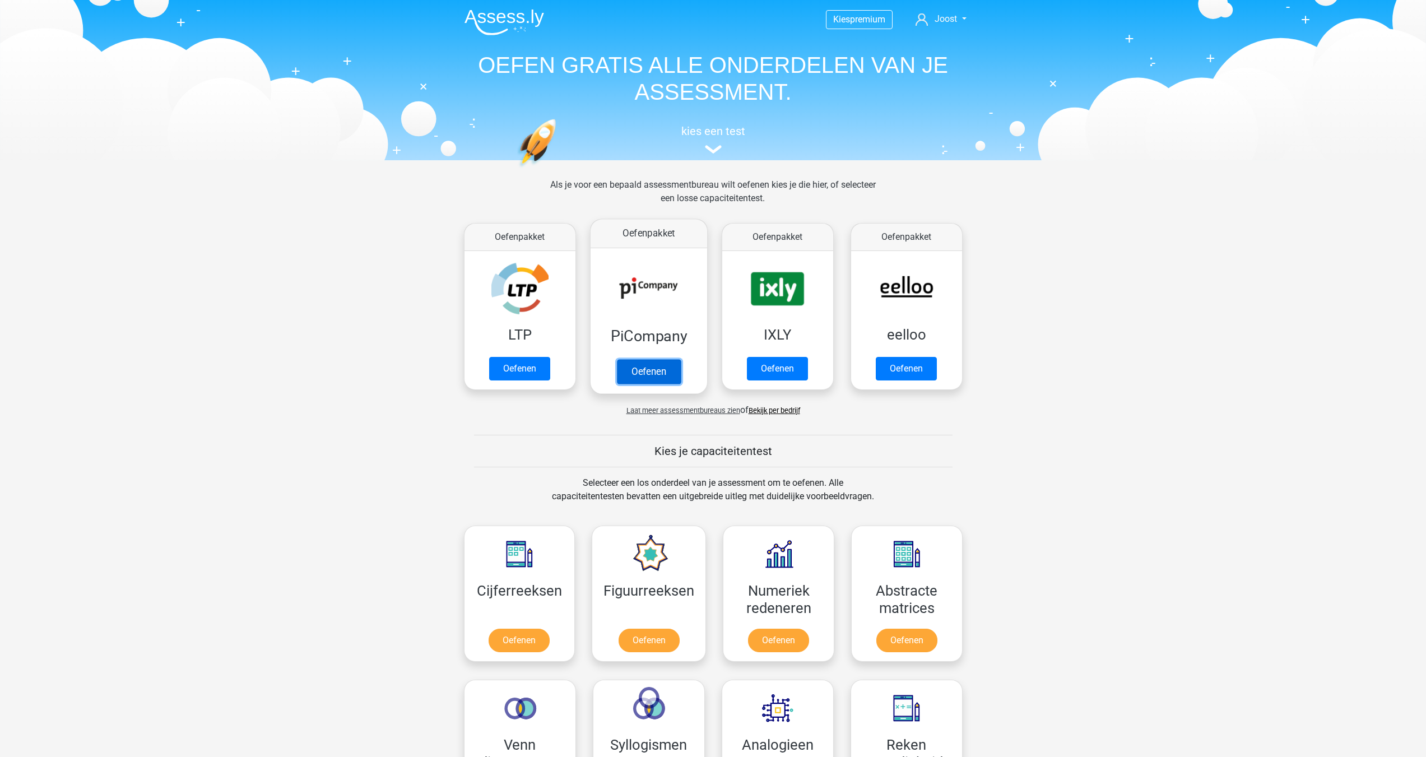
click at [642, 371] on link "Oefenen" at bounding box center [648, 371] width 64 height 25
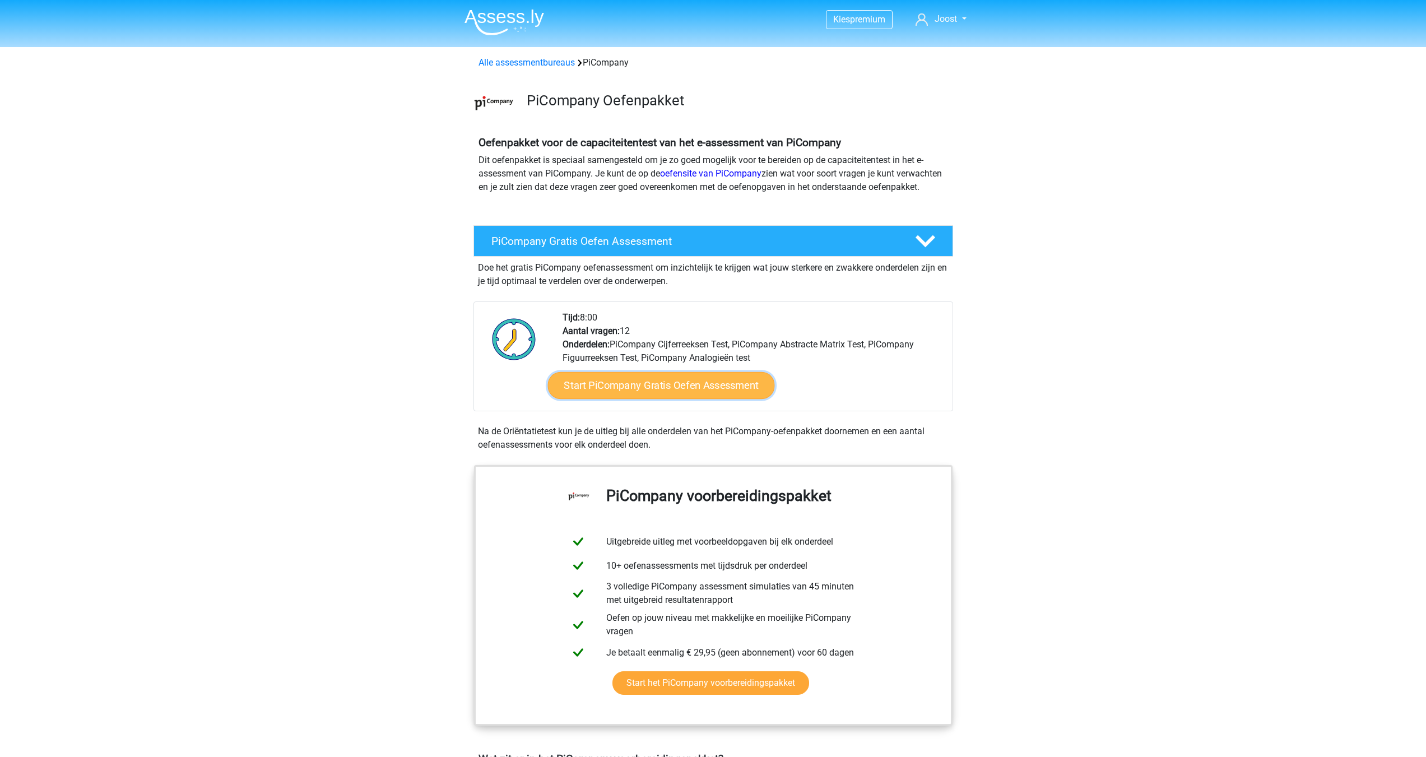
click at [690, 398] on link "Start PiCompany Gratis Oefen Assessment" at bounding box center [660, 385] width 227 height 27
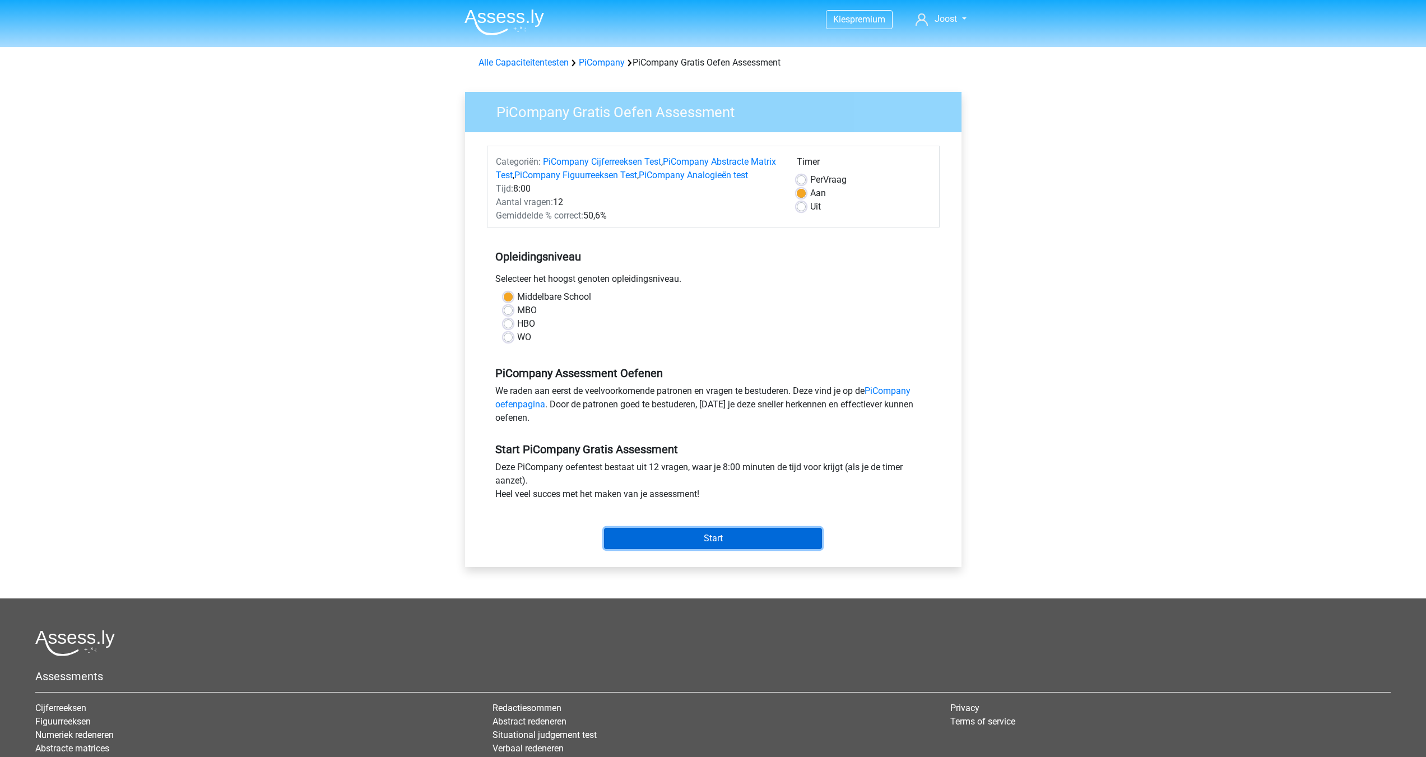
click at [718, 549] on input "Start" at bounding box center [713, 538] width 218 height 21
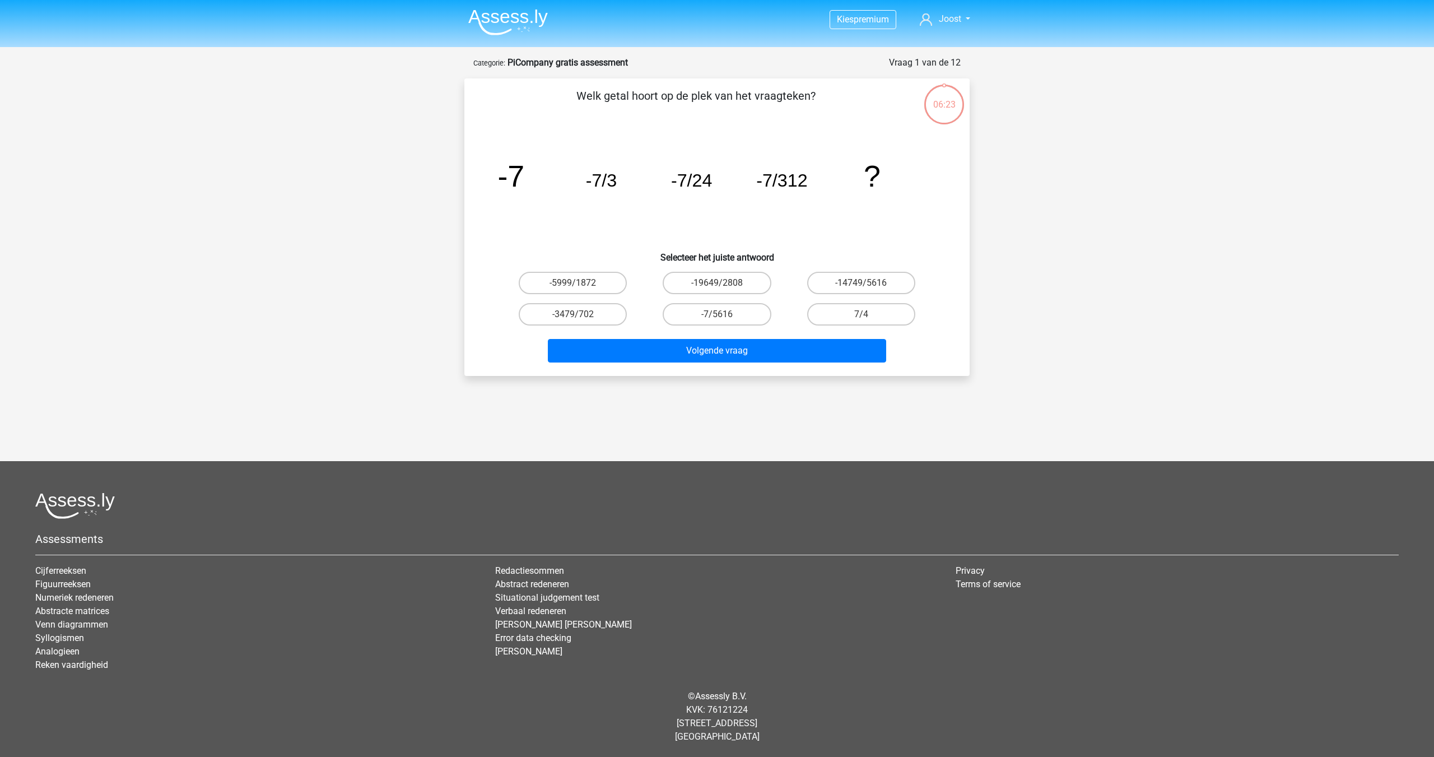
click at [878, 326] on div "7/4" at bounding box center [861, 314] width 144 height 31
click at [515, 25] on img at bounding box center [508, 22] width 80 height 26
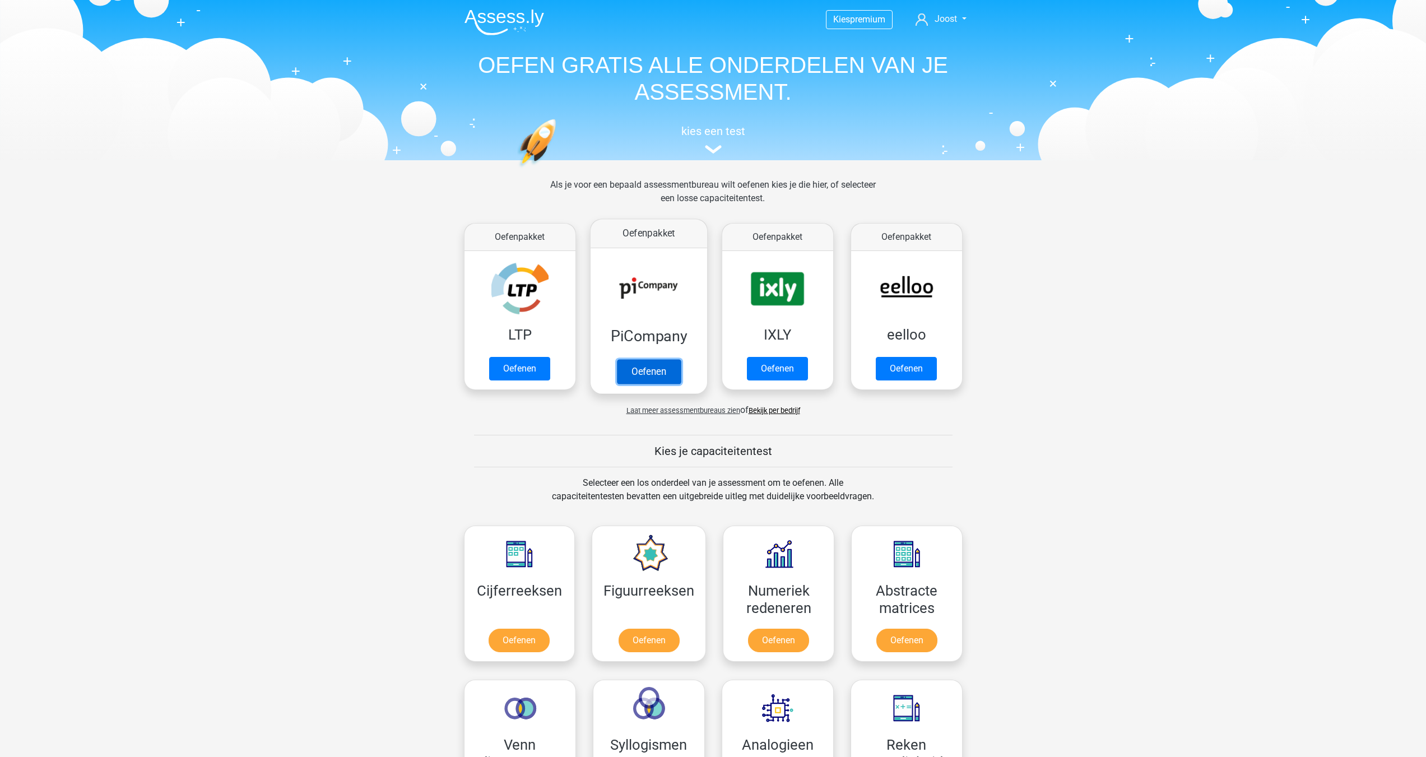
click at [654, 369] on link "Oefenen" at bounding box center [648, 371] width 64 height 25
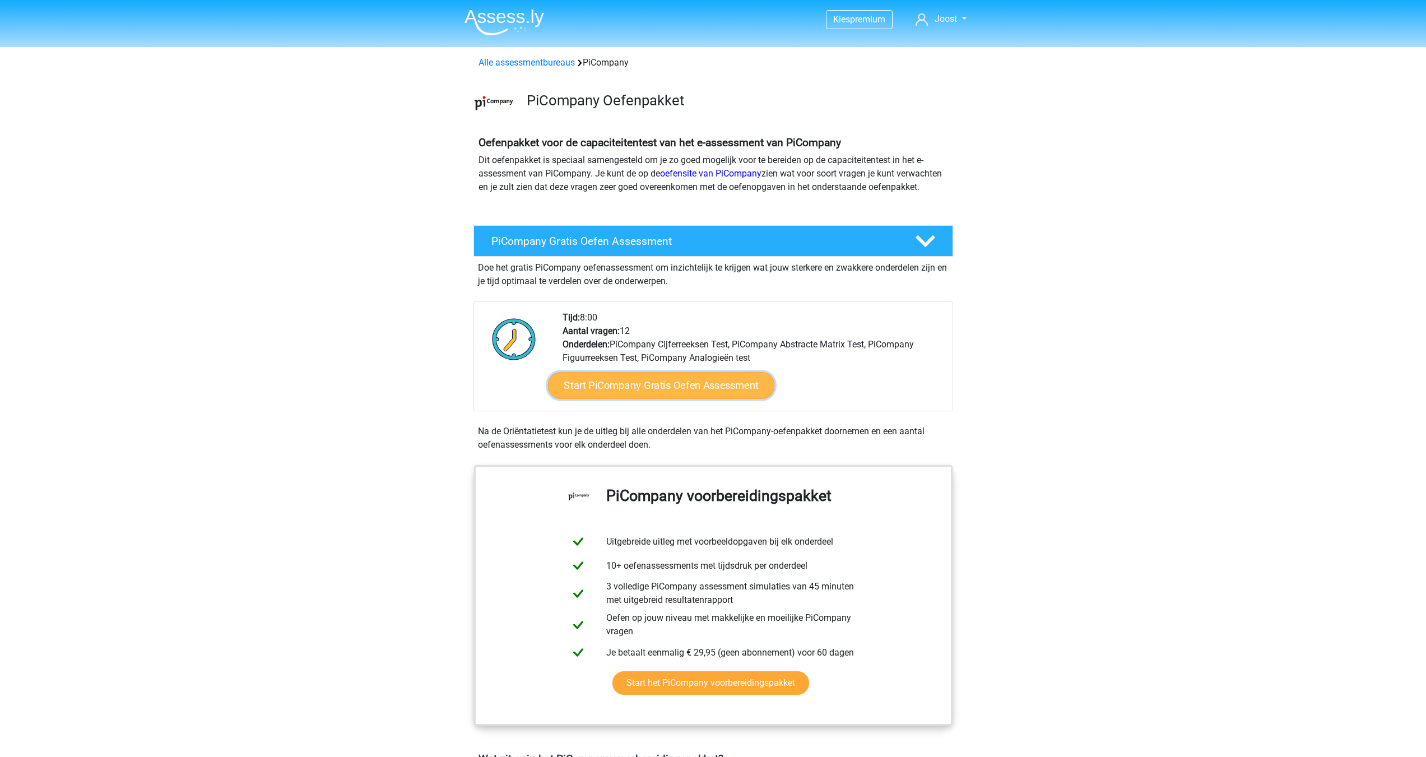
click at [675, 397] on link "Start PiCompany Gratis Oefen Assessment" at bounding box center [660, 385] width 227 height 27
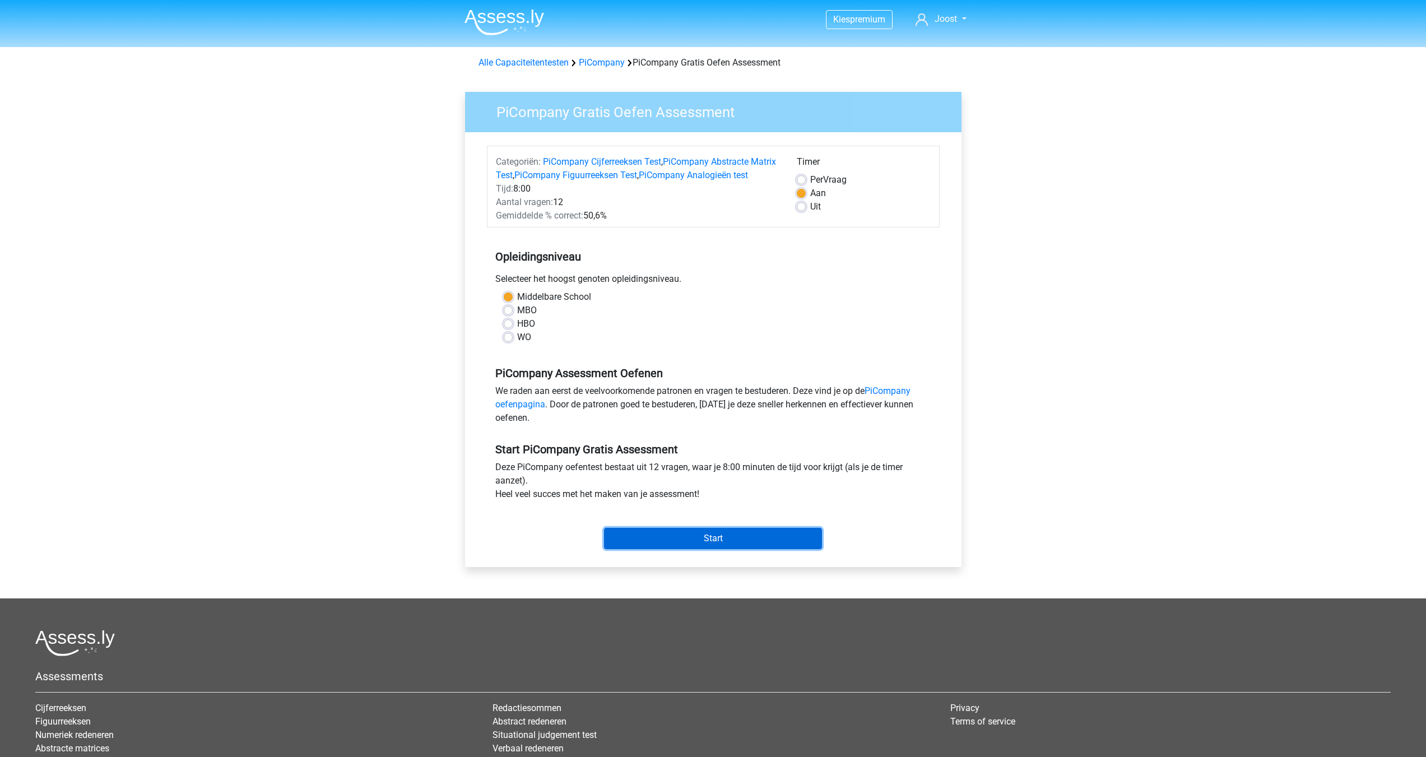
click at [677, 549] on input "Start" at bounding box center [713, 538] width 218 height 21
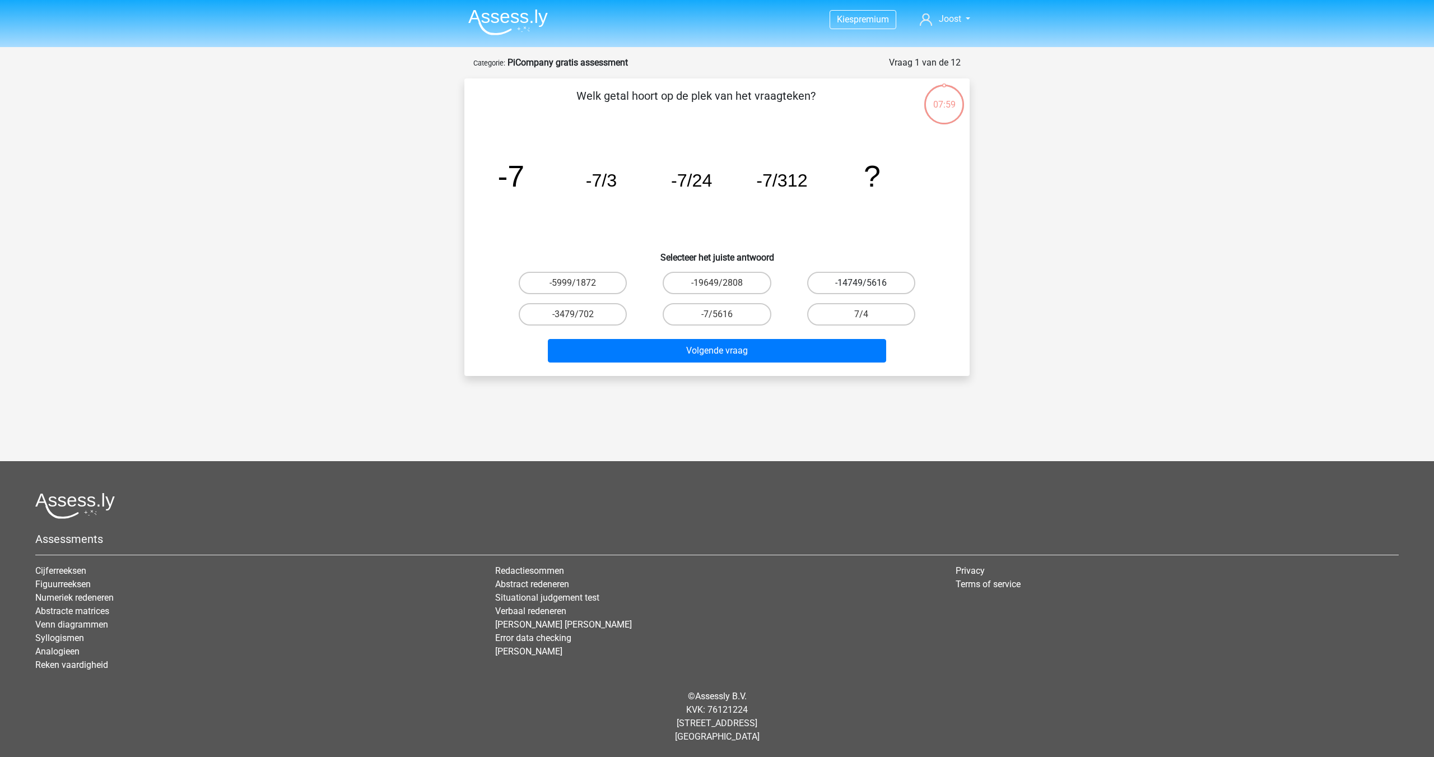
click at [857, 276] on label "-14749/5616" at bounding box center [861, 283] width 108 height 22
click at [861, 283] on input "-14749/5616" at bounding box center [864, 286] width 7 height 7
radio input "true"
click at [746, 316] on label "-7/5616" at bounding box center [717, 314] width 108 height 22
click at [724, 316] on input "-7/5616" at bounding box center [720, 317] width 7 height 7
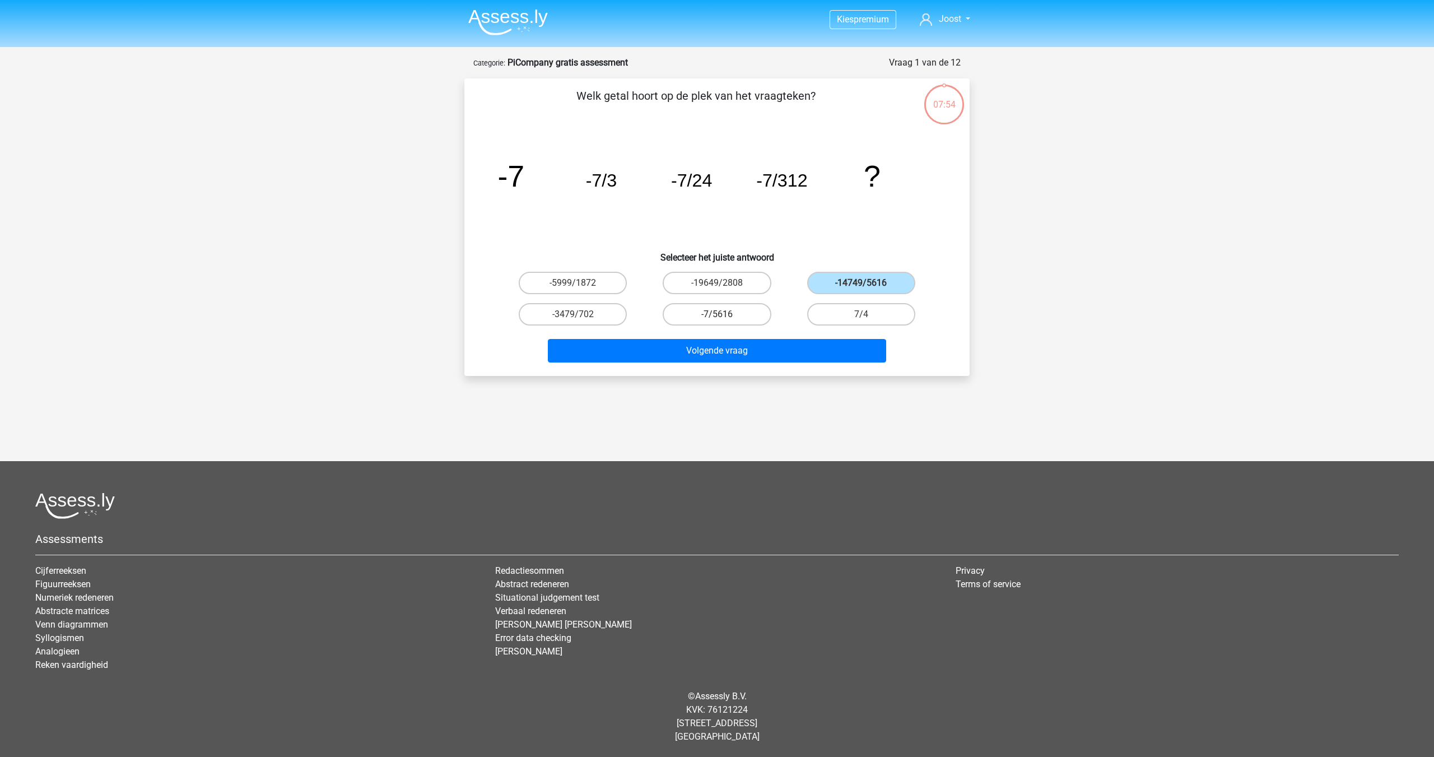
radio input "true"
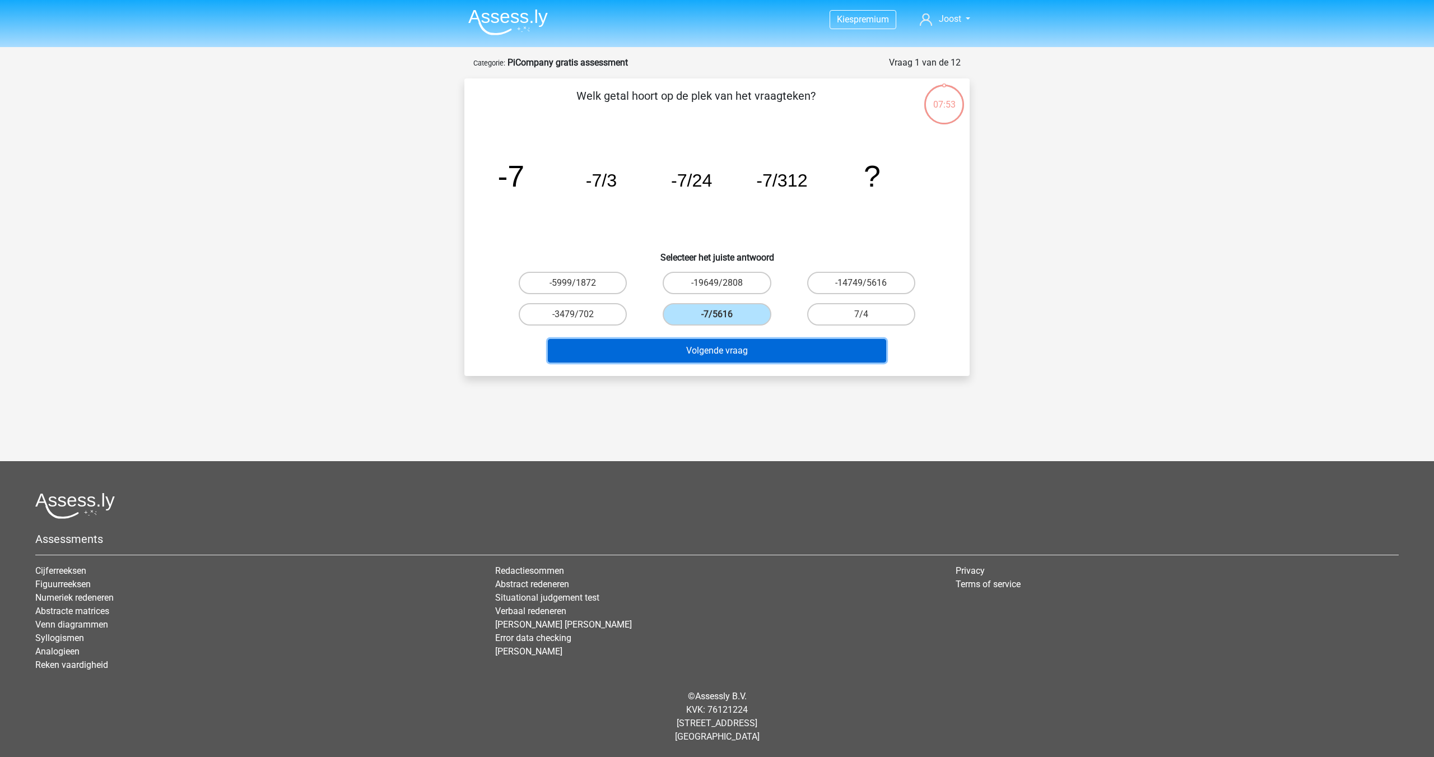
click at [751, 350] on button "Volgende vraag" at bounding box center [717, 351] width 339 height 24
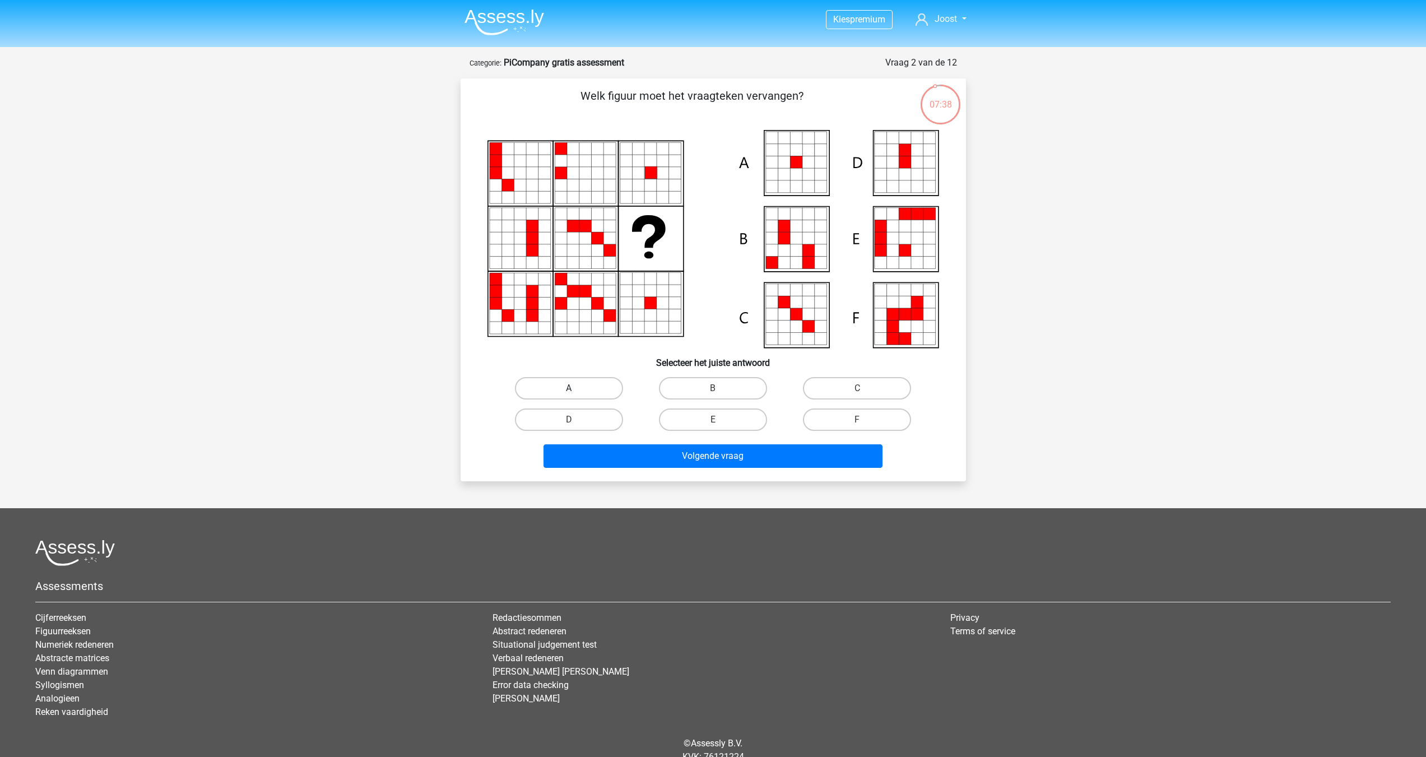
click at [564, 396] on label "A" at bounding box center [569, 388] width 108 height 22
click at [569, 396] on input "A" at bounding box center [572, 391] width 7 height 7
radio input "true"
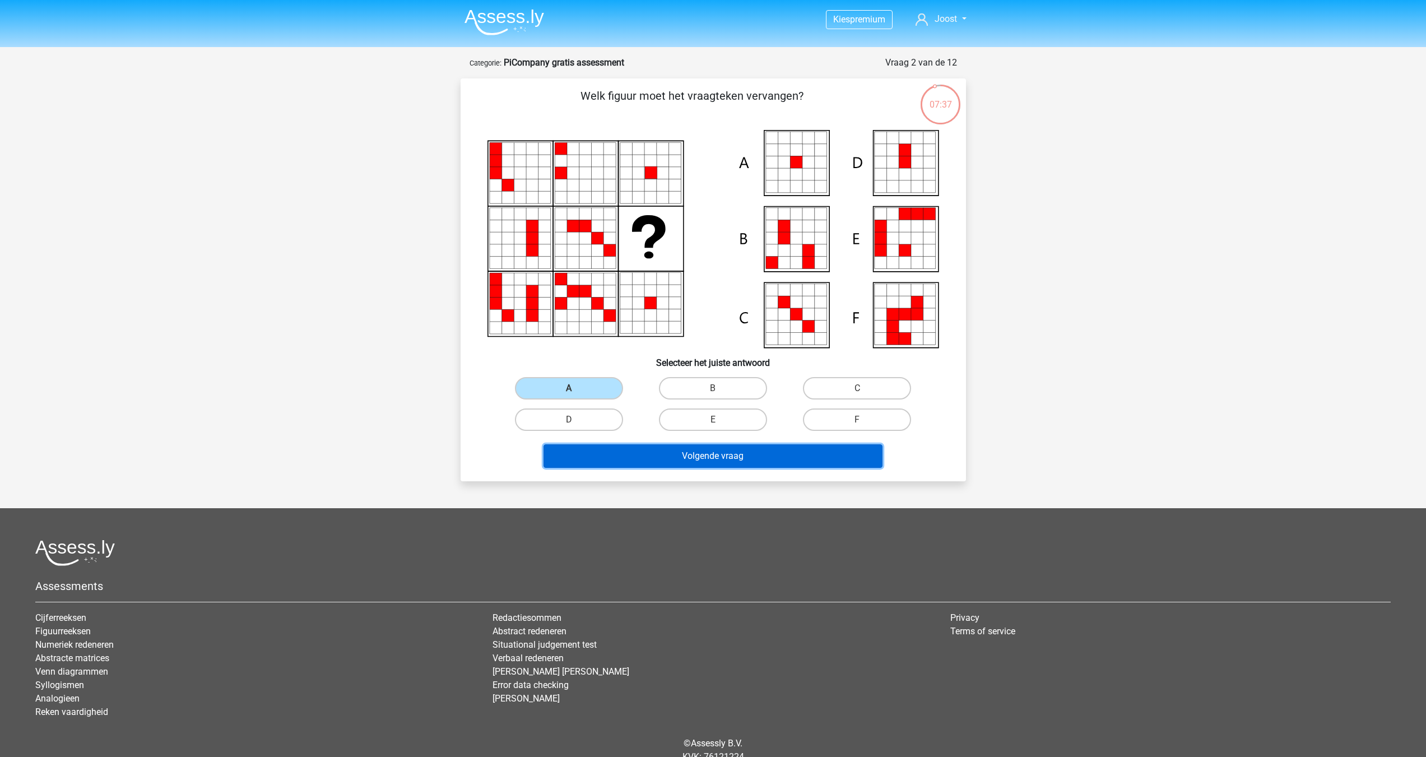
click at [710, 452] on button "Volgende vraag" at bounding box center [712, 456] width 339 height 24
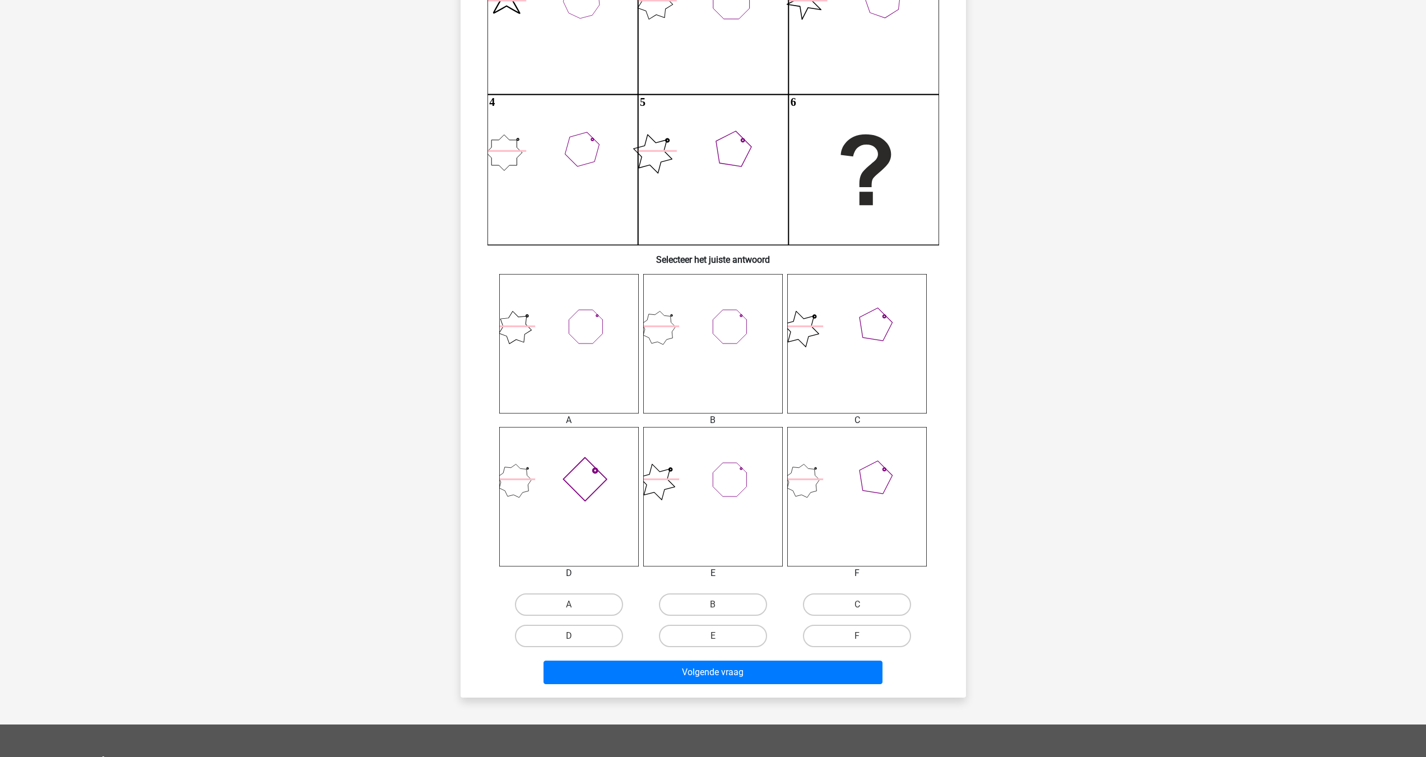
scroll to position [187, 0]
click at [573, 489] on icon at bounding box center [585, 479] width 44 height 44
click at [573, 487] on icon at bounding box center [568, 495] width 139 height 139
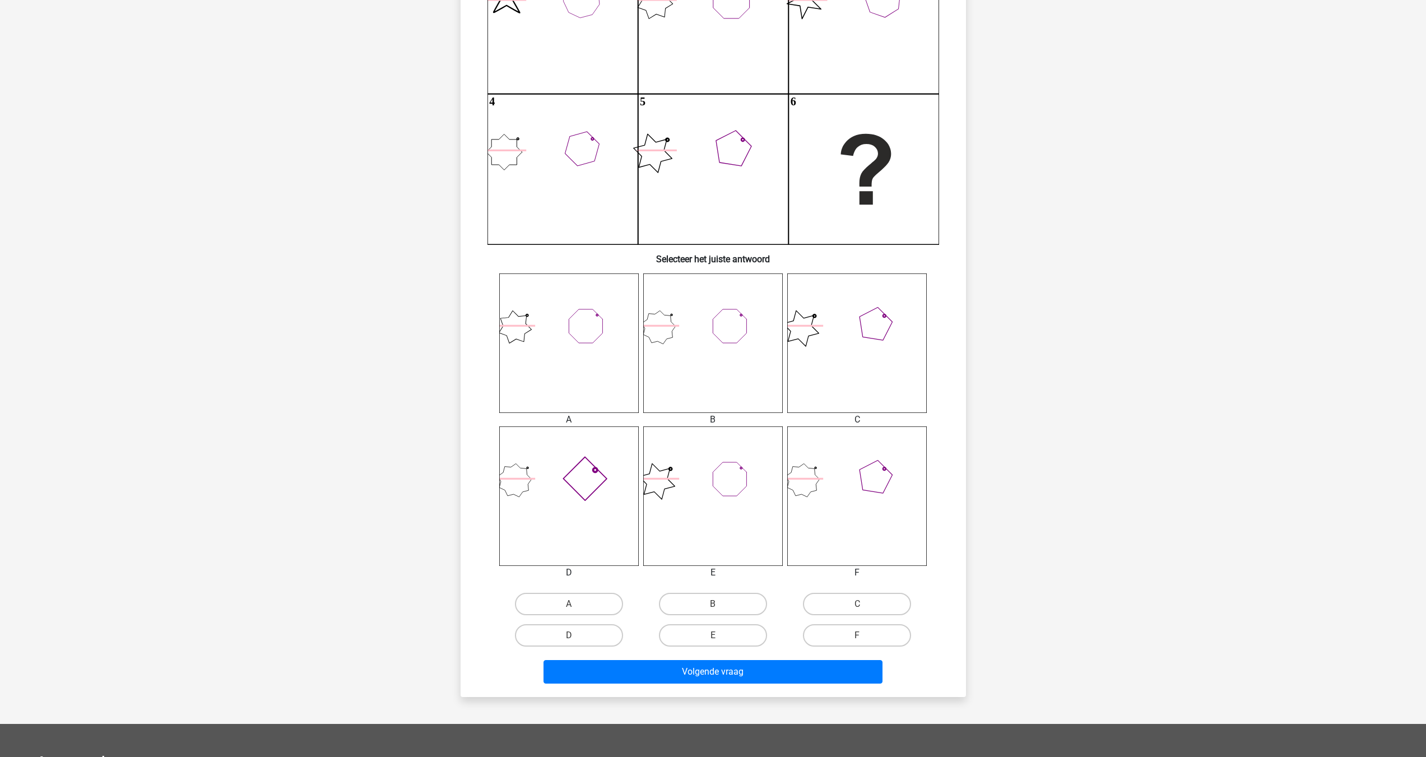
click at [573, 487] on icon at bounding box center [568, 495] width 139 height 139
click at [582, 636] on label "D" at bounding box center [569, 635] width 108 height 22
click at [576, 636] on input "D" at bounding box center [572, 638] width 7 height 7
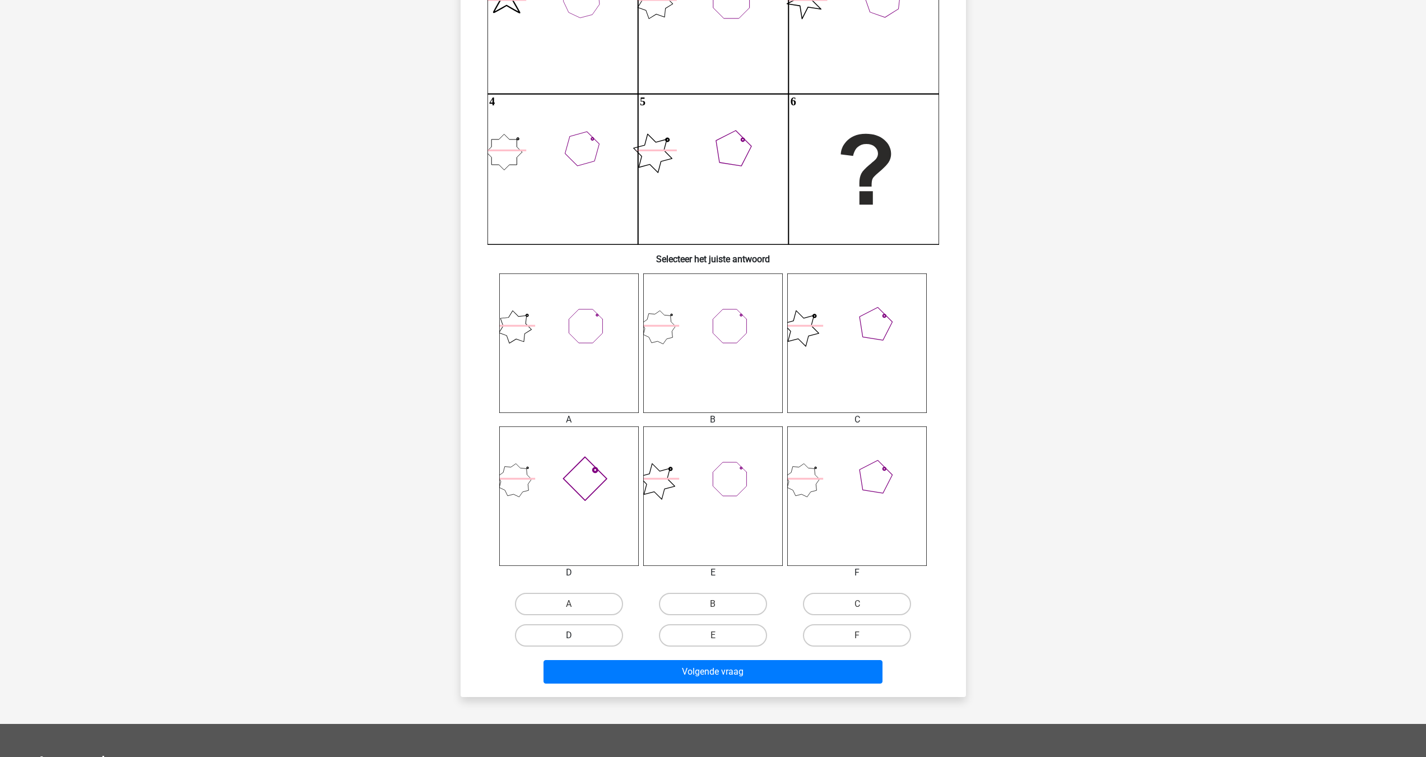
radio input "true"
click at [701, 678] on button "Volgende vraag" at bounding box center [712, 672] width 339 height 24
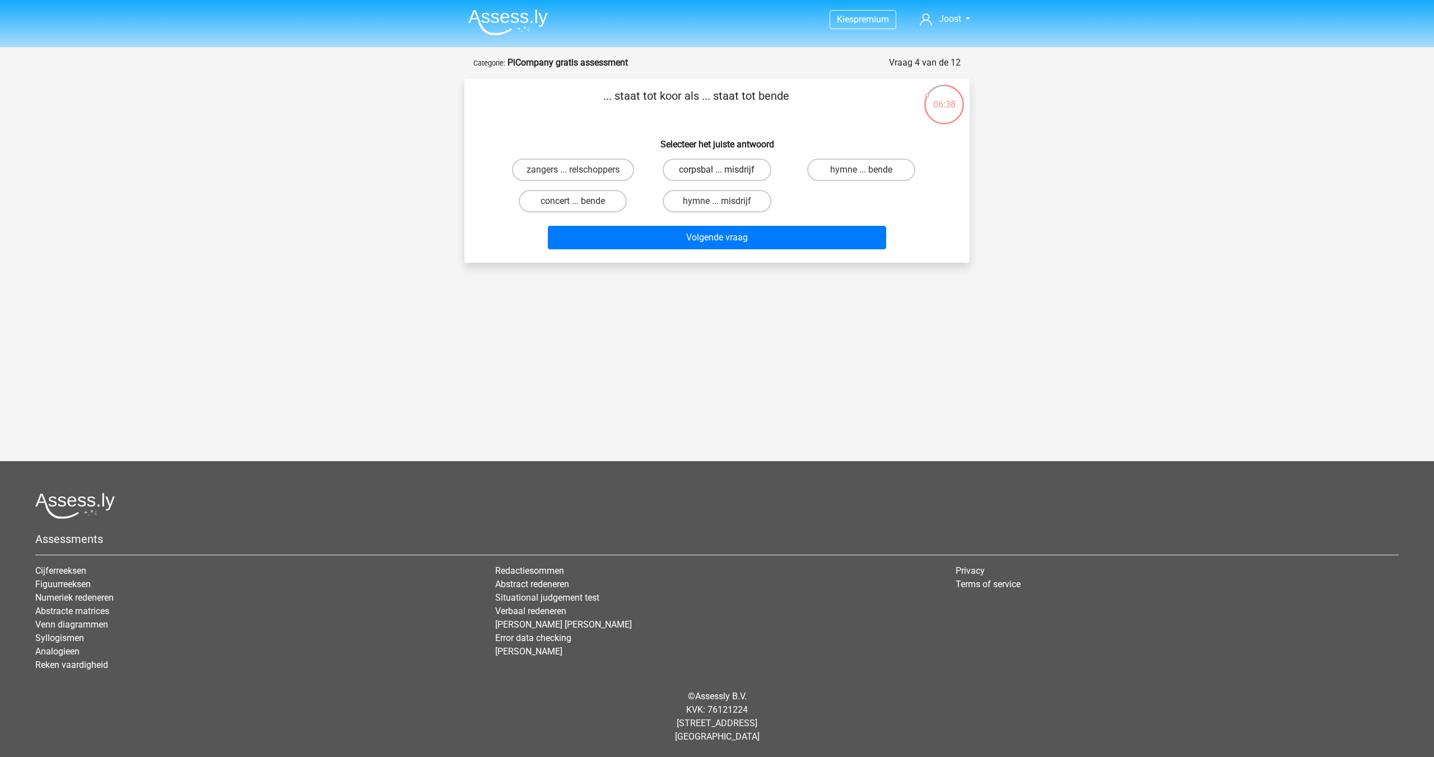
click at [753, 170] on label "corpsbal ... misdrijf" at bounding box center [717, 170] width 108 height 22
click at [724, 170] on input "corpsbal ... misdrijf" at bounding box center [720, 173] width 7 height 7
radio input "true"
click at [753, 197] on label "hymne ... misdrijf" at bounding box center [717, 201] width 108 height 22
click at [724, 201] on input "hymne ... misdrijf" at bounding box center [720, 204] width 7 height 7
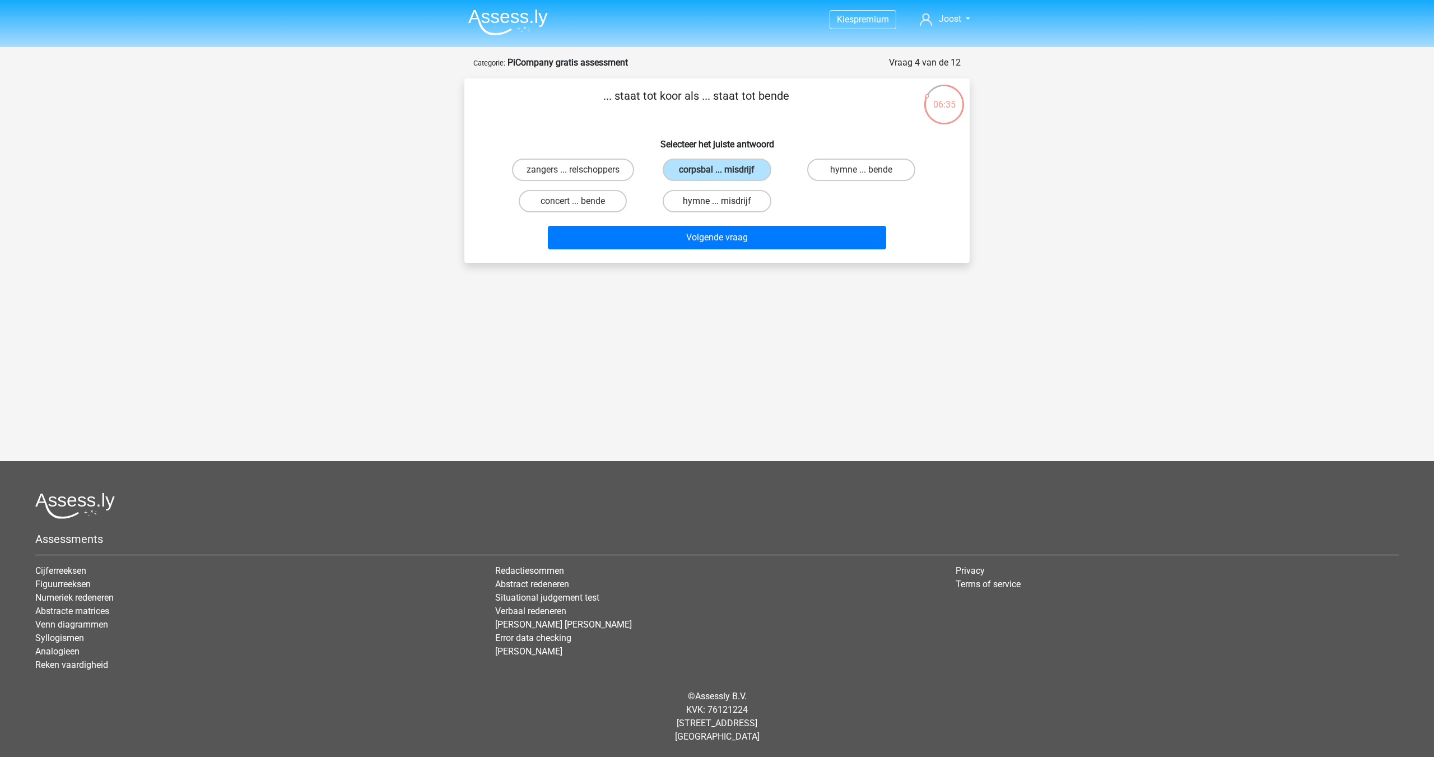
radio input "true"
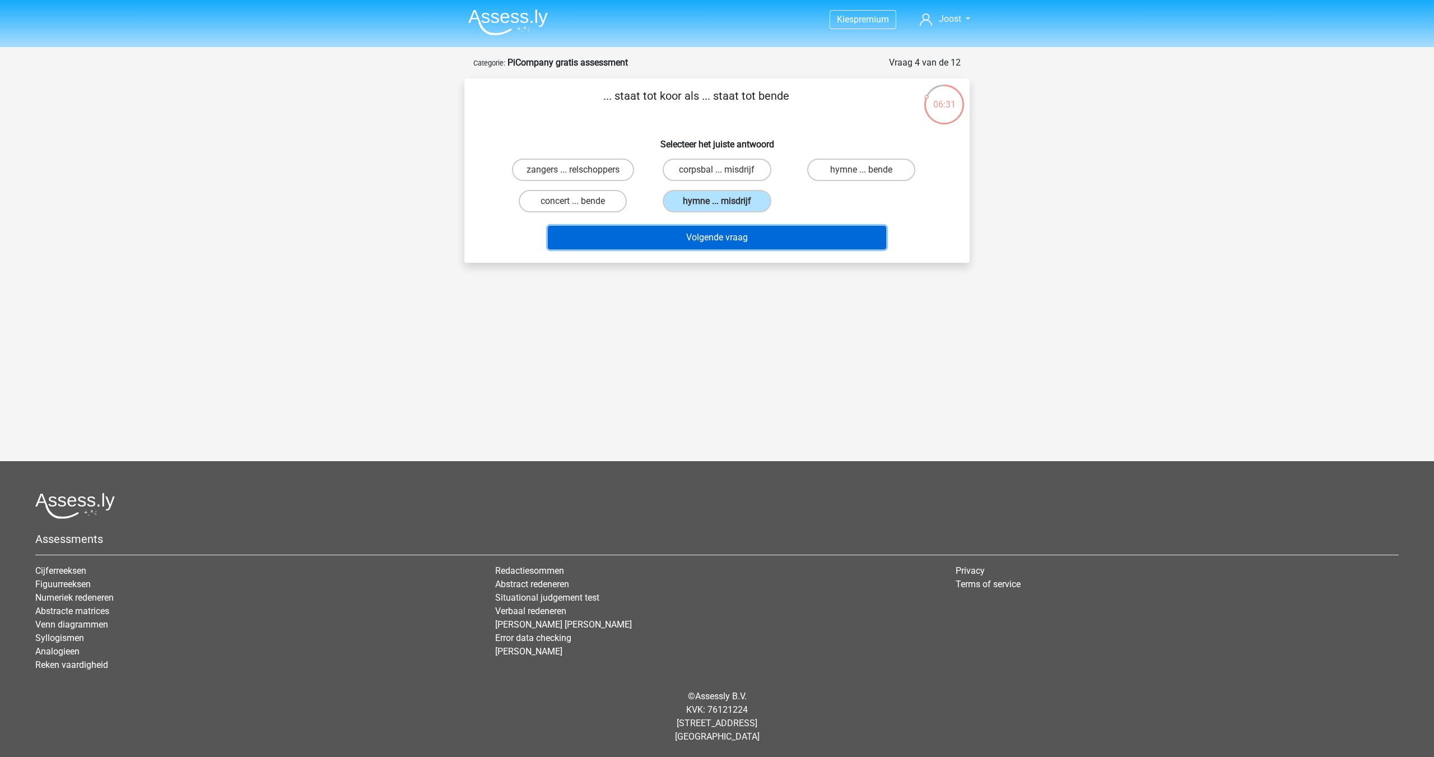
click at [745, 230] on button "Volgende vraag" at bounding box center [717, 238] width 339 height 24
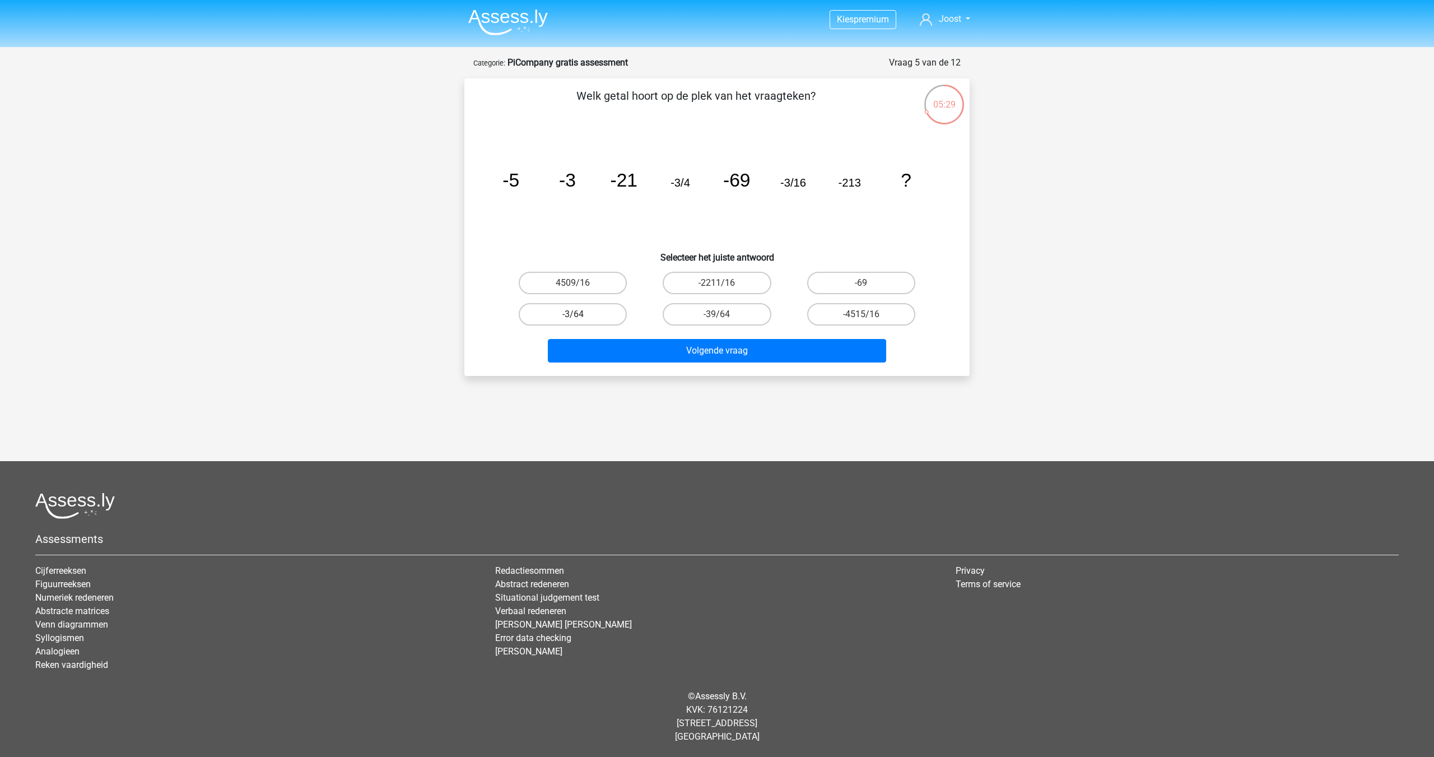
click at [606, 304] on label "-3/64" at bounding box center [573, 314] width 108 height 22
click at [580, 314] on input "-3/64" at bounding box center [576, 317] width 7 height 7
radio input "true"
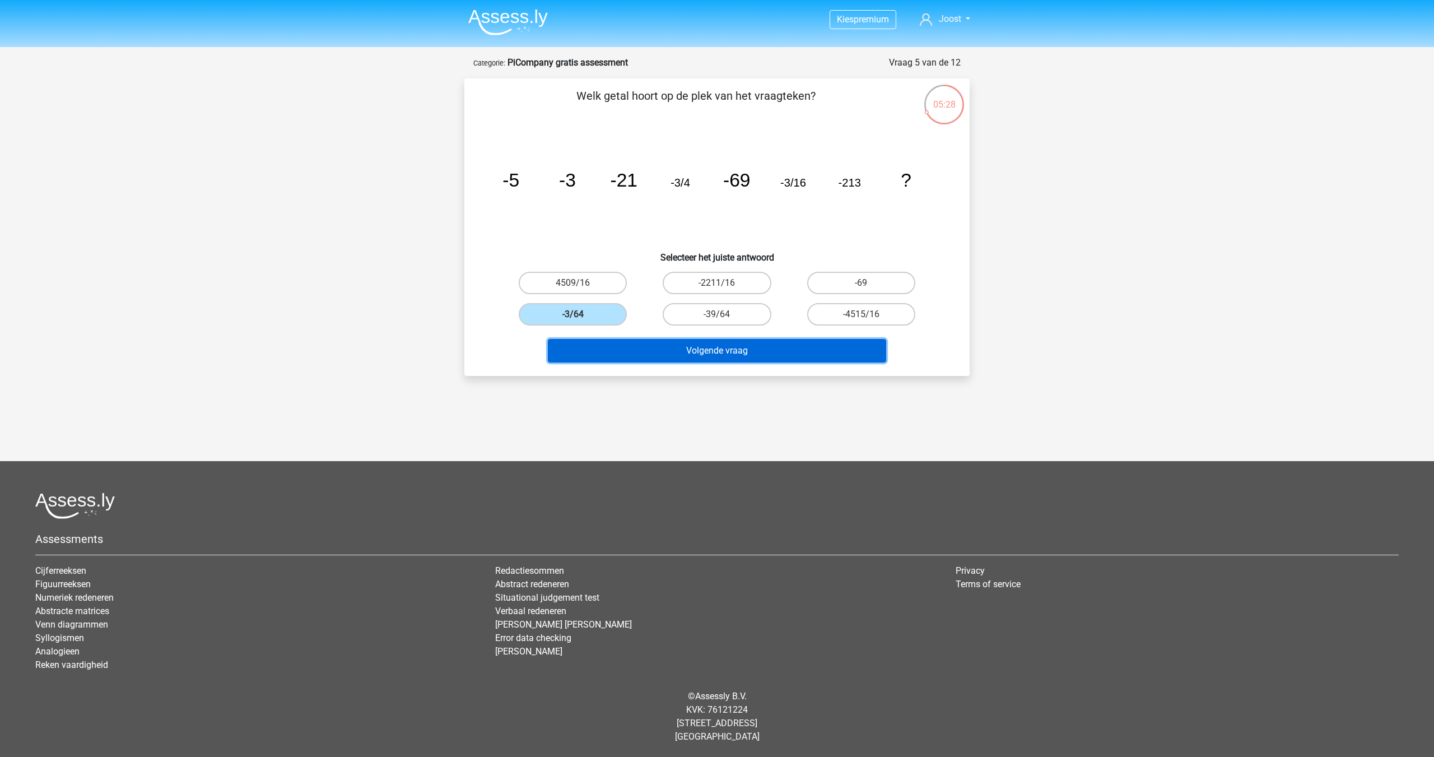
click at [688, 352] on button "Volgende vraag" at bounding box center [717, 351] width 339 height 24
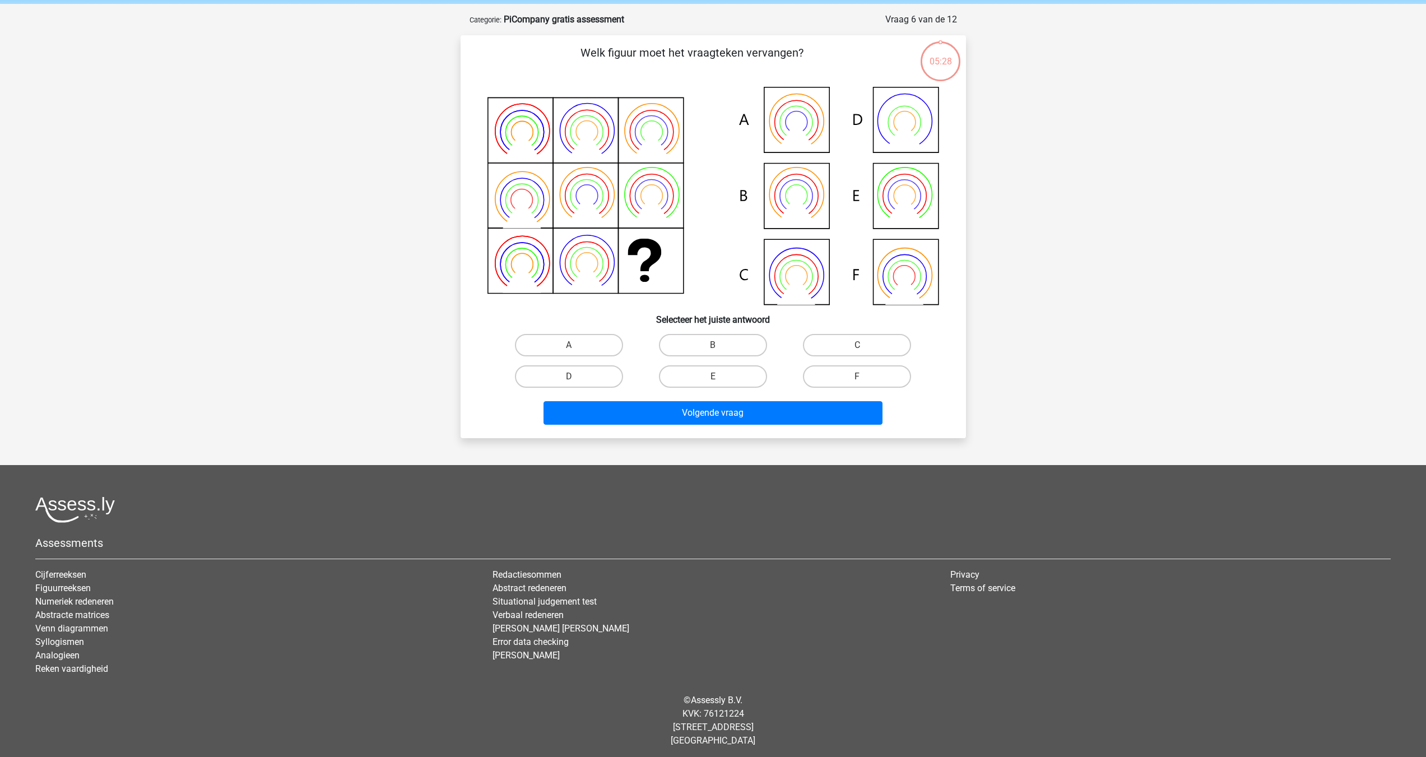
scroll to position [47, 0]
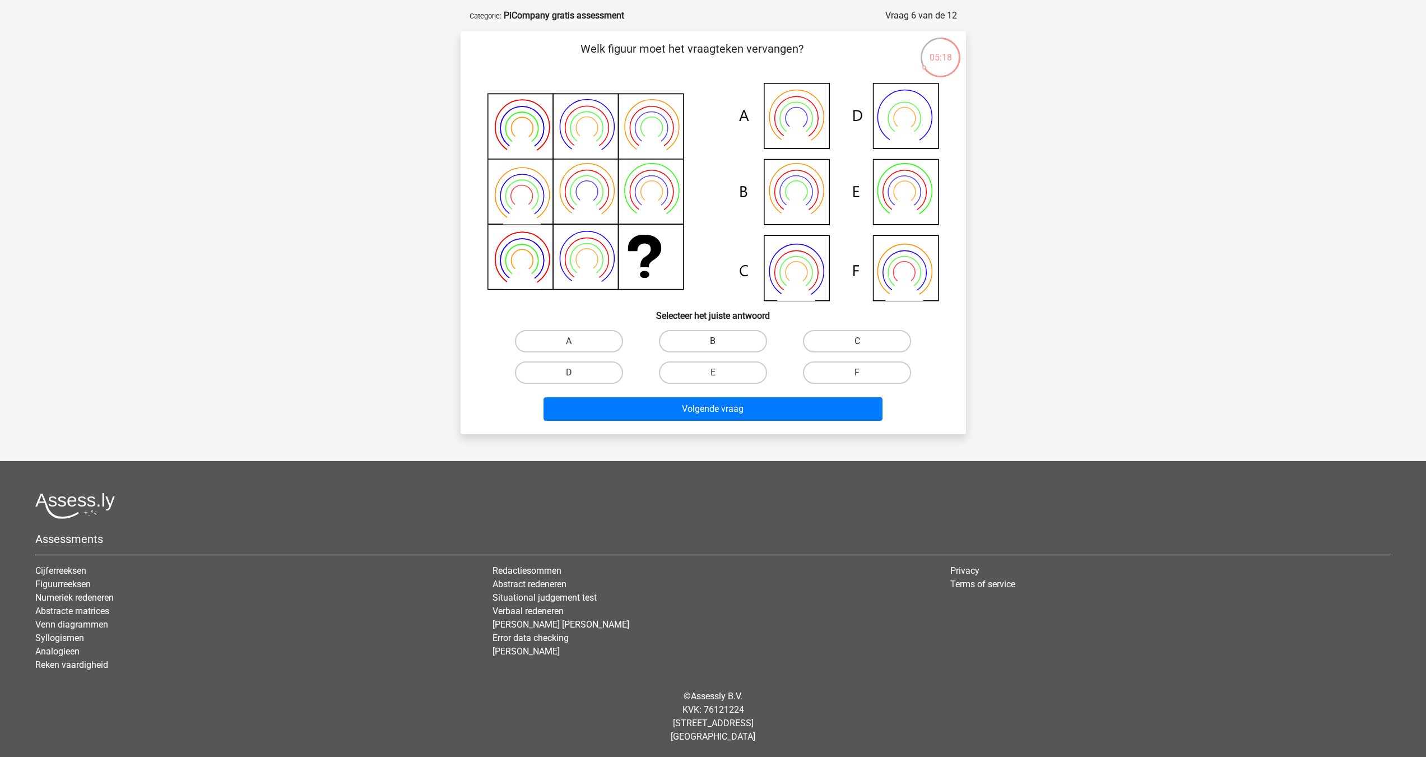
click at [701, 341] on label "B" at bounding box center [713, 341] width 108 height 22
click at [713, 341] on input "B" at bounding box center [716, 344] width 7 height 7
radio input "true"
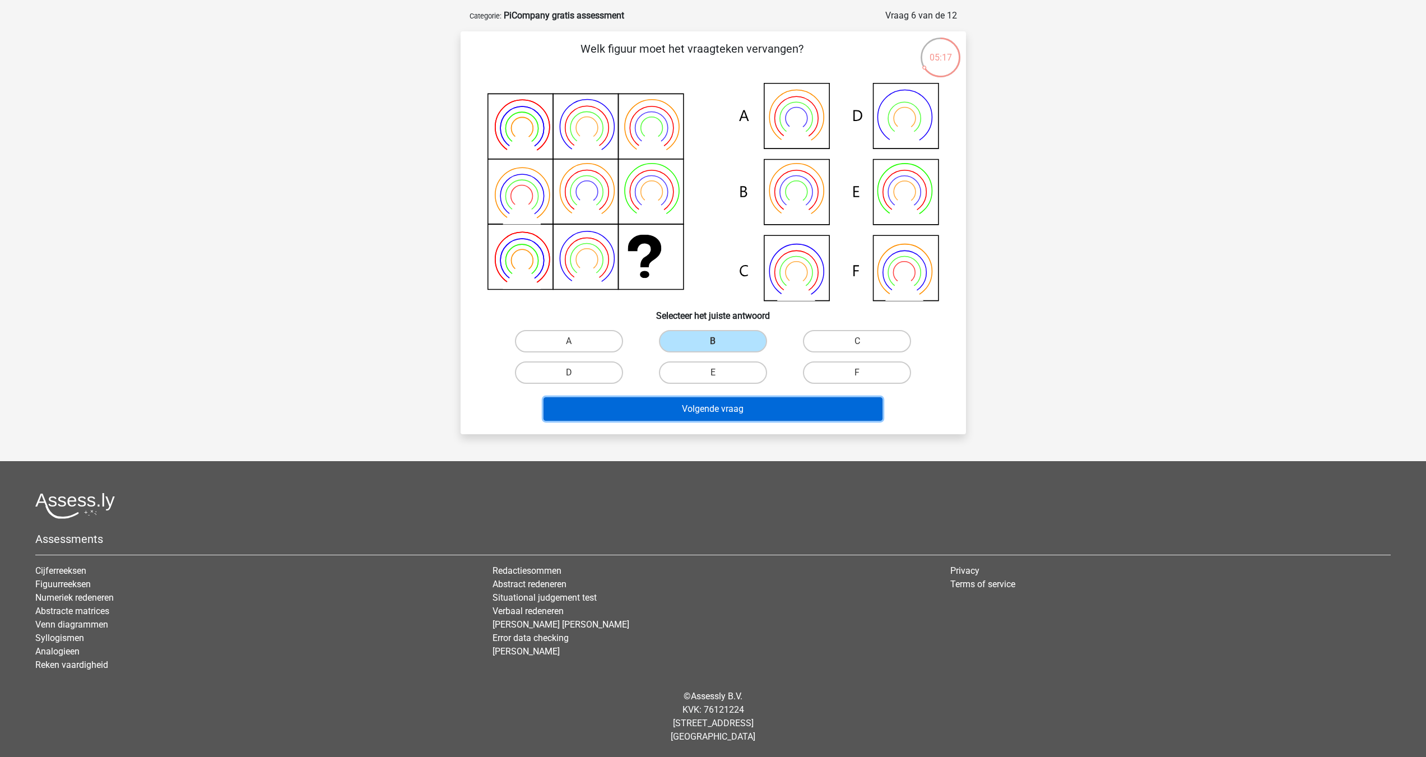
click at [703, 406] on button "Volgende vraag" at bounding box center [712, 409] width 339 height 24
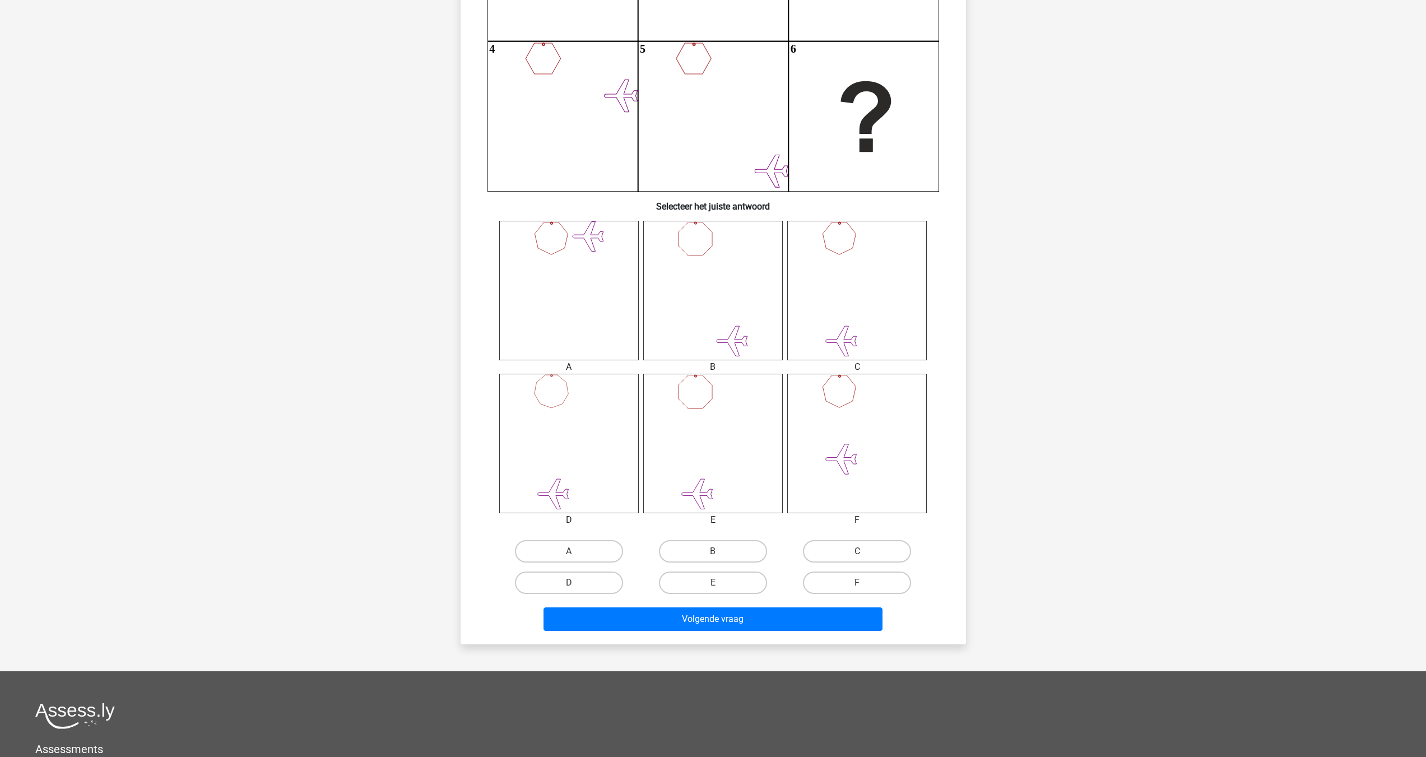
scroll to position [243, 0]
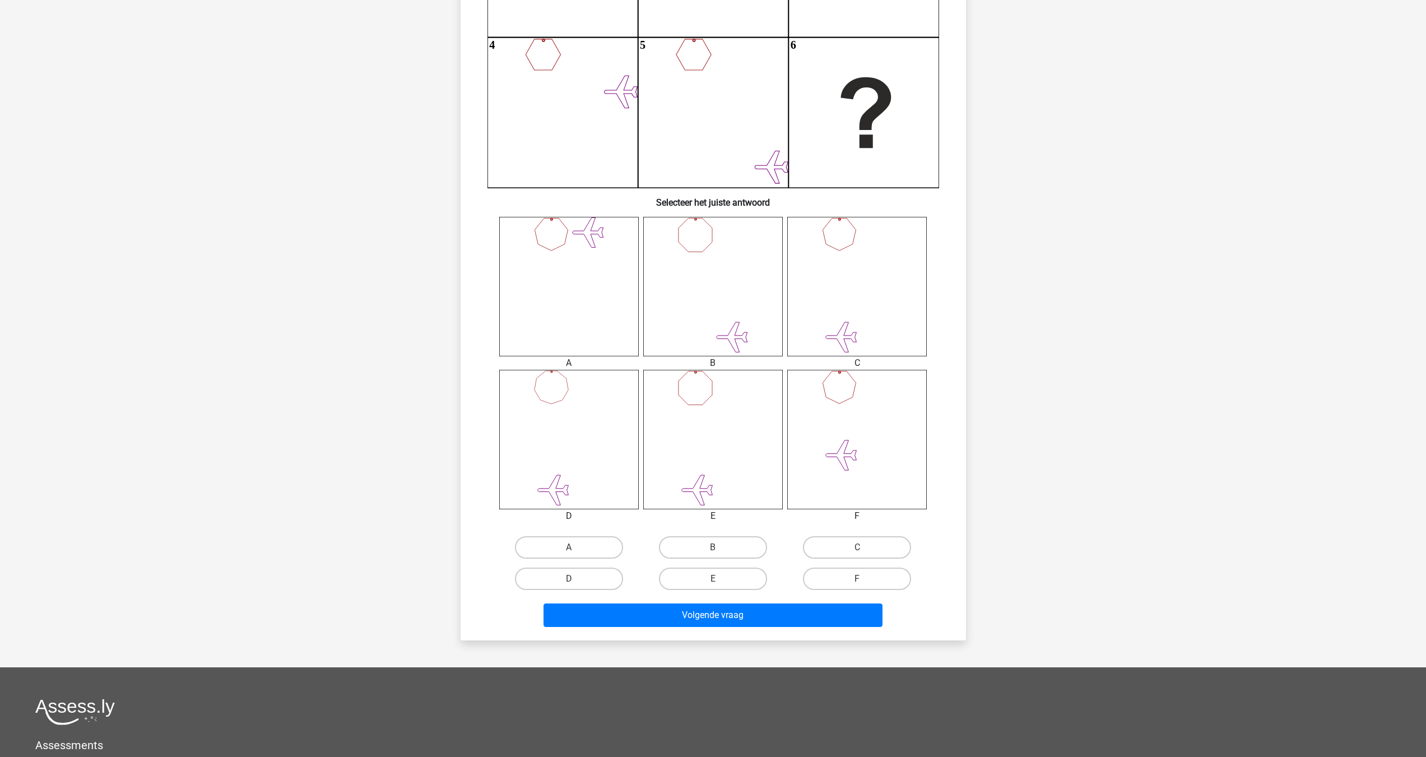
click at [833, 533] on div "C" at bounding box center [857, 547] width 144 height 31
click at [829, 543] on label "C" at bounding box center [857, 547] width 108 height 22
click at [857, 547] on input "C" at bounding box center [860, 550] width 7 height 7
radio input "true"
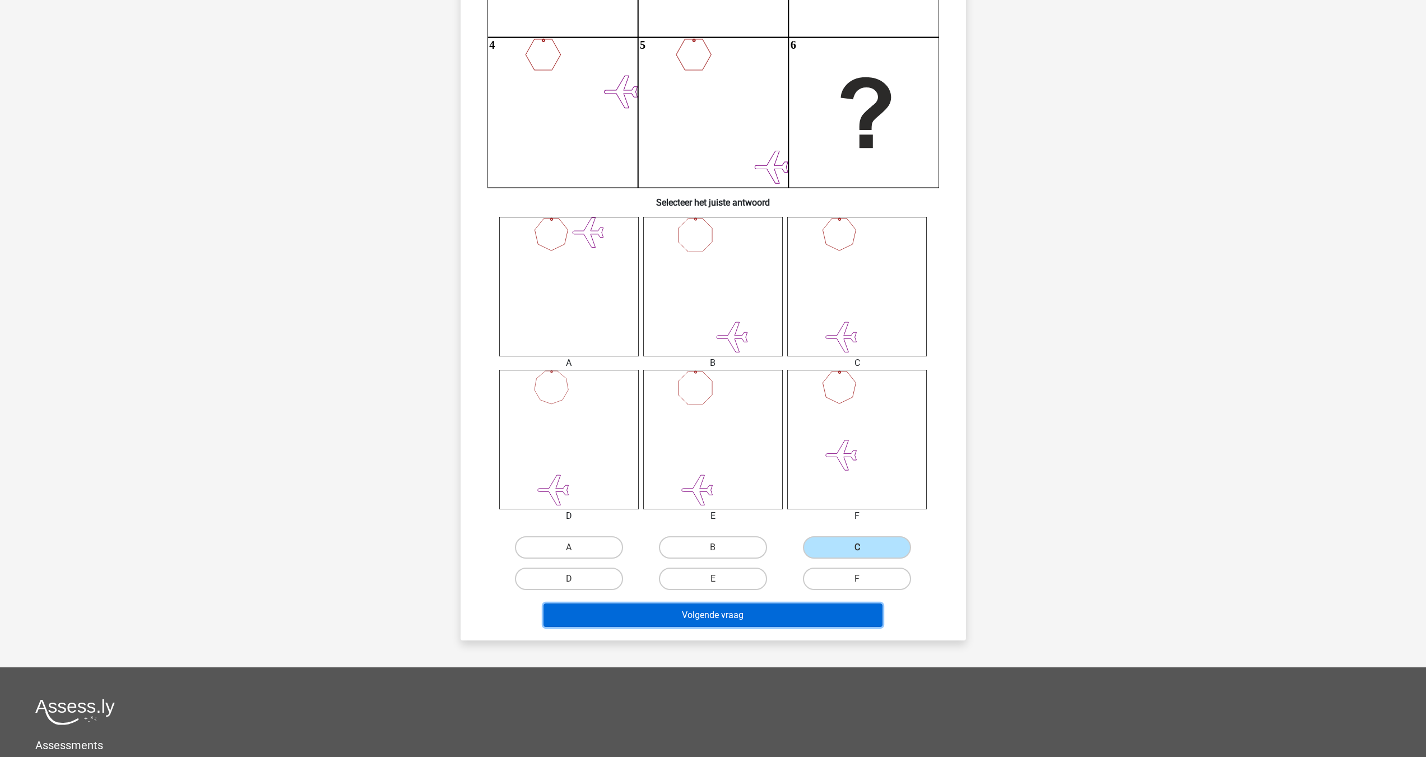
click at [746, 618] on button "Volgende vraag" at bounding box center [712, 615] width 339 height 24
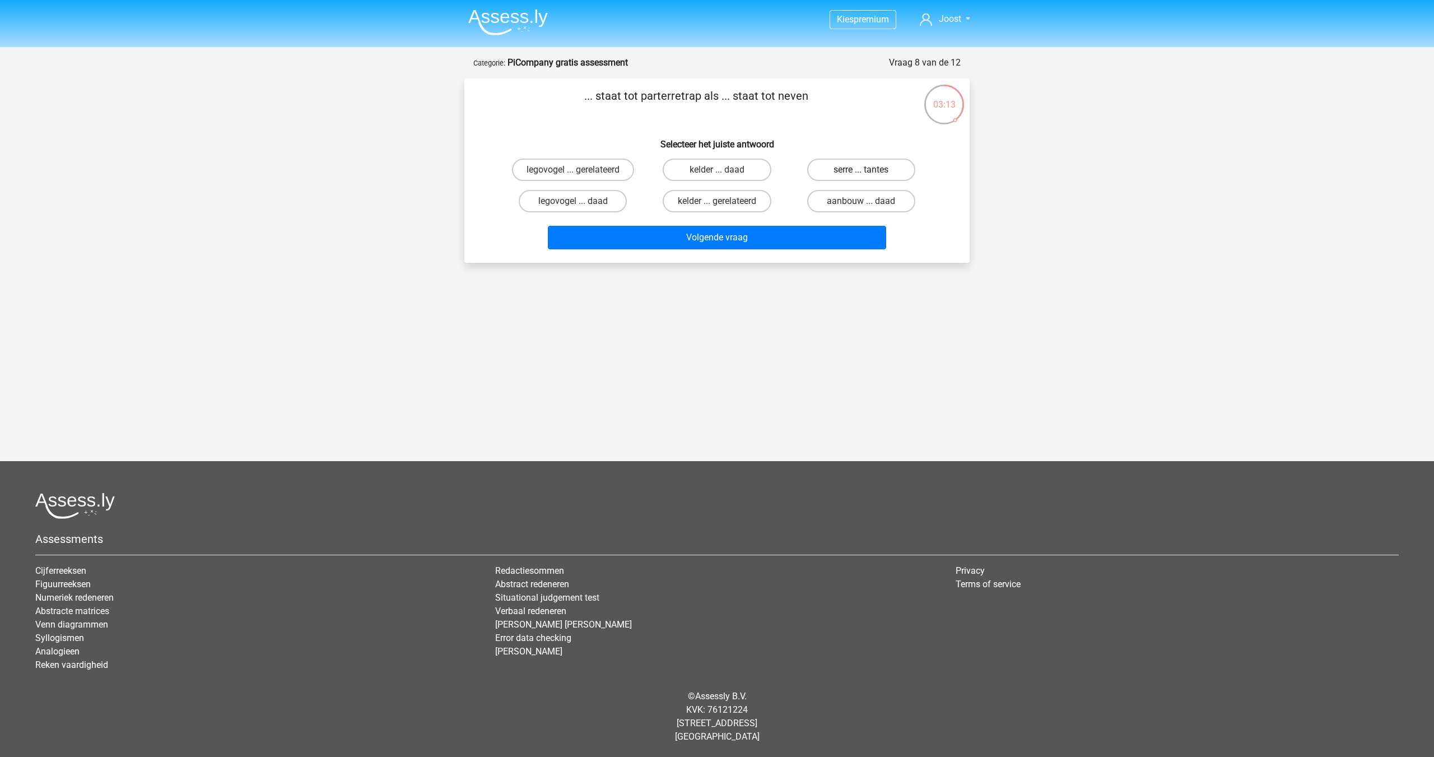
click at [858, 171] on label "serre ... tantes" at bounding box center [861, 170] width 108 height 22
click at [861, 171] on input "serre ... tantes" at bounding box center [864, 173] width 7 height 7
radio input "true"
click at [718, 233] on button "Volgende vraag" at bounding box center [717, 238] width 339 height 24
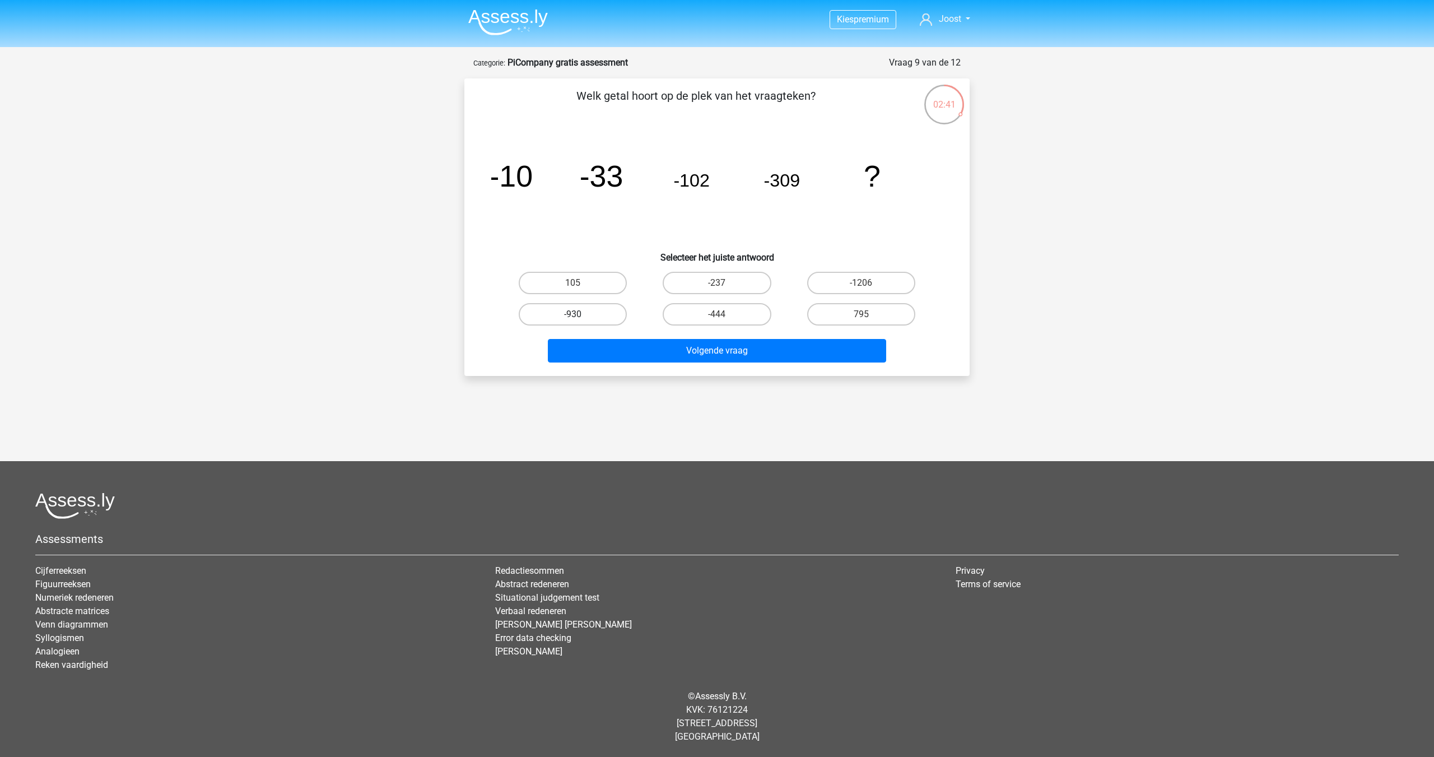
click at [602, 306] on label "-930" at bounding box center [573, 314] width 108 height 22
click at [580, 314] on input "-930" at bounding box center [576, 317] width 7 height 7
radio input "true"
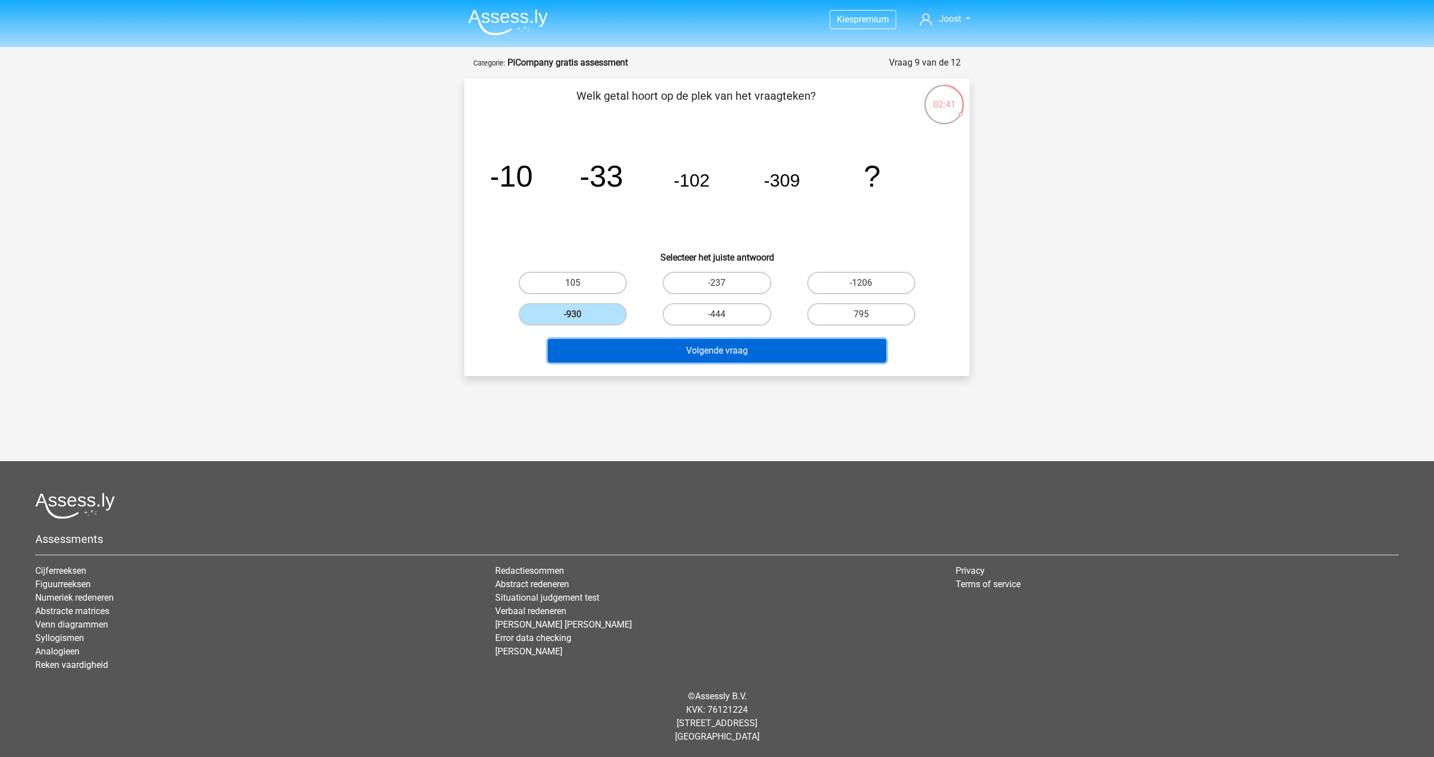
click at [641, 342] on button "Volgende vraag" at bounding box center [717, 351] width 339 height 24
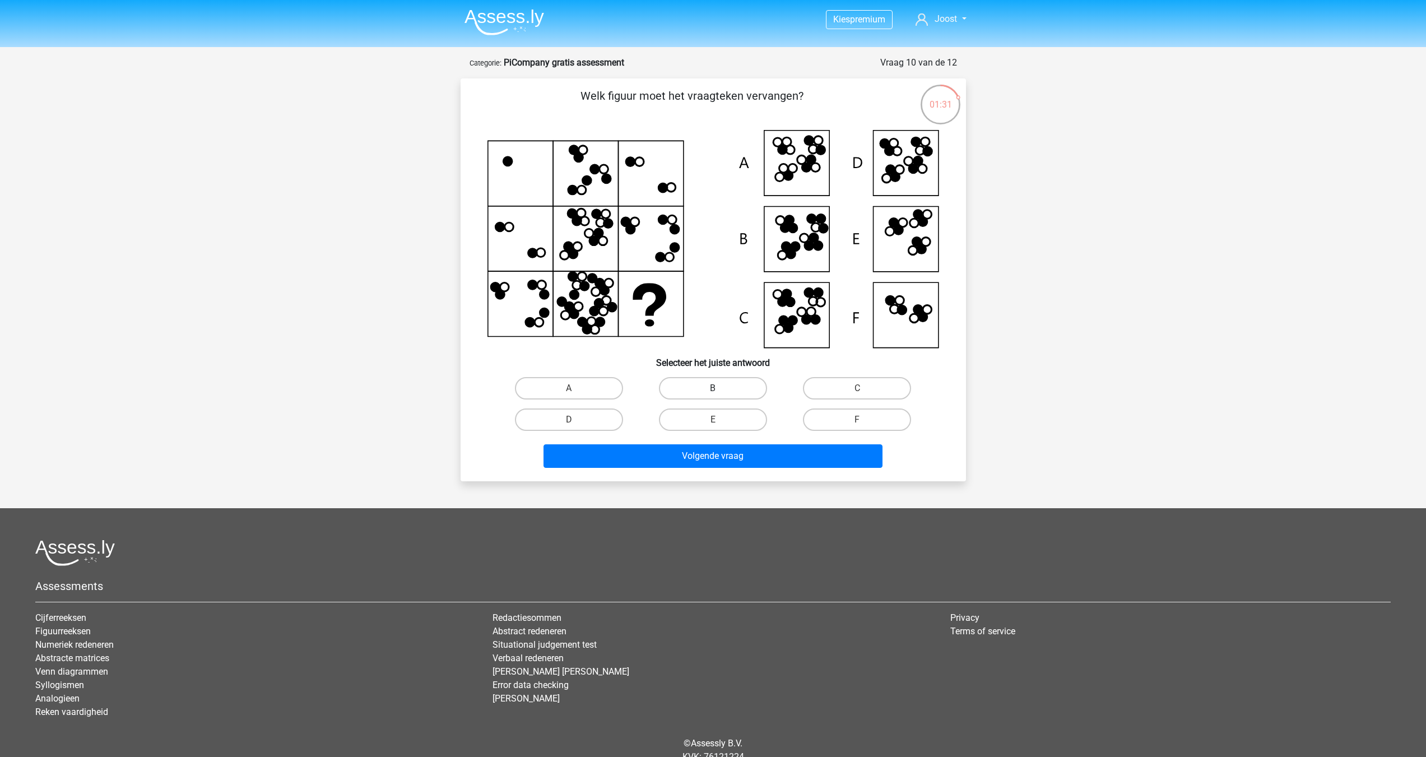
click at [717, 378] on label "B" at bounding box center [713, 388] width 108 height 22
click at [717, 388] on input "B" at bounding box center [716, 391] width 7 height 7
radio input "true"
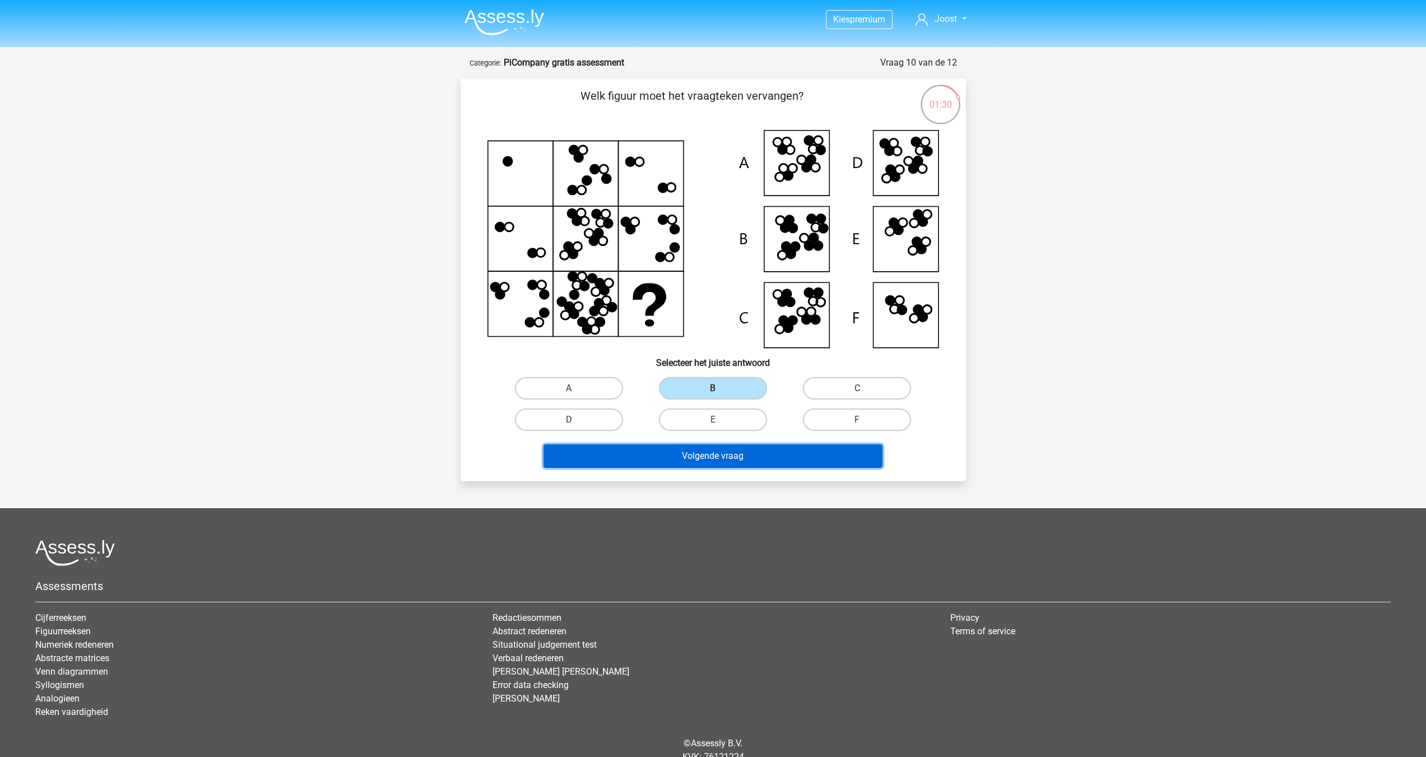
click at [706, 457] on button "Volgende vraag" at bounding box center [712, 456] width 339 height 24
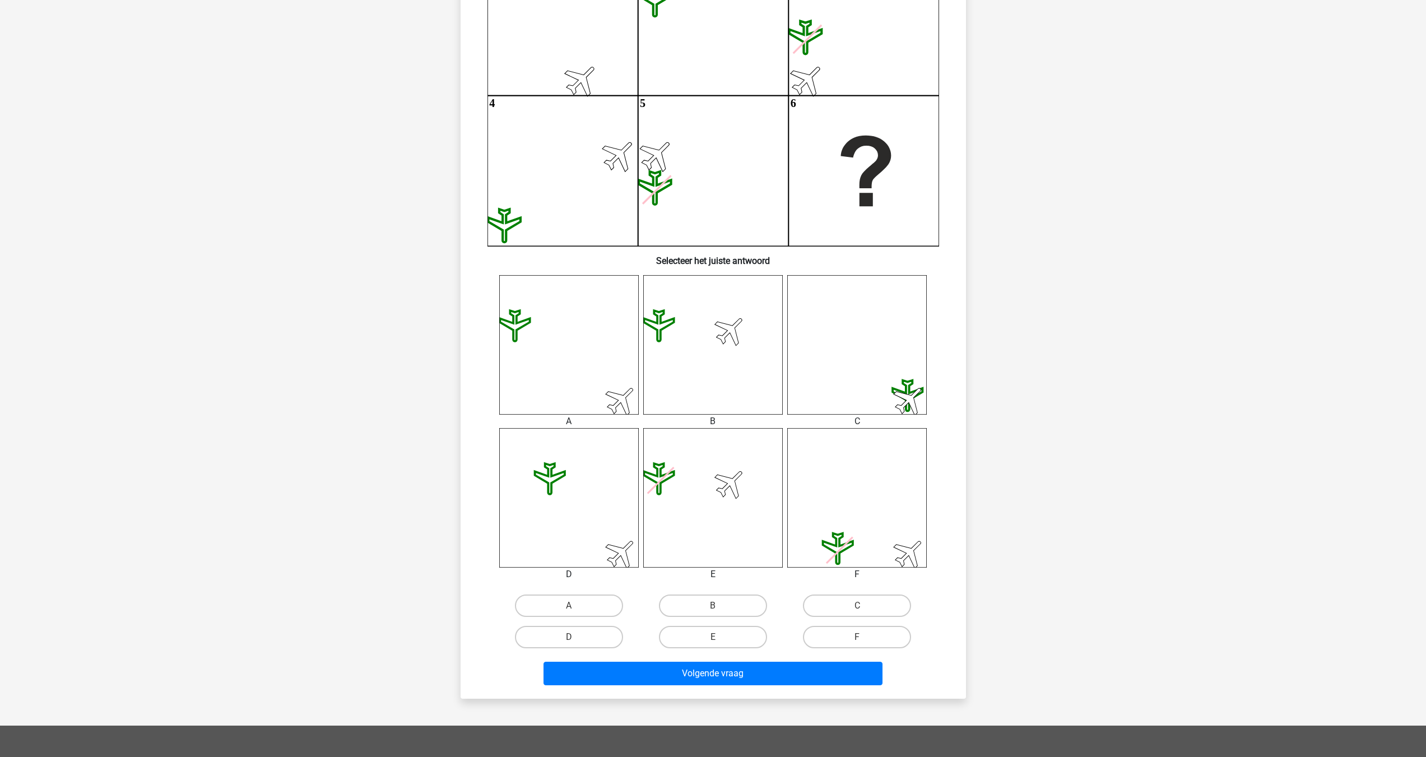
scroll to position [187, 0]
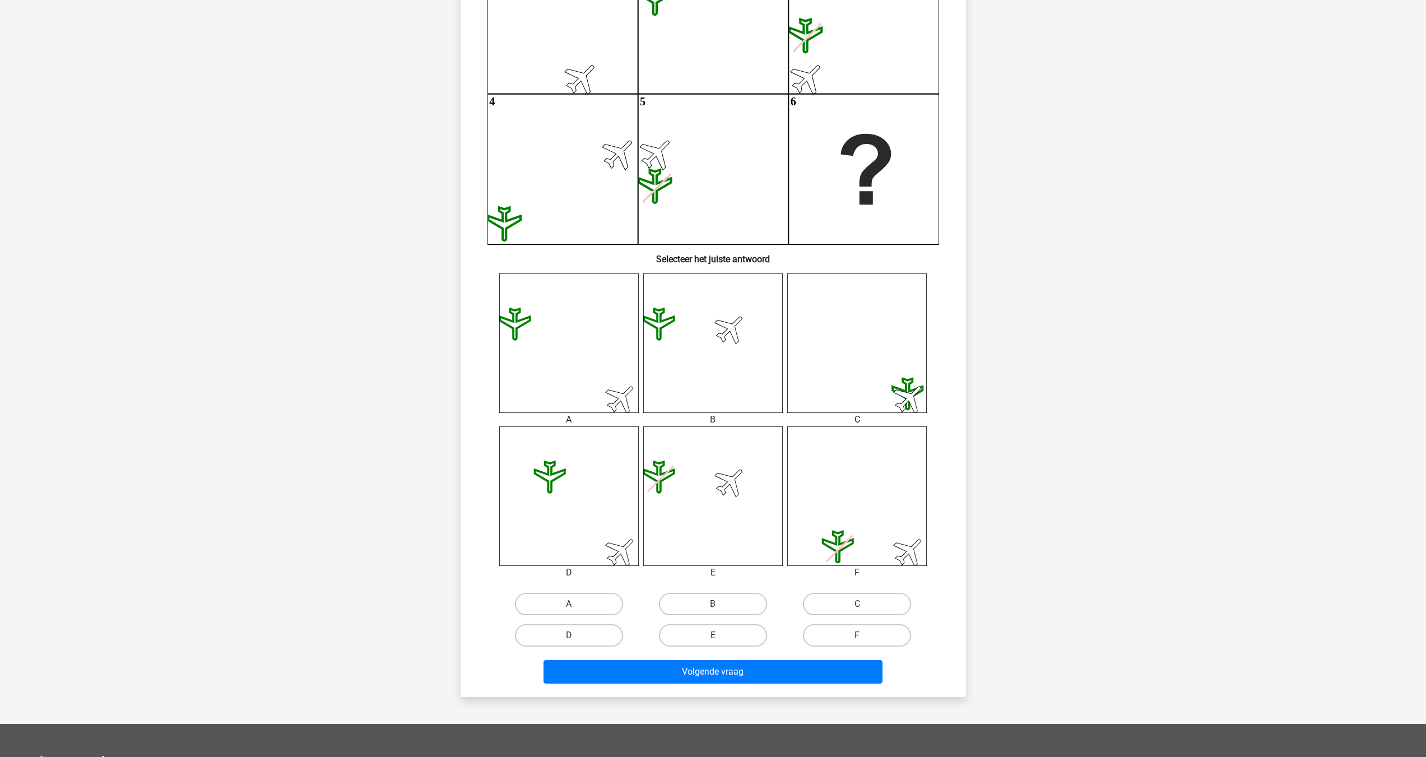
drag, startPoint x: 706, startPoint y: 340, endPoint x: 714, endPoint y: 340, distance: 7.8
click at [708, 340] on icon at bounding box center [712, 342] width 139 height 139
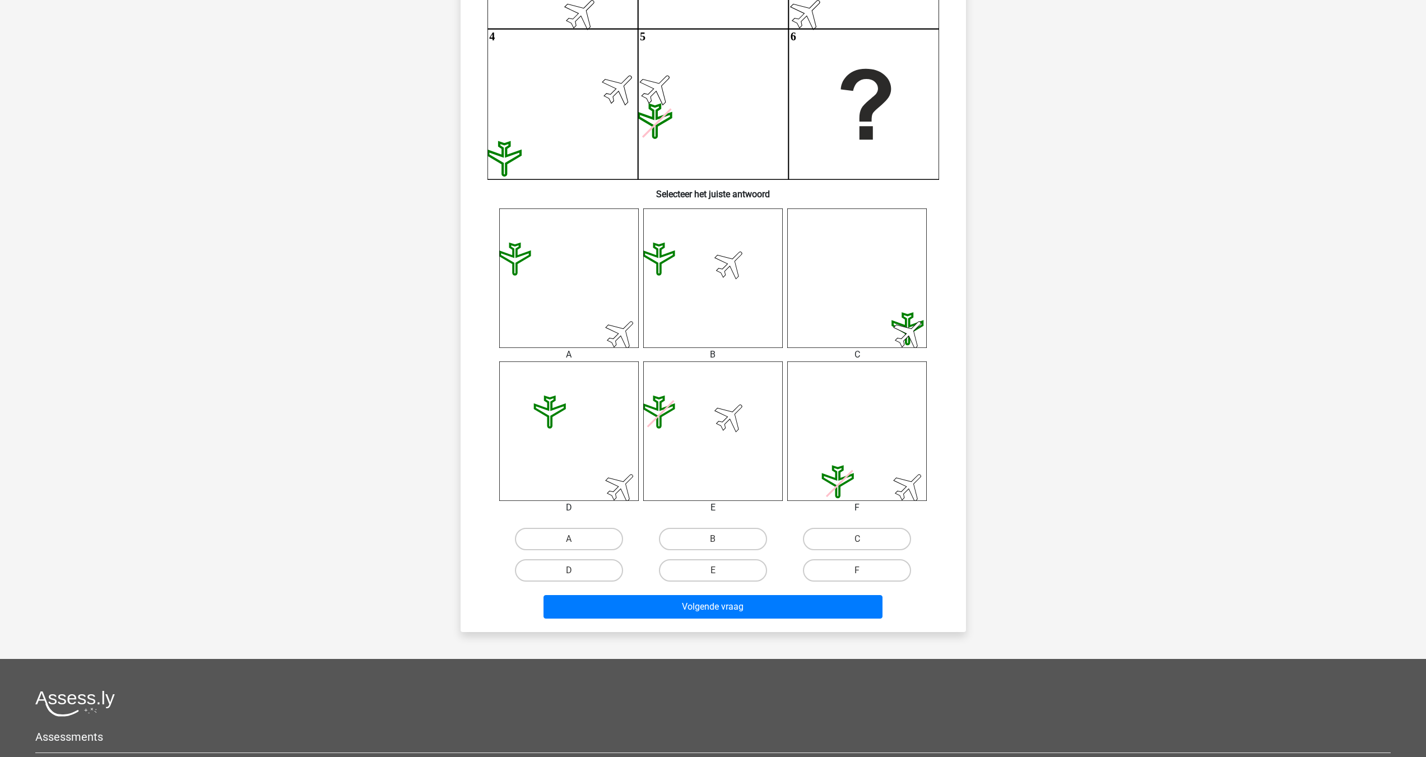
scroll to position [374, 0]
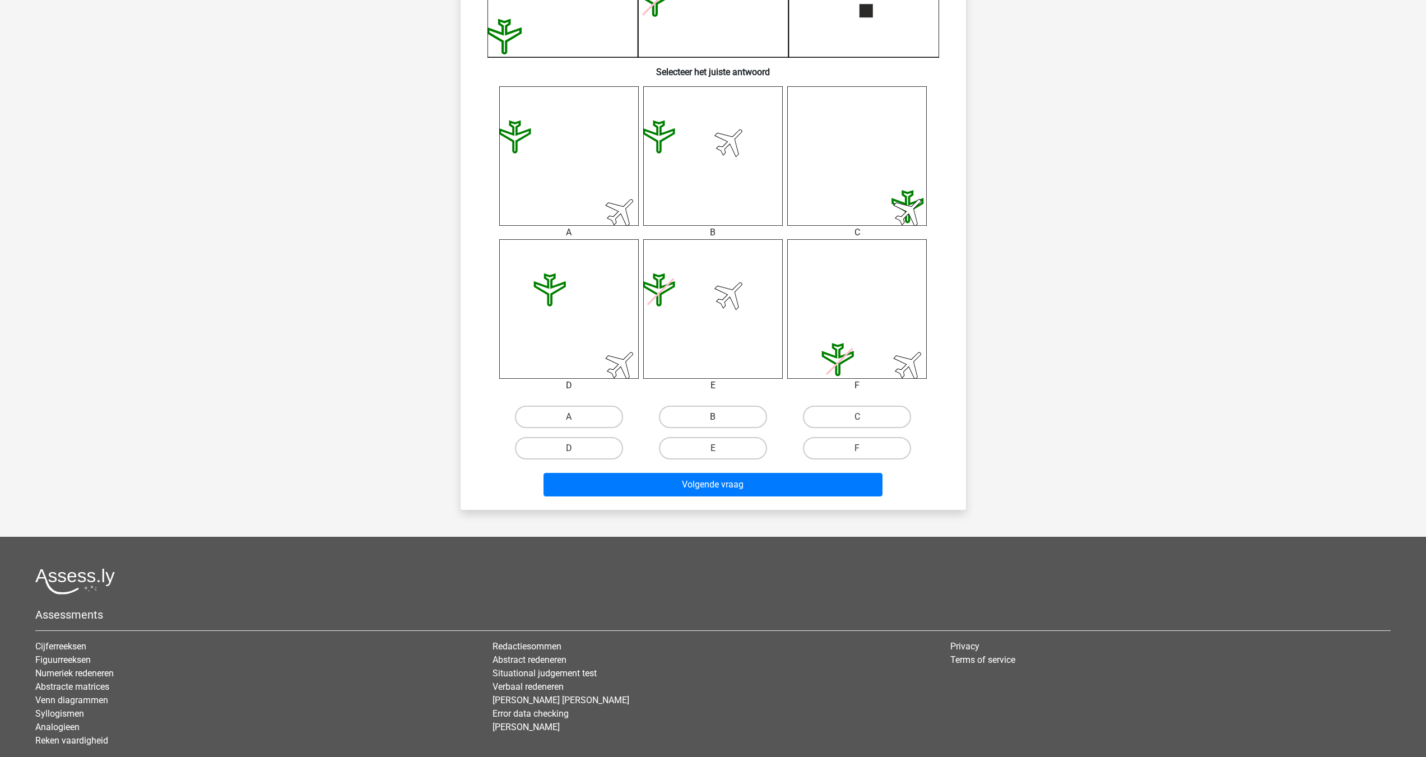
click at [722, 416] on label "B" at bounding box center [713, 417] width 108 height 22
click at [720, 417] on input "B" at bounding box center [716, 420] width 7 height 7
radio input "true"
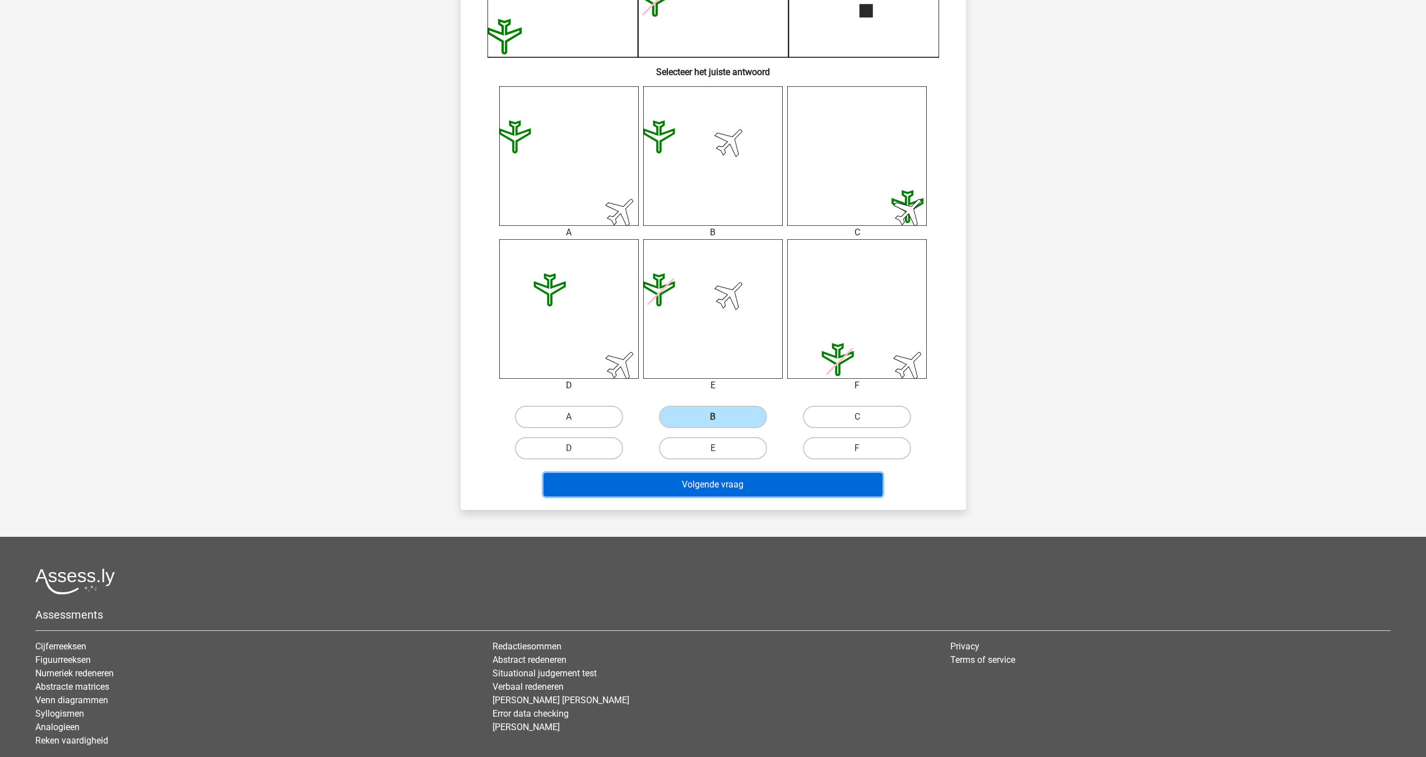
click at [720, 487] on button "Volgende vraag" at bounding box center [712, 485] width 339 height 24
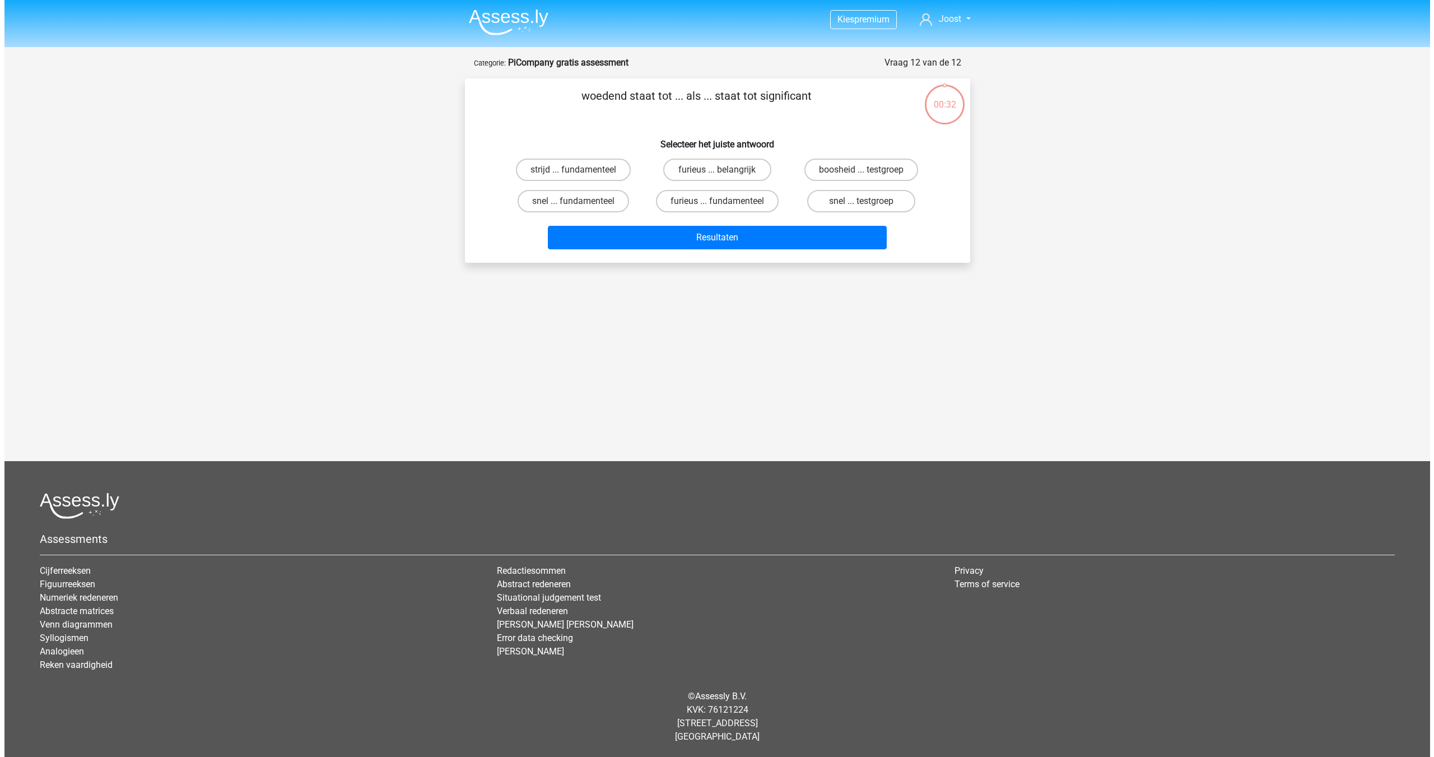
scroll to position [0, 0]
click at [730, 165] on label "furieus ... belangrijk" at bounding box center [717, 170] width 108 height 22
click at [724, 170] on input "furieus ... belangrijk" at bounding box center [720, 173] width 7 height 7
radio input "true"
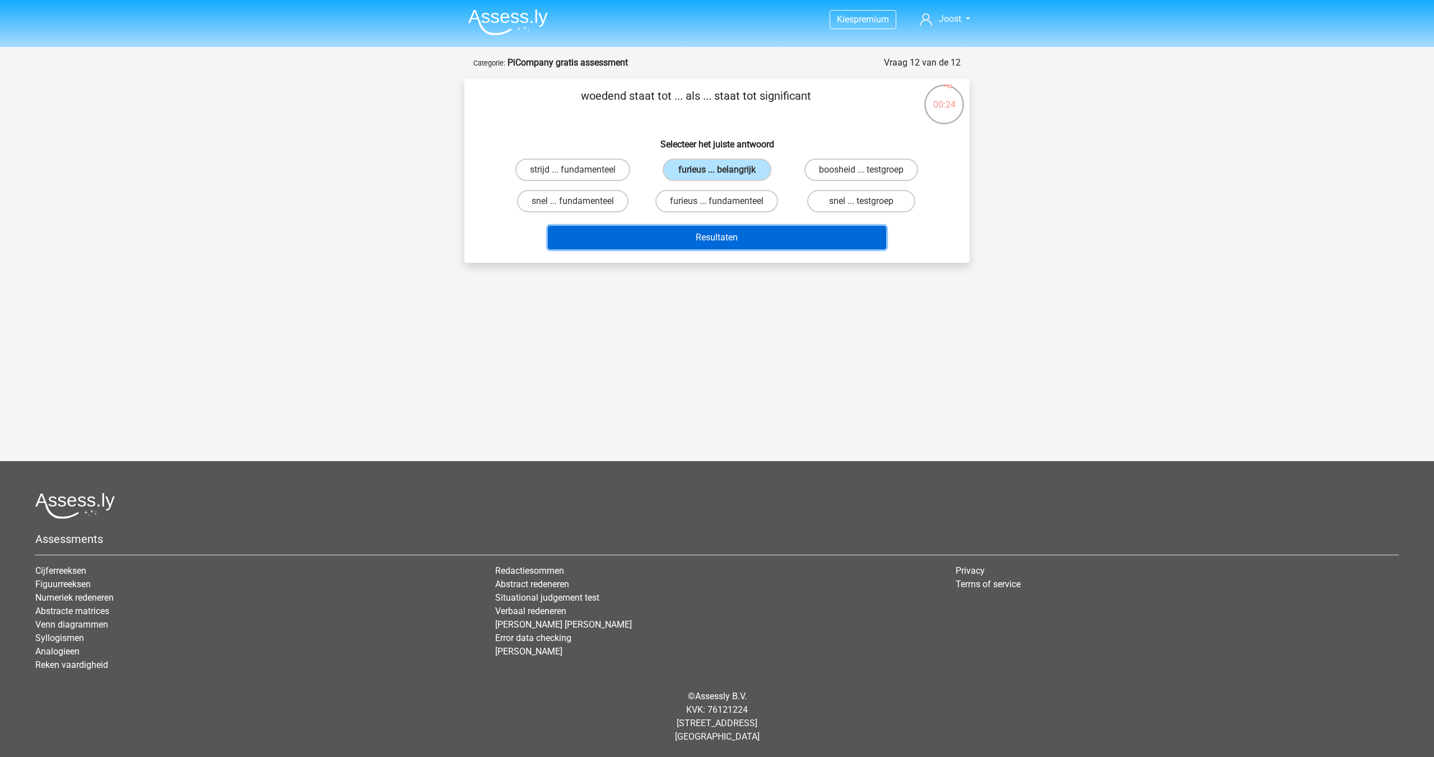
click at [739, 235] on button "Resultaten" at bounding box center [717, 238] width 339 height 24
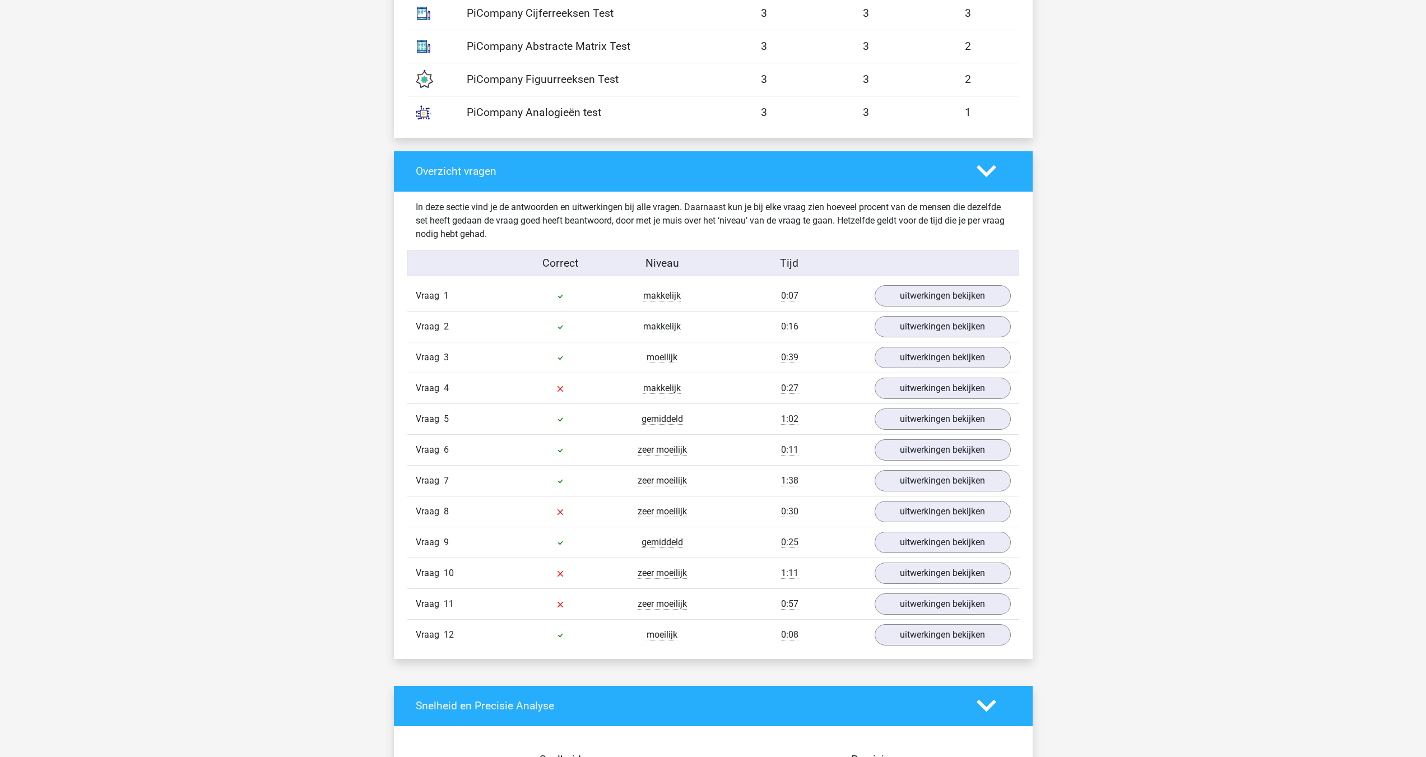
scroll to position [1027, 0]
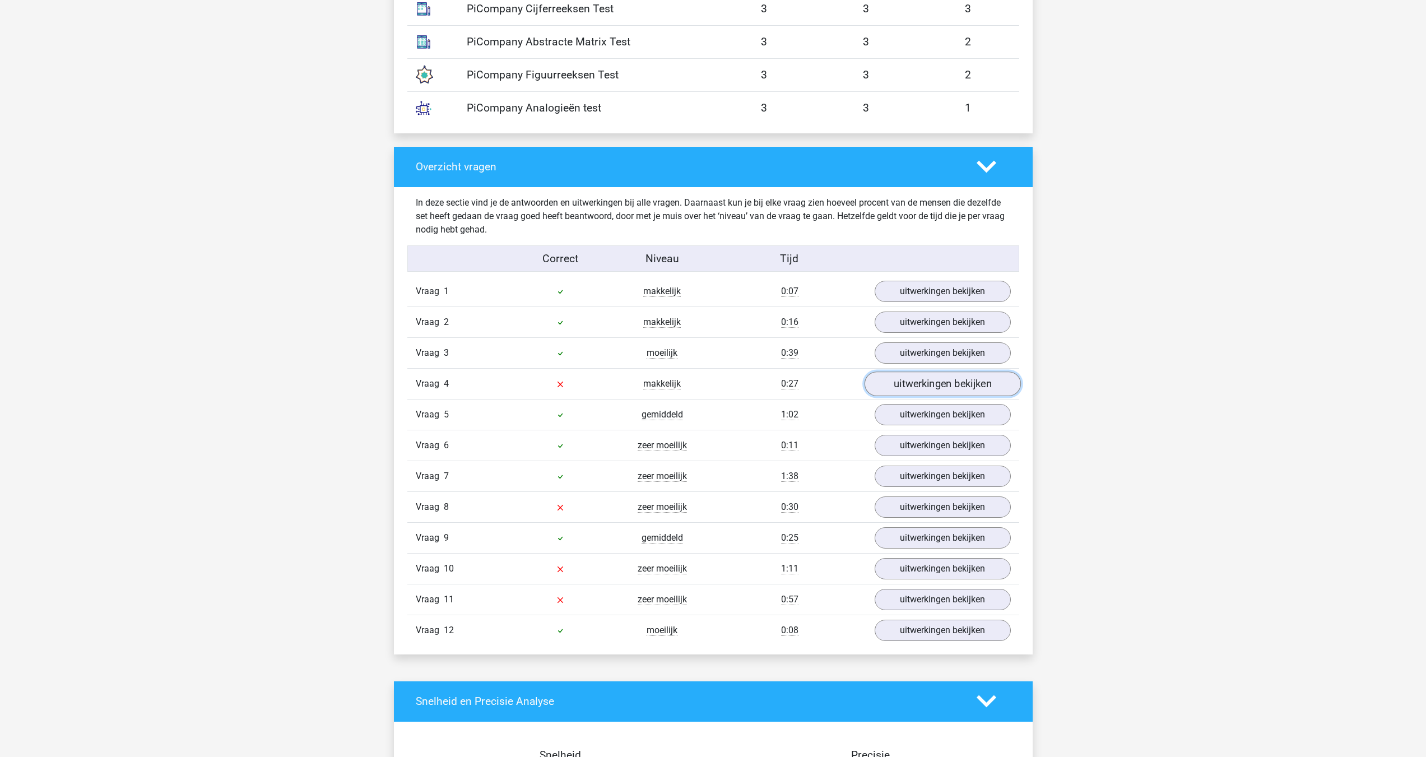
click at [918, 385] on link "uitwerkingen bekijken" at bounding box center [942, 383] width 156 height 25
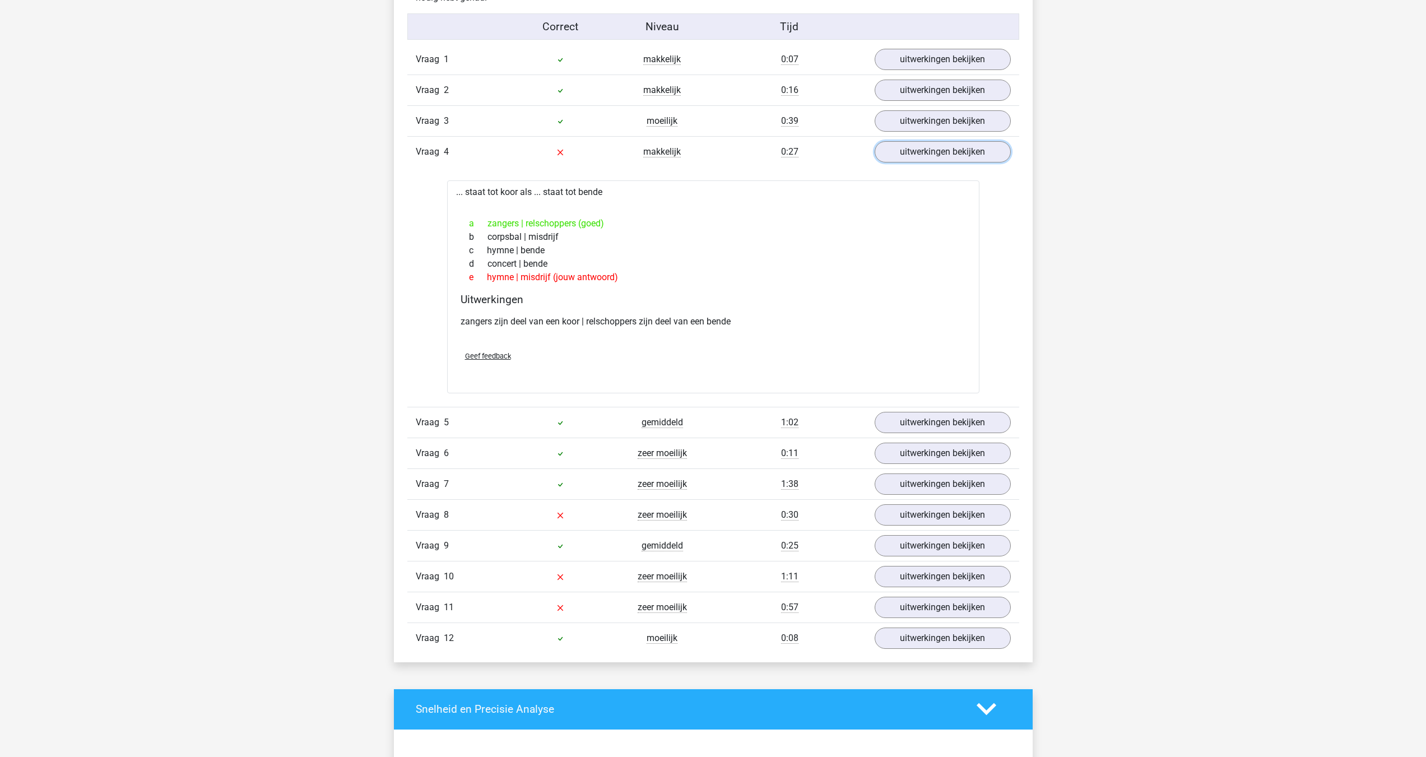
scroll to position [1401, 0]
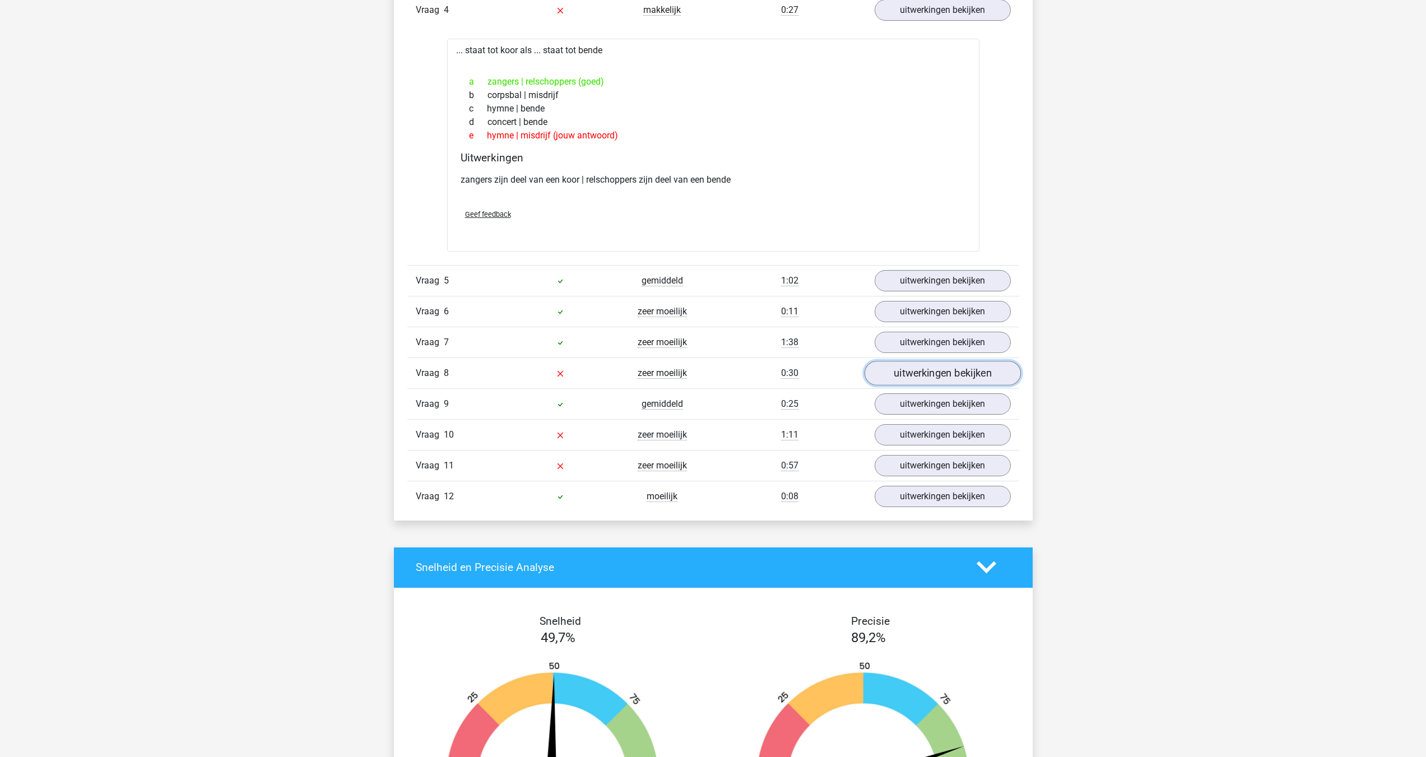
click at [897, 369] on link "uitwerkingen bekijken" at bounding box center [942, 373] width 156 height 25
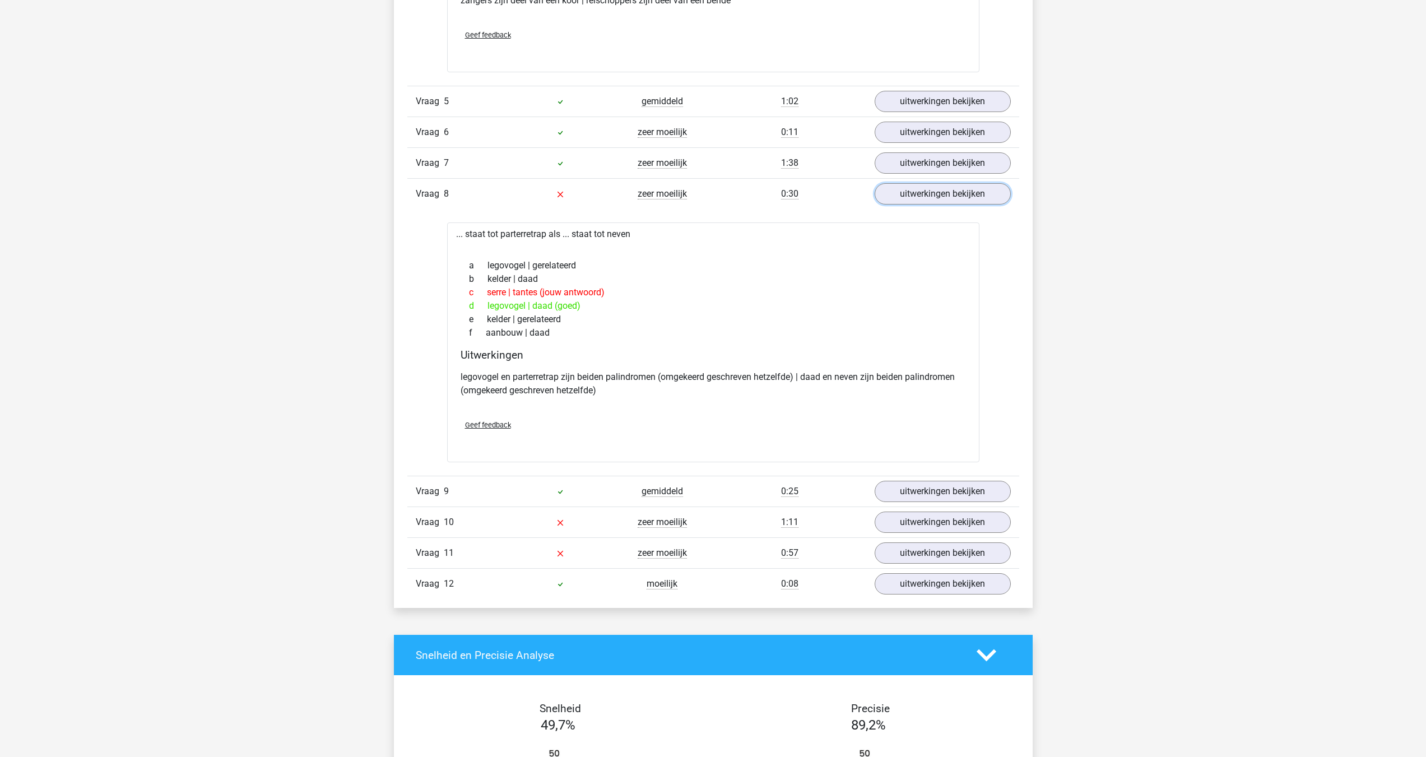
scroll to position [1587, 0]
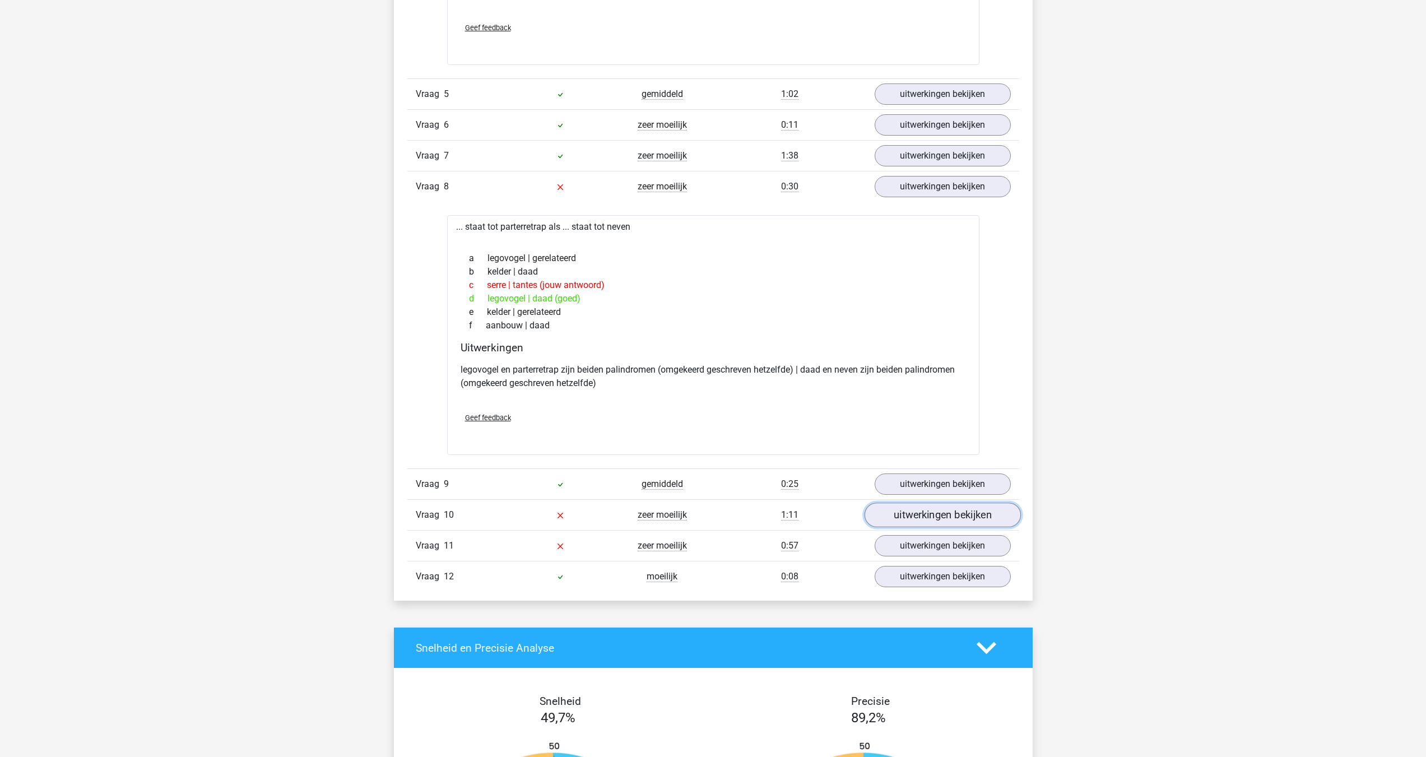
click at [922, 505] on link "uitwerkingen bekijken" at bounding box center [942, 515] width 156 height 25
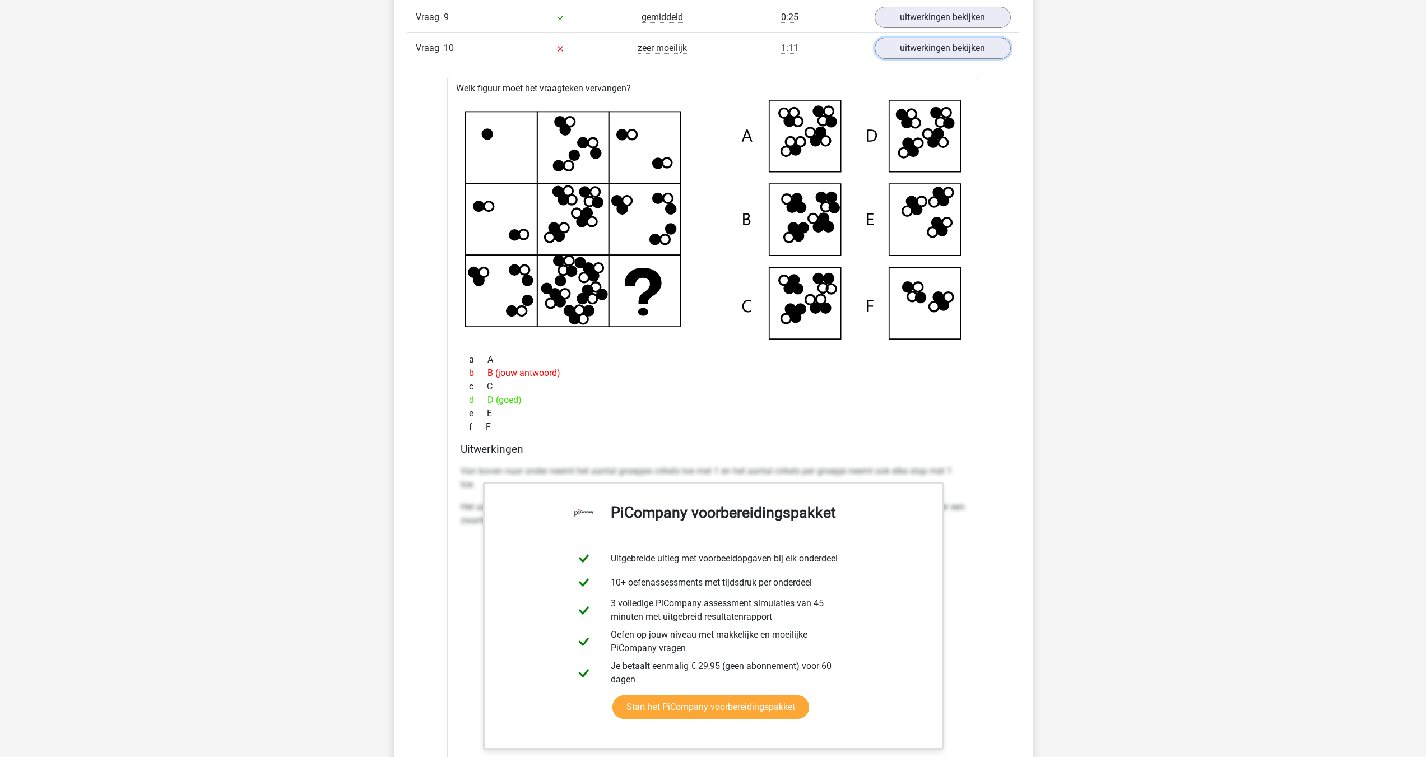
scroll to position [2054, 0]
drag, startPoint x: 497, startPoint y: 178, endPoint x: 580, endPoint y: 246, distance: 107.5
click at [580, 246] on icon at bounding box center [713, 219] width 496 height 240
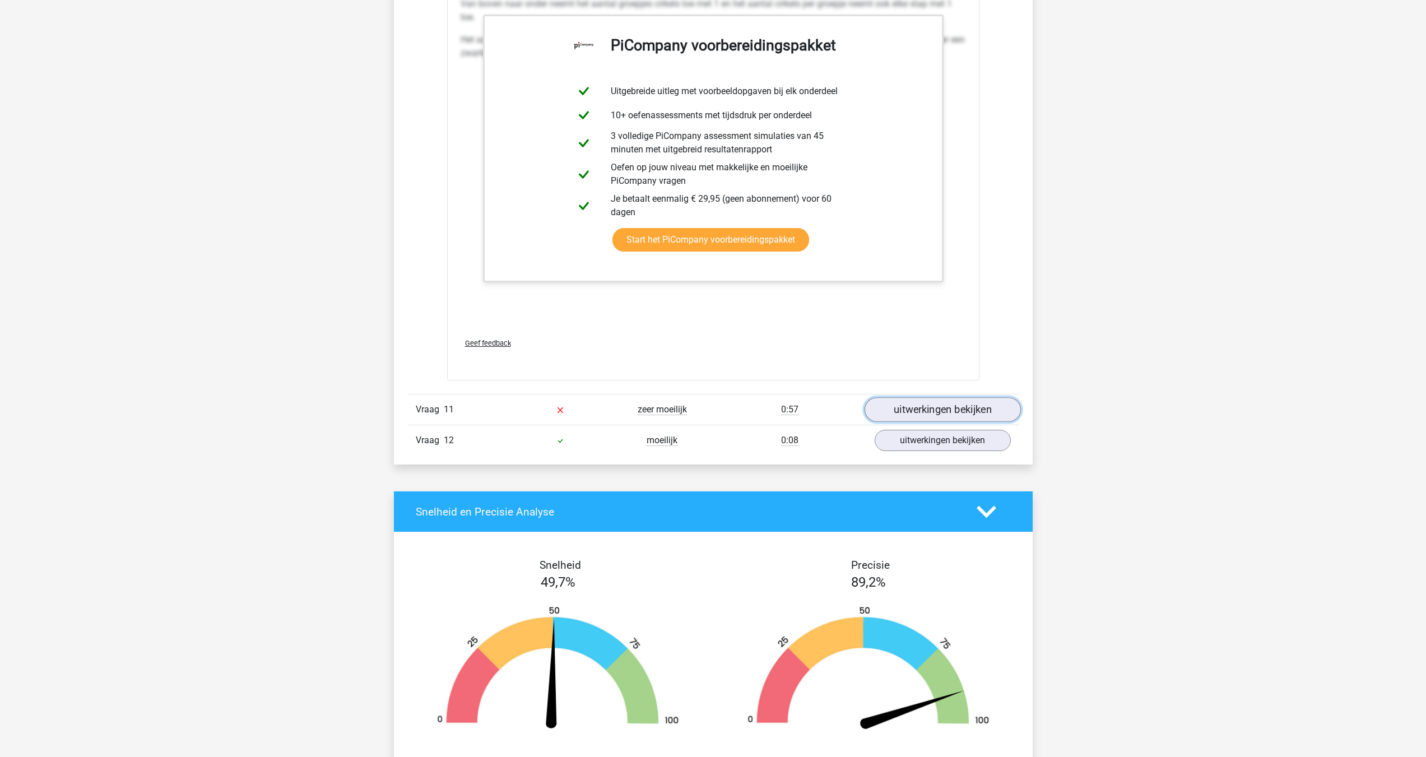
click at [926, 419] on link "uitwerkingen bekijken" at bounding box center [942, 410] width 156 height 25
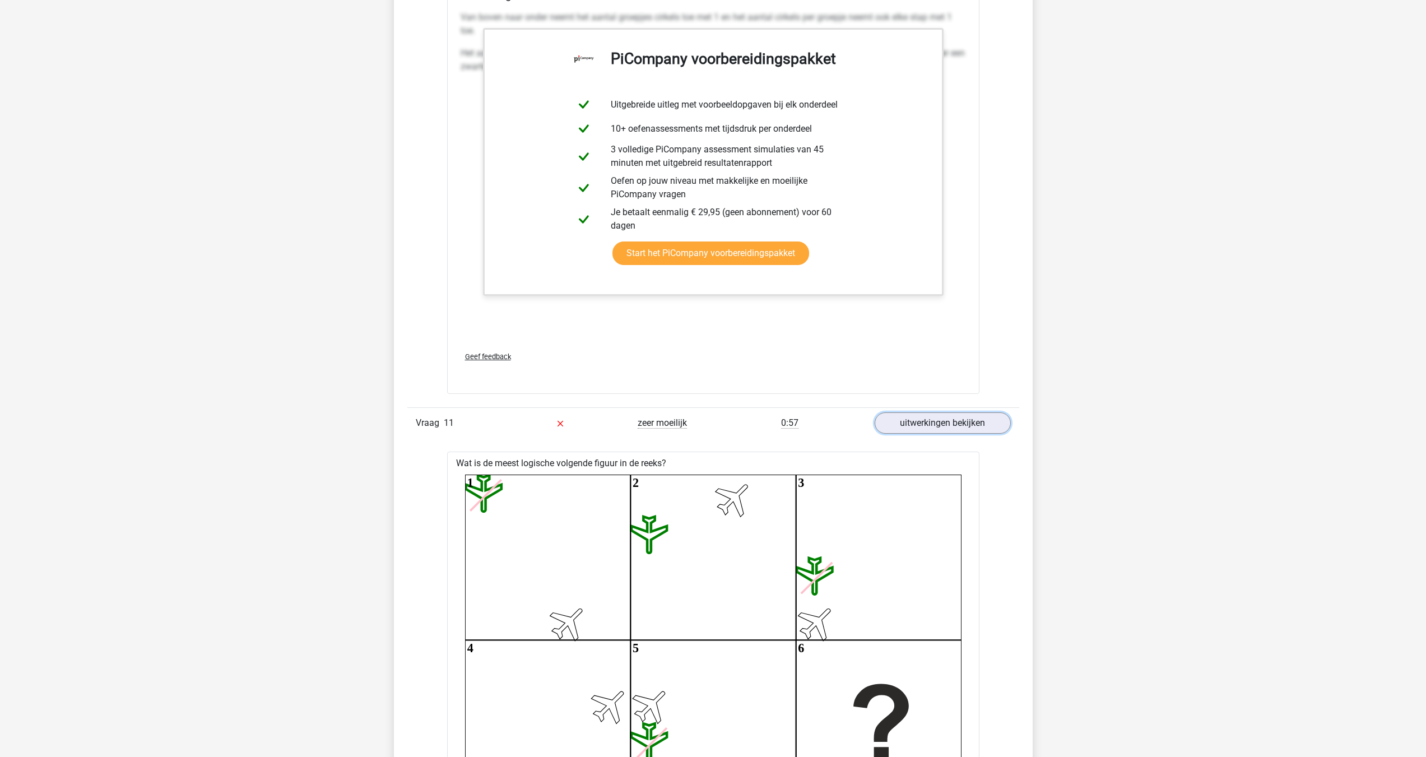
scroll to position [2737, 0]
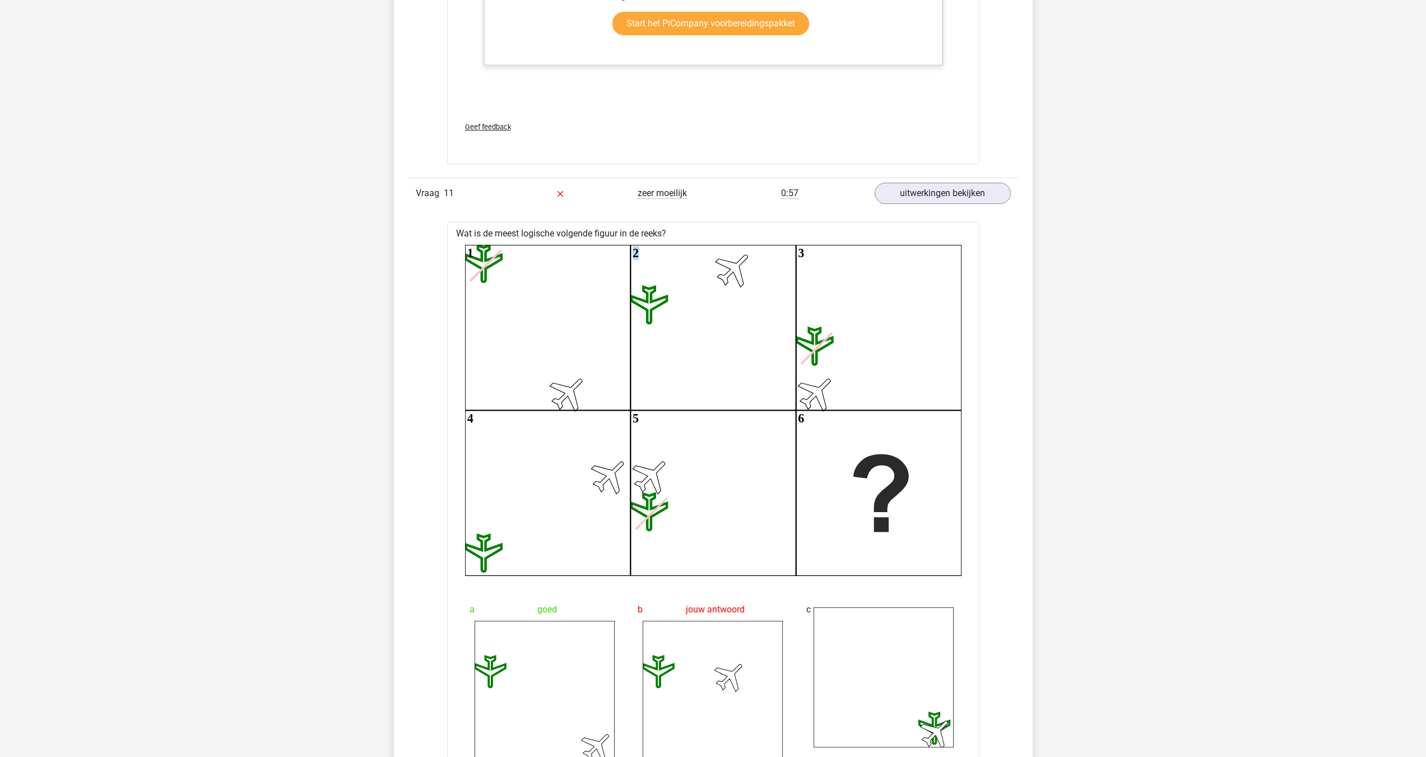
drag, startPoint x: 505, startPoint y: 263, endPoint x: 706, endPoint y: 313, distance: 207.6
click at [705, 312] on icon "1 2 3 4 5 6" at bounding box center [713, 410] width 496 height 331
click at [579, 331] on icon "1 2 3 4 5 6" at bounding box center [713, 410] width 496 height 331
drag, startPoint x: 431, startPoint y: 221, endPoint x: 576, endPoint y: 345, distance: 190.7
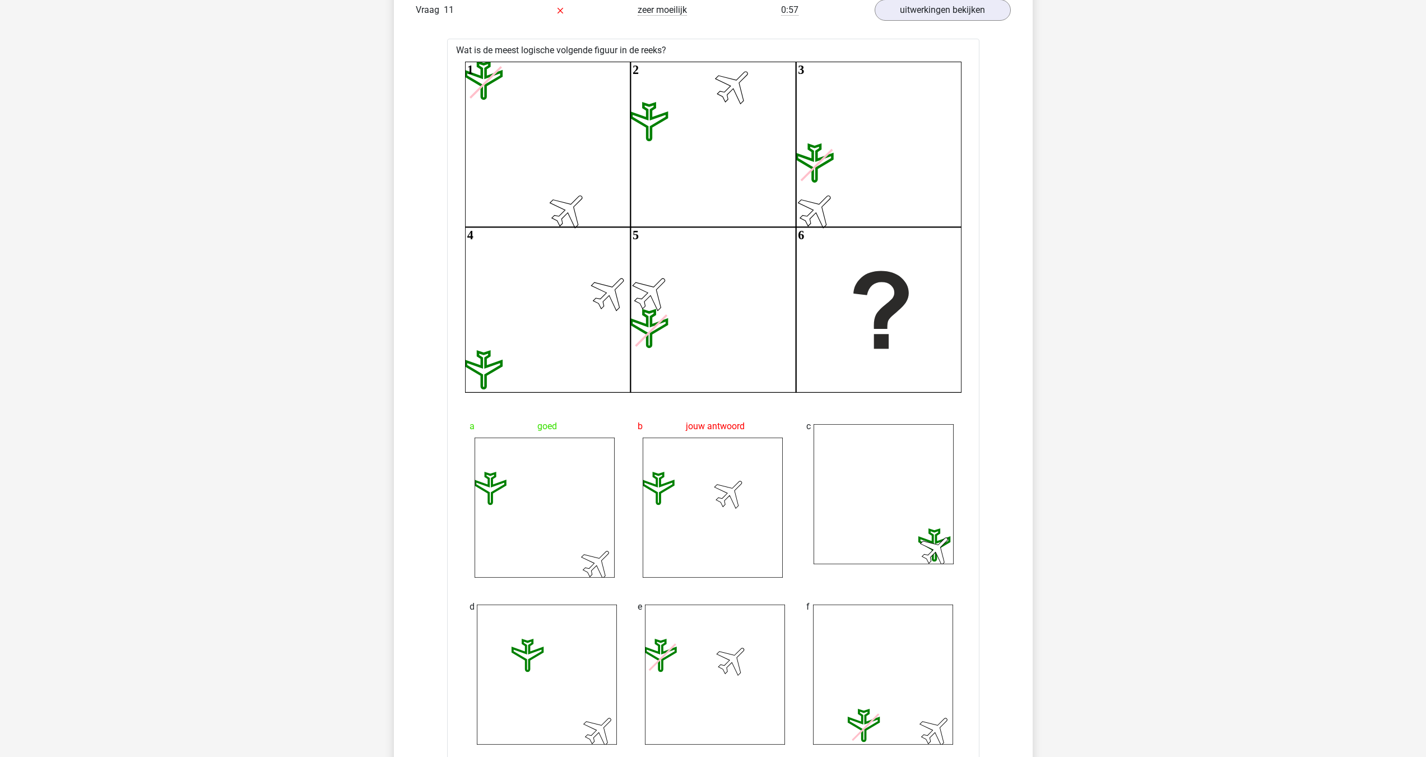
scroll to position [2924, 0]
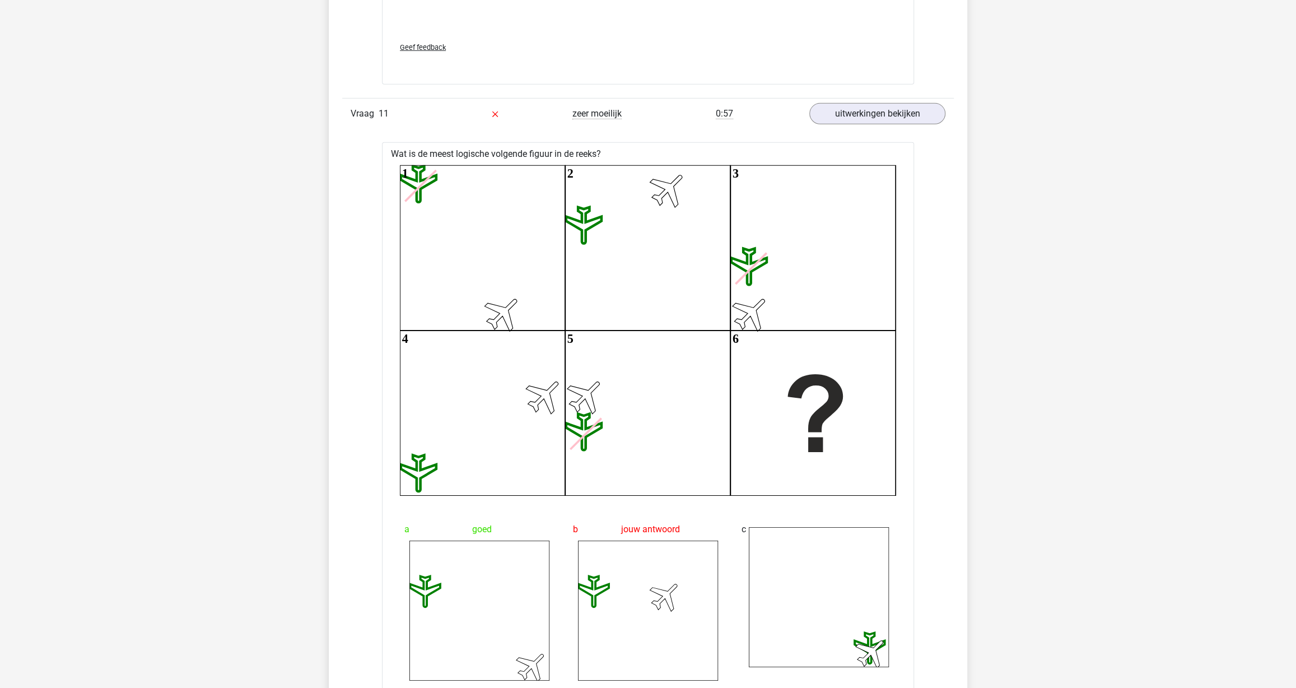
scroll to position [2813, 0]
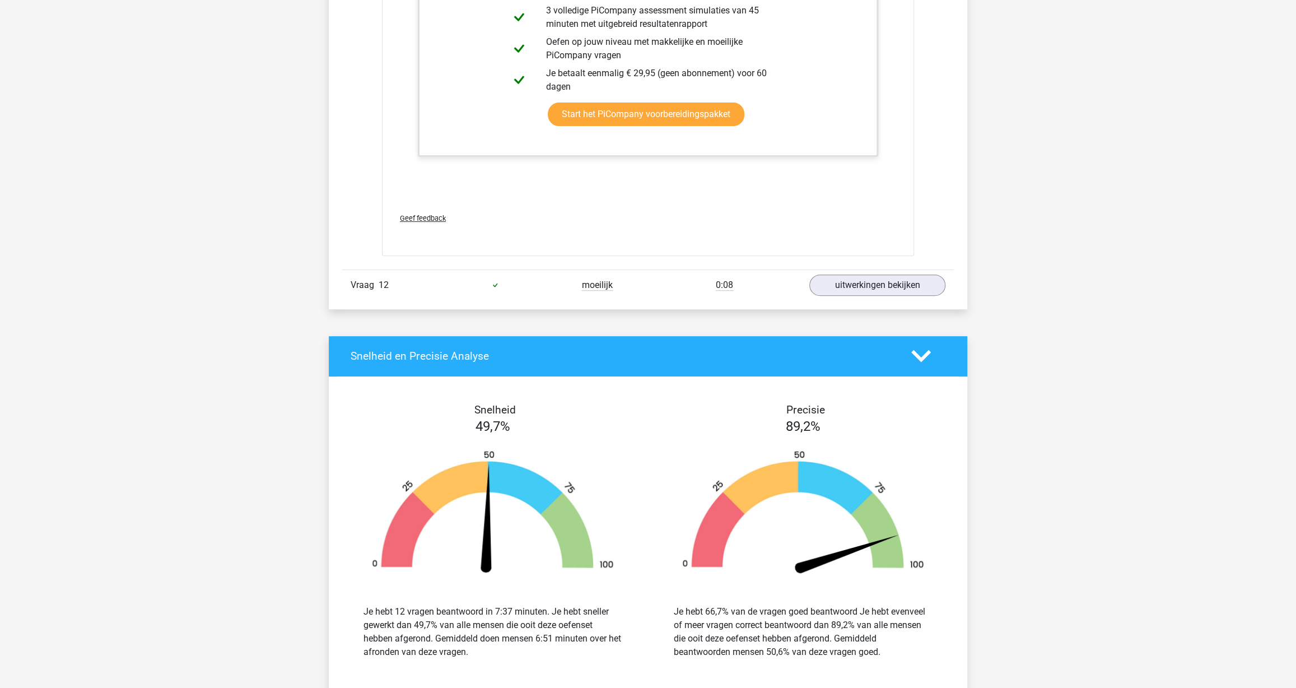
scroll to position [3917, 0]
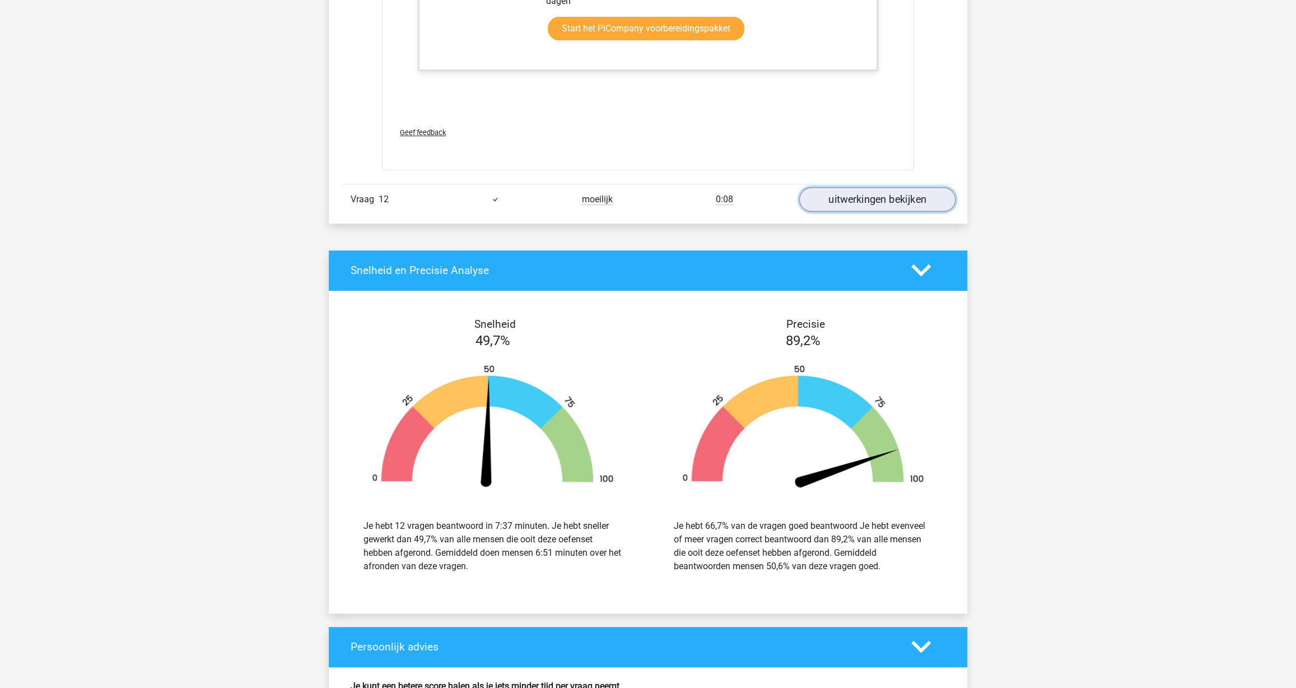
click at [835, 192] on link "uitwerkingen bekijken" at bounding box center [877, 199] width 156 height 25
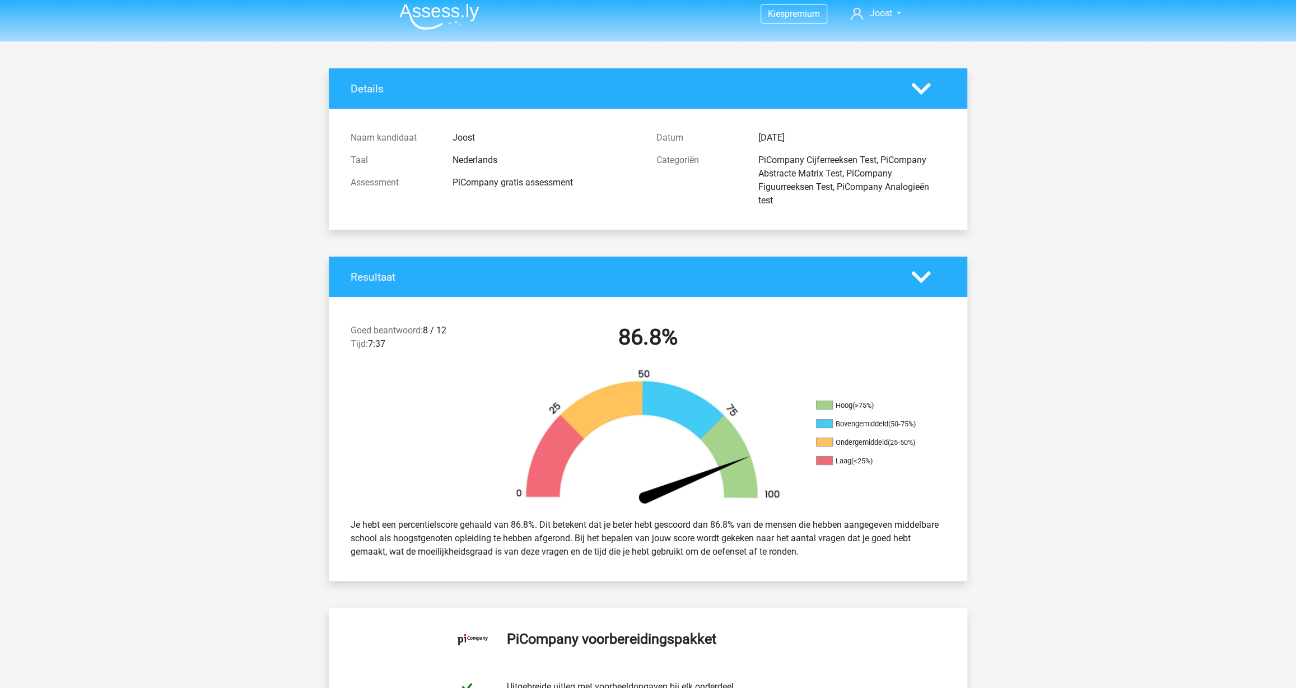
scroll to position [0, 0]
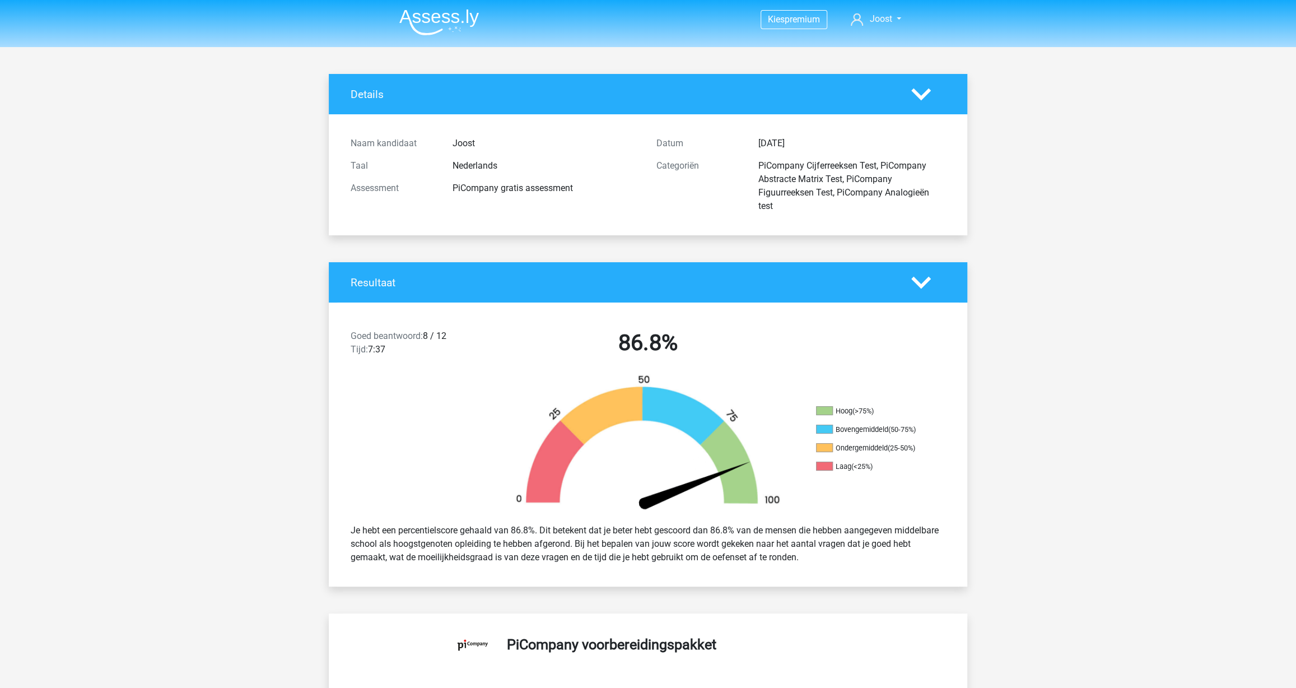
click at [416, 15] on img at bounding box center [439, 22] width 80 height 26
